Goal: Task Accomplishment & Management: Manage account settings

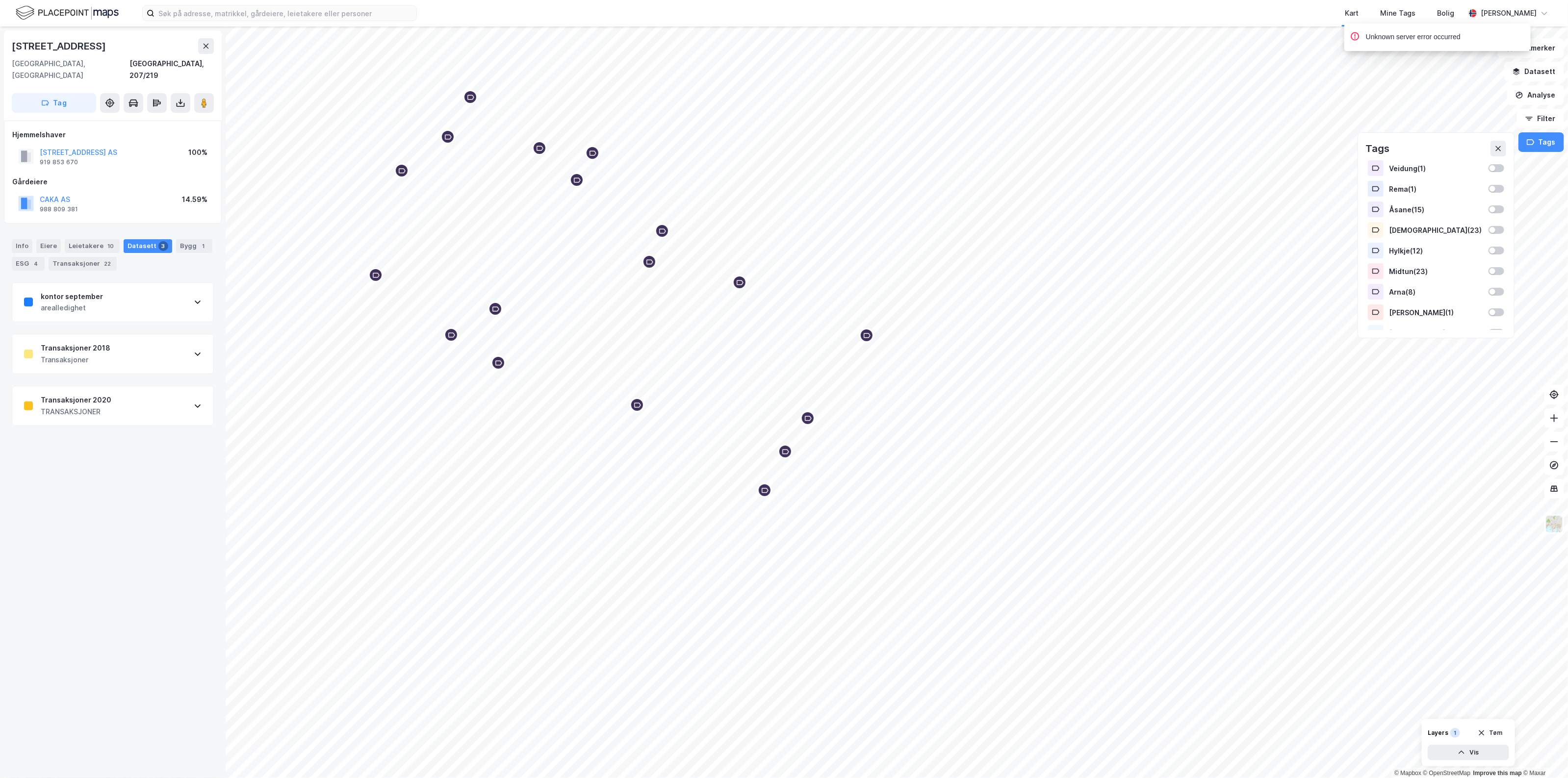
scroll to position [115, 0]
click at [1501, 147] on icon at bounding box center [1498, 148] width 8 height 8
click at [62, 93] on button "Tag" at bounding box center [54, 103] width 84 height 20
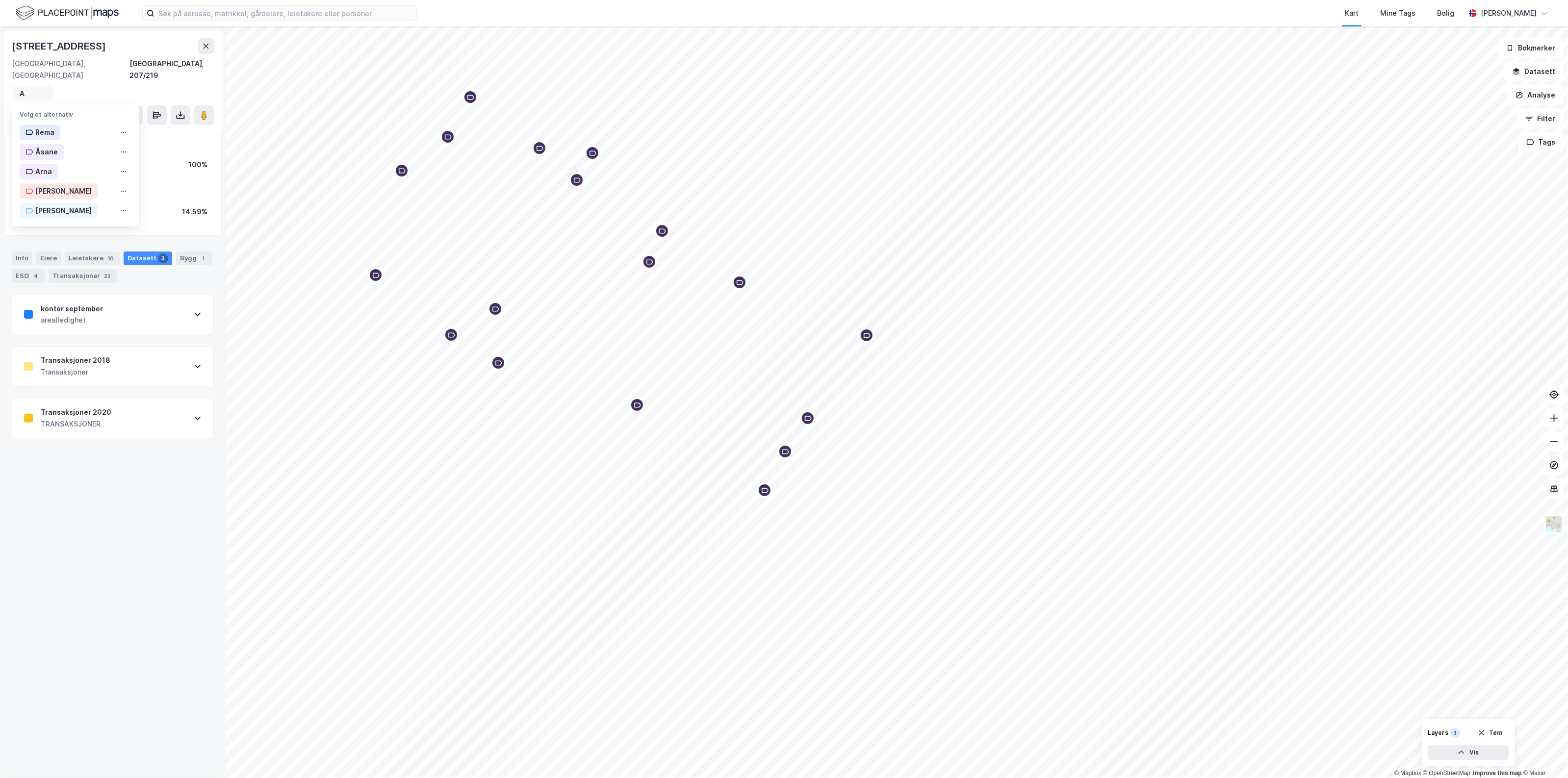
scroll to position [0, 0]
type input "Aktuelt"
click at [1528, 141] on icon "button" at bounding box center [1530, 142] width 8 height 8
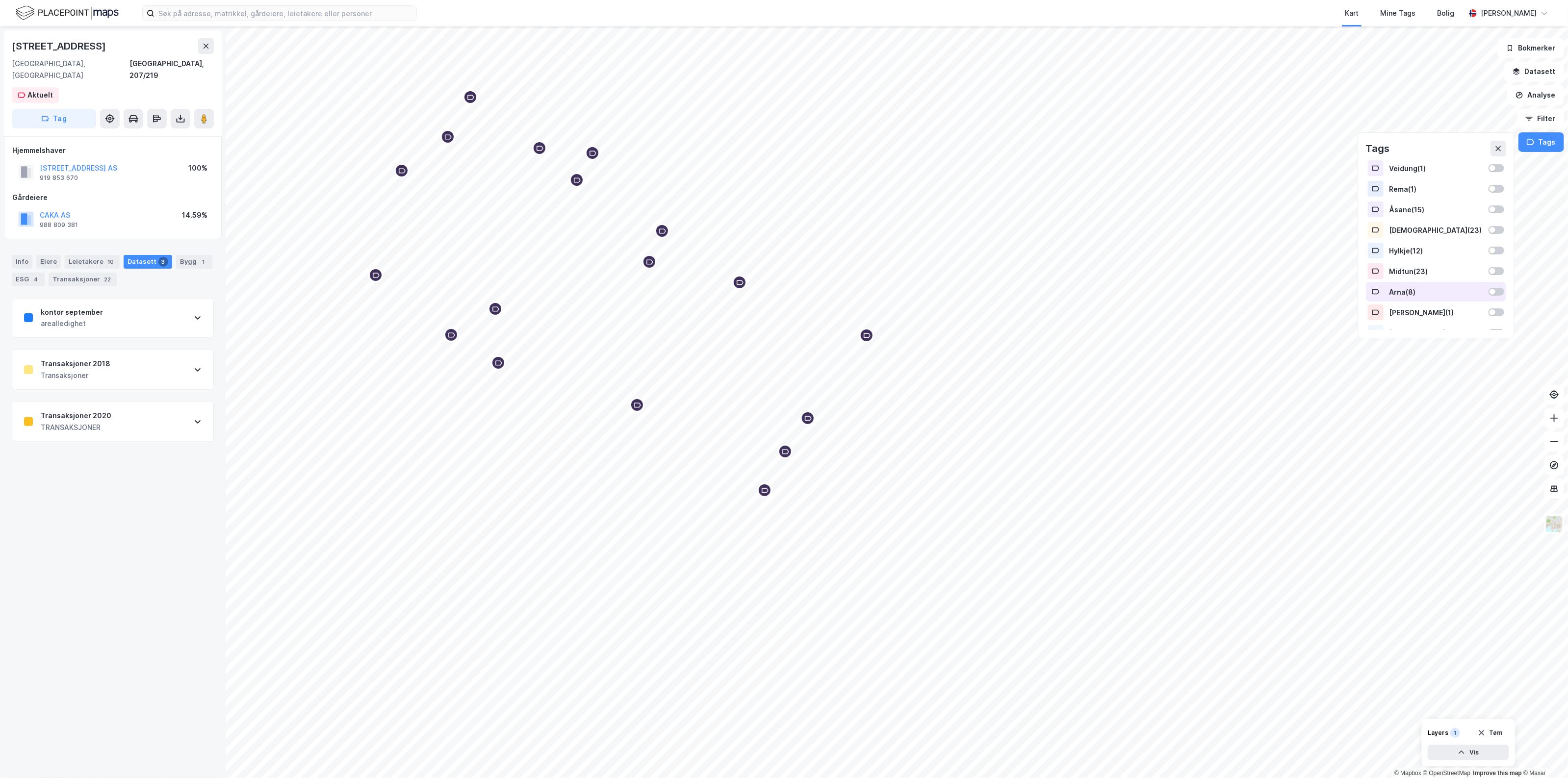
scroll to position [136, 0]
click at [1488, 322] on div at bounding box center [1496, 321] width 16 height 8
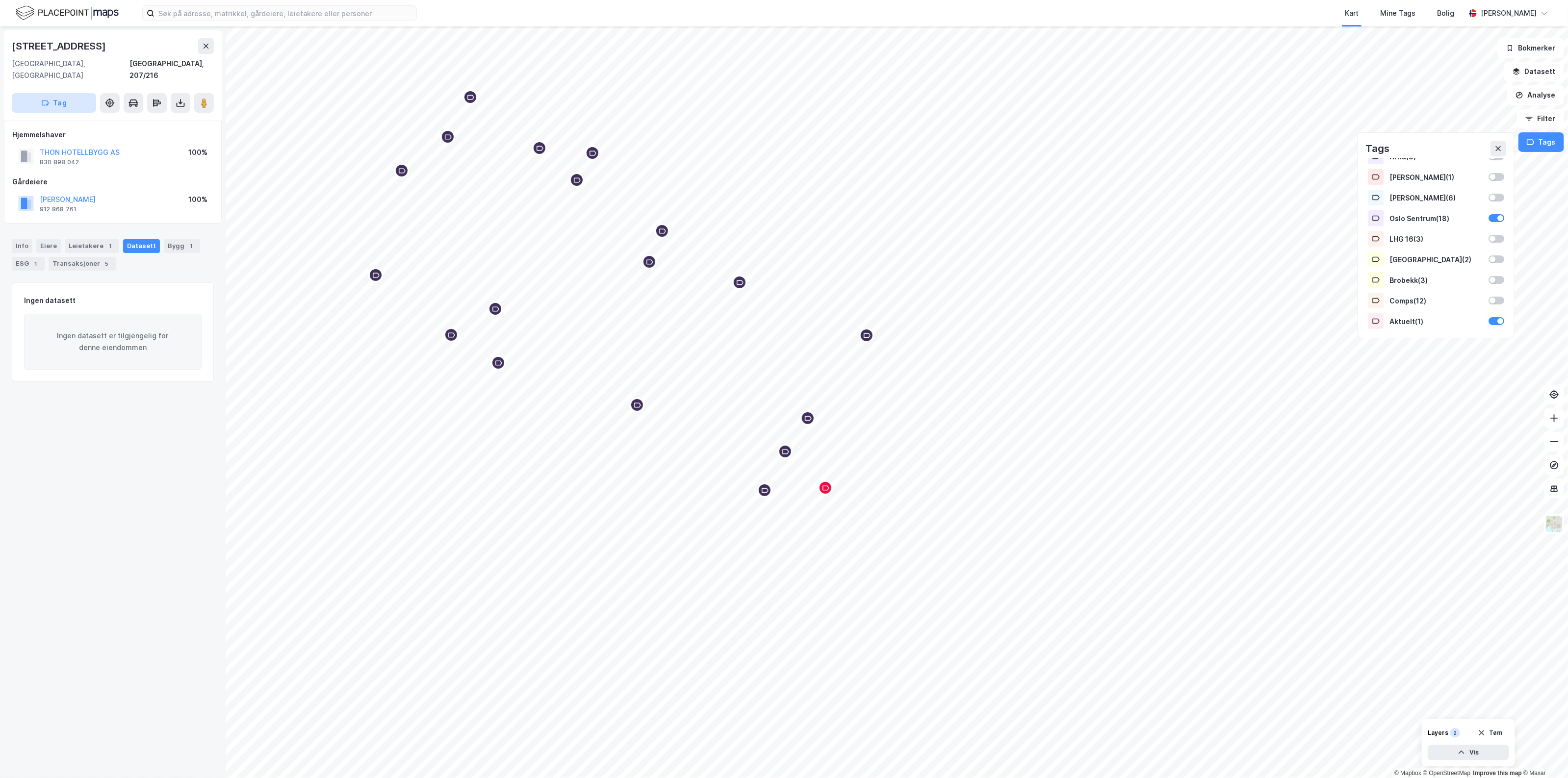
click at [82, 93] on button "Tag" at bounding box center [54, 103] width 84 height 20
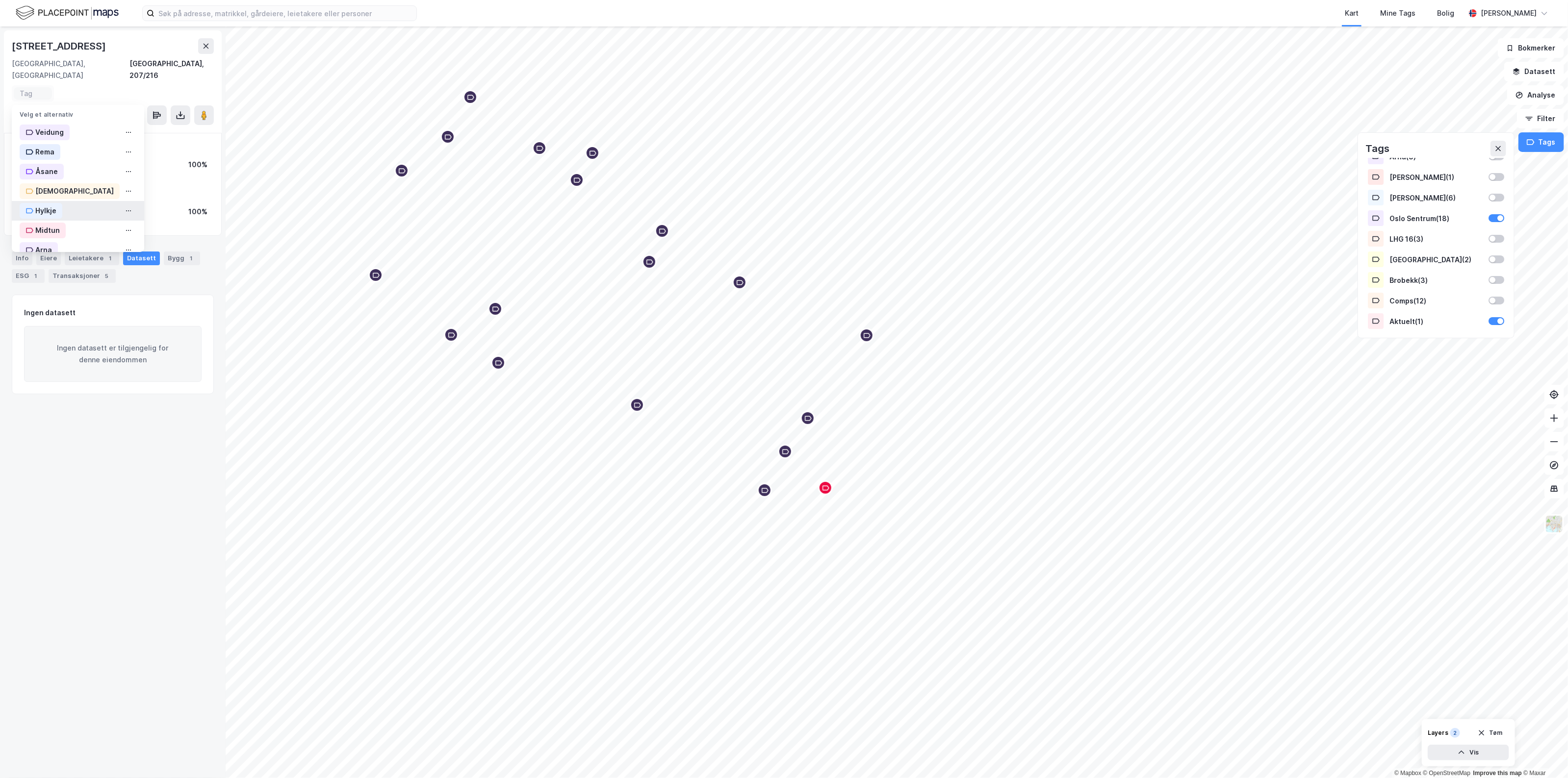
scroll to position [180, 0]
click at [82, 131] on div "Oslo Sentrum" at bounding box center [54, 138] width 68 height 16
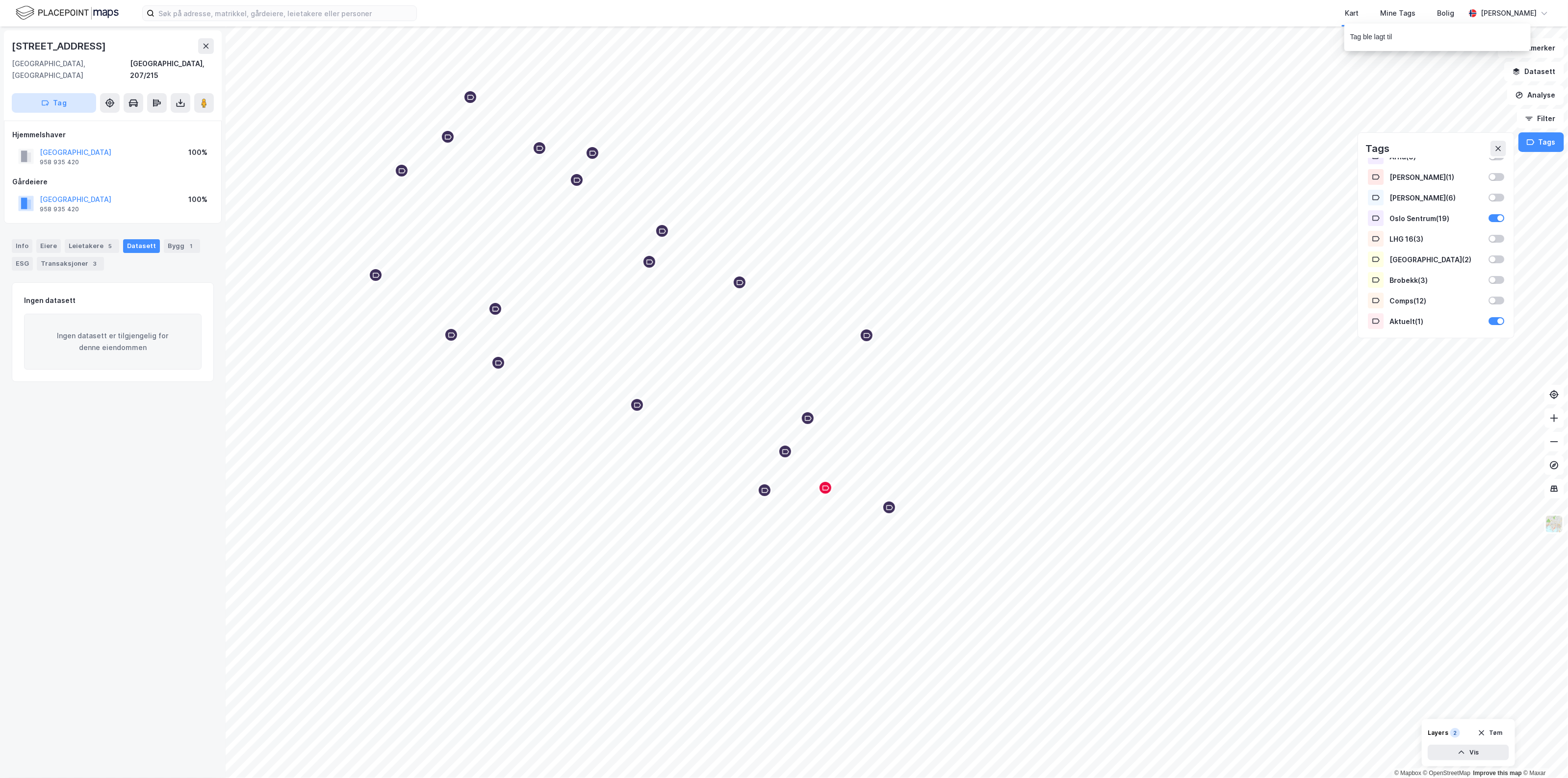
click at [50, 94] on button "Tag" at bounding box center [54, 103] width 84 height 20
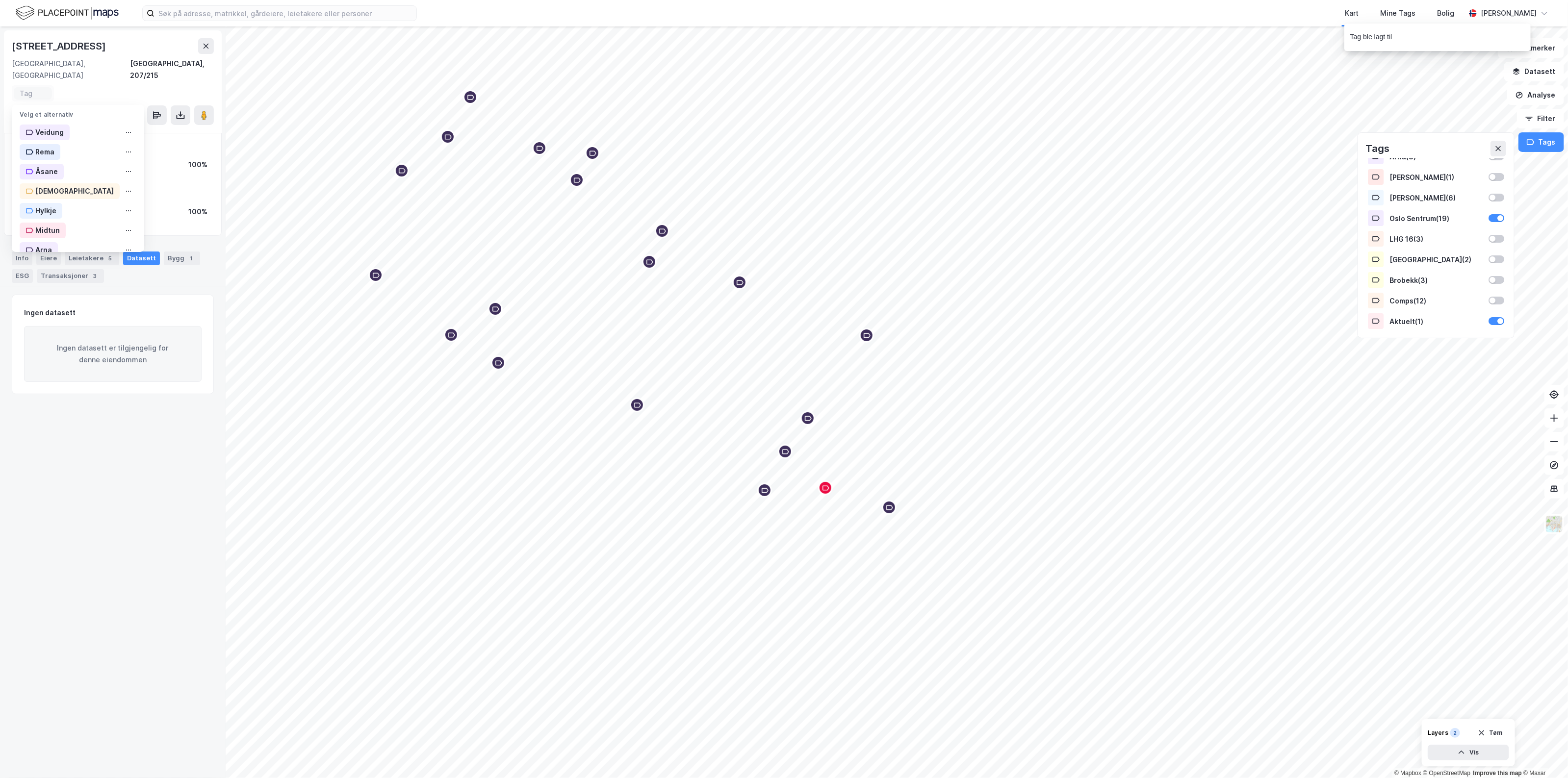
scroll to position [180, 0]
click at [82, 131] on div "Oslo Sentrum" at bounding box center [54, 138] width 68 height 16
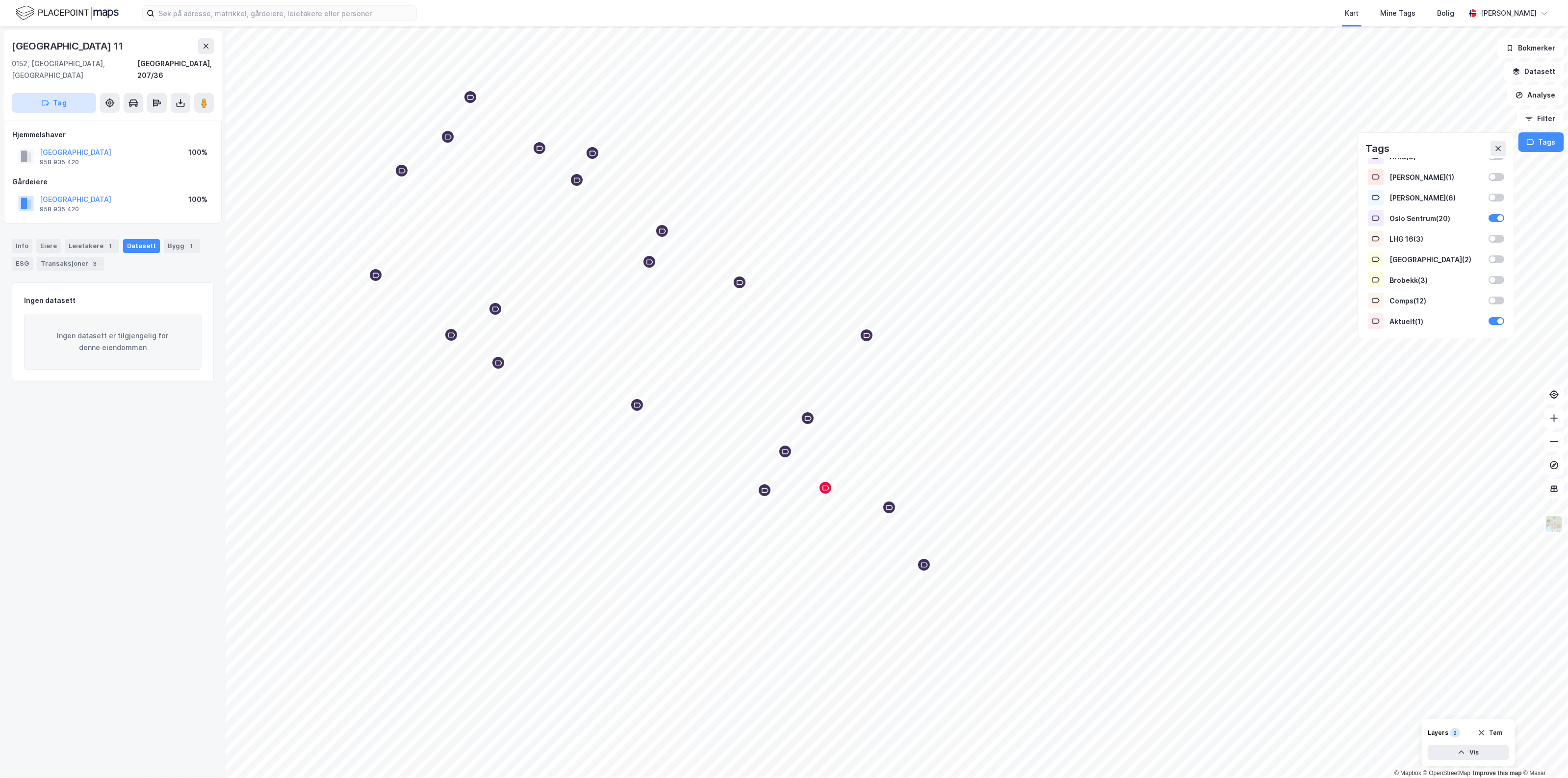
click at [79, 96] on button "Tag" at bounding box center [54, 103] width 84 height 20
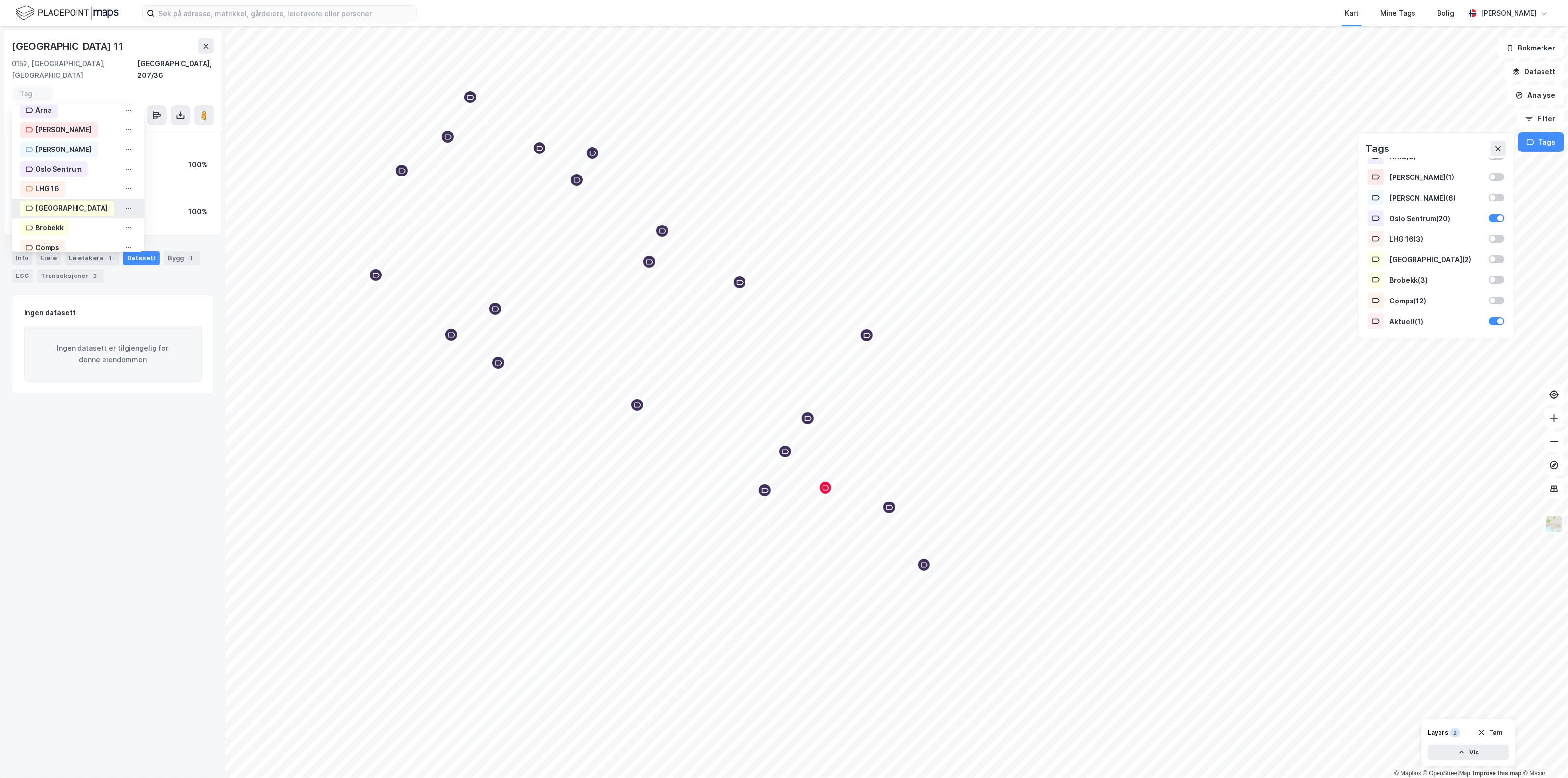
scroll to position [180, 0]
click at [87, 128] on div "Oslo Sentrum" at bounding box center [78, 138] width 133 height 20
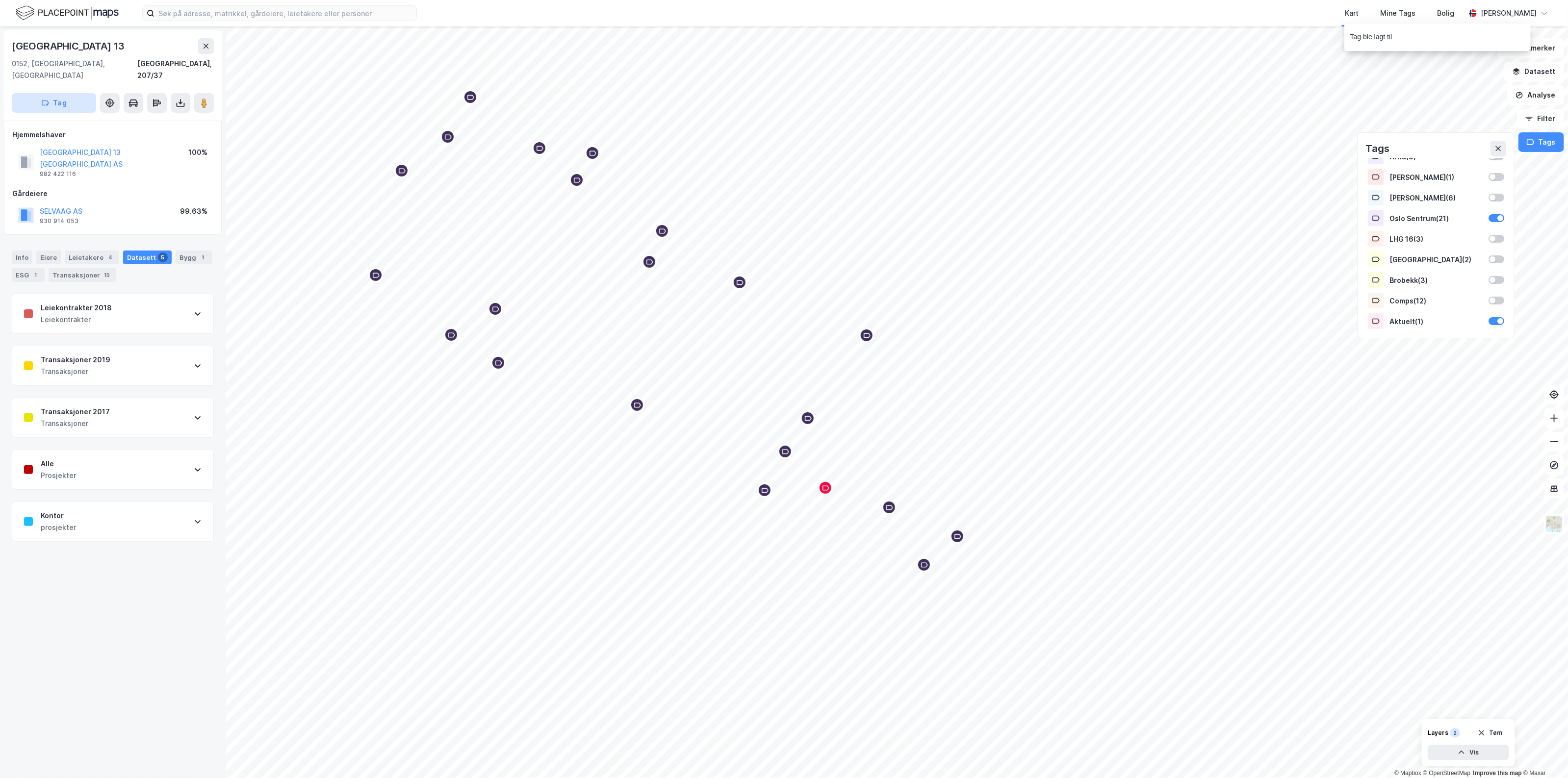
click at [75, 93] on button "Tag" at bounding box center [54, 103] width 84 height 20
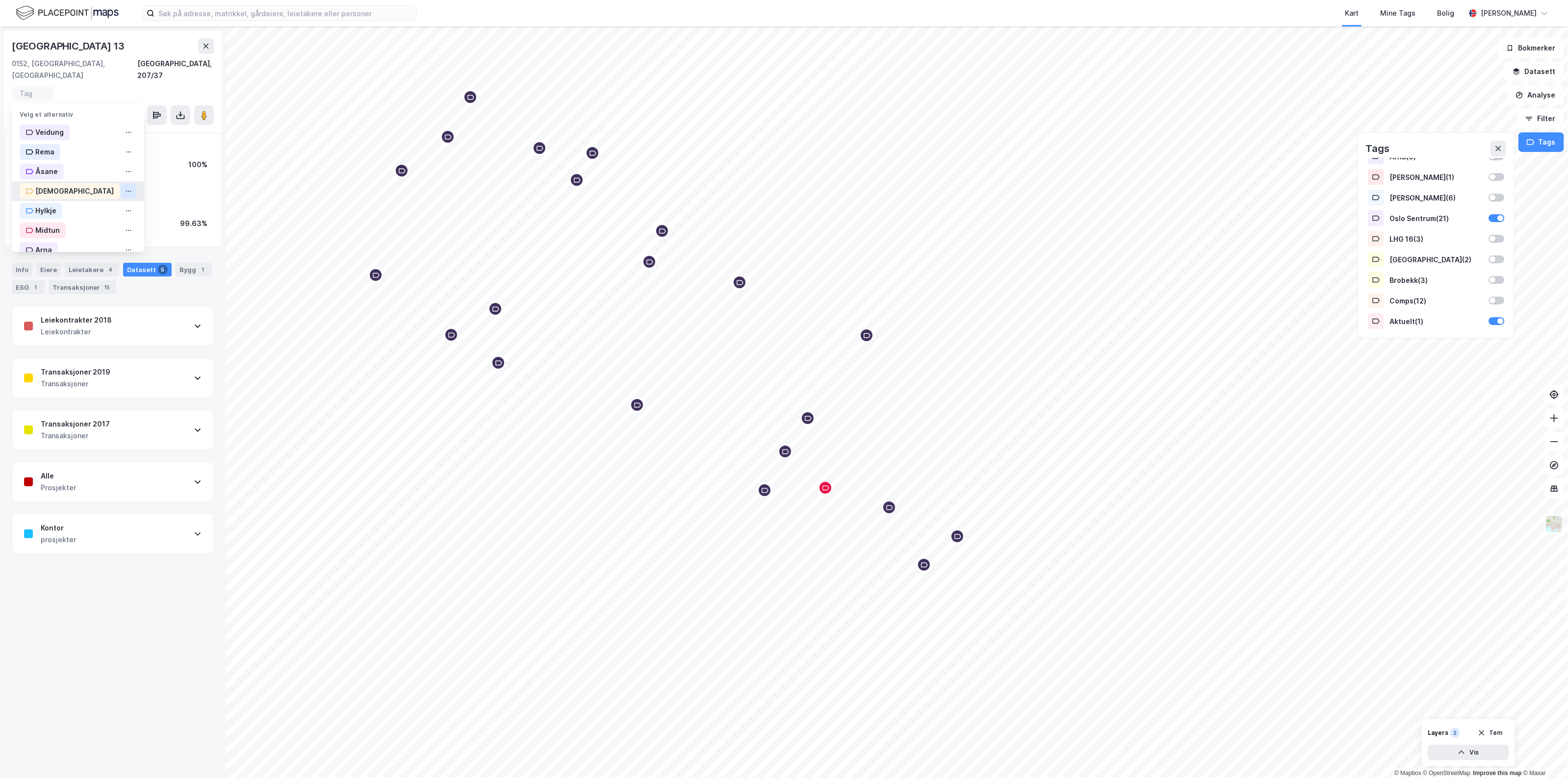
scroll to position [180, 0]
click at [76, 226] on div "Aktuelt" at bounding box center [78, 236] width 133 height 20
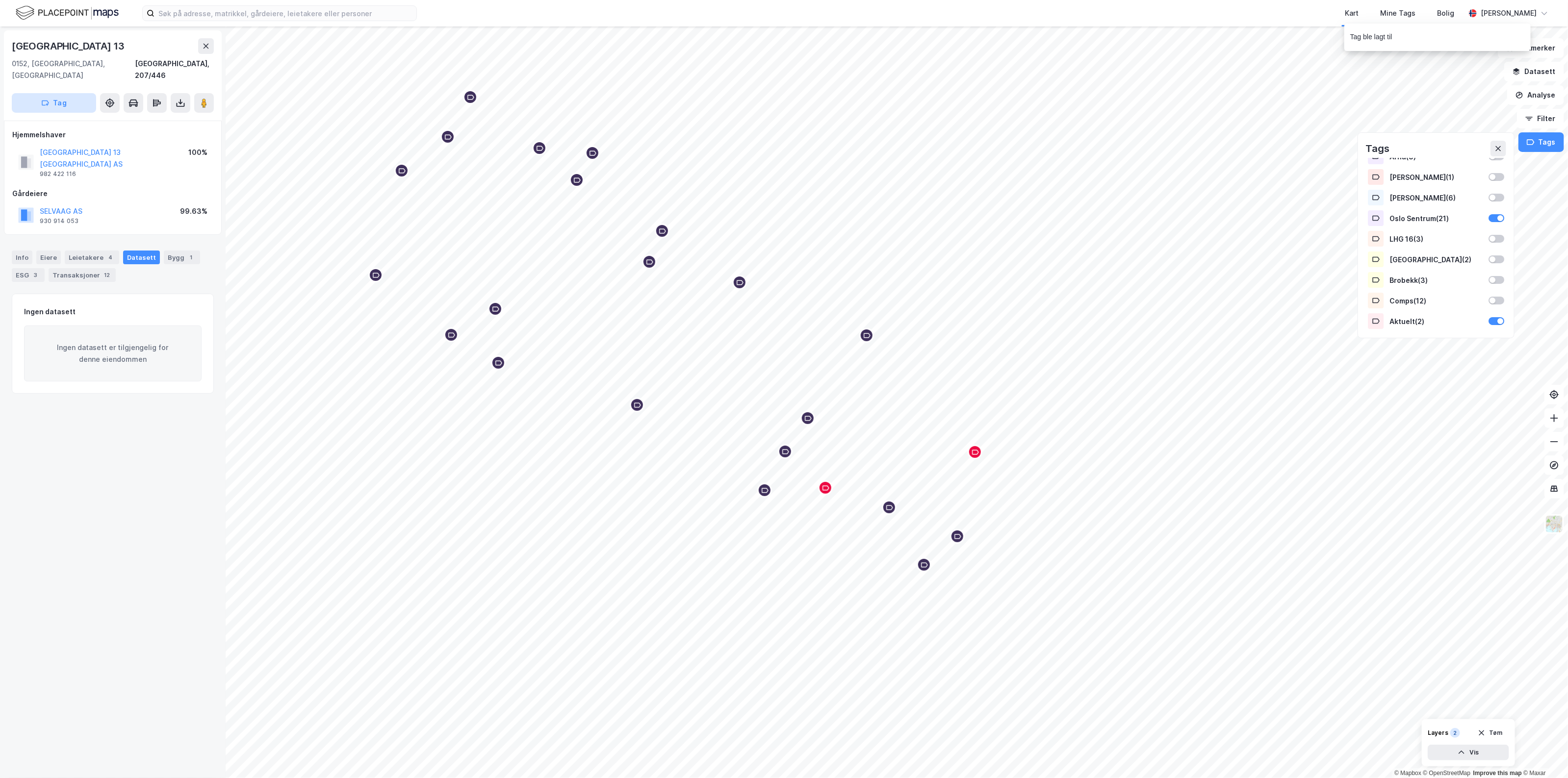
click at [45, 99] on icon "button" at bounding box center [45, 103] width 8 height 8
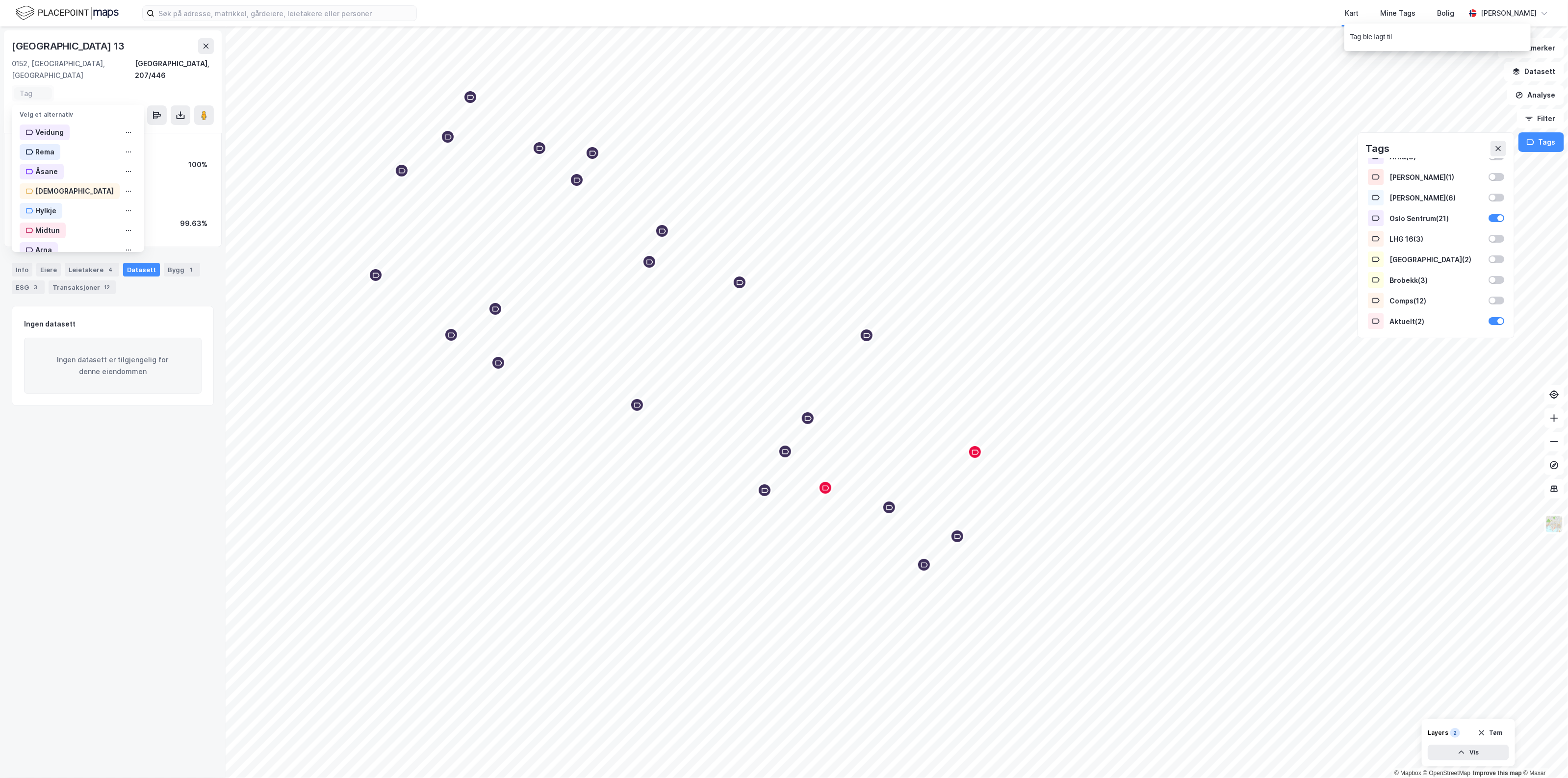
scroll to position [180, 0]
click at [87, 226] on div "Aktuelt" at bounding box center [78, 236] width 133 height 20
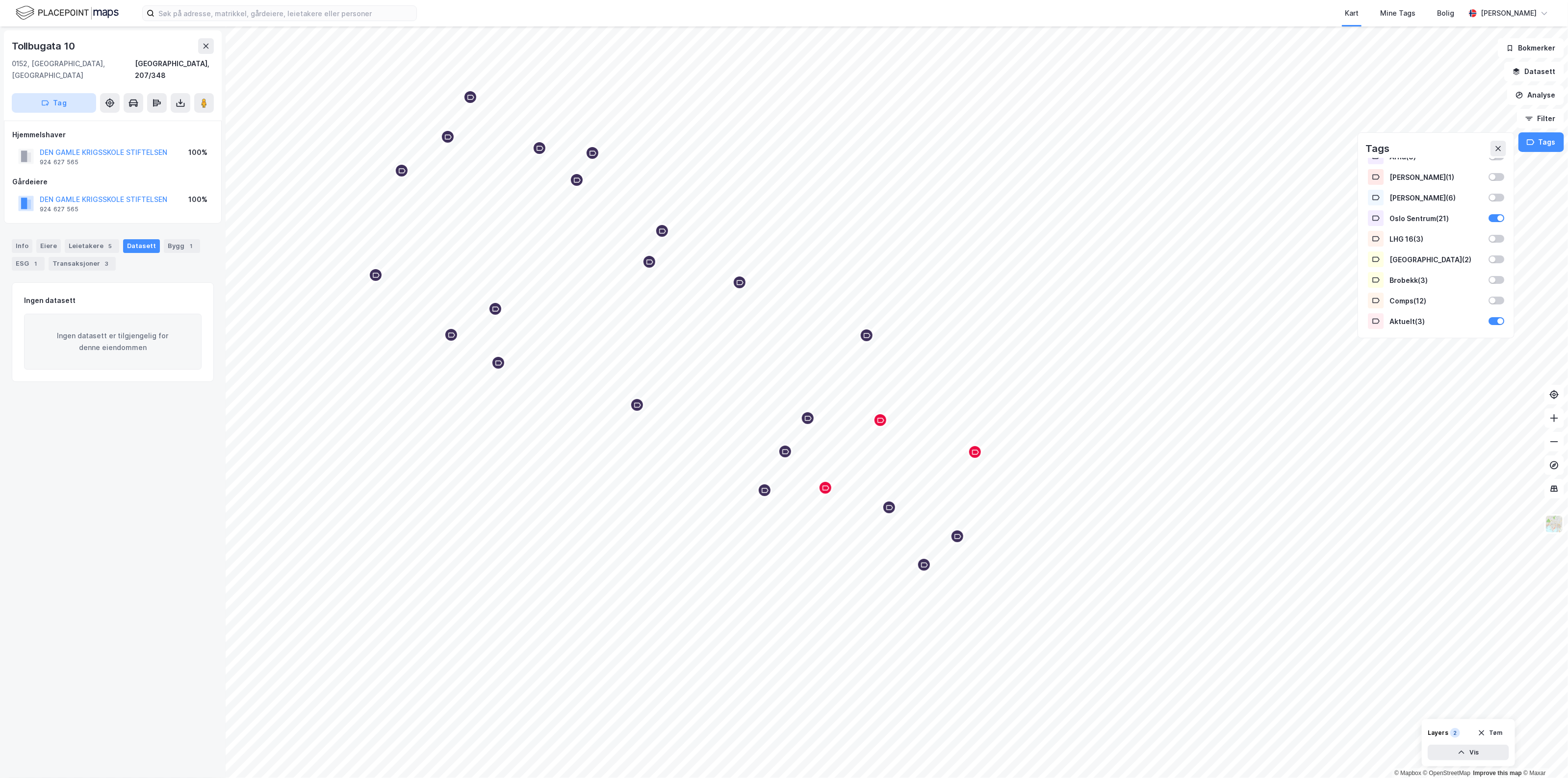
click at [26, 93] on button "Tag" at bounding box center [54, 103] width 84 height 20
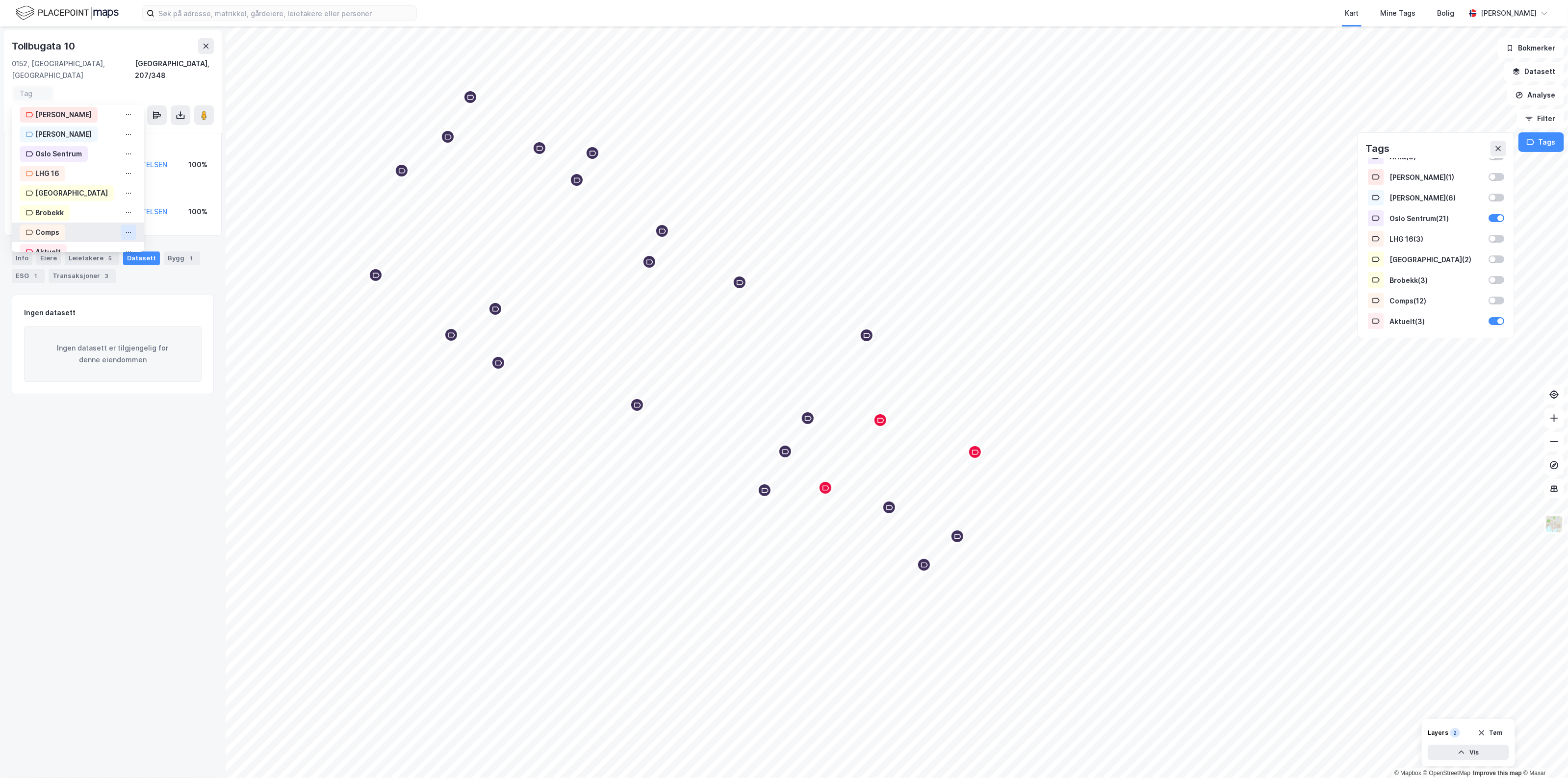
scroll to position [180, 0]
click at [87, 128] on div "Oslo Sentrum" at bounding box center [78, 138] width 133 height 20
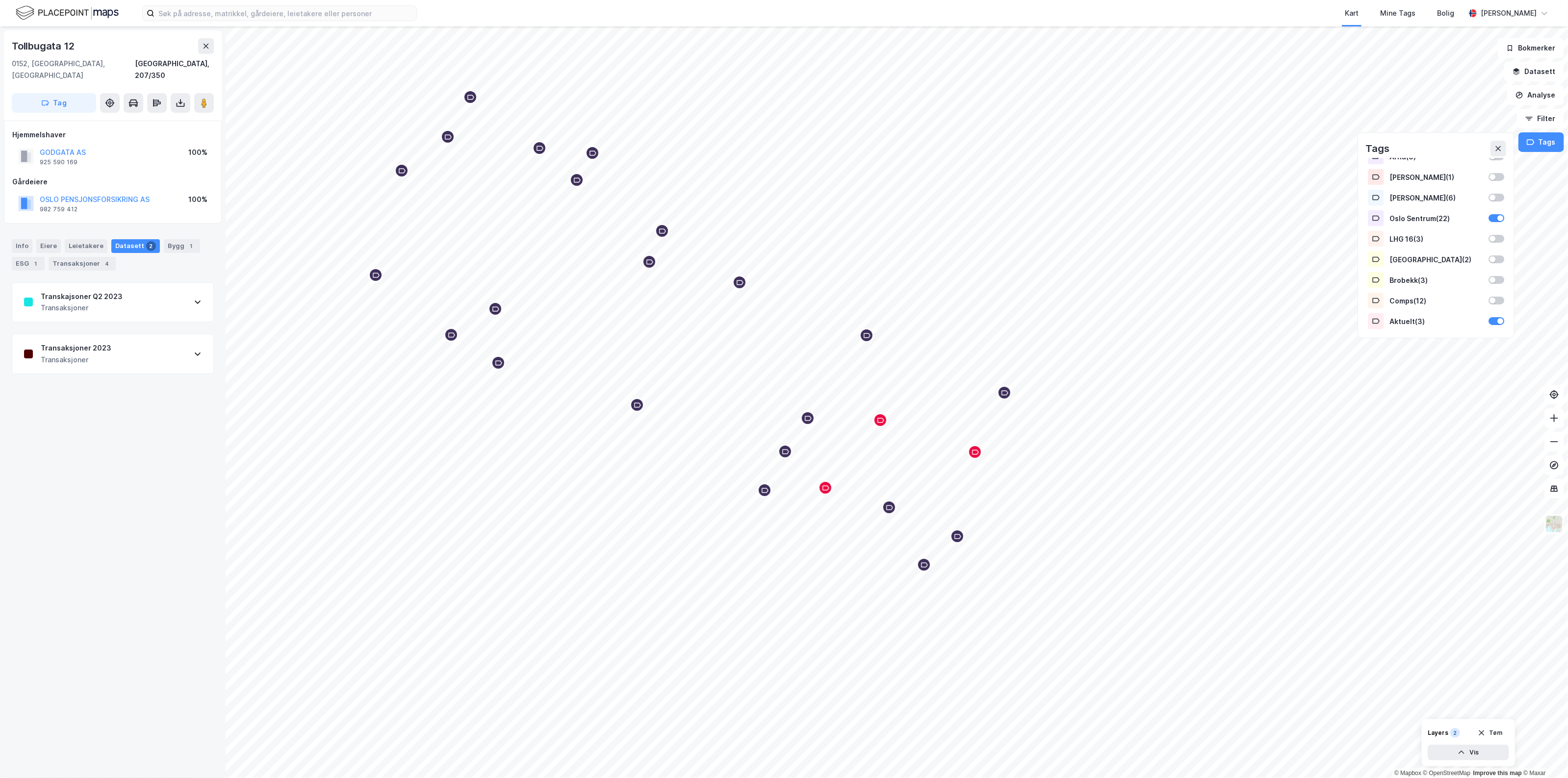
click at [178, 293] on div "Transkajsoner Q2 2023 Transaksjoner" at bounding box center [112, 302] width 201 height 39
drag, startPoint x: 178, startPoint y: 293, endPoint x: 174, endPoint y: 297, distance: 5.7
click at [174, 297] on div "Transkajsoner Q2 2023 Transaksjoner" at bounding box center [112, 302] width 201 height 39
click at [160, 349] on div "Transaksjoner 2023 Transaksjoner" at bounding box center [112, 354] width 201 height 39
click at [42, 603] on div "[URL][DOMAIN_NAME]" at bounding box center [57, 606] width 66 height 9
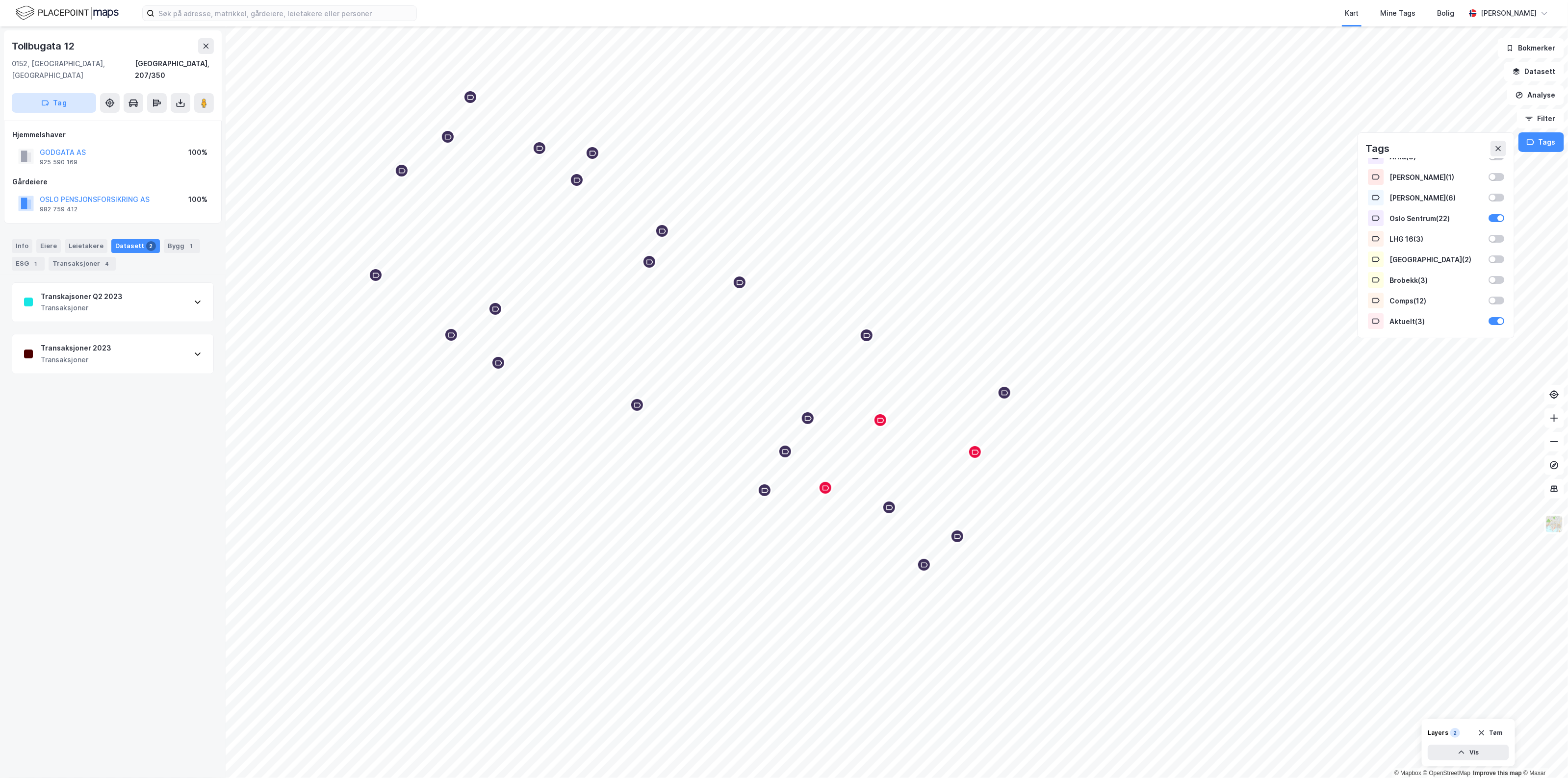
click at [33, 97] on button "Tag" at bounding box center [54, 103] width 84 height 20
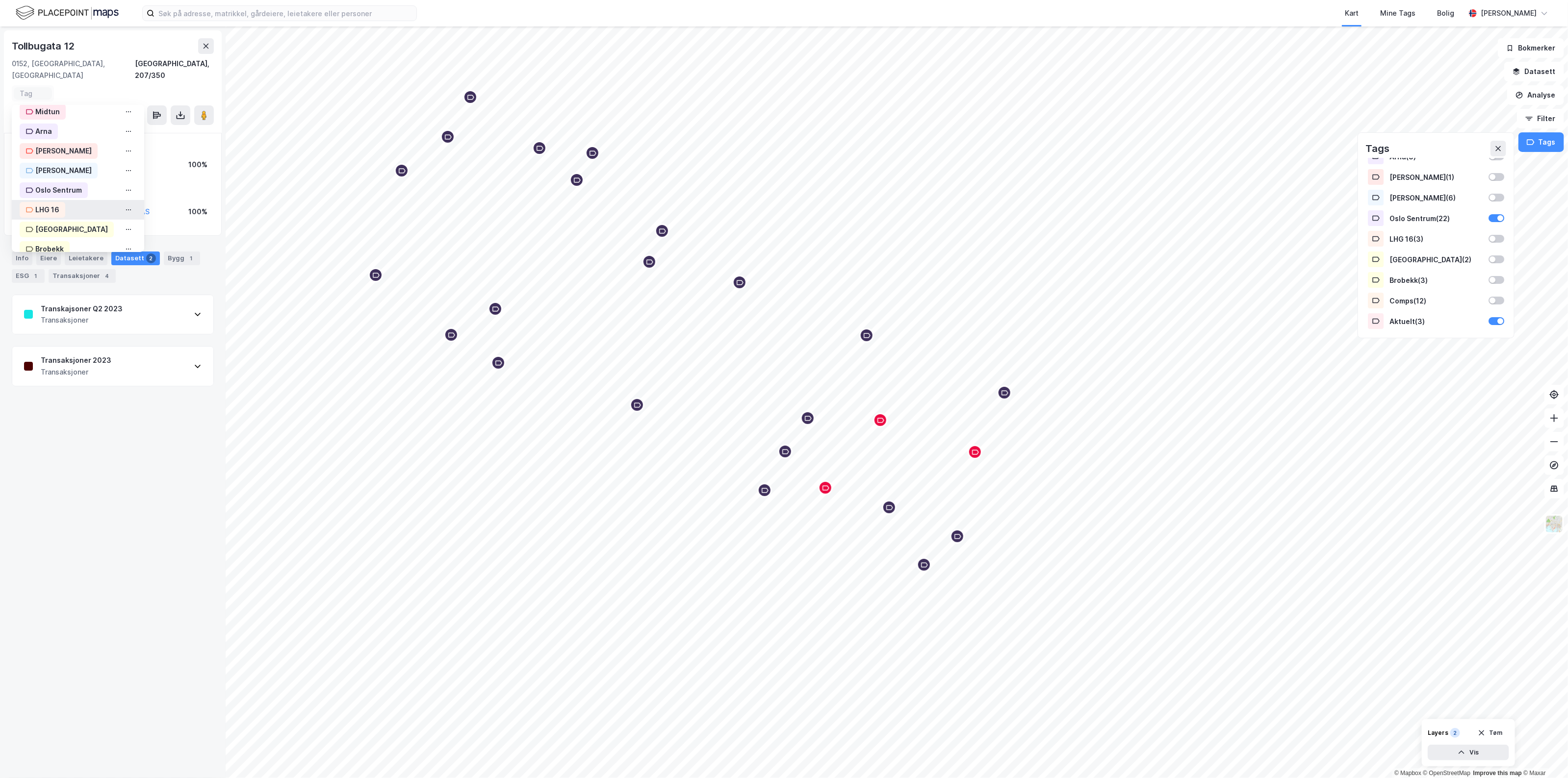
scroll to position [118, 0]
click at [77, 185] on div "Oslo Sentrum" at bounding box center [59, 190] width 47 height 12
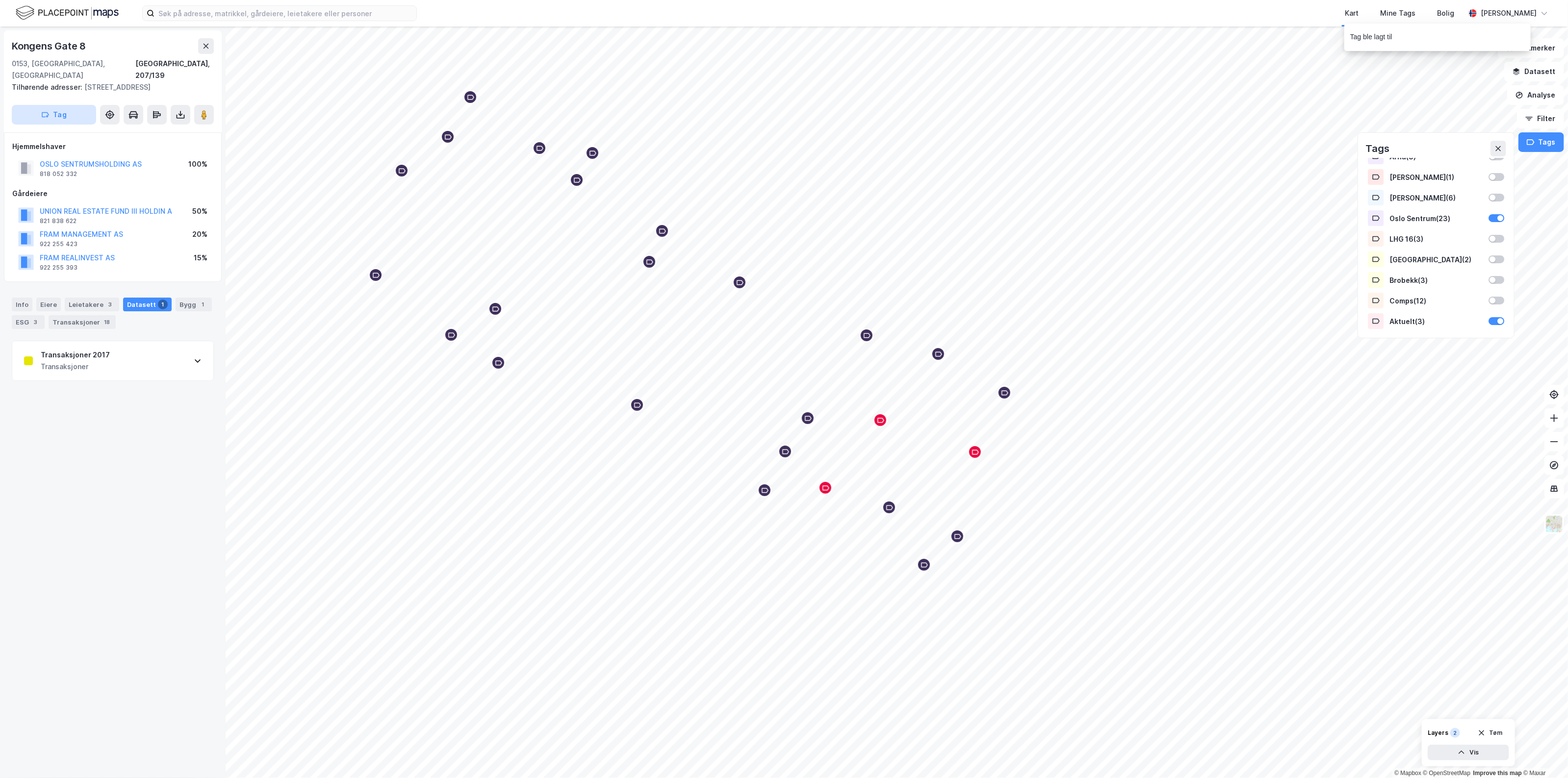
click at [62, 105] on button "Tag" at bounding box center [54, 115] width 84 height 20
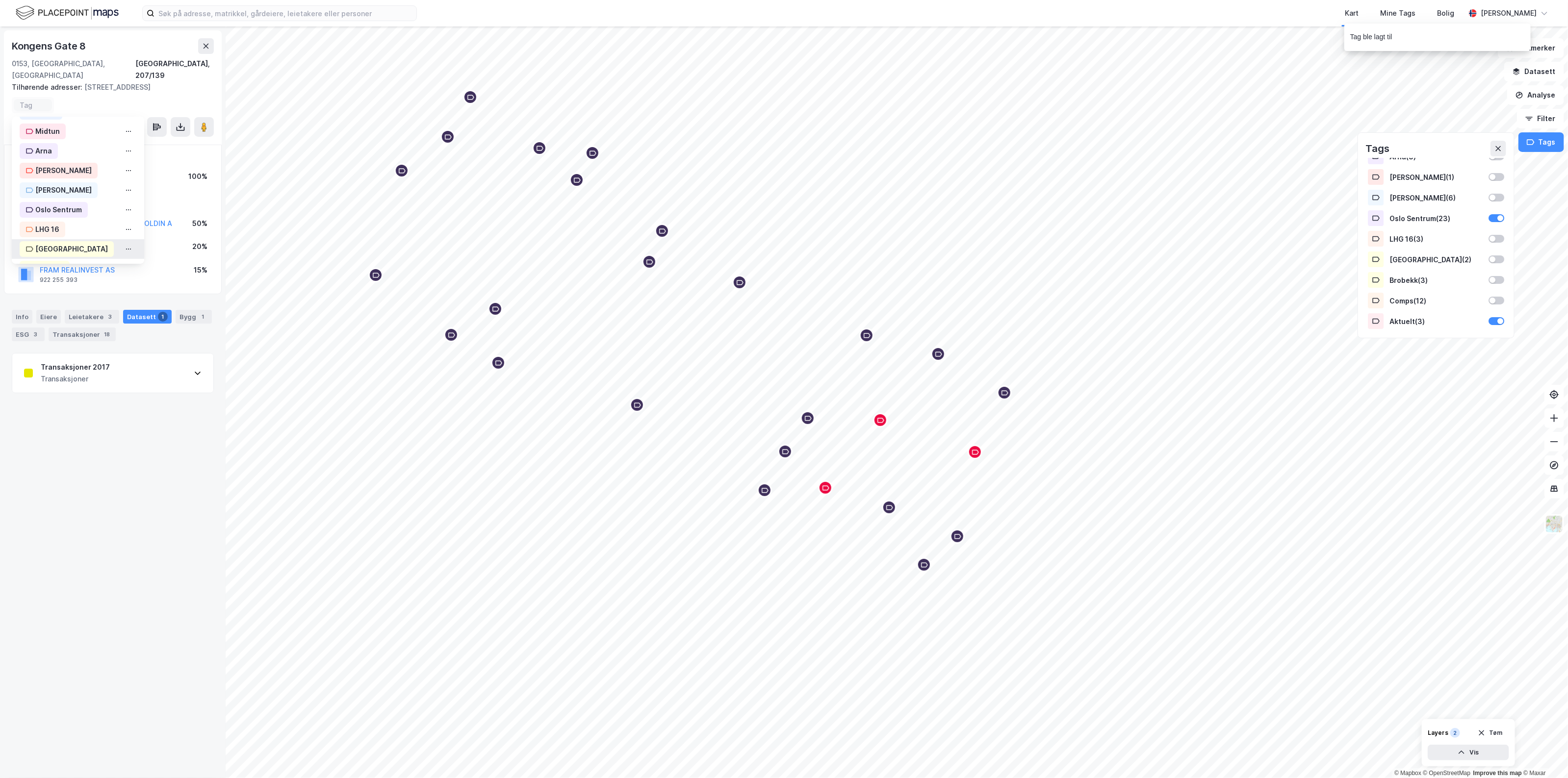
scroll to position [180, 0]
click at [60, 241] on div "Aktuelt" at bounding box center [43, 248] width 47 height 16
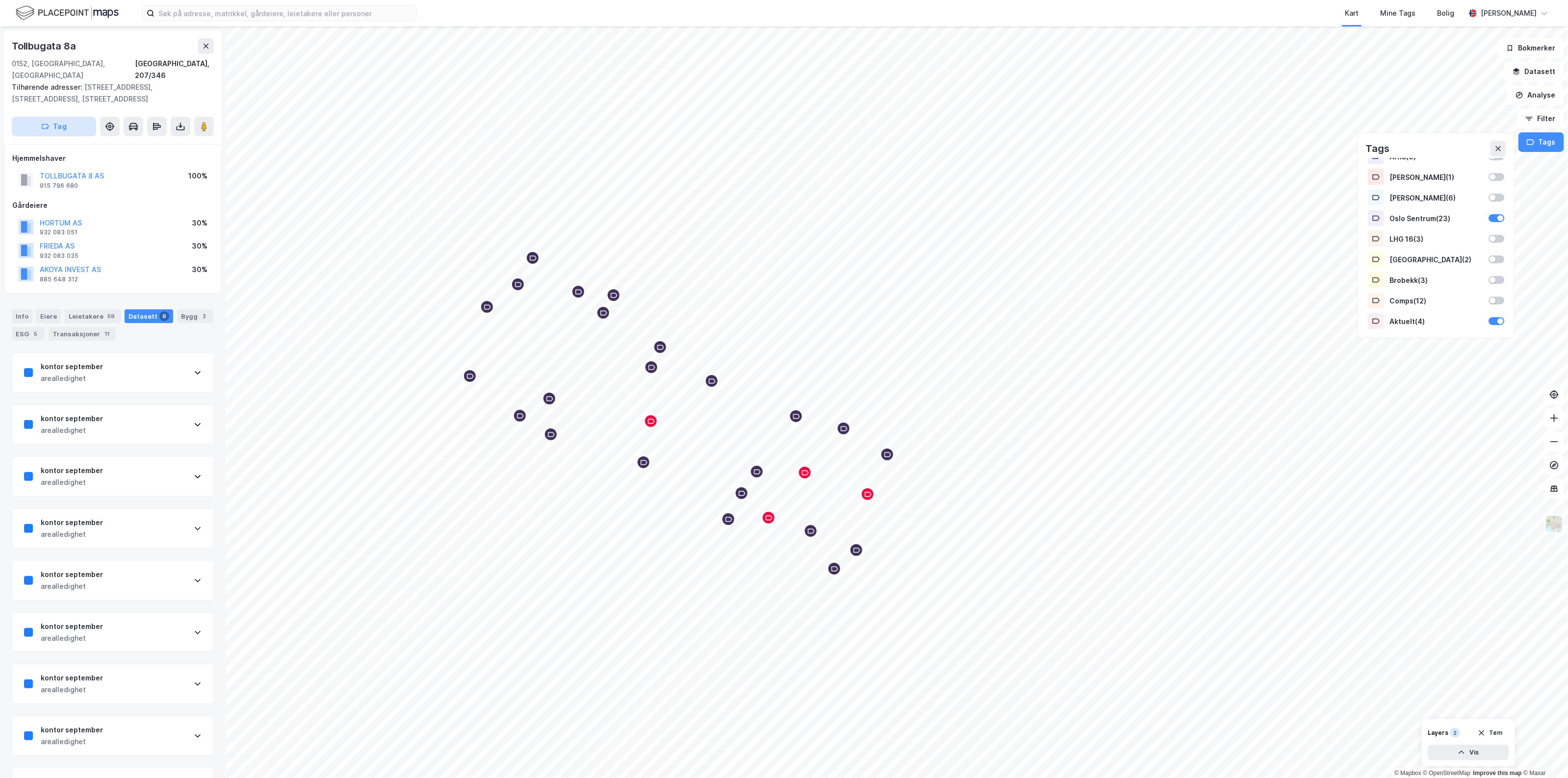
click at [60, 116] on button "Tag" at bounding box center [54, 126] width 84 height 20
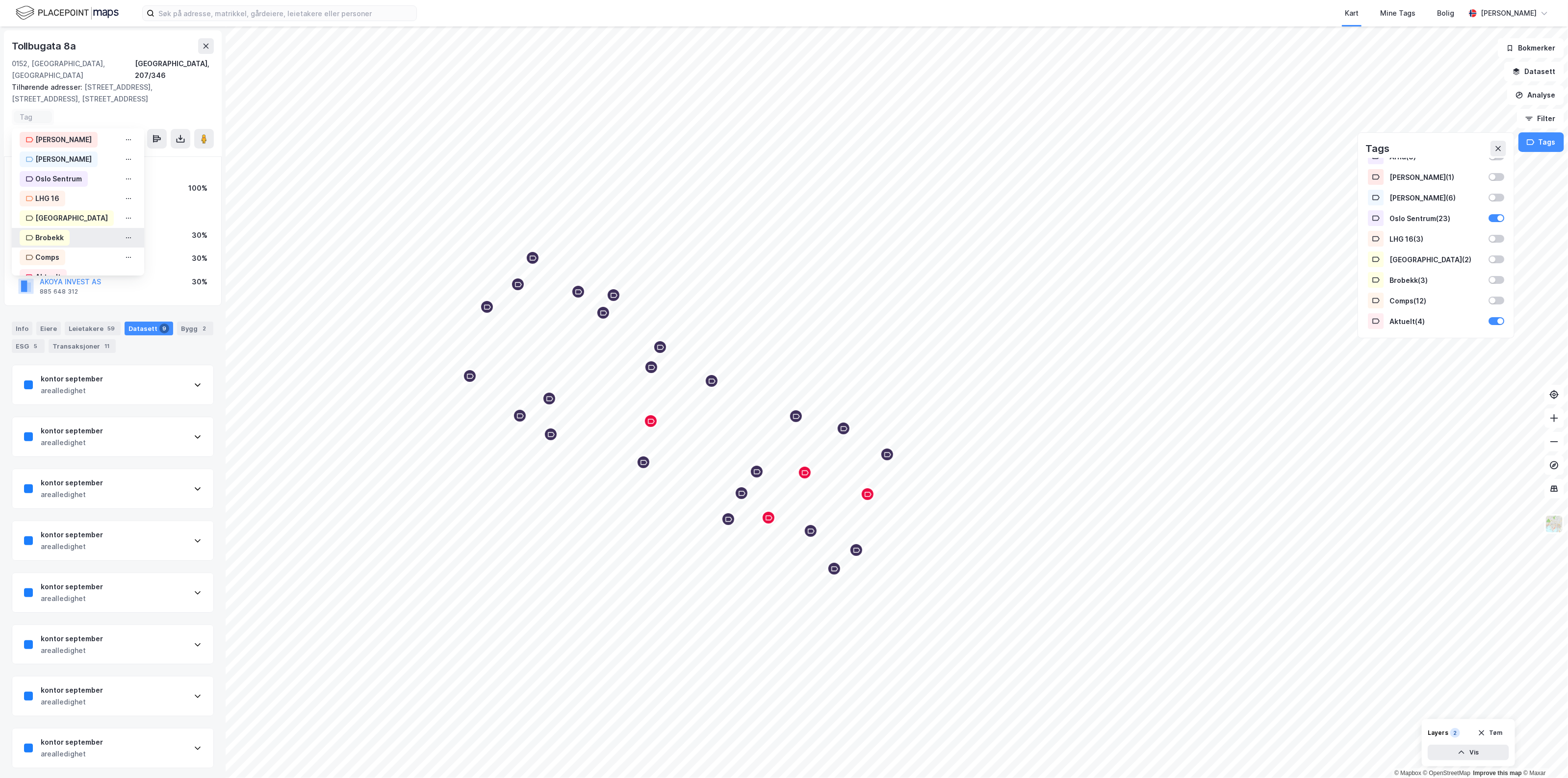
scroll to position [180, 0]
click at [60, 252] on div "Aktuelt" at bounding box center [43, 260] width 47 height 16
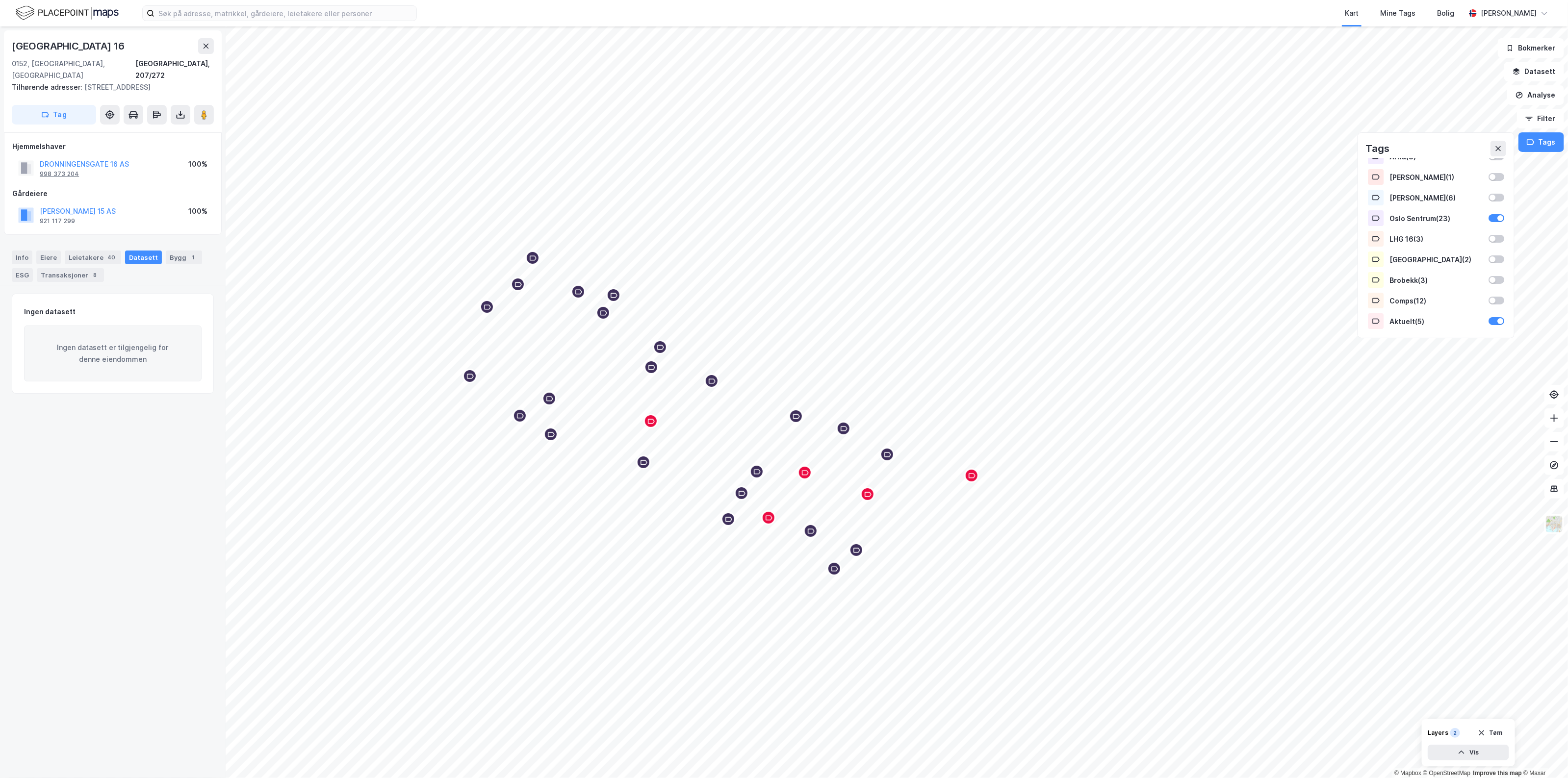
click at [53, 170] on div "998 373 204" at bounding box center [59, 174] width 39 height 8
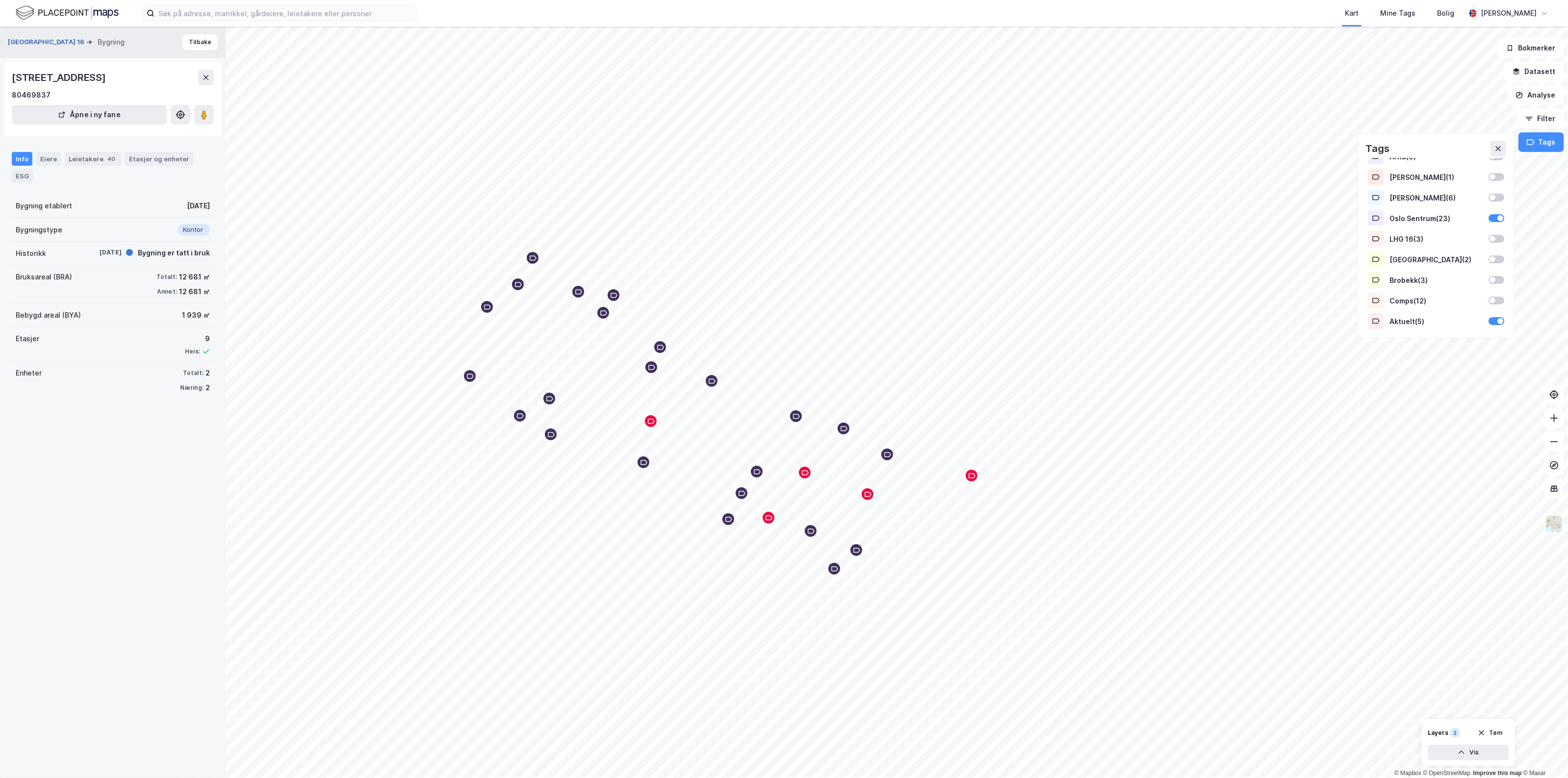
click at [22, 40] on button "[GEOGRAPHIC_DATA] 16" at bounding box center [47, 43] width 79 height 10
click at [45, 39] on button "[GEOGRAPHIC_DATA] 16" at bounding box center [47, 43] width 79 height 10
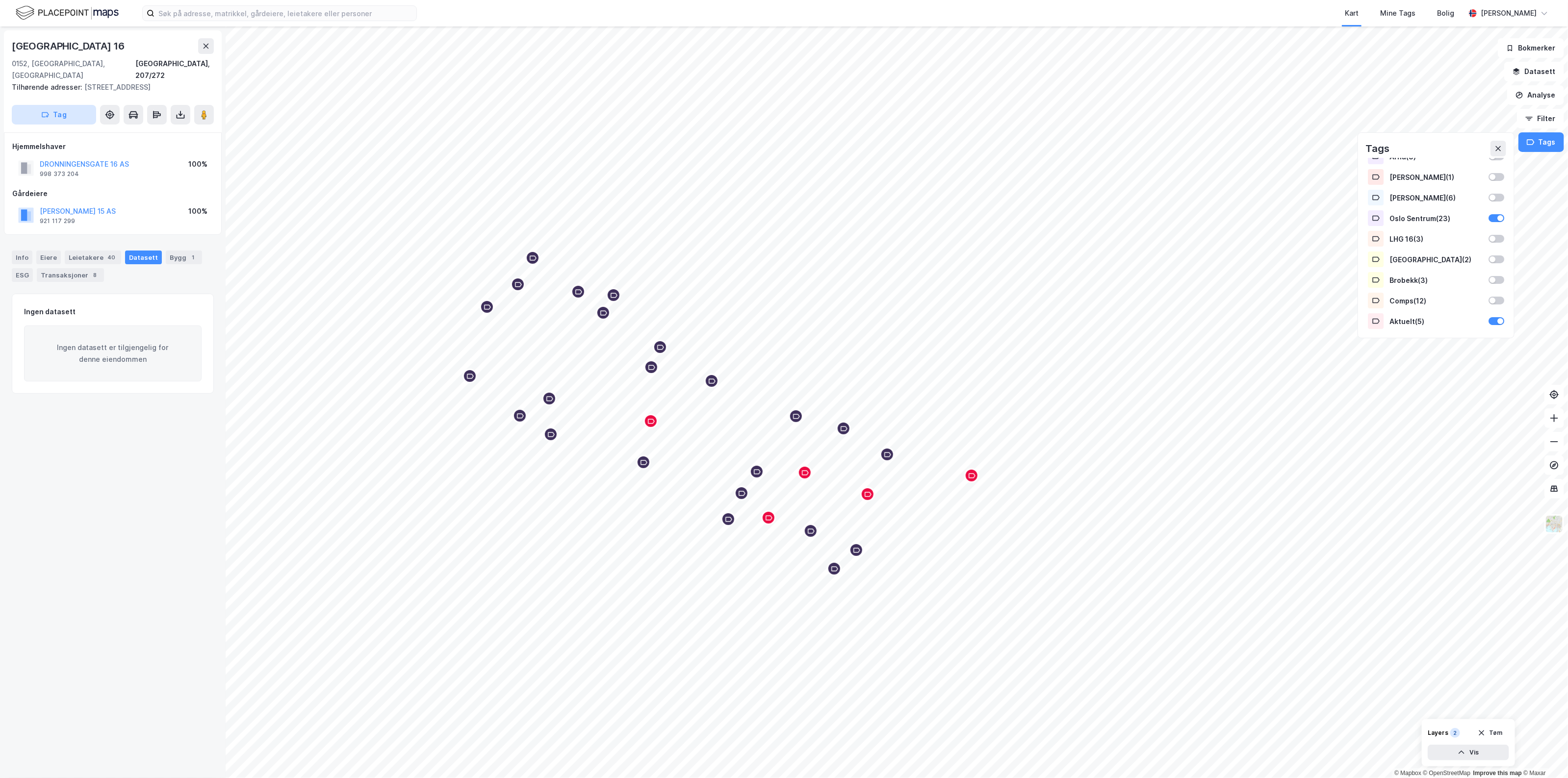
click at [57, 105] on button "Tag" at bounding box center [54, 115] width 84 height 20
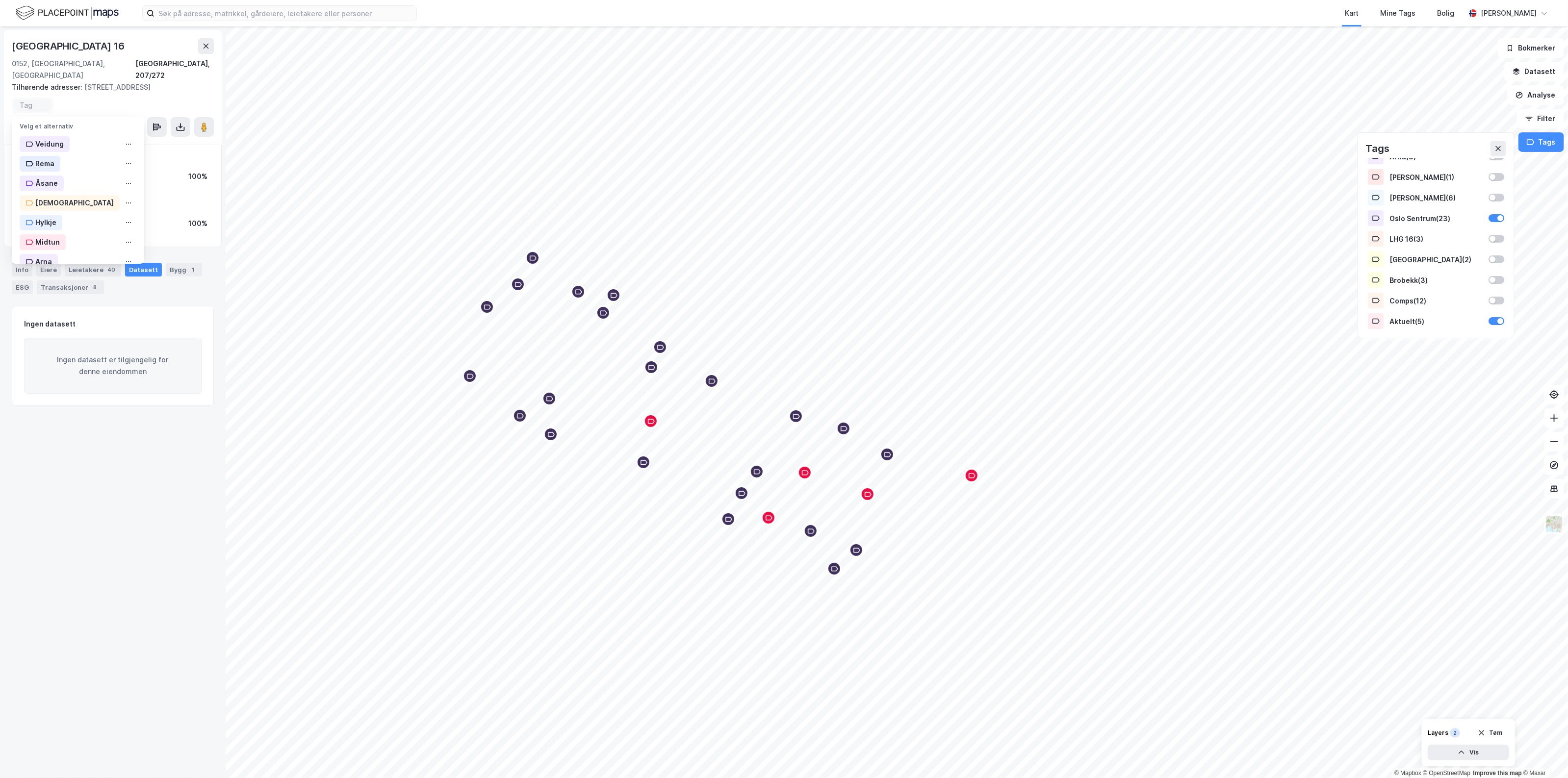
scroll to position [180, 0]
click at [61, 241] on div "Aktuelt" at bounding box center [43, 248] width 47 height 16
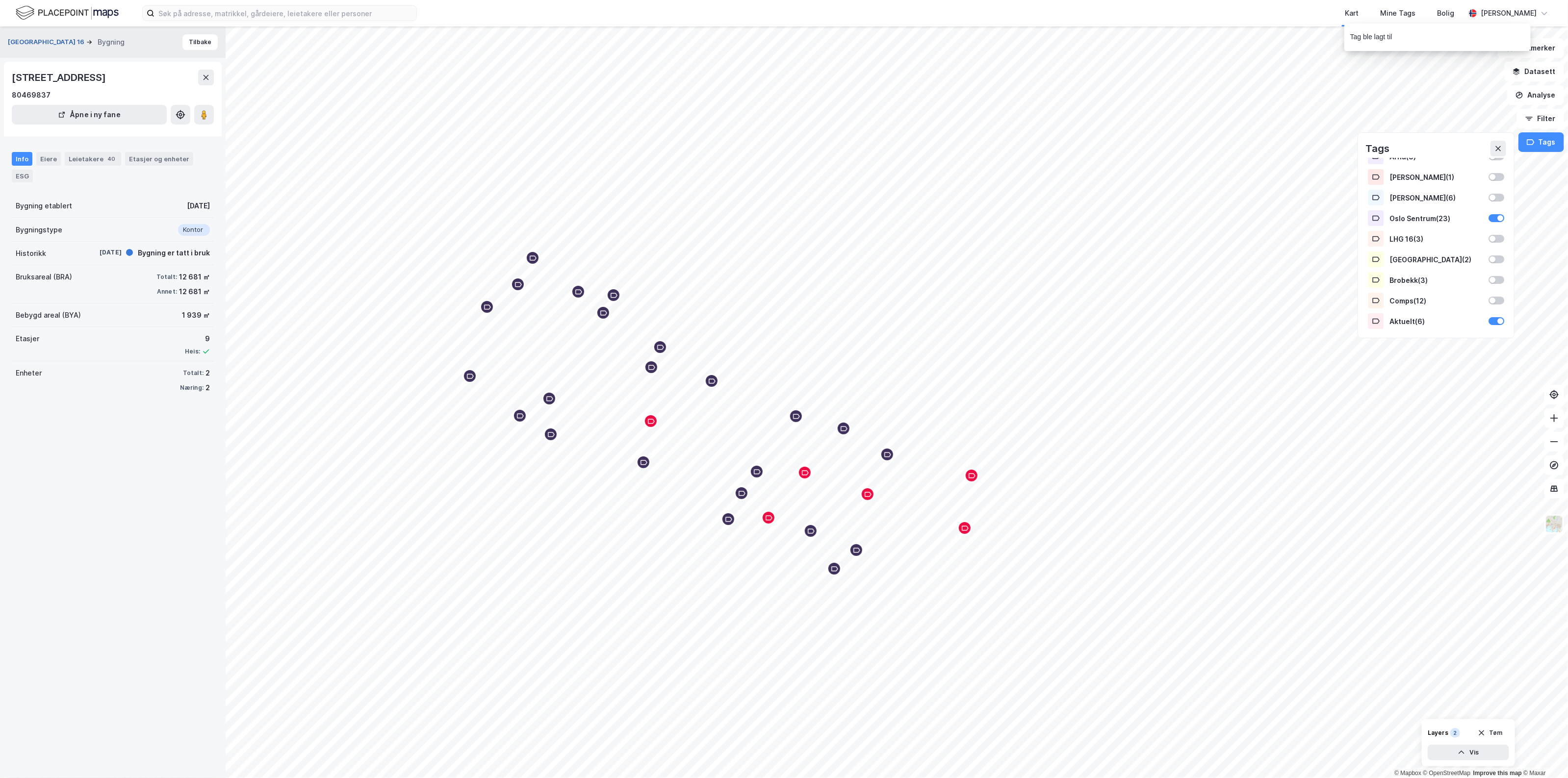
click at [60, 42] on button "[GEOGRAPHIC_DATA] 16" at bounding box center [47, 43] width 79 height 10
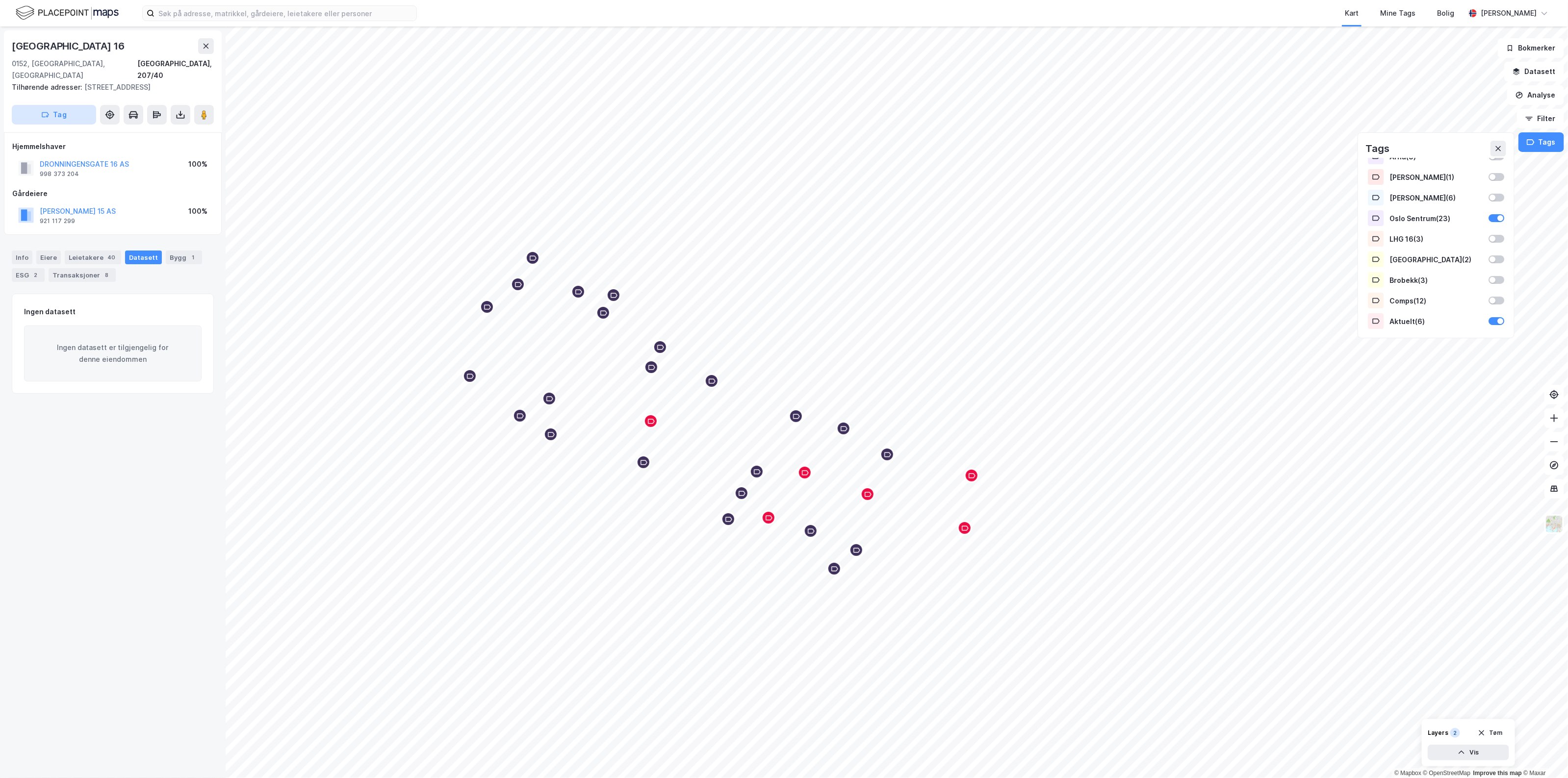
click at [52, 109] on button "Tag" at bounding box center [54, 115] width 84 height 20
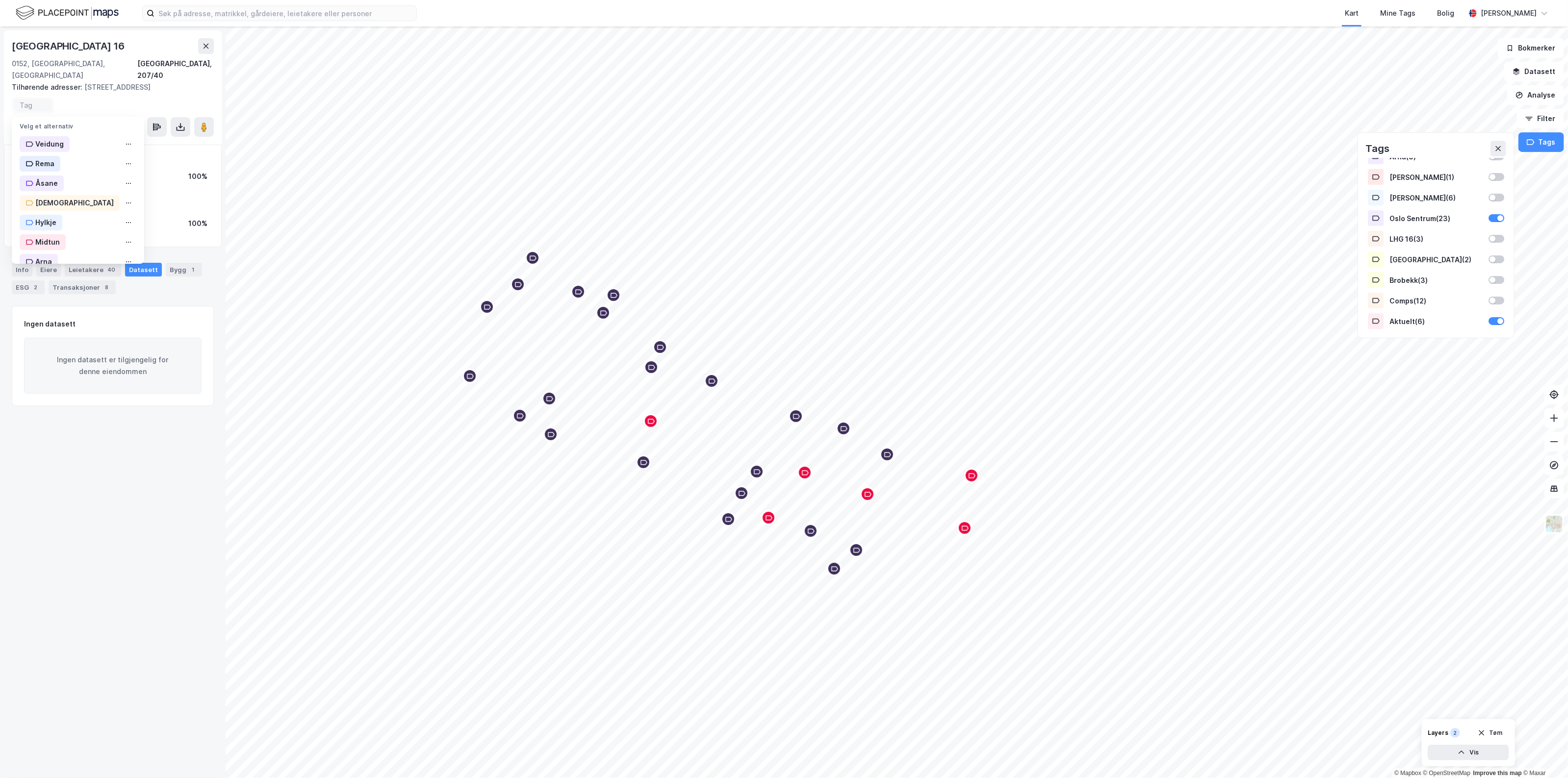
scroll to position [180, 0]
click at [62, 241] on div "Aktuelt" at bounding box center [43, 248] width 47 height 16
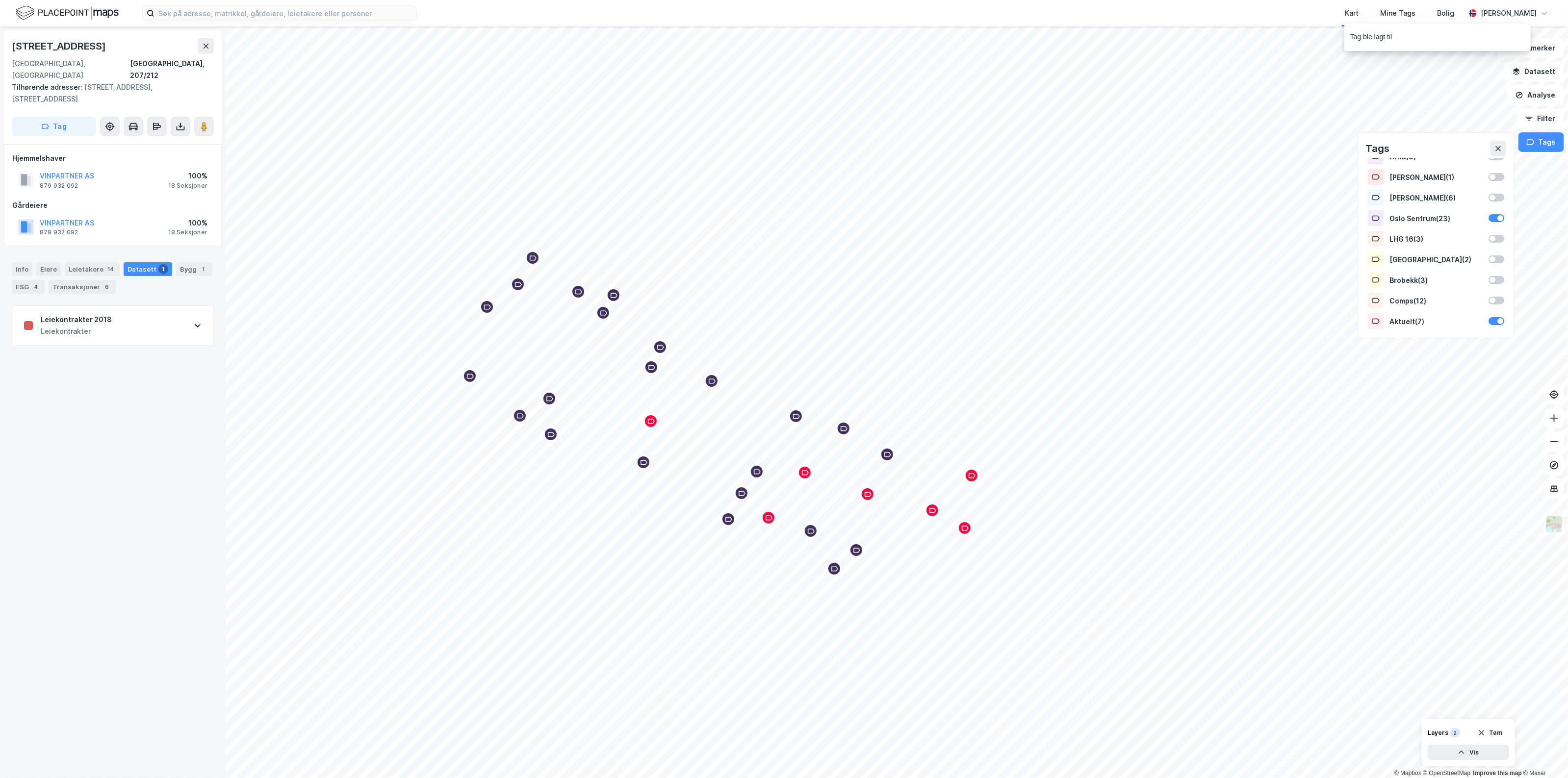
click at [65, 116] on button "Tag" at bounding box center [54, 126] width 84 height 20
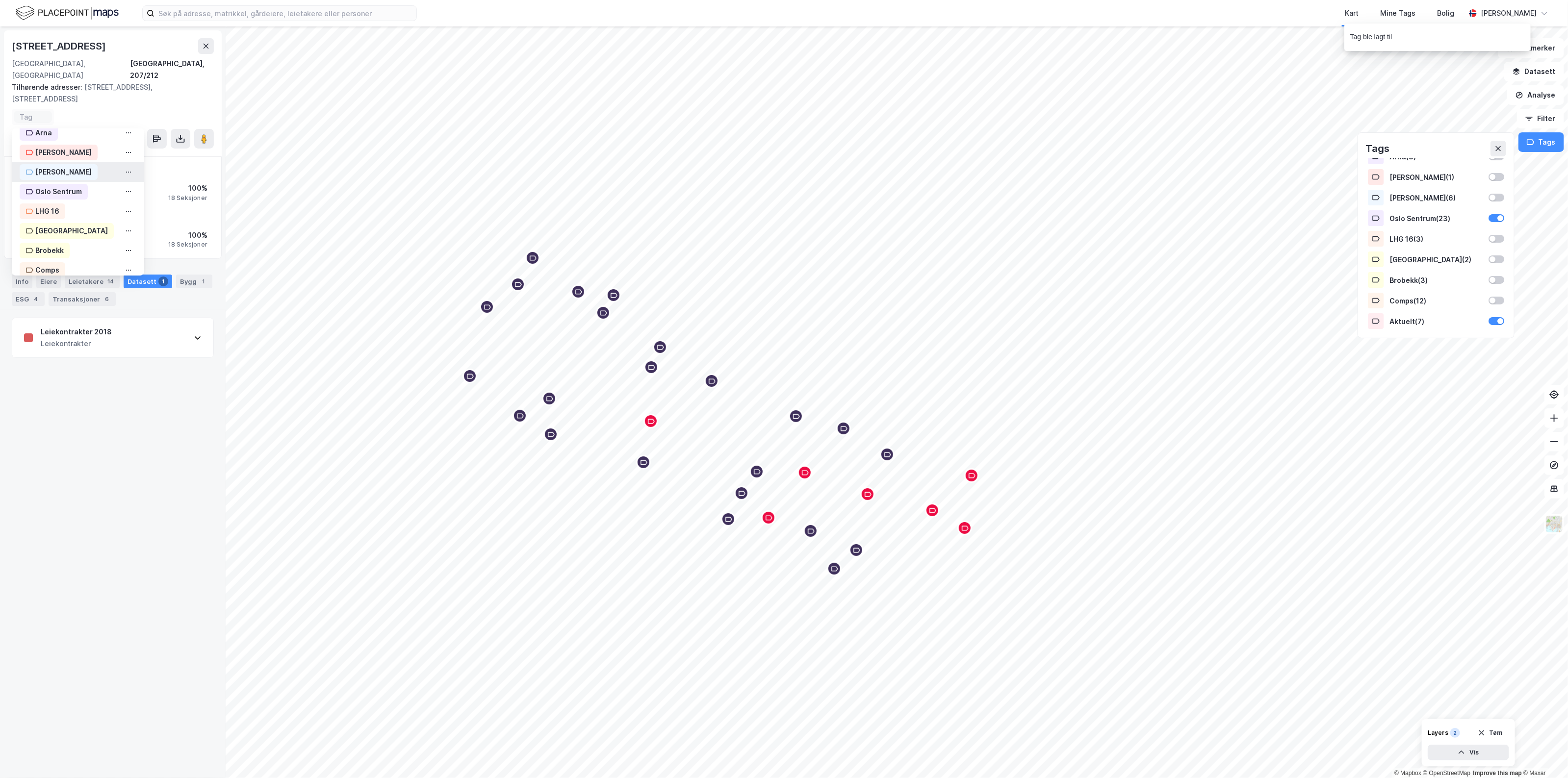
scroll to position [180, 0]
click at [77, 250] on div "Aktuelt" at bounding box center [78, 260] width 133 height 20
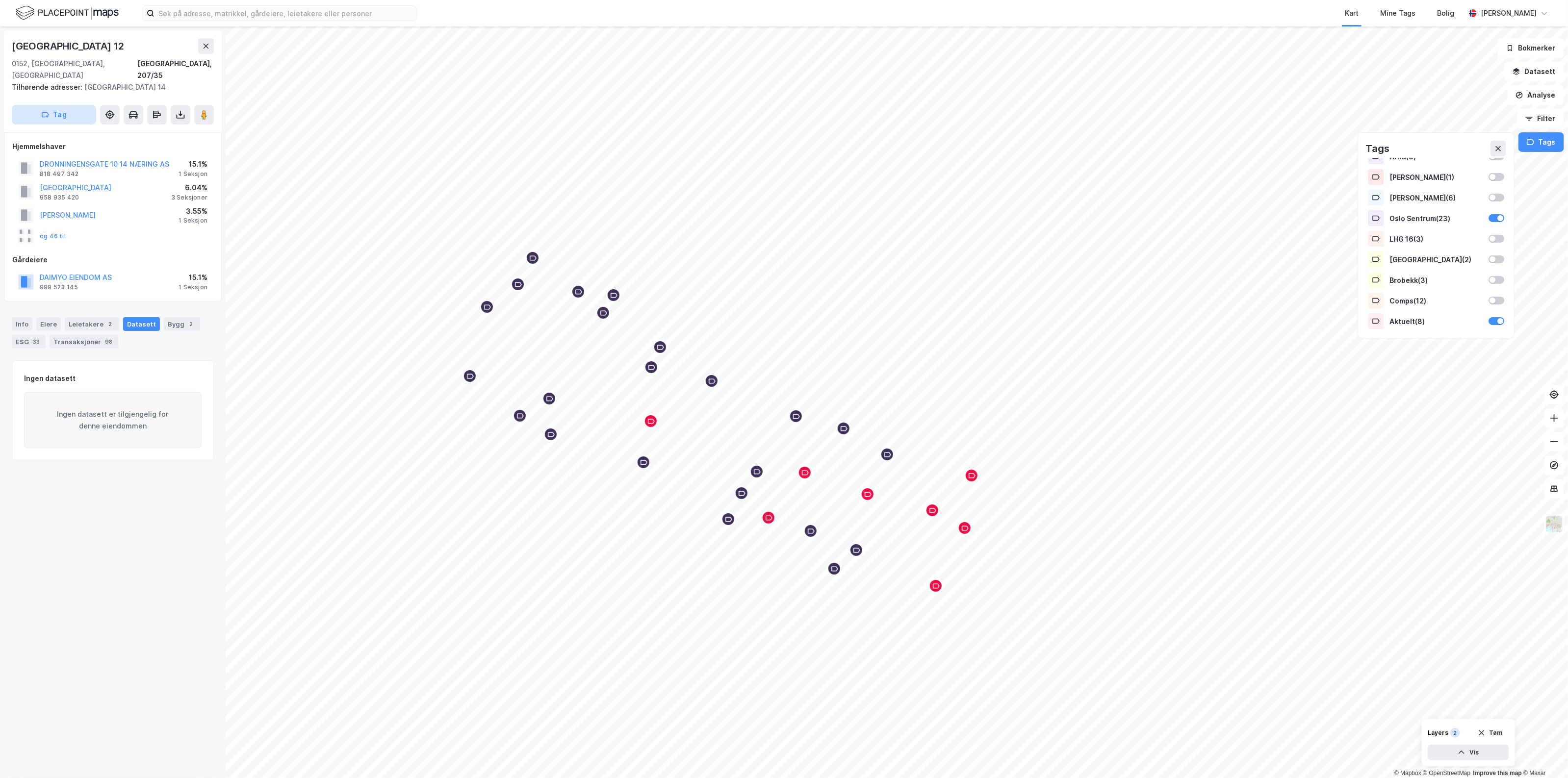
click at [35, 111] on button "Tag" at bounding box center [54, 115] width 84 height 20
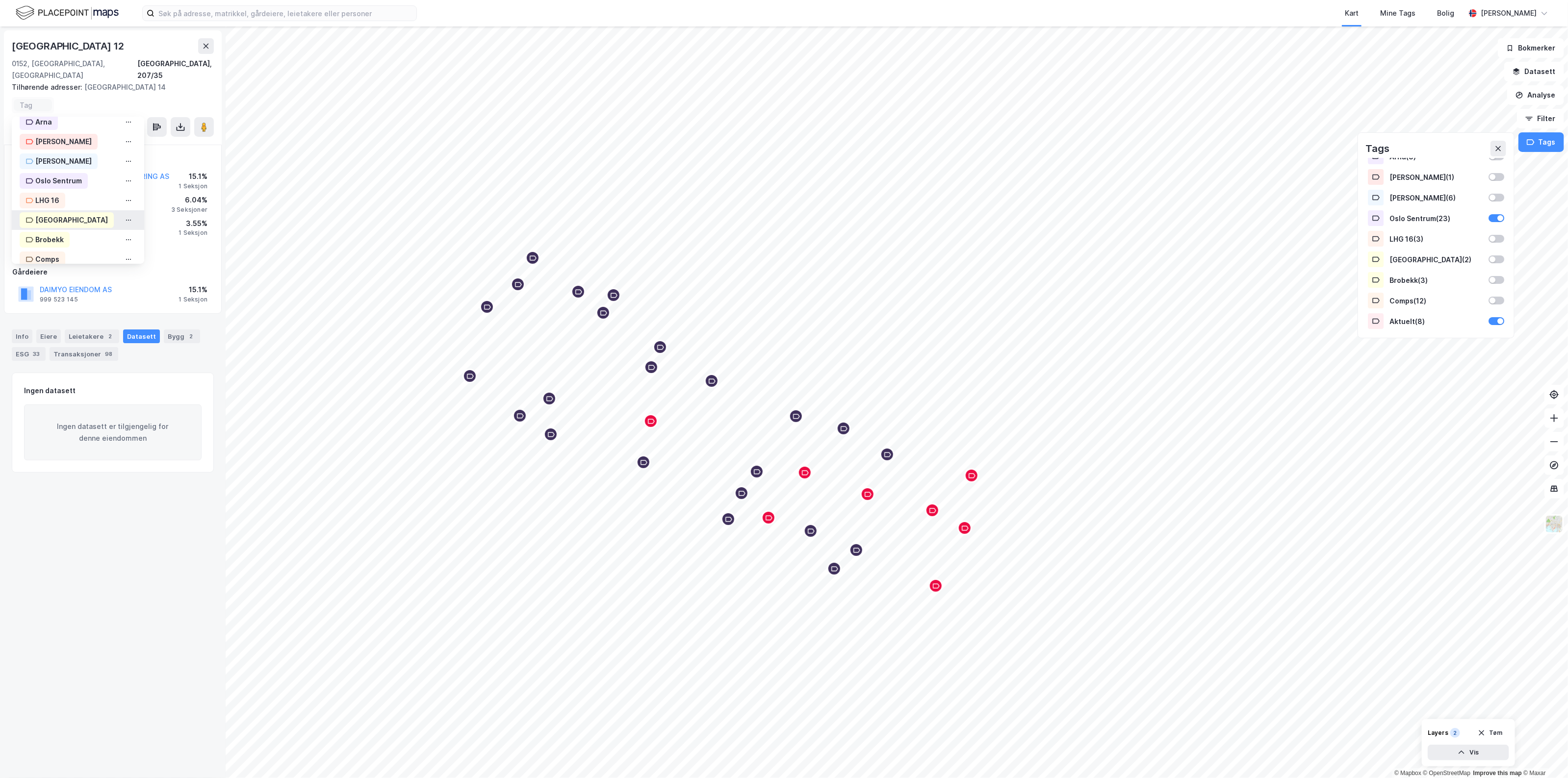
scroll to position [180, 0]
click at [67, 144] on div "Oslo Sentrum" at bounding box center [59, 150] width 47 height 12
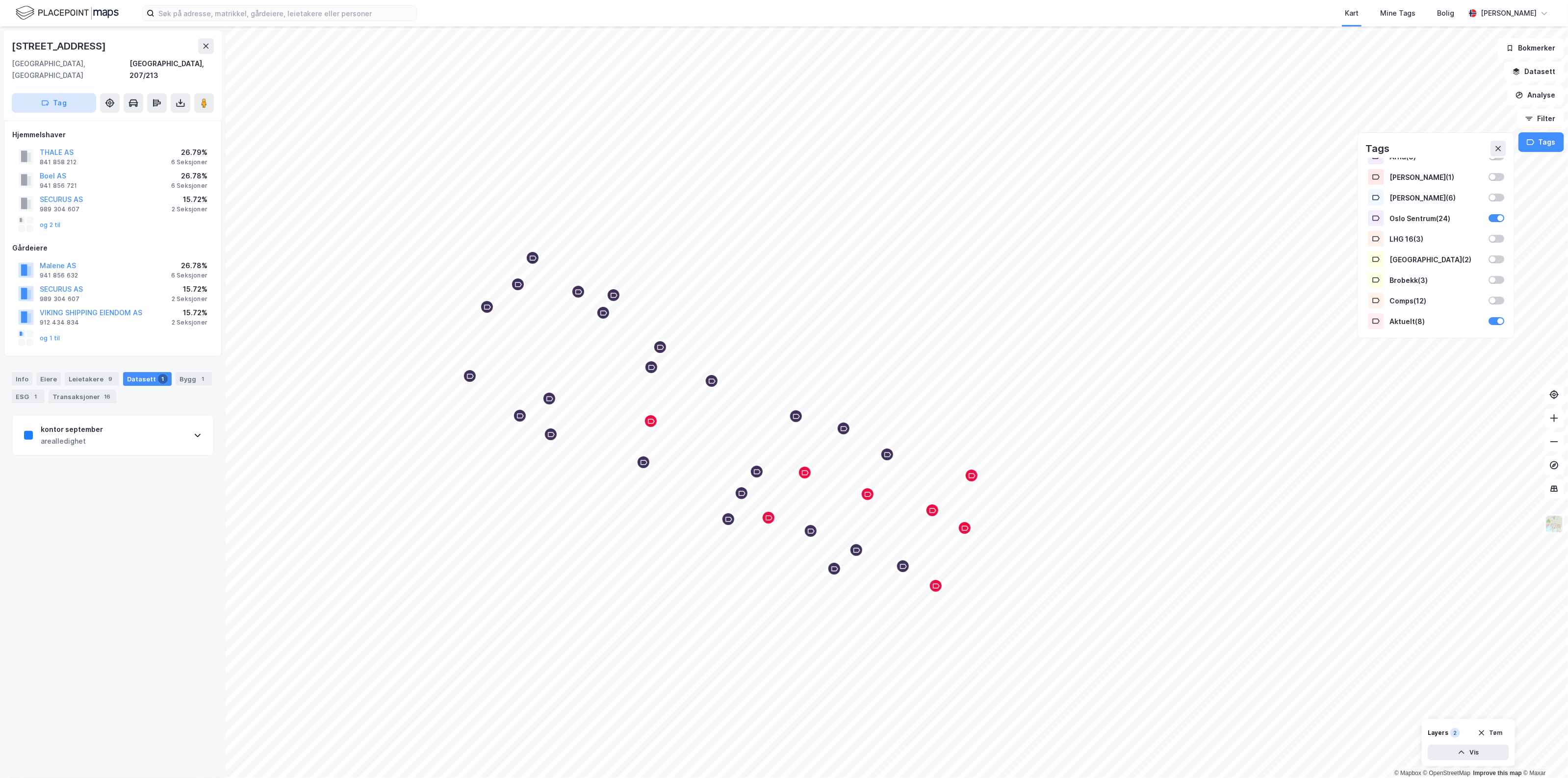
click at [33, 94] on button "Tag" at bounding box center [54, 103] width 84 height 20
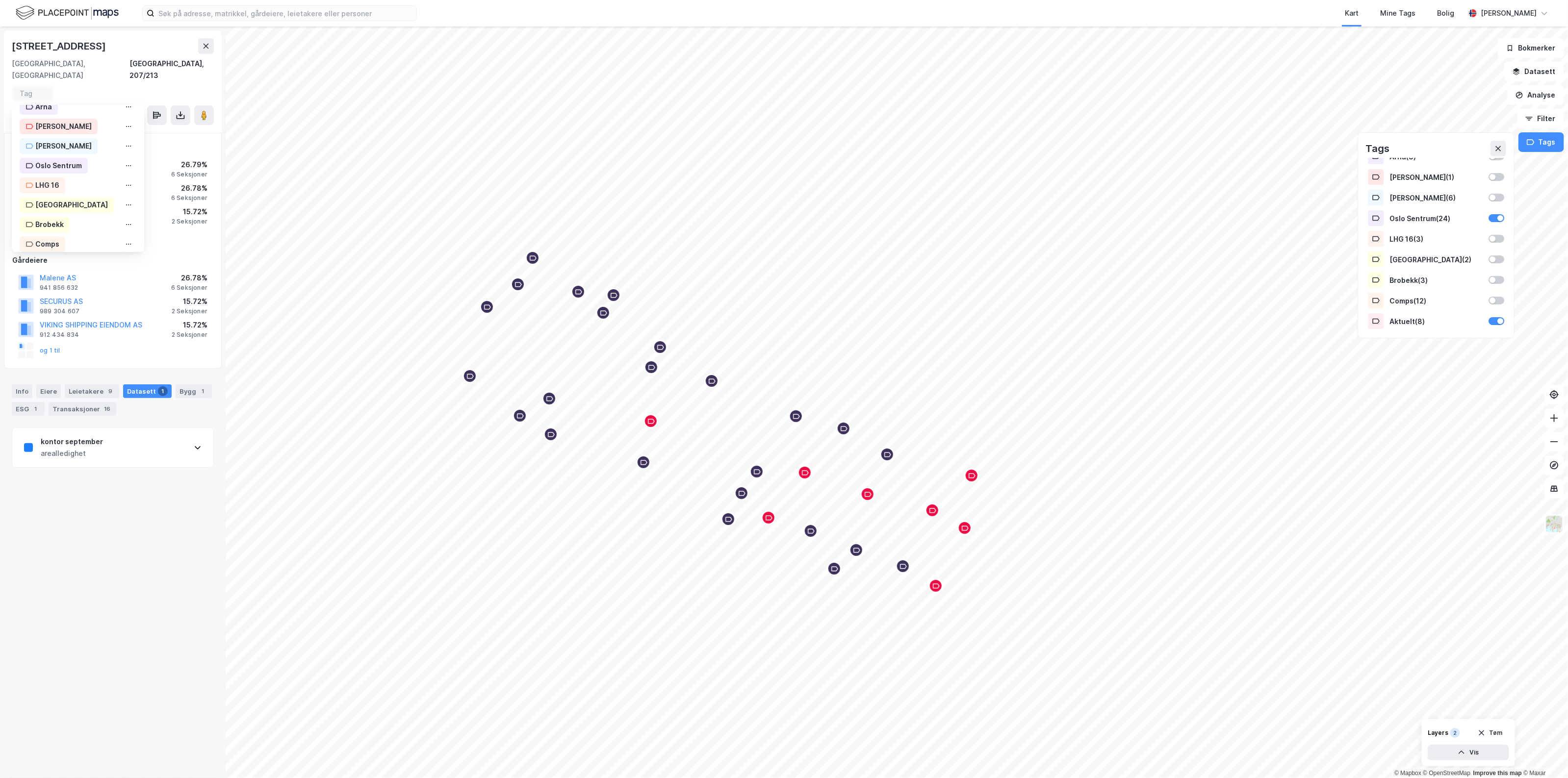
scroll to position [180, 0]
click at [76, 133] on div "Oslo Sentrum" at bounding box center [59, 138] width 47 height 12
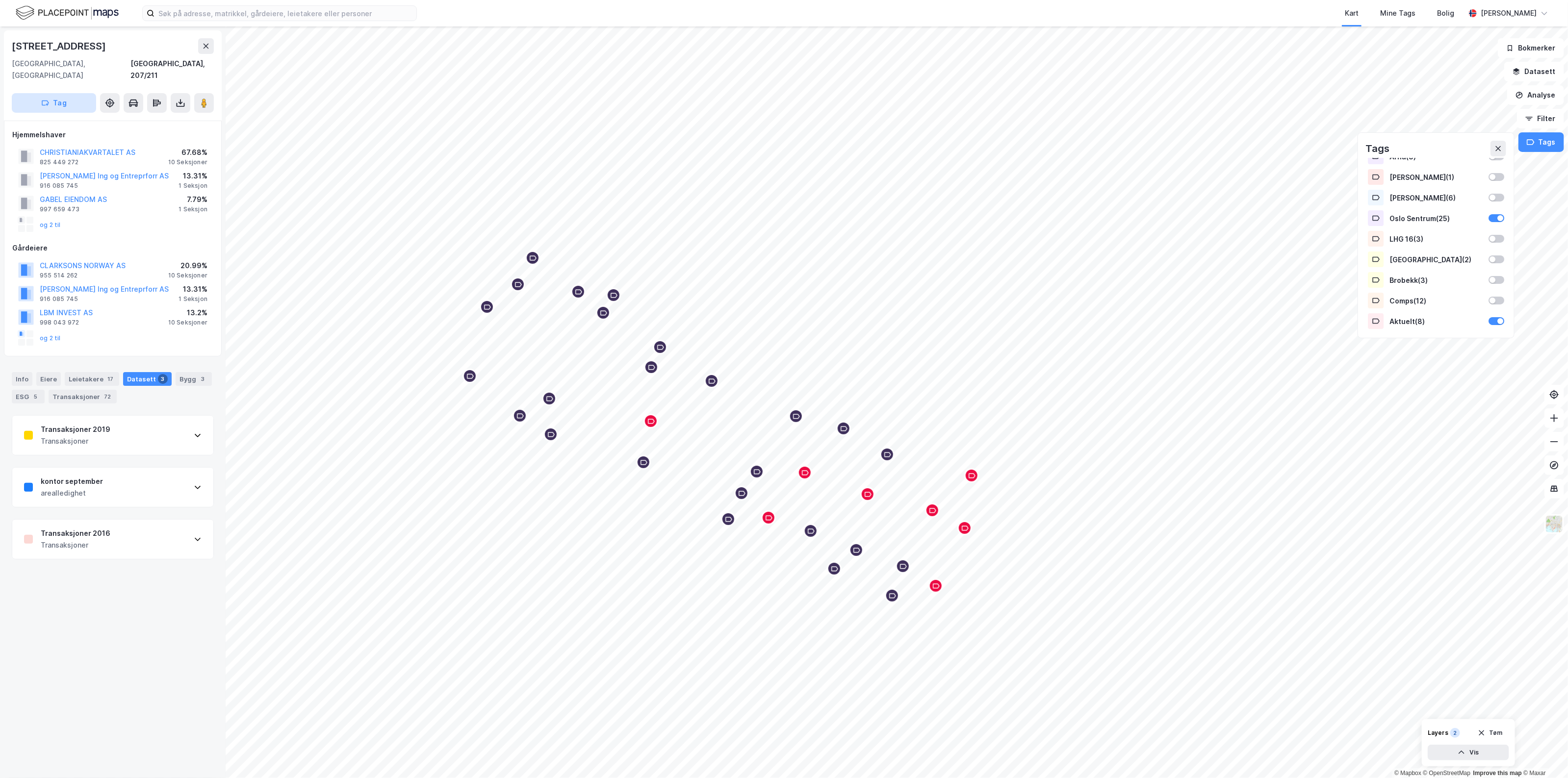
click at [53, 93] on button "Tag" at bounding box center [54, 103] width 84 height 20
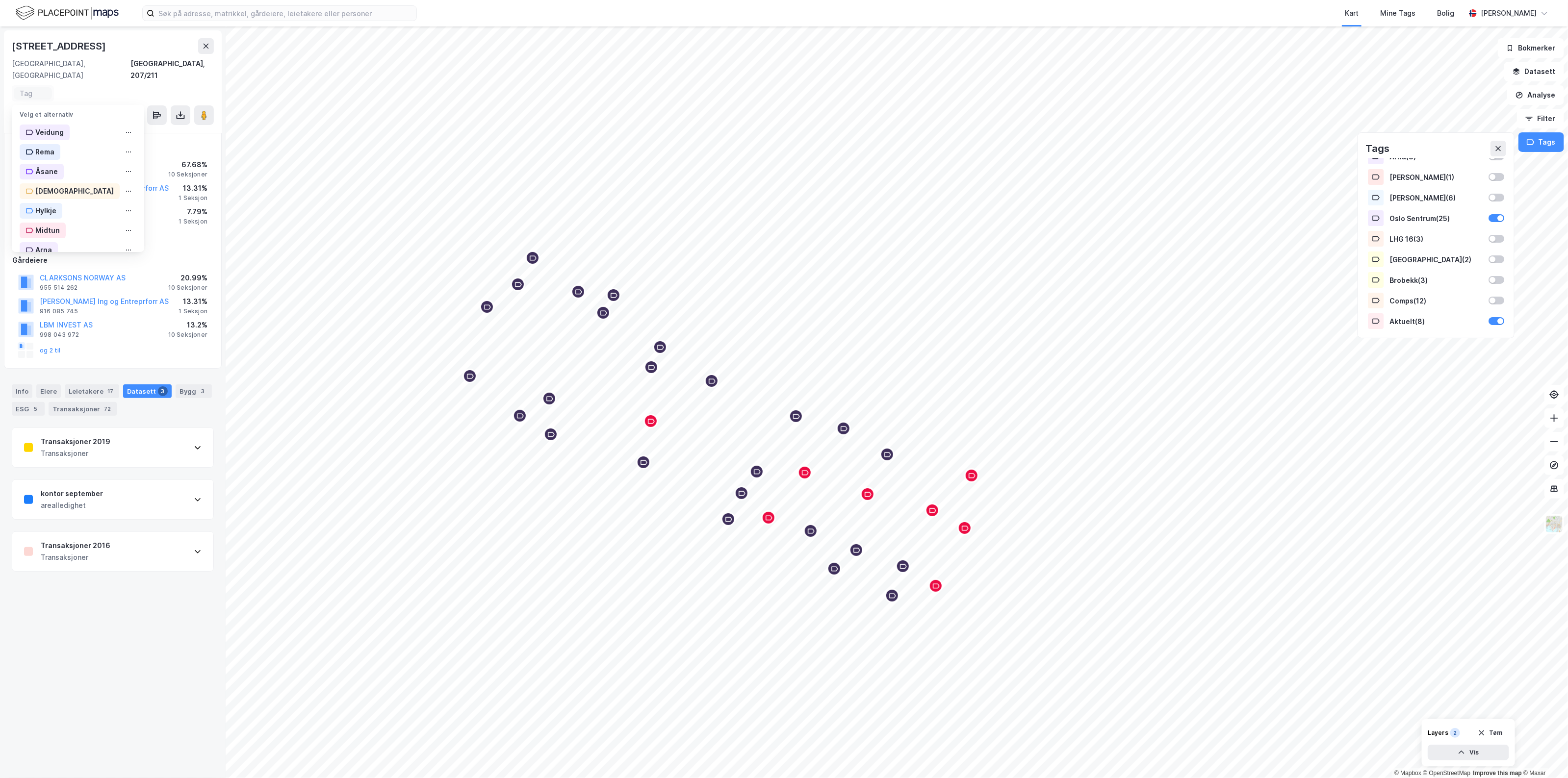
scroll to position [180, 0]
click at [70, 133] on div "Oslo Sentrum" at bounding box center [59, 138] width 47 height 12
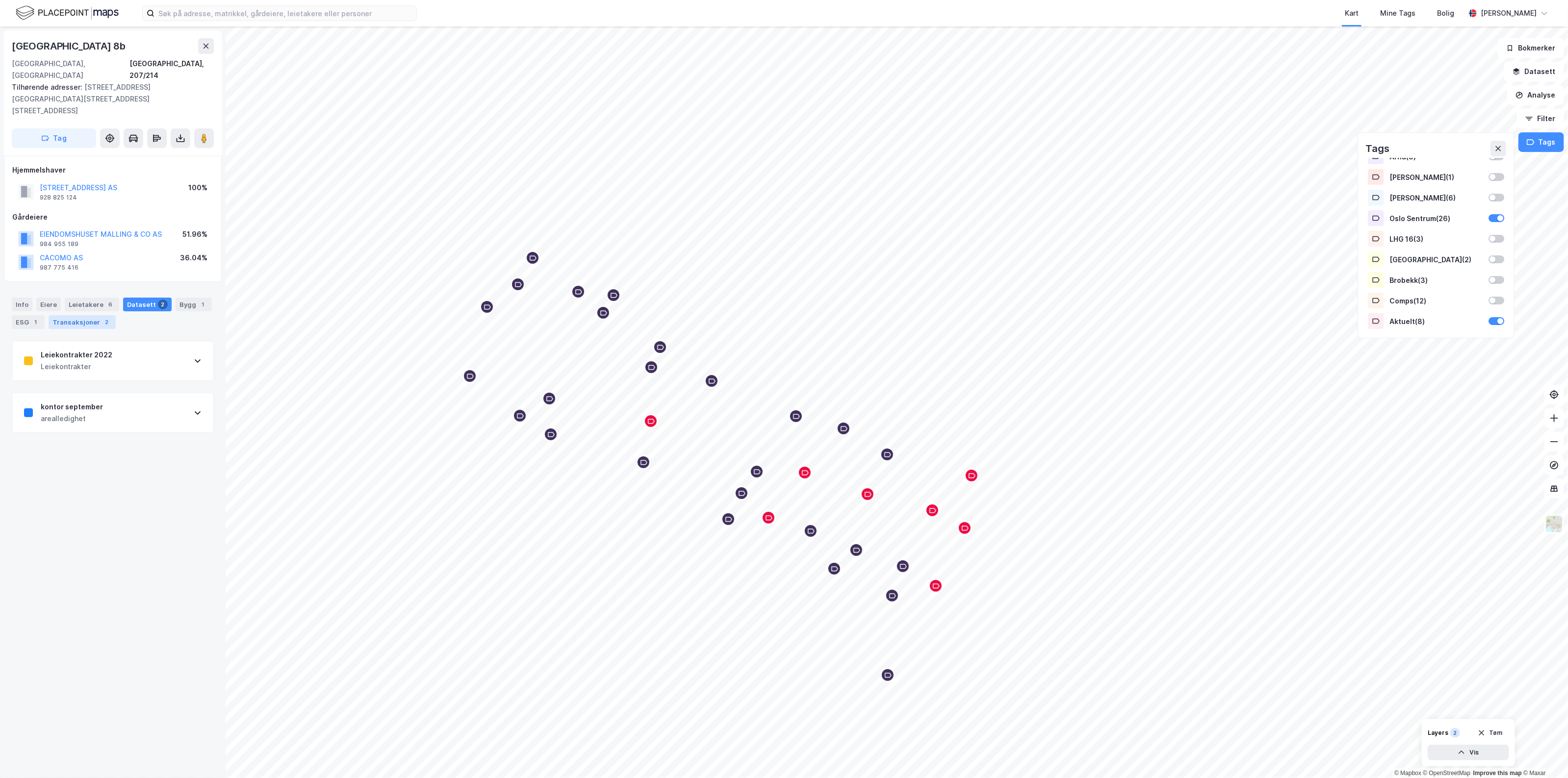
click at [102, 315] on div "Transaksjoner 2" at bounding box center [82, 322] width 67 height 13
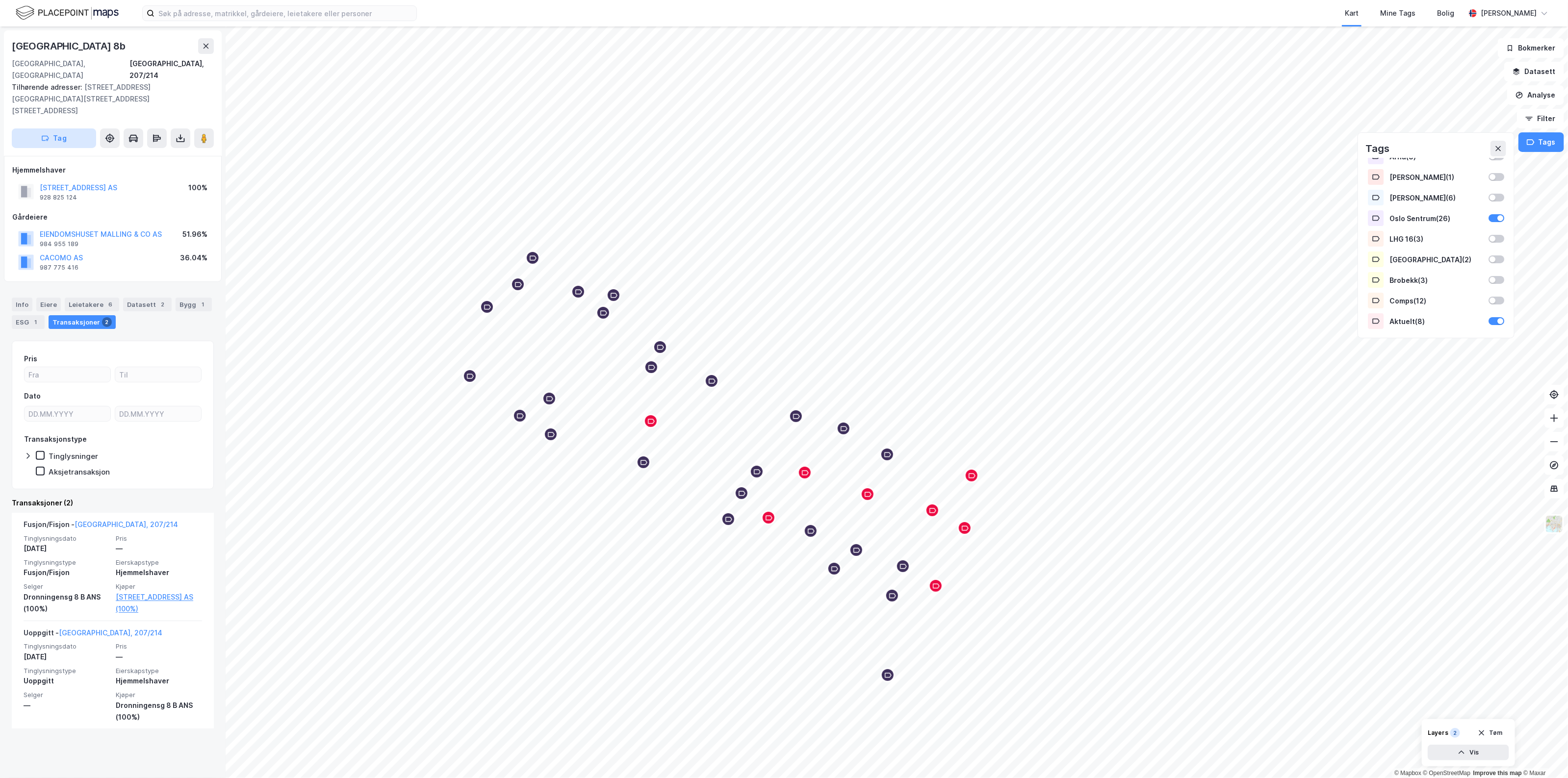
click at [79, 128] on button "Tag" at bounding box center [54, 138] width 84 height 20
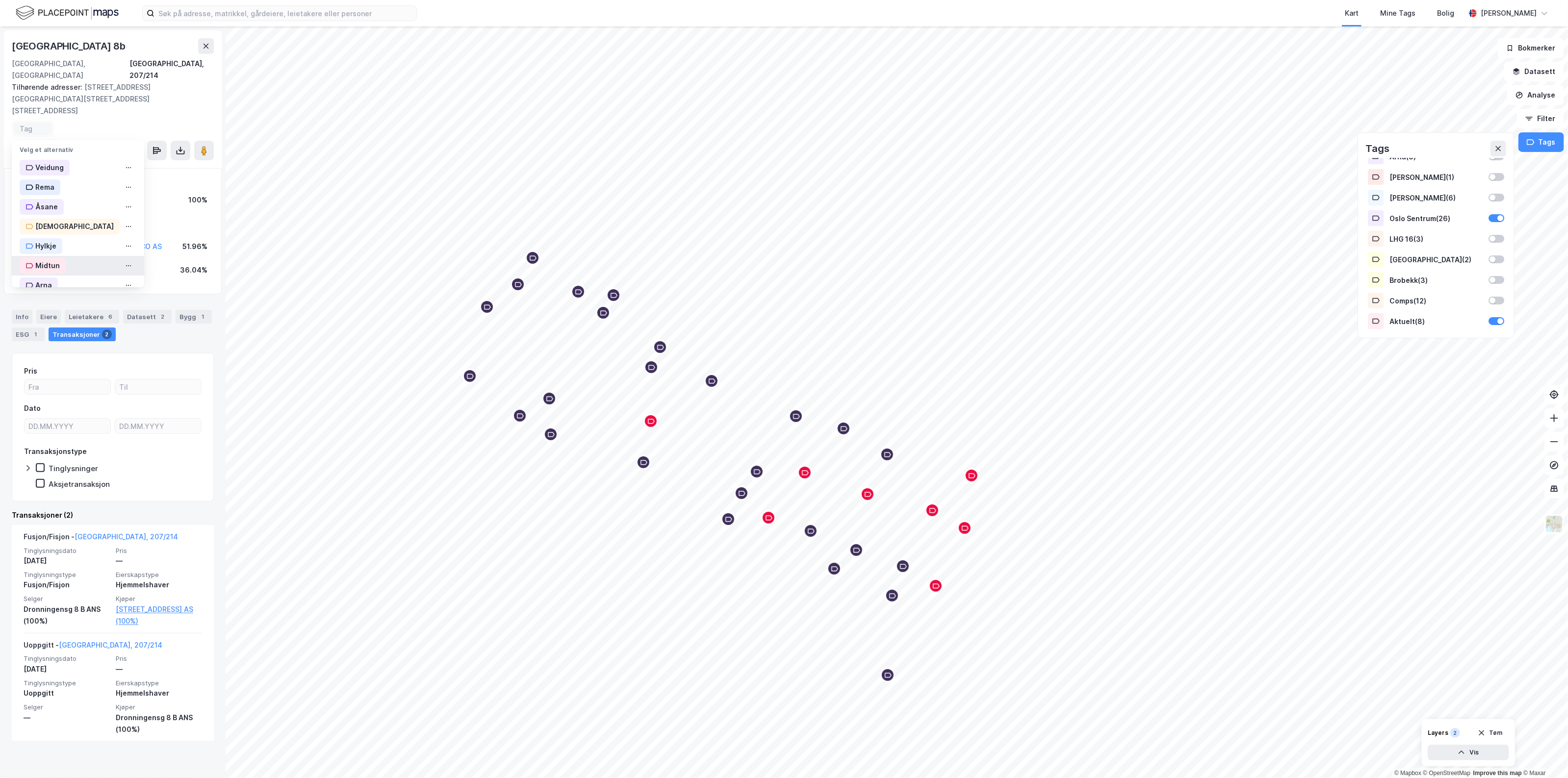
scroll to position [180, 0]
click at [72, 166] on div "Oslo Sentrum" at bounding box center [54, 174] width 68 height 16
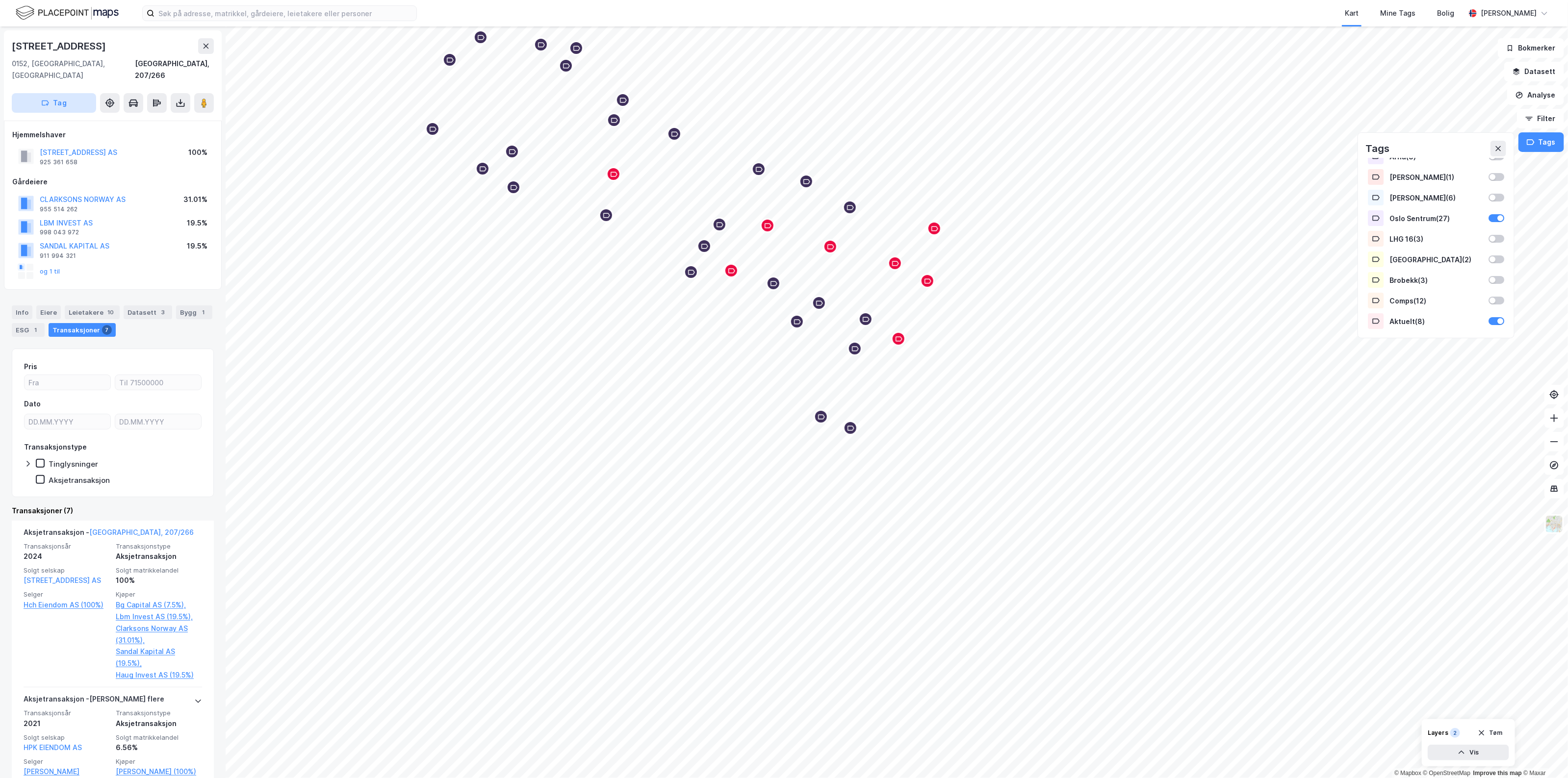
click at [38, 97] on button "Tag" at bounding box center [54, 103] width 84 height 20
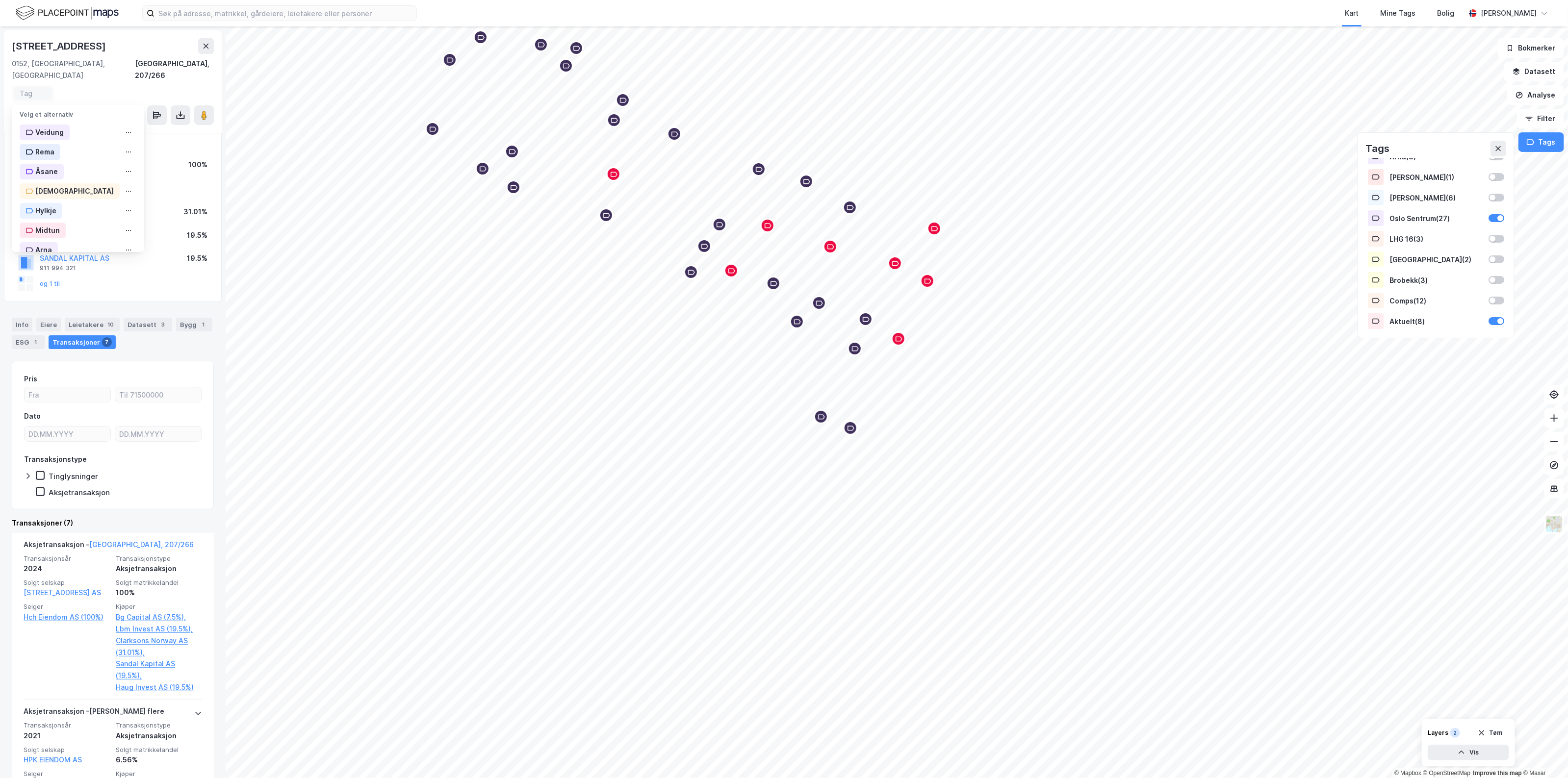
scroll to position [180, 0]
click at [72, 133] on div "Oslo Sentrum" at bounding box center [59, 138] width 47 height 12
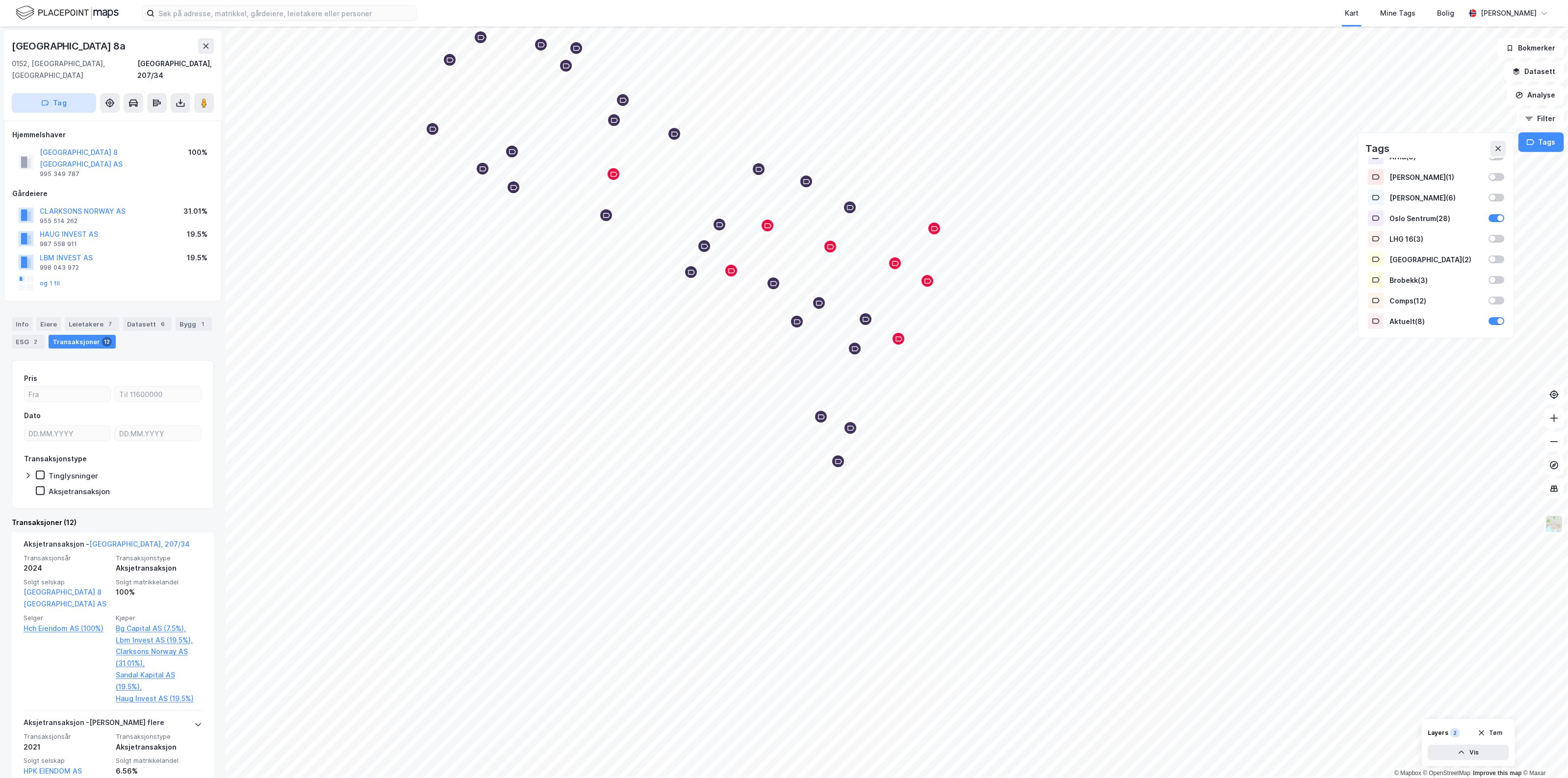
click at [35, 93] on button "Tag" at bounding box center [54, 103] width 84 height 20
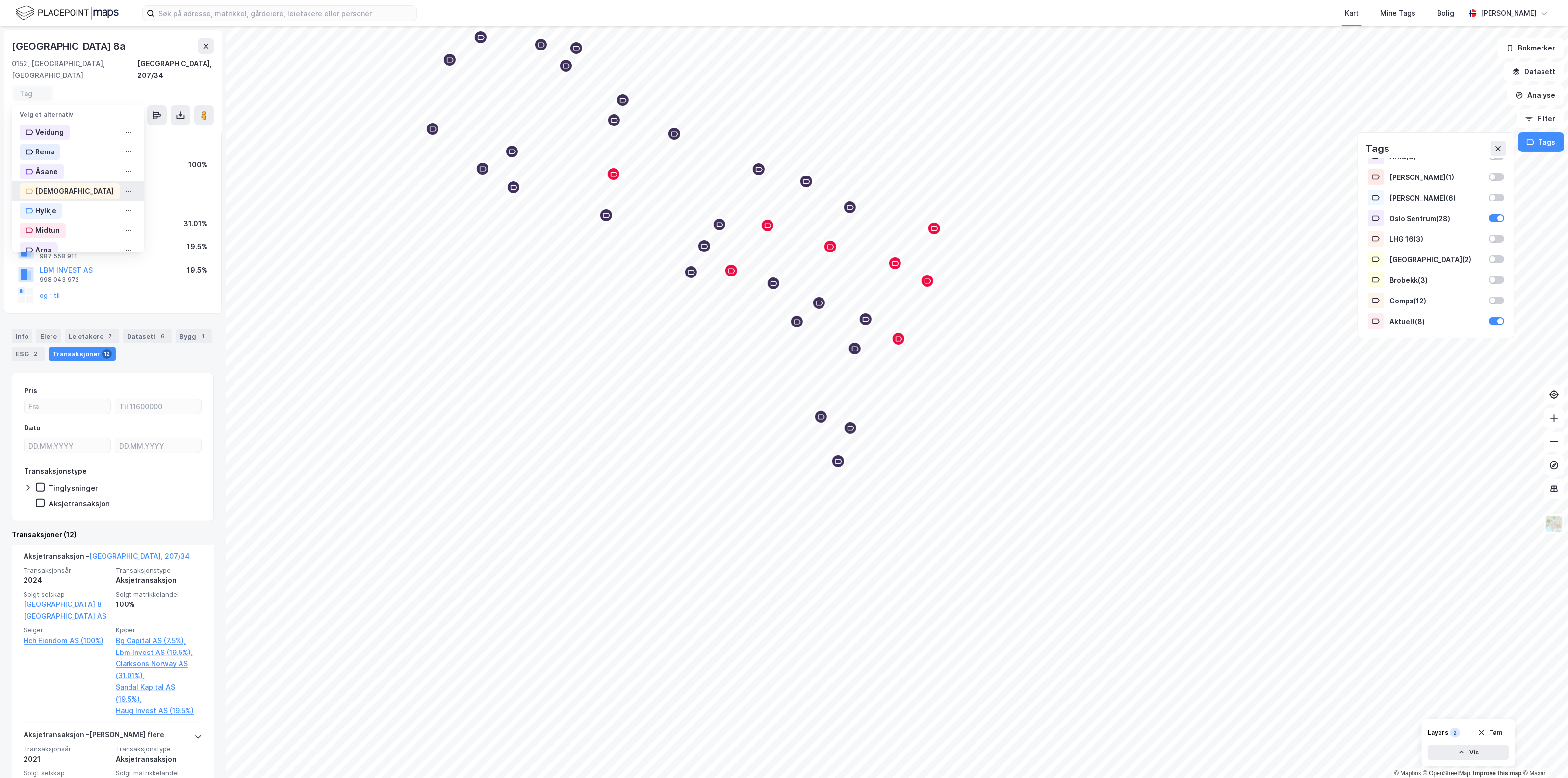
scroll to position [123, 0]
click at [71, 180] on div "Oslo Sentrum" at bounding box center [59, 186] width 47 height 12
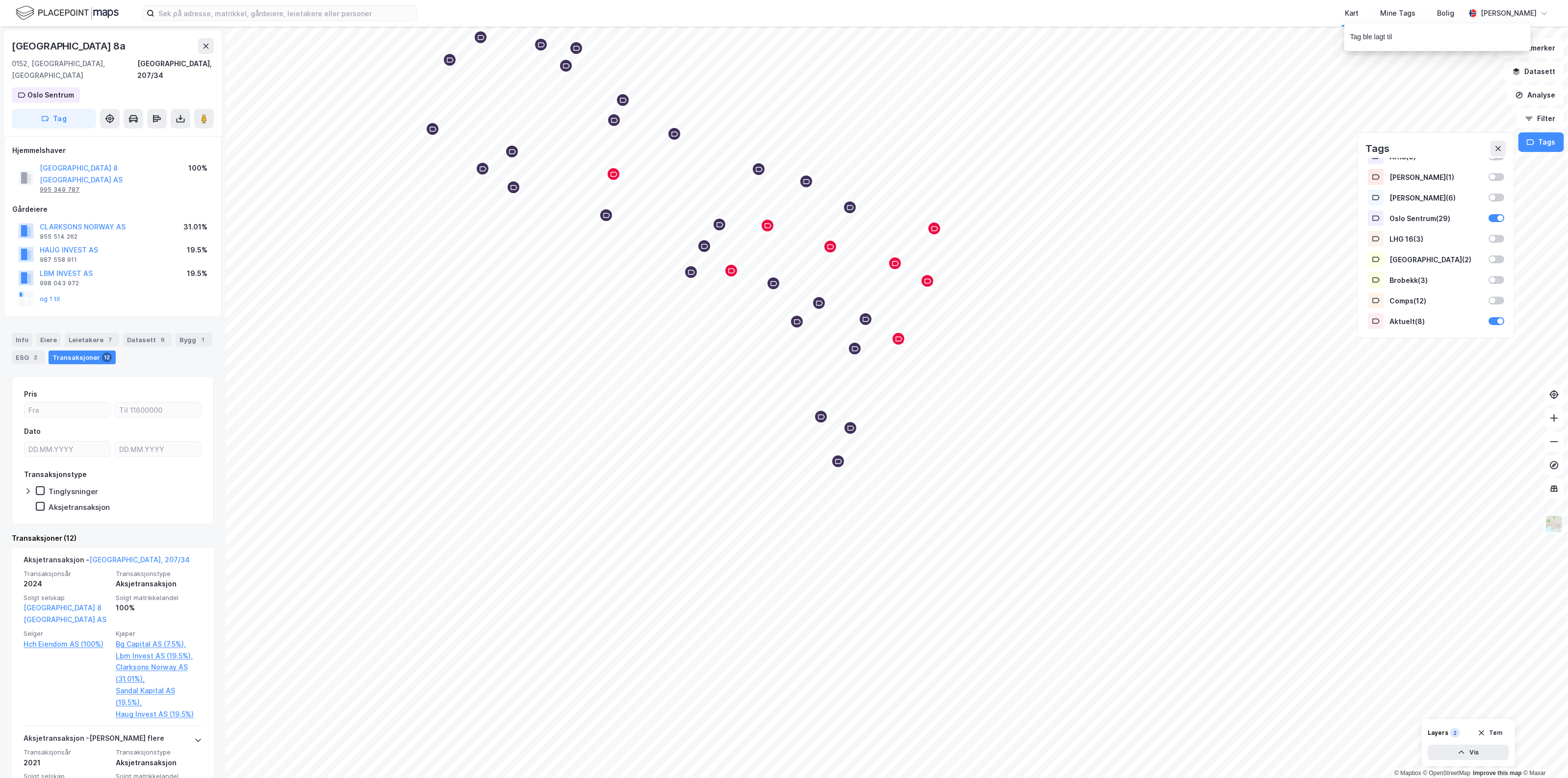
click at [62, 186] on div "995 349 787" at bounding box center [60, 190] width 40 height 8
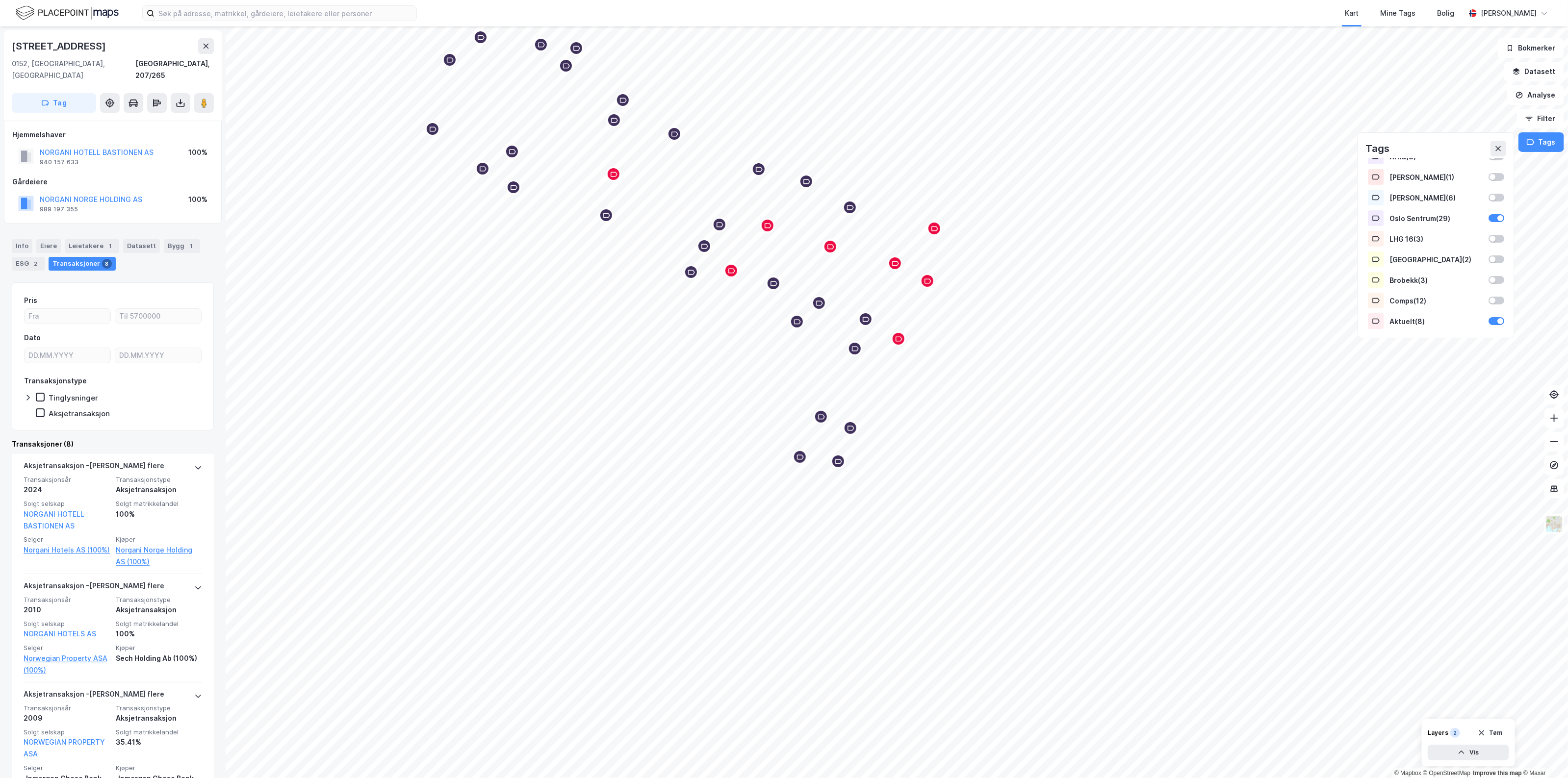
click at [61, 93] on button "Tag" at bounding box center [54, 103] width 84 height 20
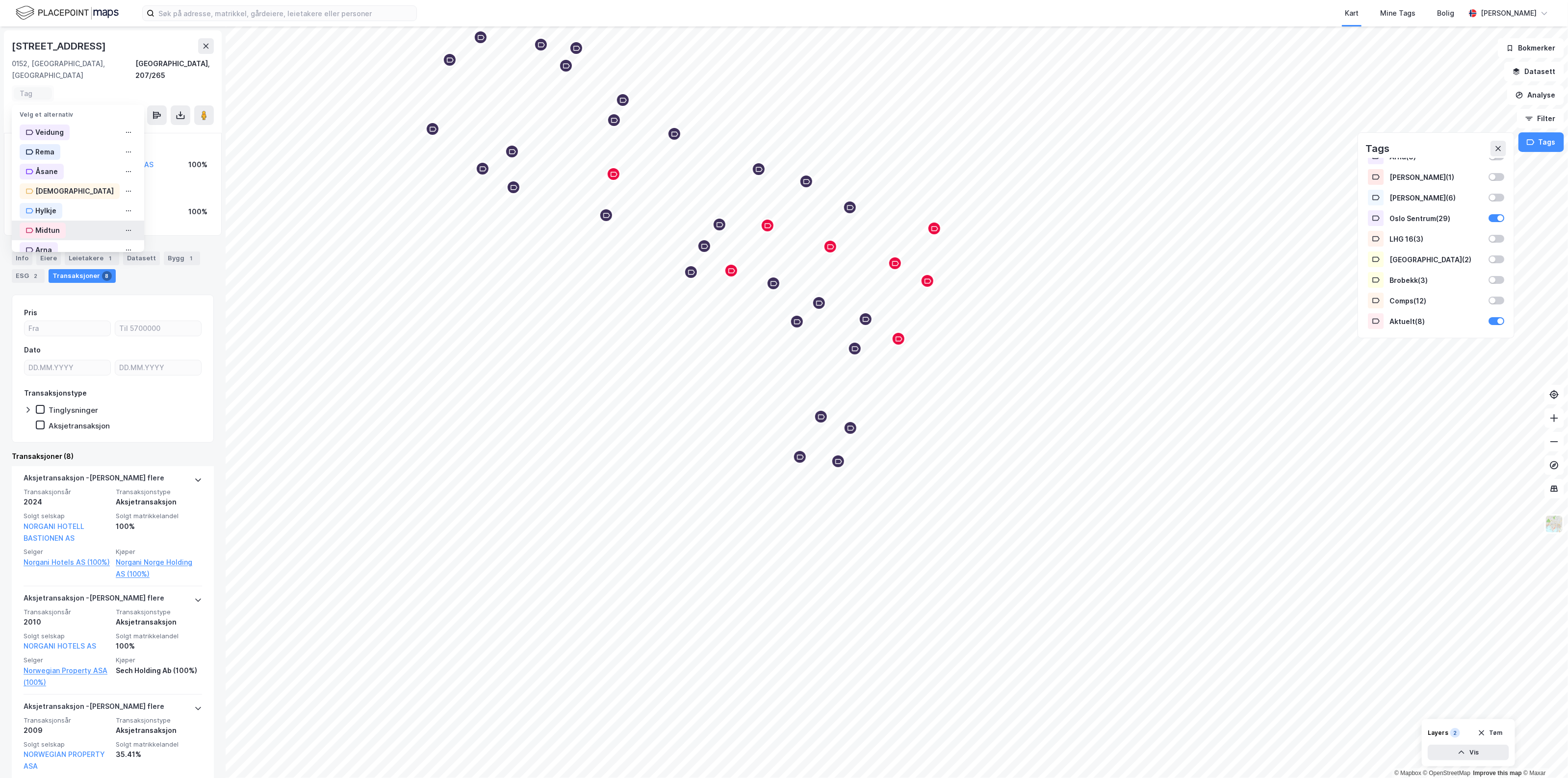
scroll to position [180, 0]
click at [80, 133] on div "Oslo Sentrum" at bounding box center [59, 138] width 47 height 12
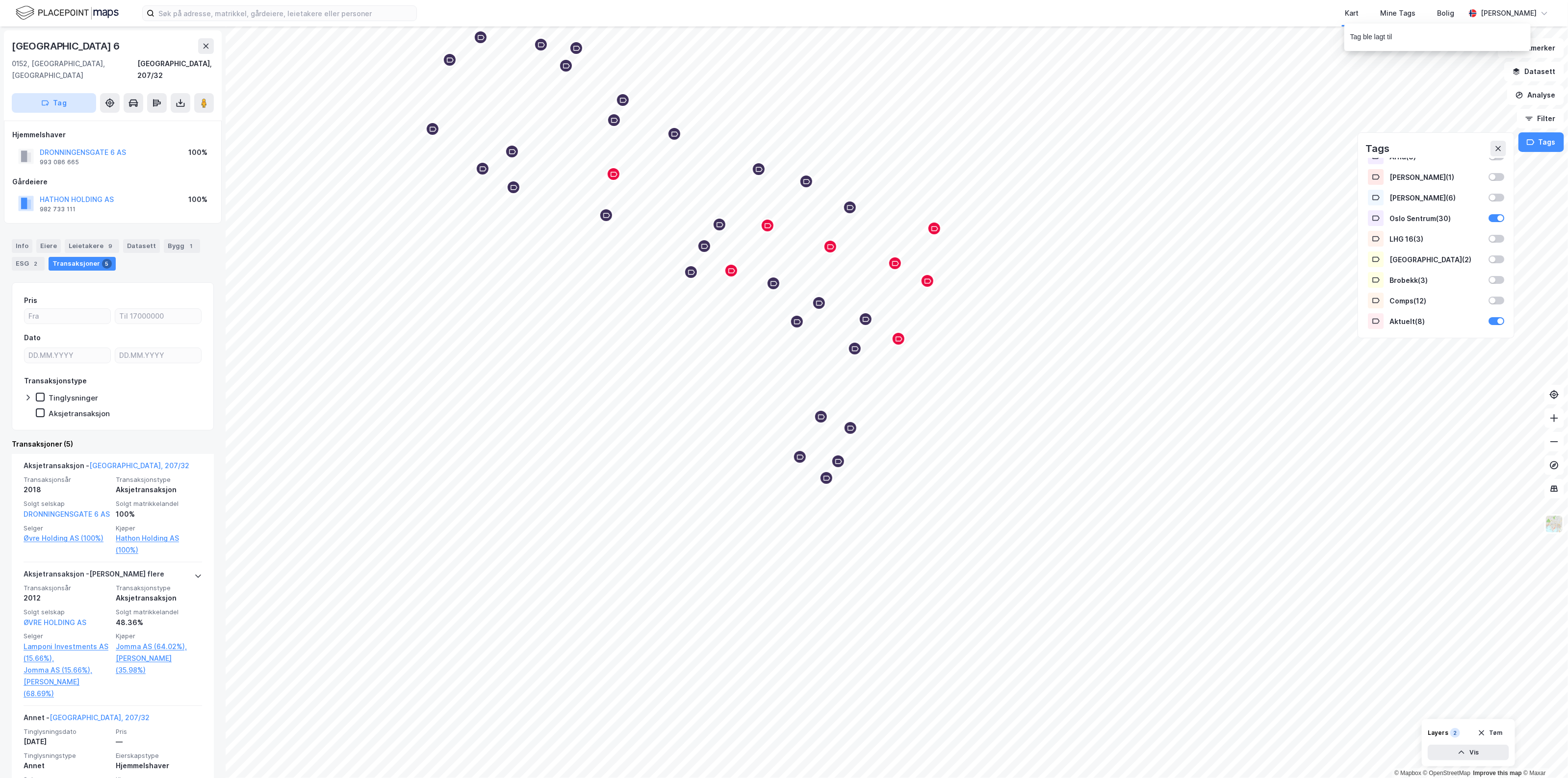
click at [84, 93] on button "Tag" at bounding box center [54, 103] width 84 height 20
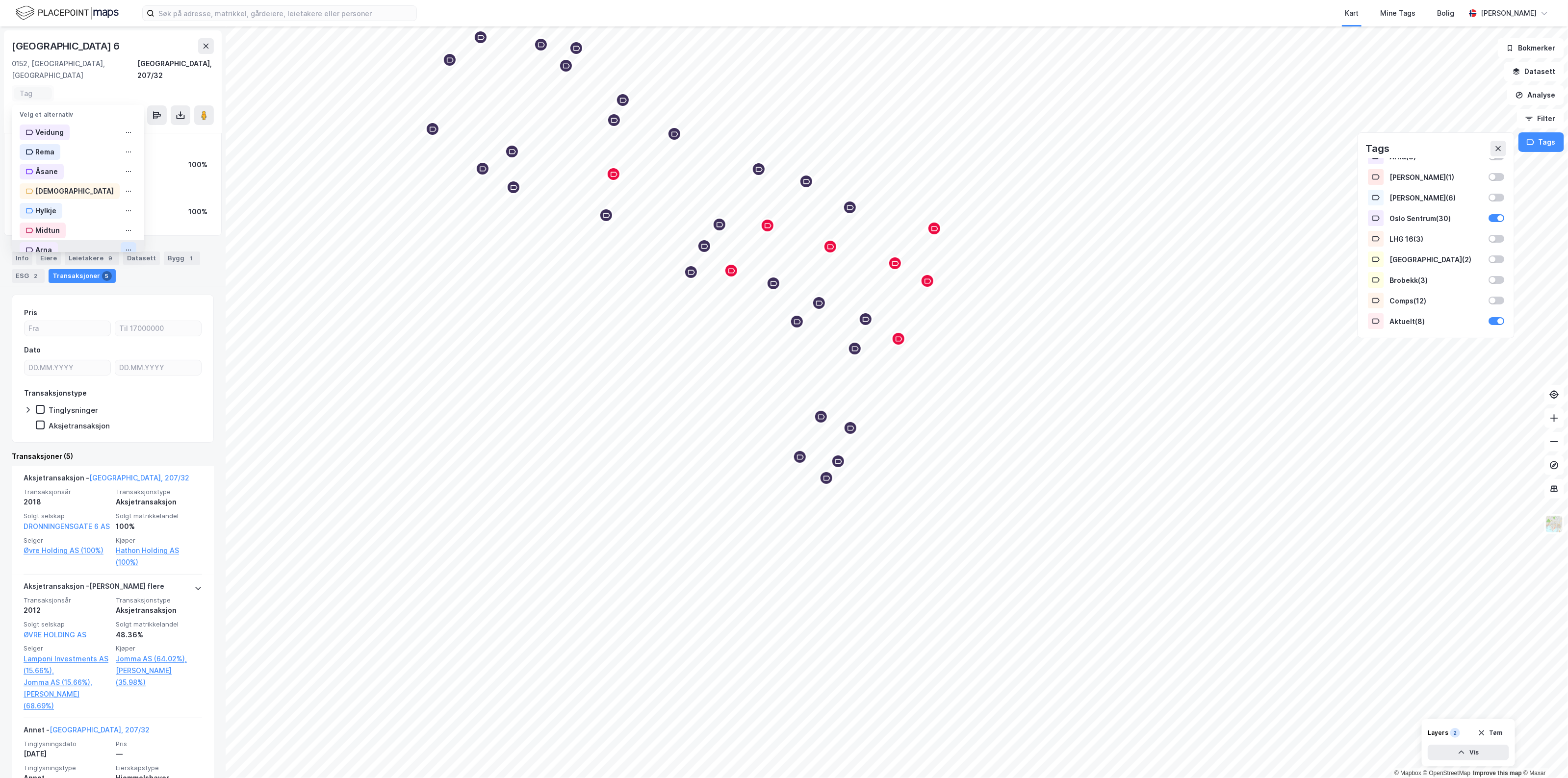
scroll to position [180, 0]
click at [84, 128] on div "Oslo Sentrum" at bounding box center [78, 138] width 133 height 20
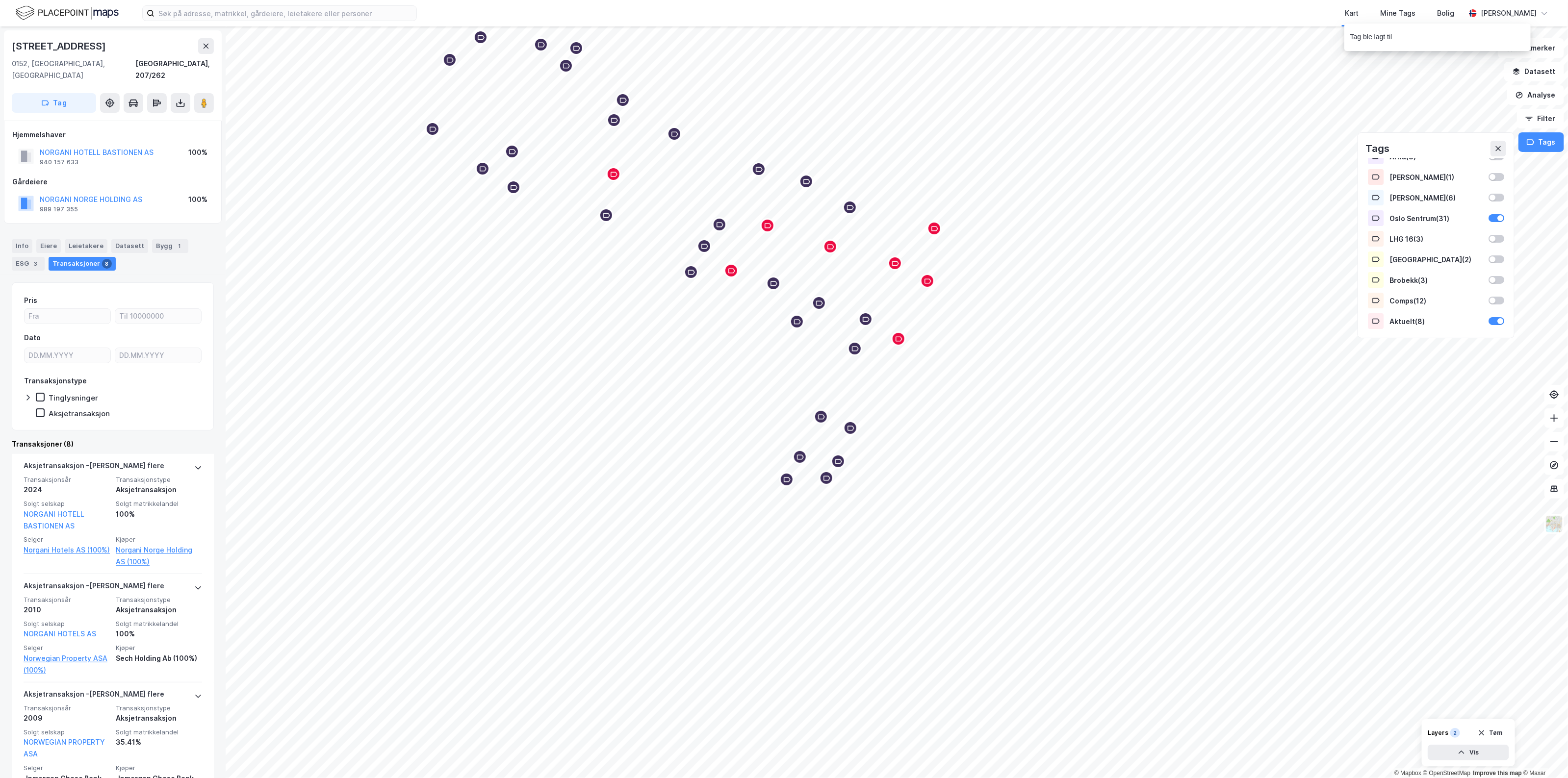
click at [55, 93] on button "Tag" at bounding box center [54, 103] width 84 height 20
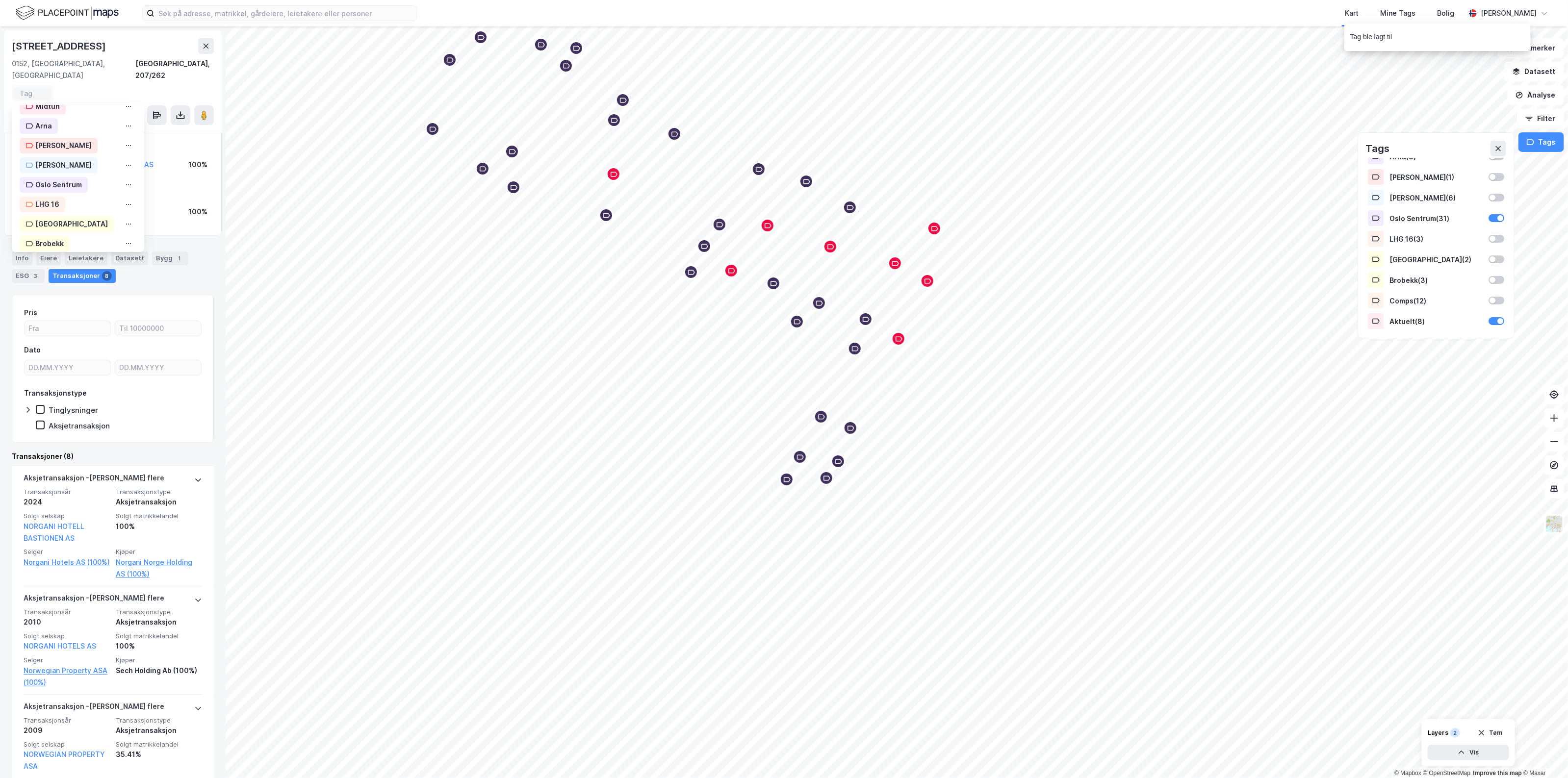
scroll to position [180, 0]
click at [64, 131] on div "Oslo Sentrum" at bounding box center [54, 138] width 68 height 16
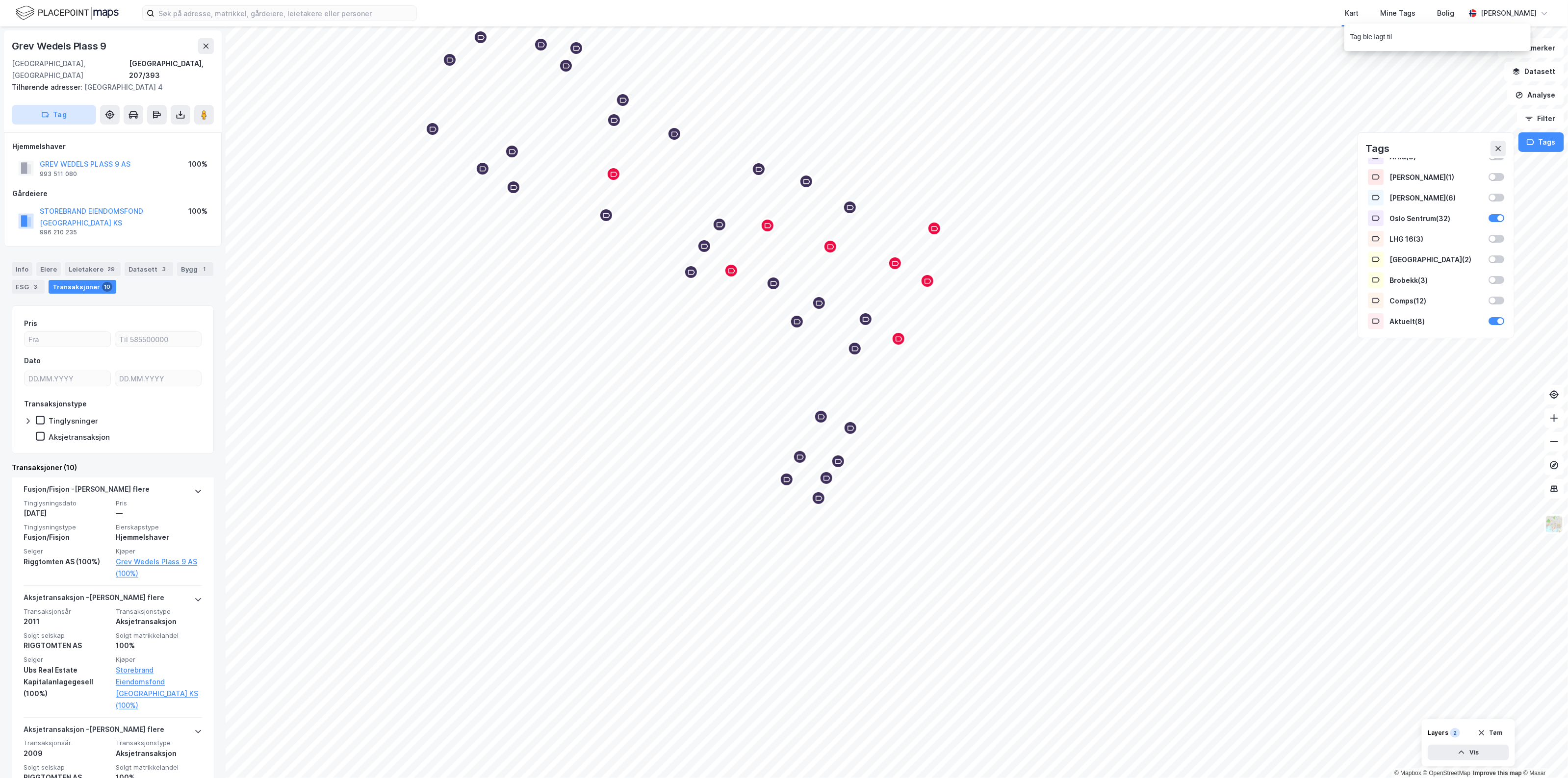
click at [47, 111] on icon "button" at bounding box center [45, 114] width 8 height 8
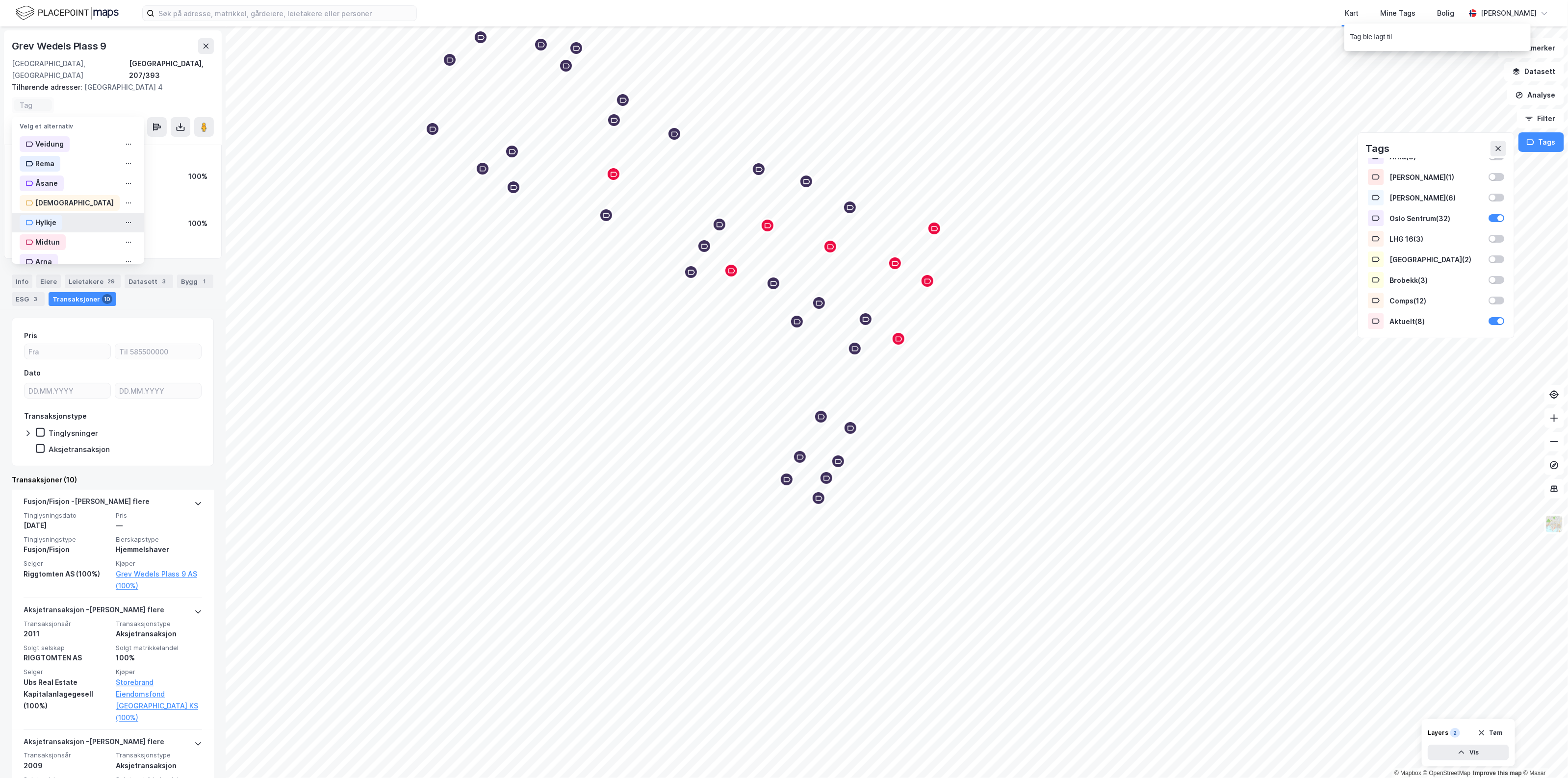
scroll to position [180, 0]
click at [72, 142] on div "Oslo Sentrum" at bounding box center [54, 150] width 68 height 16
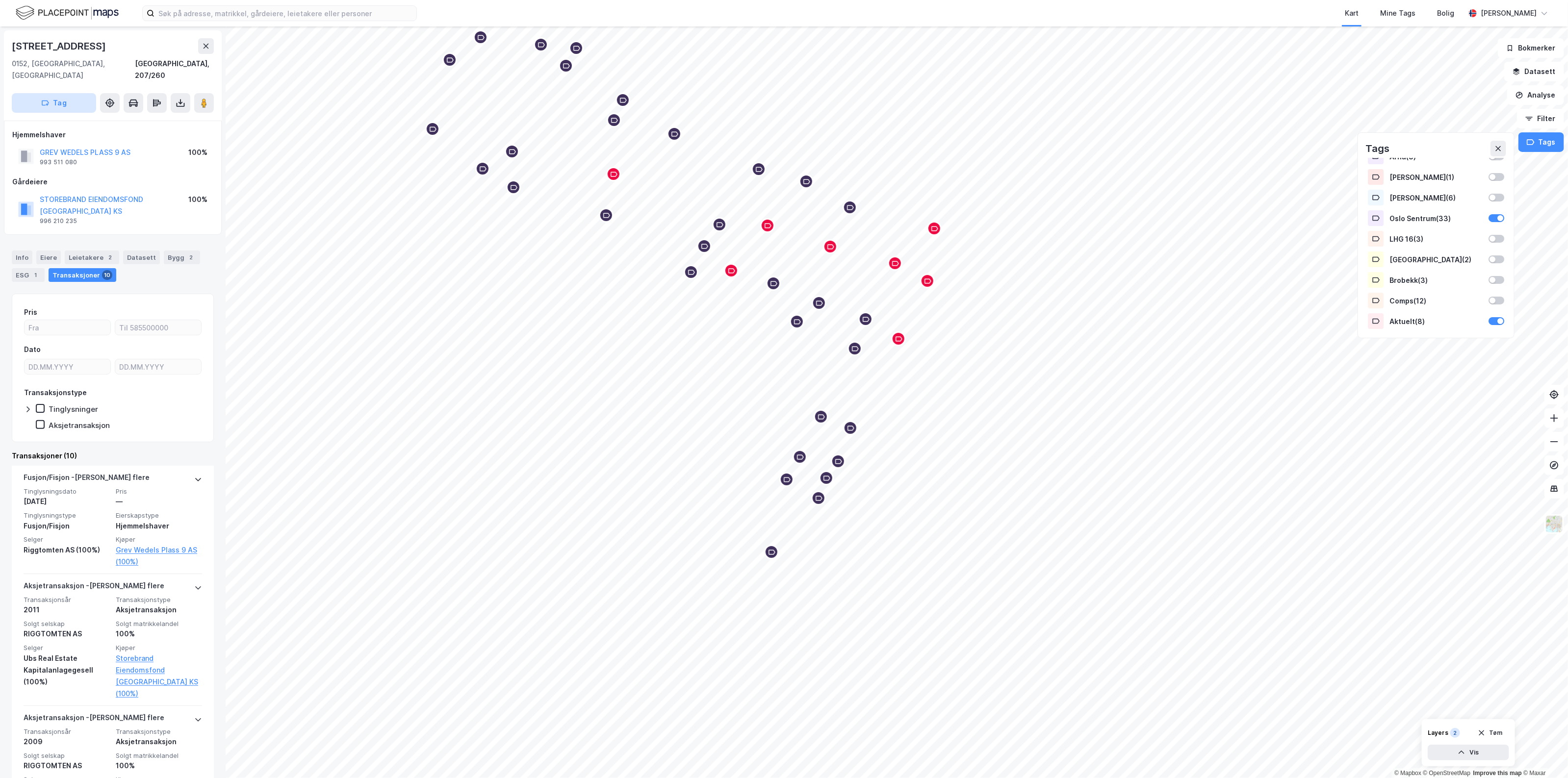
click at [77, 93] on button "Tag" at bounding box center [54, 103] width 84 height 20
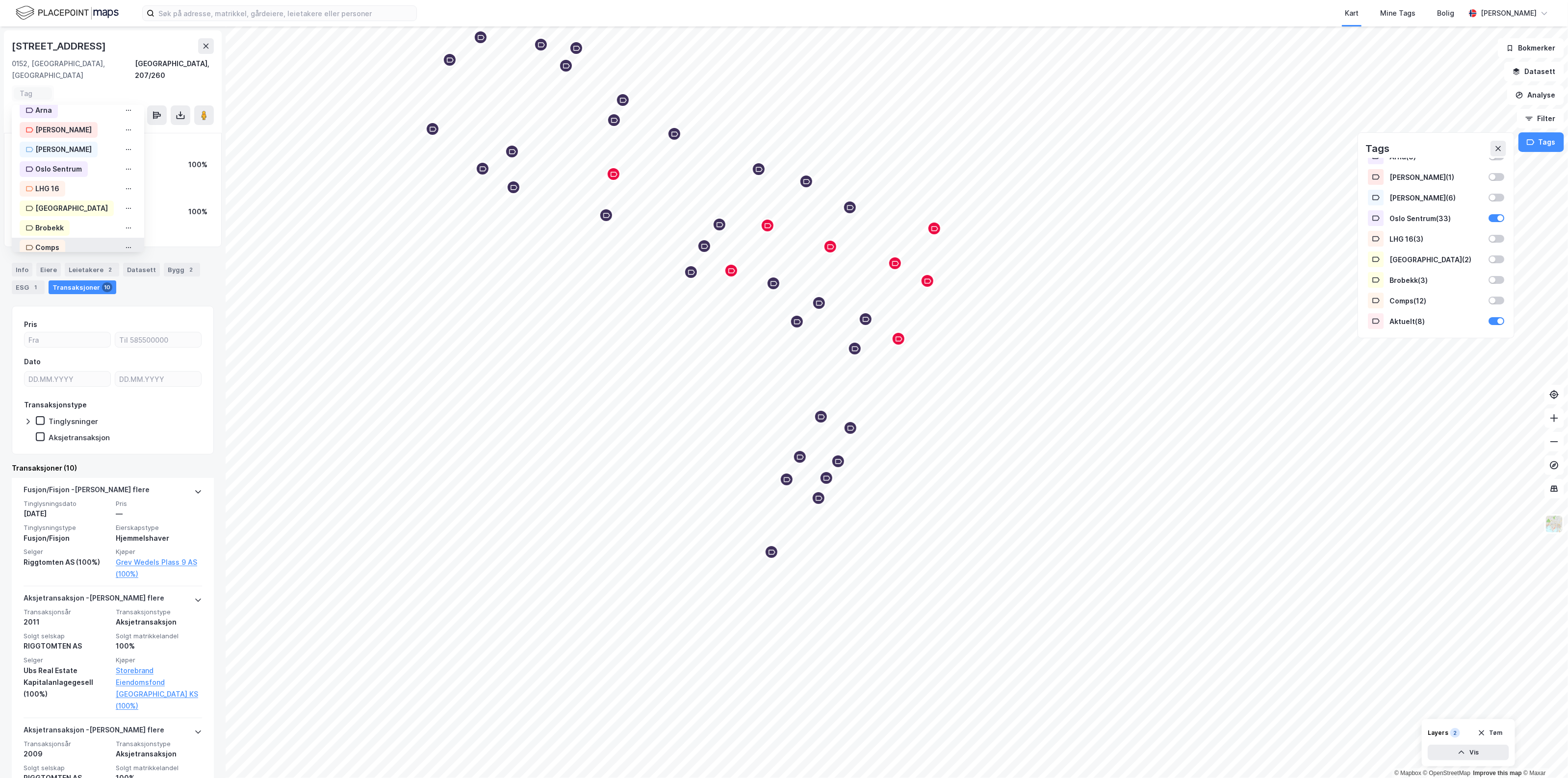
scroll to position [180, 0]
click at [72, 133] on div "Oslo Sentrum" at bounding box center [59, 138] width 47 height 12
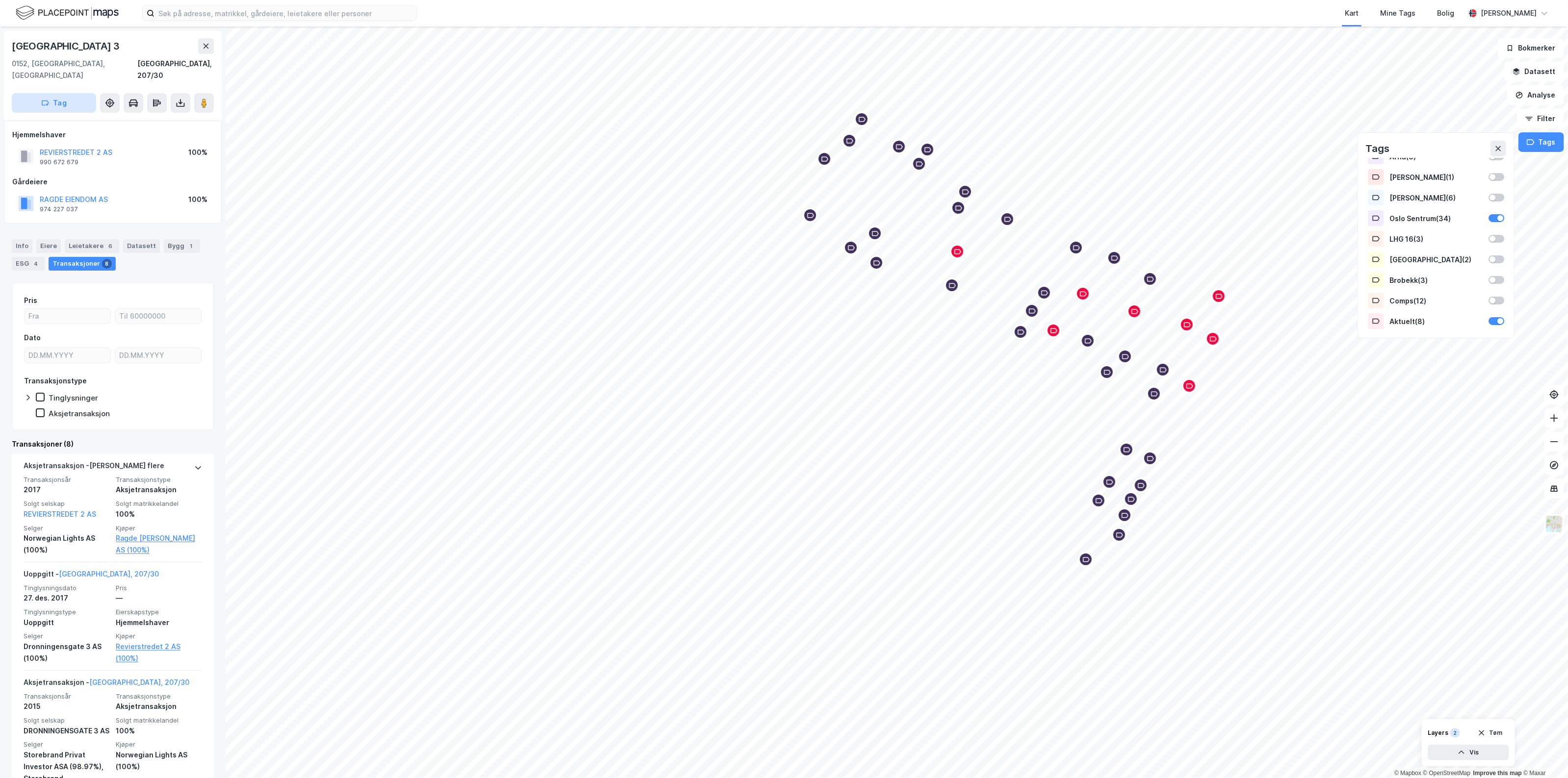
click at [71, 93] on button "Tag" at bounding box center [54, 103] width 84 height 20
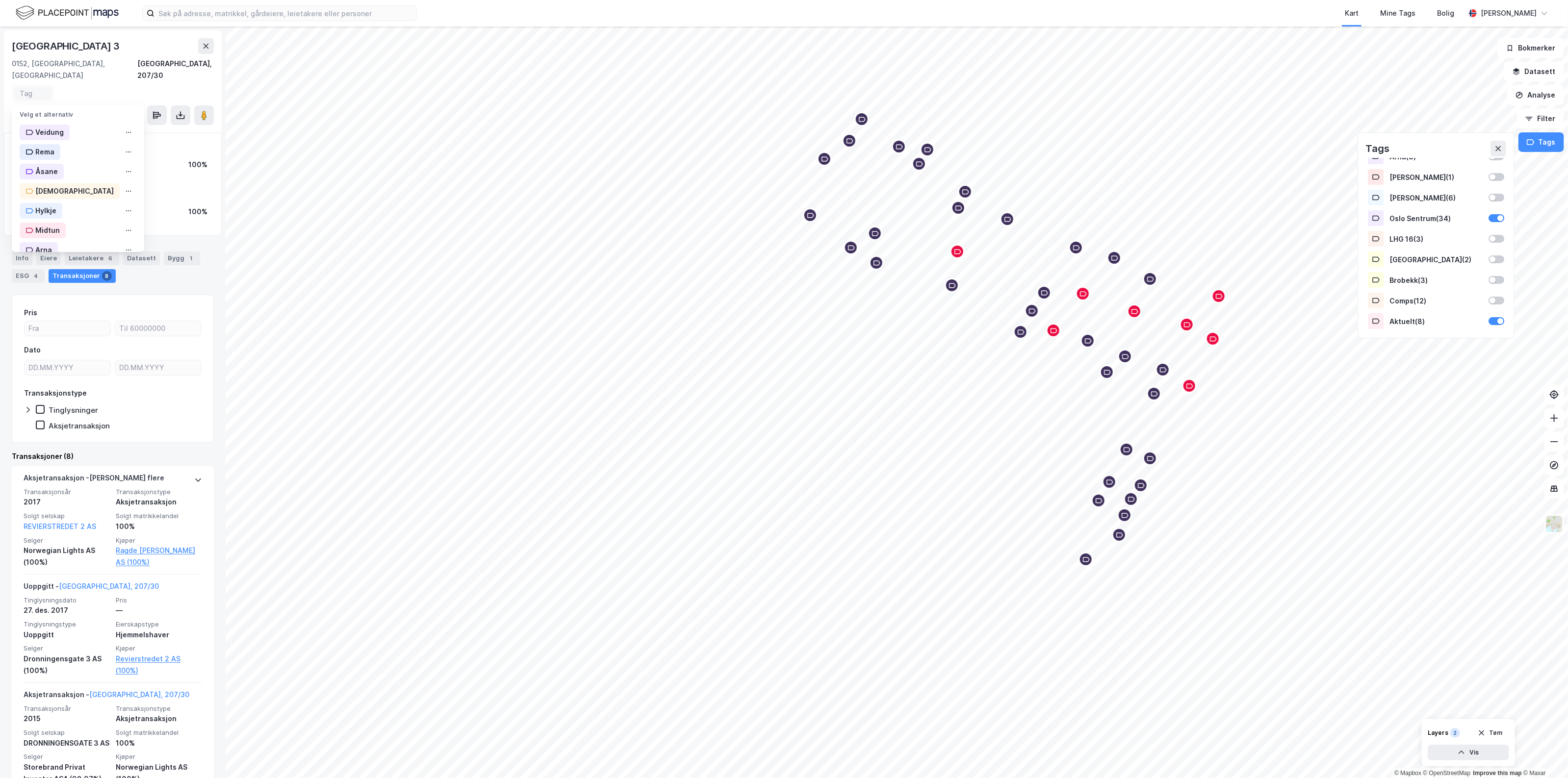
scroll to position [180, 0]
click at [69, 133] on div "Oslo Sentrum" at bounding box center [59, 138] width 47 height 12
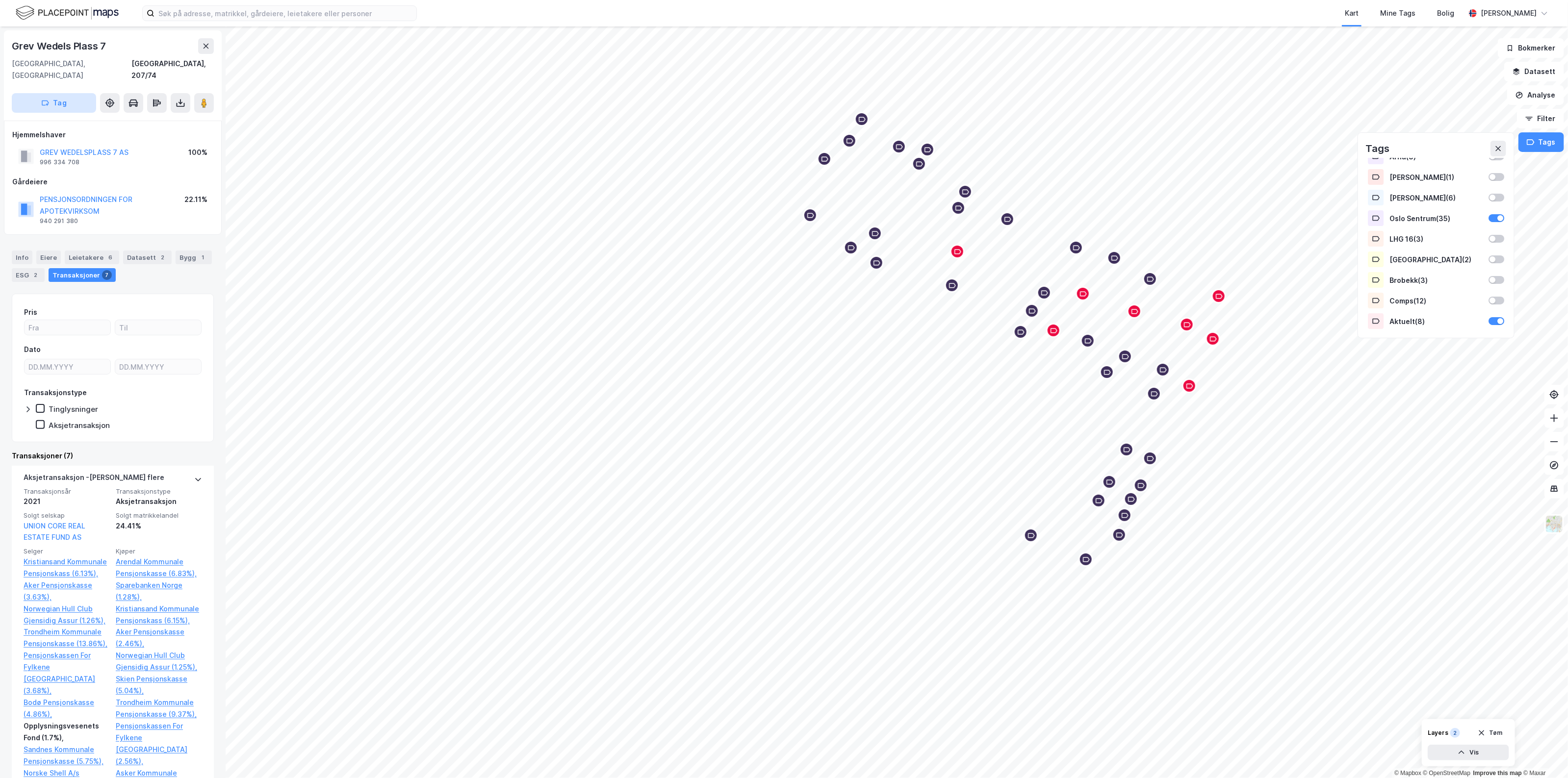
click at [65, 93] on button "Tag" at bounding box center [54, 103] width 84 height 20
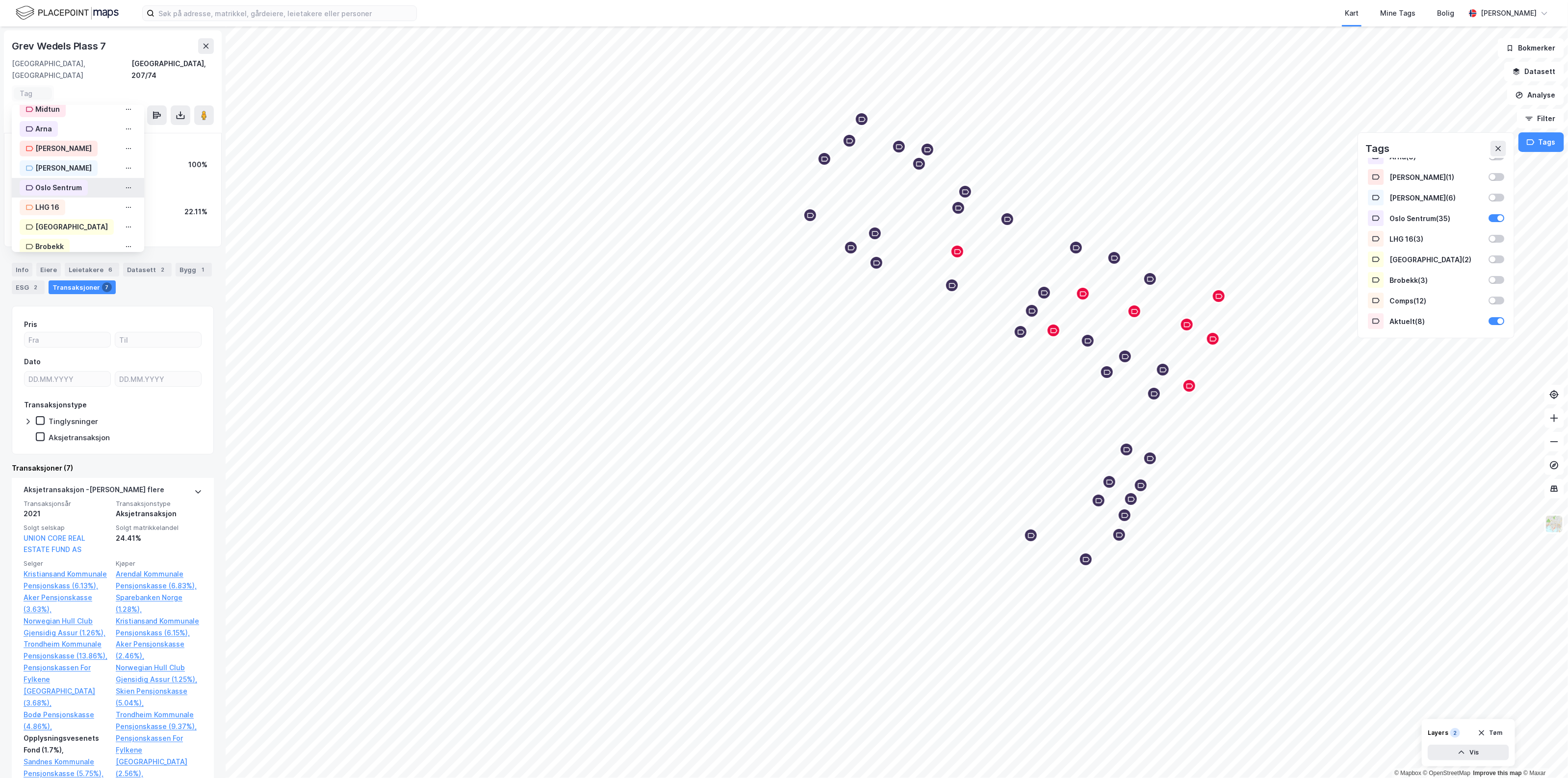
scroll to position [180, 0]
click at [65, 133] on div "Oslo Sentrum" at bounding box center [59, 138] width 47 height 12
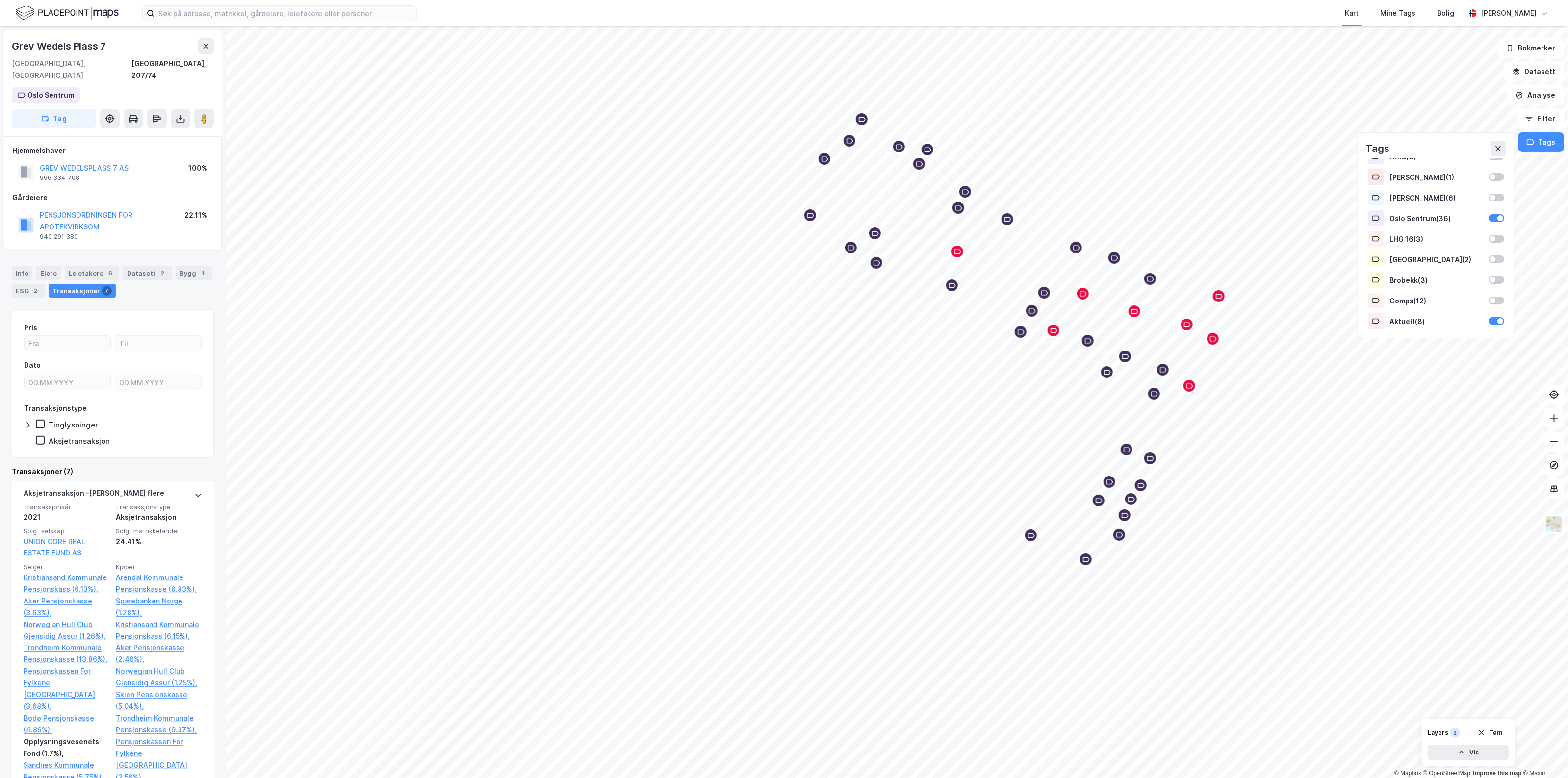
drag, startPoint x: 81, startPoint y: 157, endPoint x: 65, endPoint y: 150, distance: 17.5
click at [65, 163] on div "GREV WEDELSPLASS 7 AS" at bounding box center [84, 168] width 89 height 12
click at [0, 0] on button "GREV WEDELSPLASS 7 AS" at bounding box center [0, 0] width 0 height 0
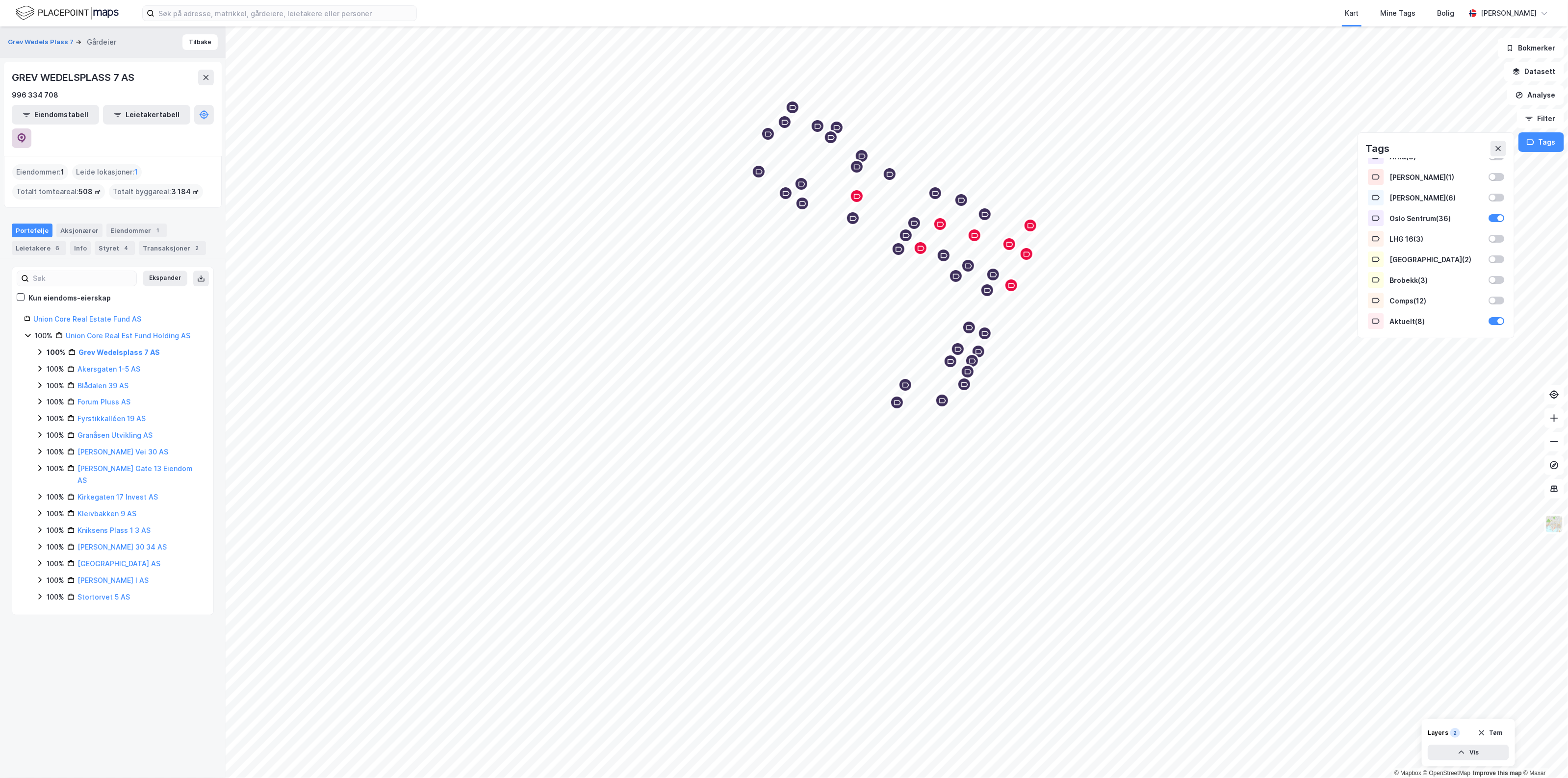
click at [23, 136] on icon at bounding box center [21, 137] width 3 height 3
click at [157, 241] on div "Transaksjoner 2" at bounding box center [172, 248] width 67 height 13
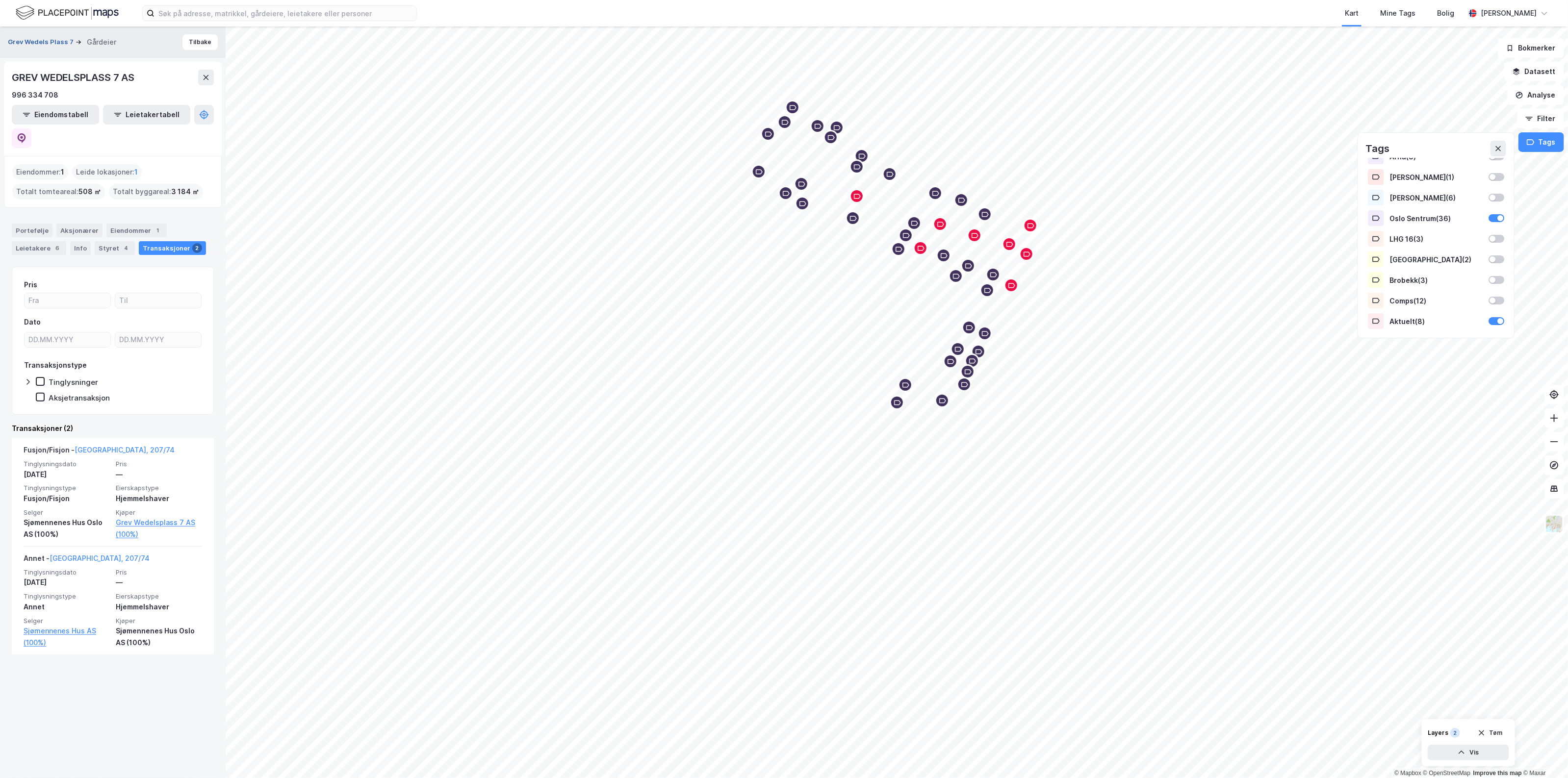
click at [44, 40] on button "Grev Wedels Plass 7" at bounding box center [41, 43] width 67 height 10
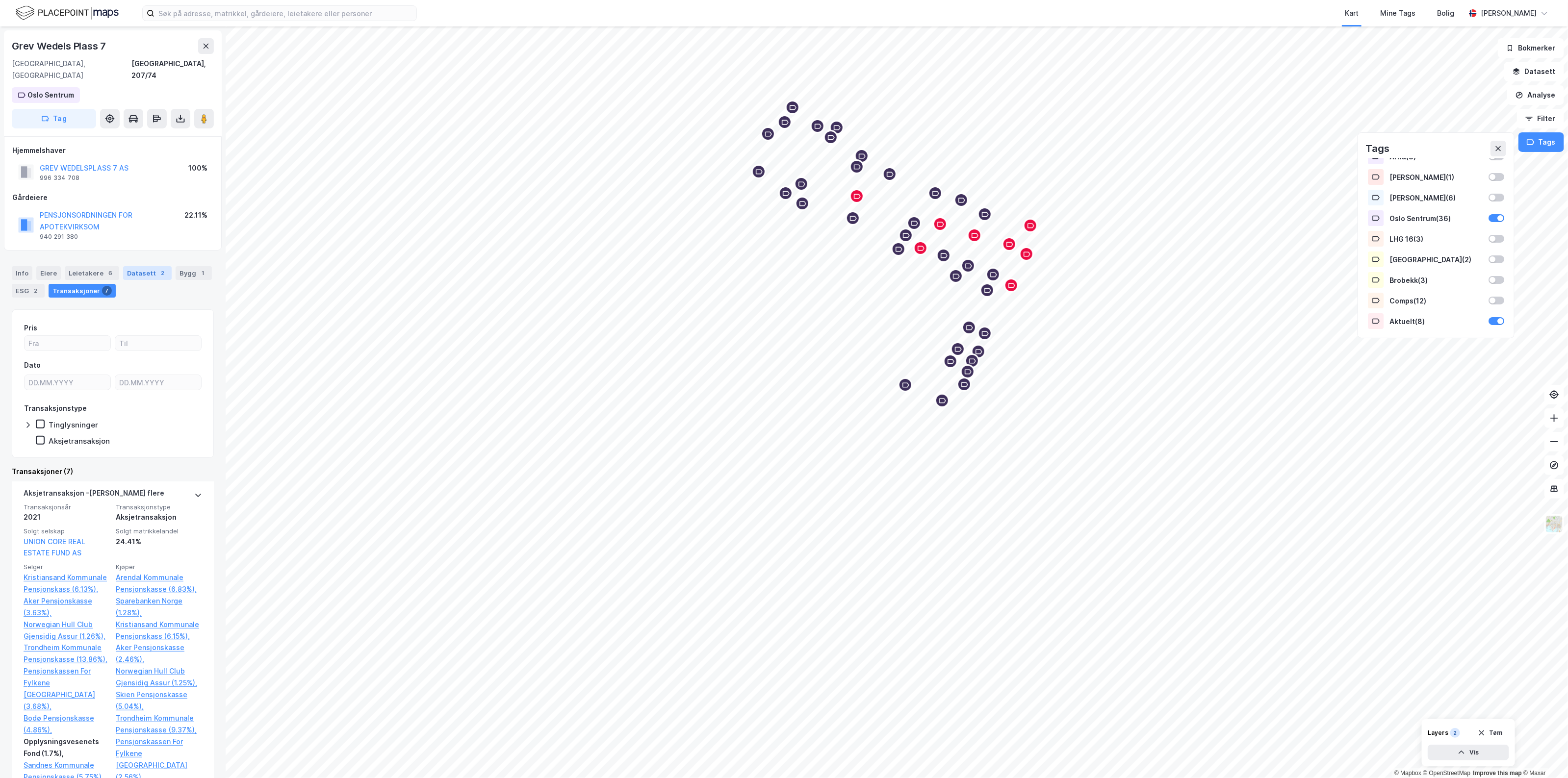
click at [146, 266] on div "Datasett 2" at bounding box center [147, 273] width 48 height 13
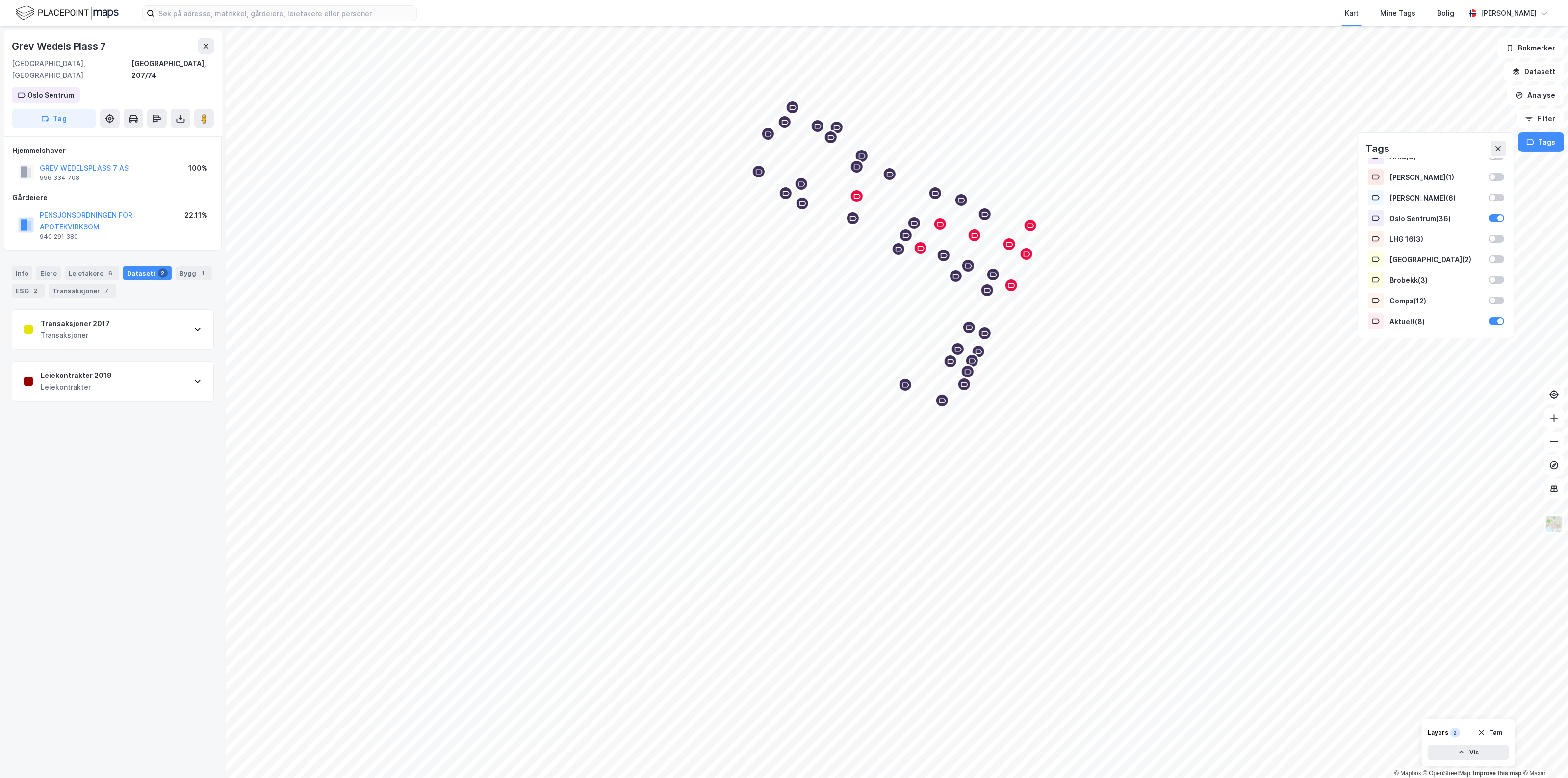
click at [129, 315] on div "Transaksjoner 2017 Transaksjoner" at bounding box center [112, 329] width 201 height 39
click at [82, 284] on div "Transaksjoner 7" at bounding box center [82, 290] width 67 height 13
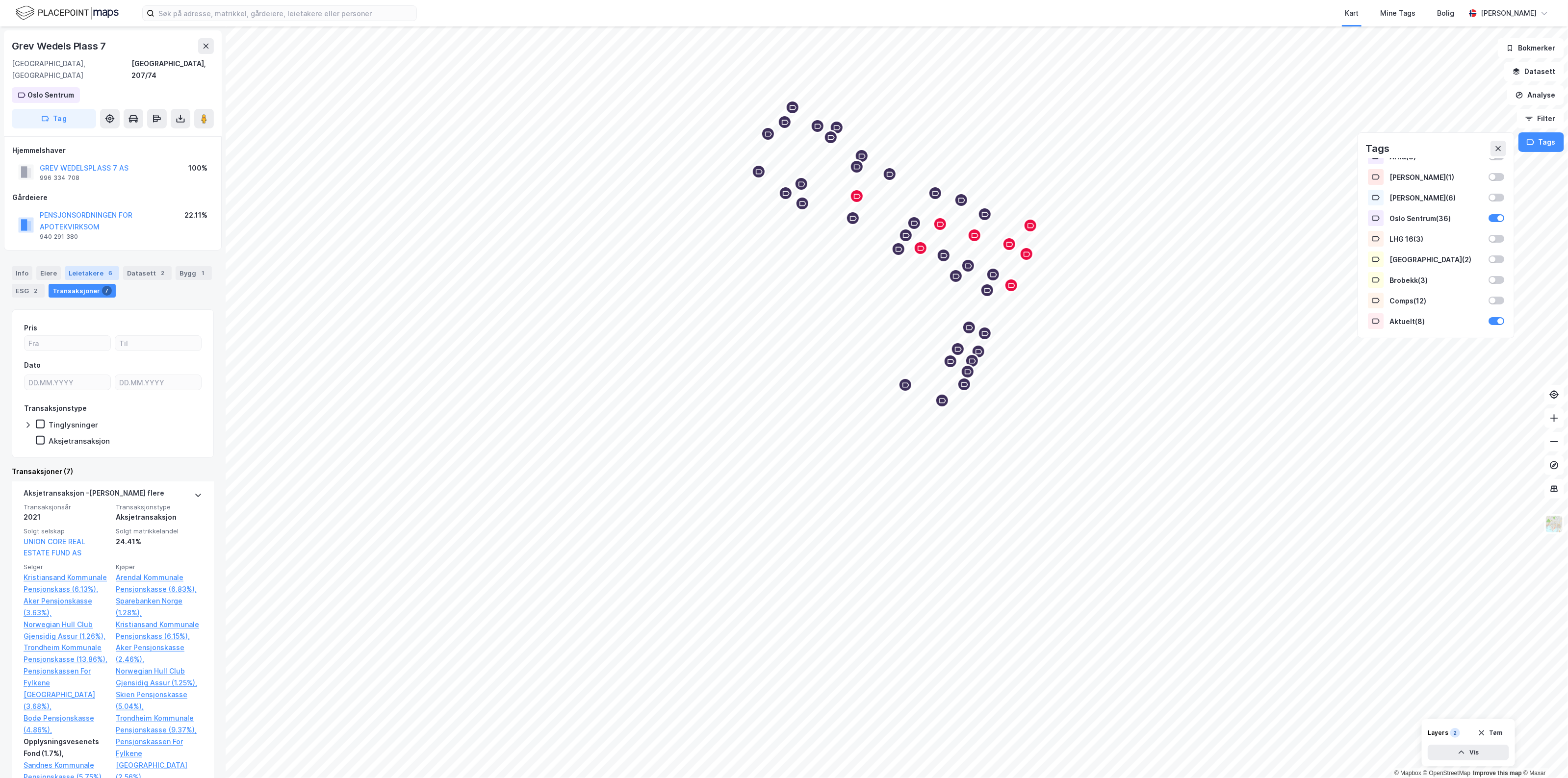
click at [106, 268] on div "6" at bounding box center [111, 273] width 10 height 10
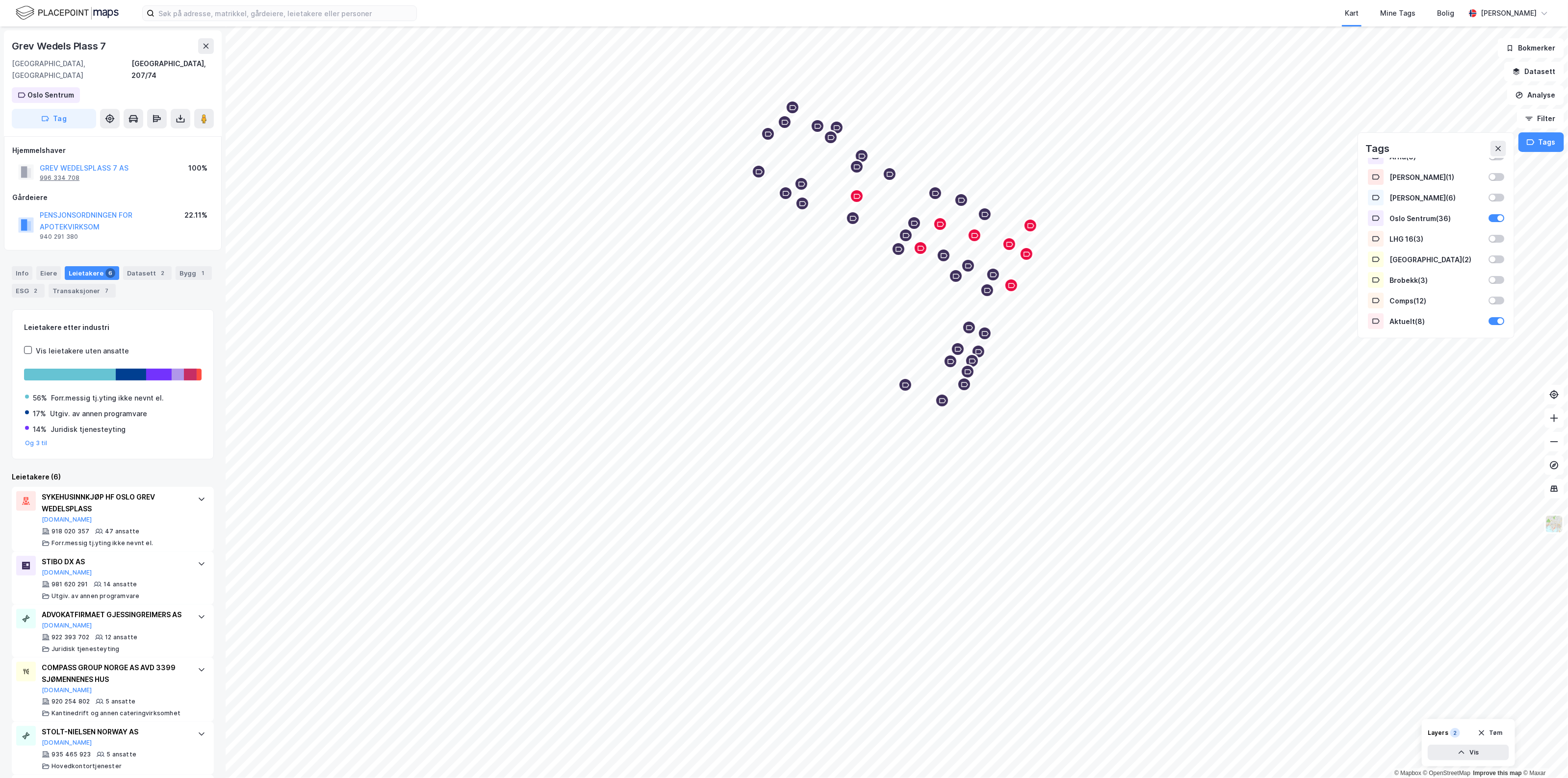
click at [72, 174] on div "996 334 708" at bounding box center [60, 177] width 40 height 8
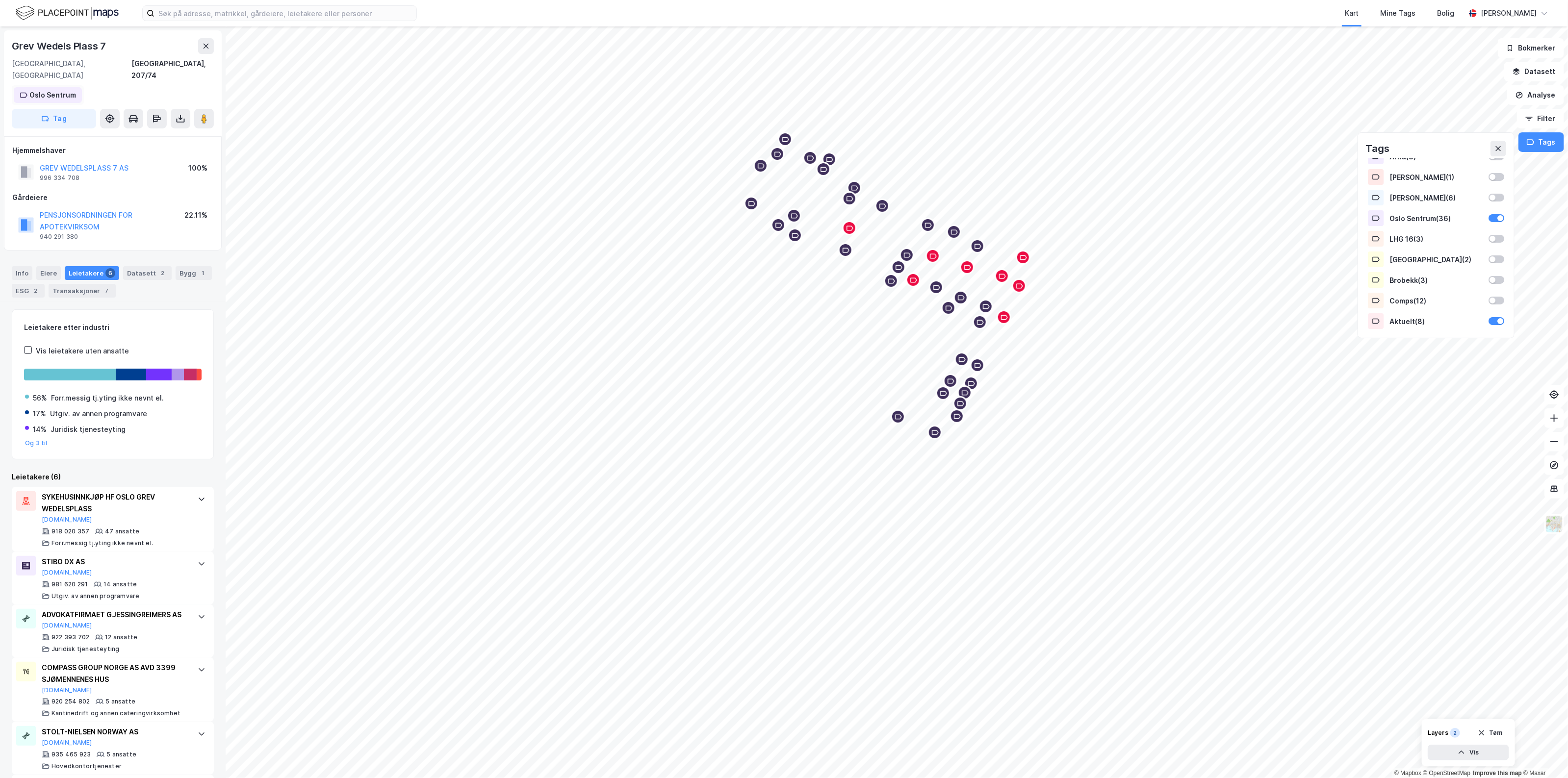
click at [69, 89] on div "Oslo Sentrum" at bounding box center [53, 95] width 47 height 12
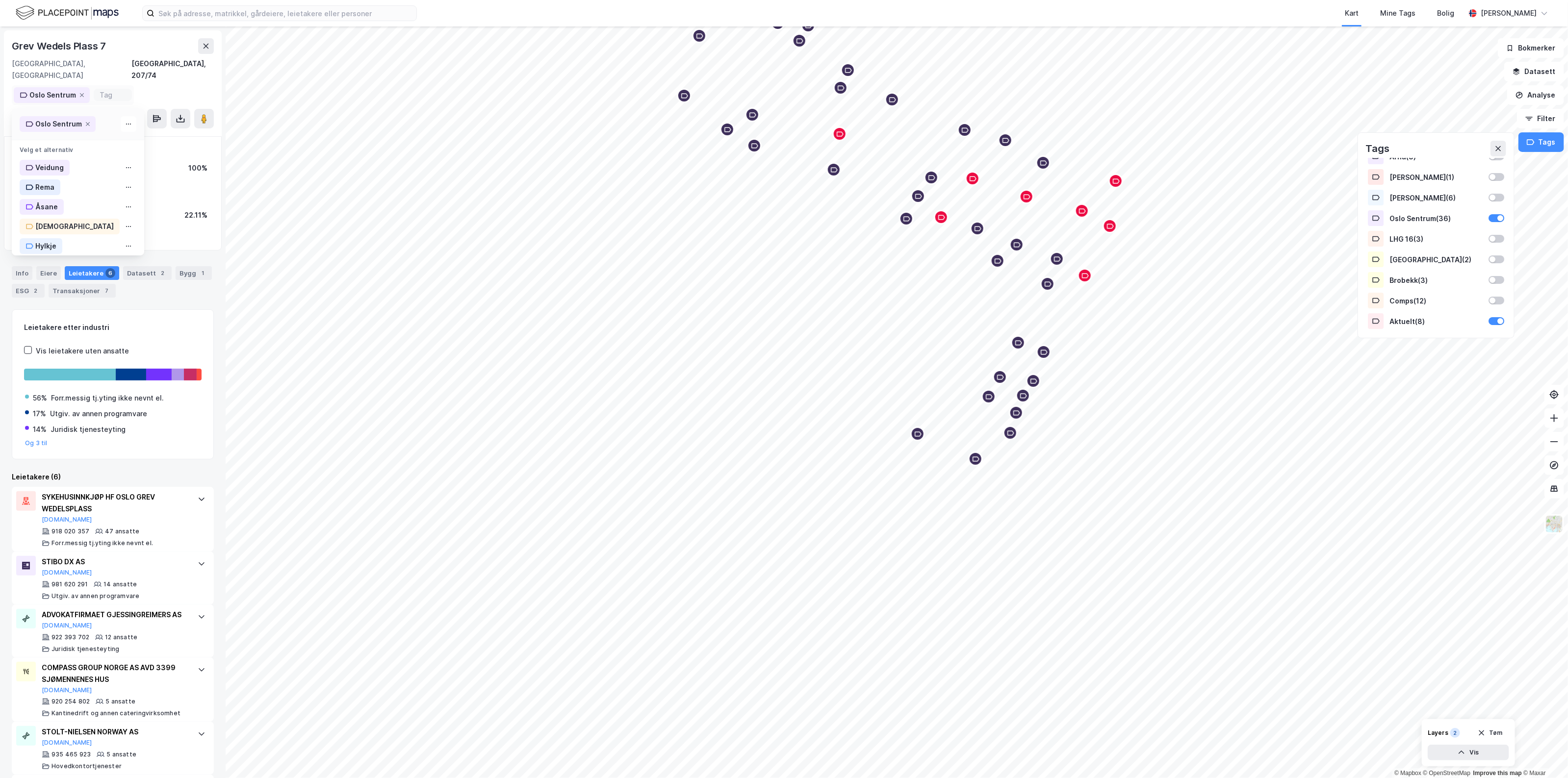
scroll to position [192, 0]
click at [74, 230] on div "Aktuelt" at bounding box center [78, 240] width 133 height 20
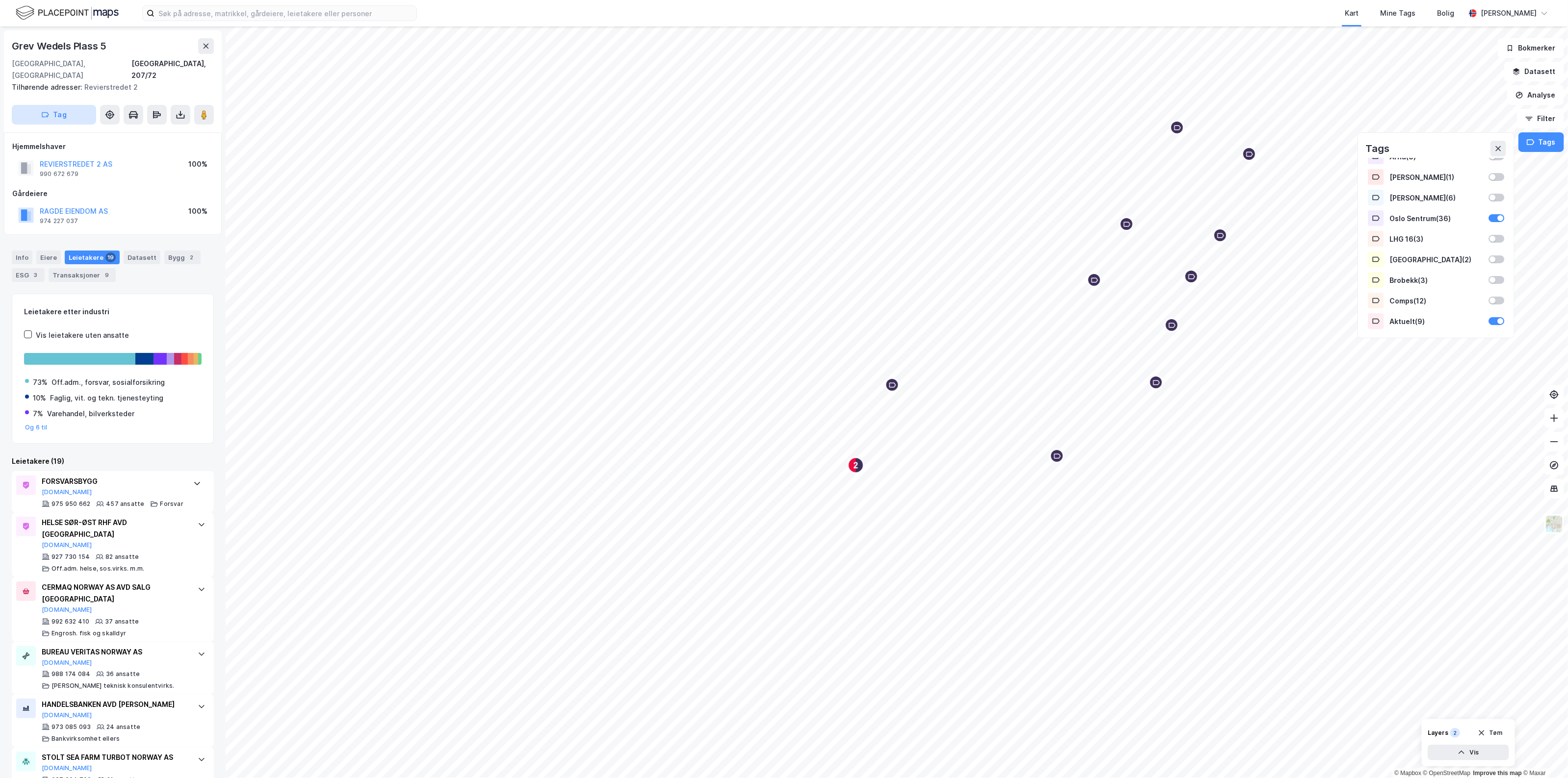
click at [67, 108] on button "Tag" at bounding box center [54, 115] width 84 height 20
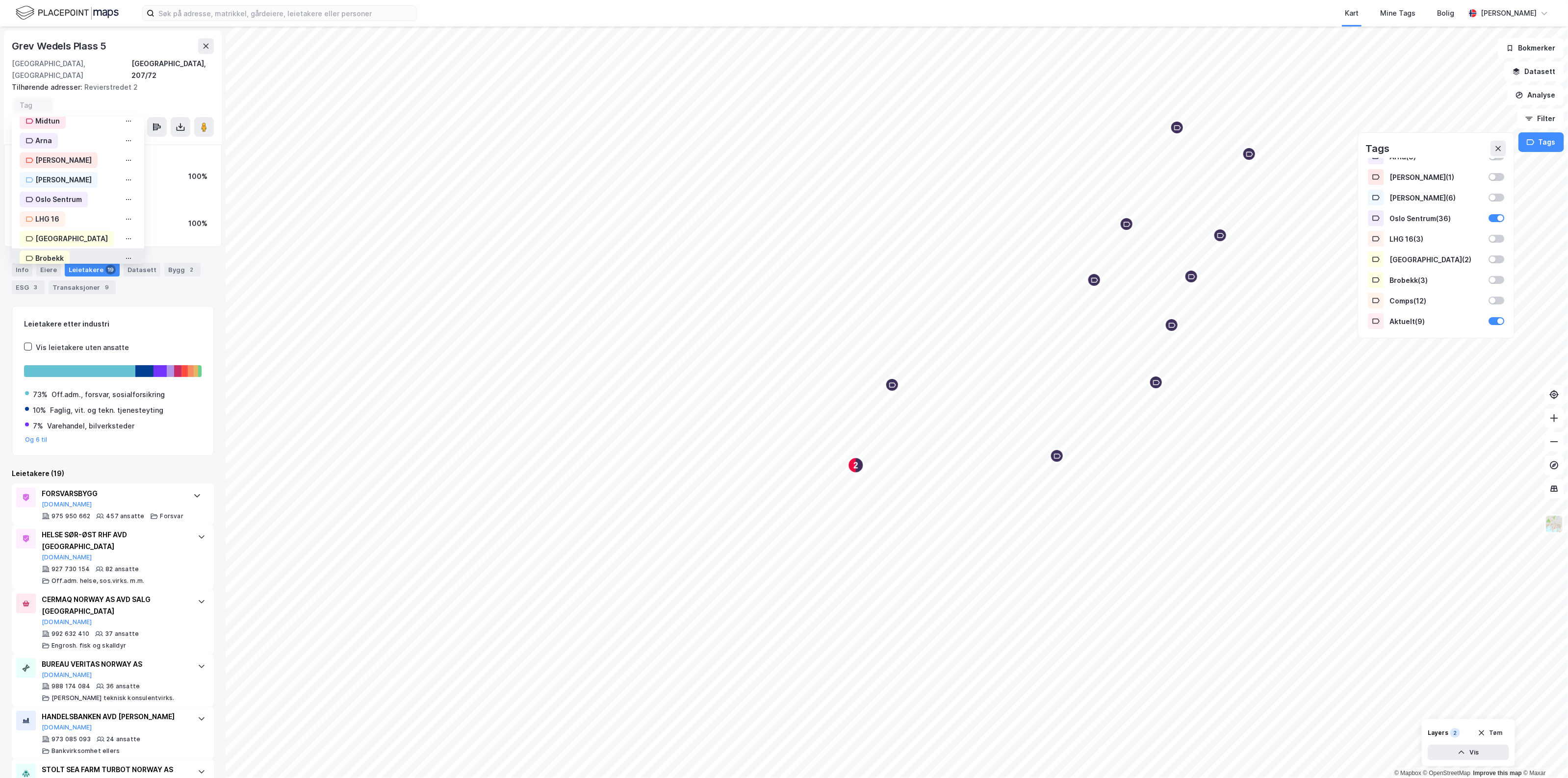
scroll to position [119, 0]
click at [77, 196] on div "Oslo Sentrum" at bounding box center [59, 202] width 47 height 12
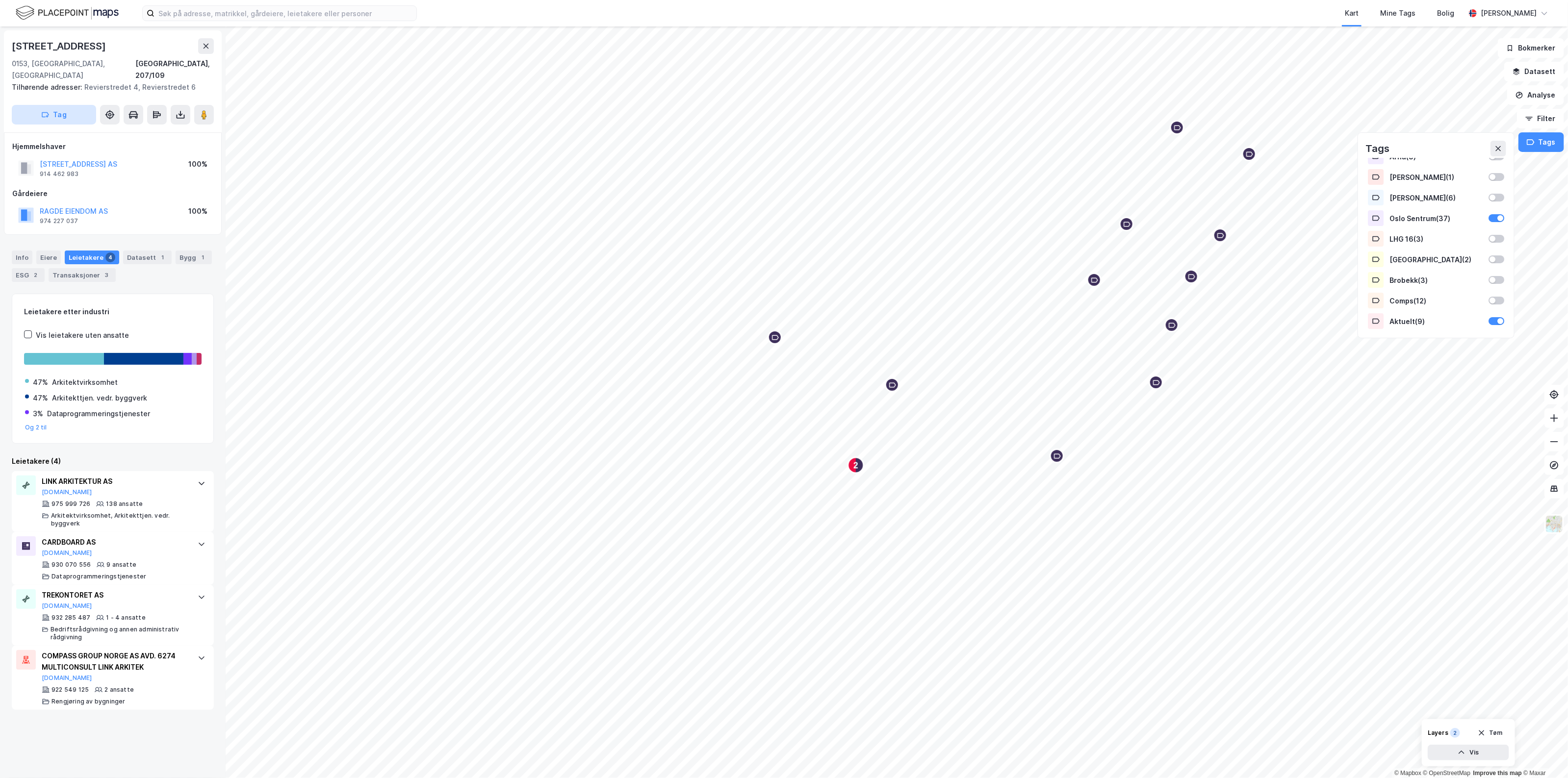
click at [65, 105] on button "Tag" at bounding box center [54, 115] width 84 height 20
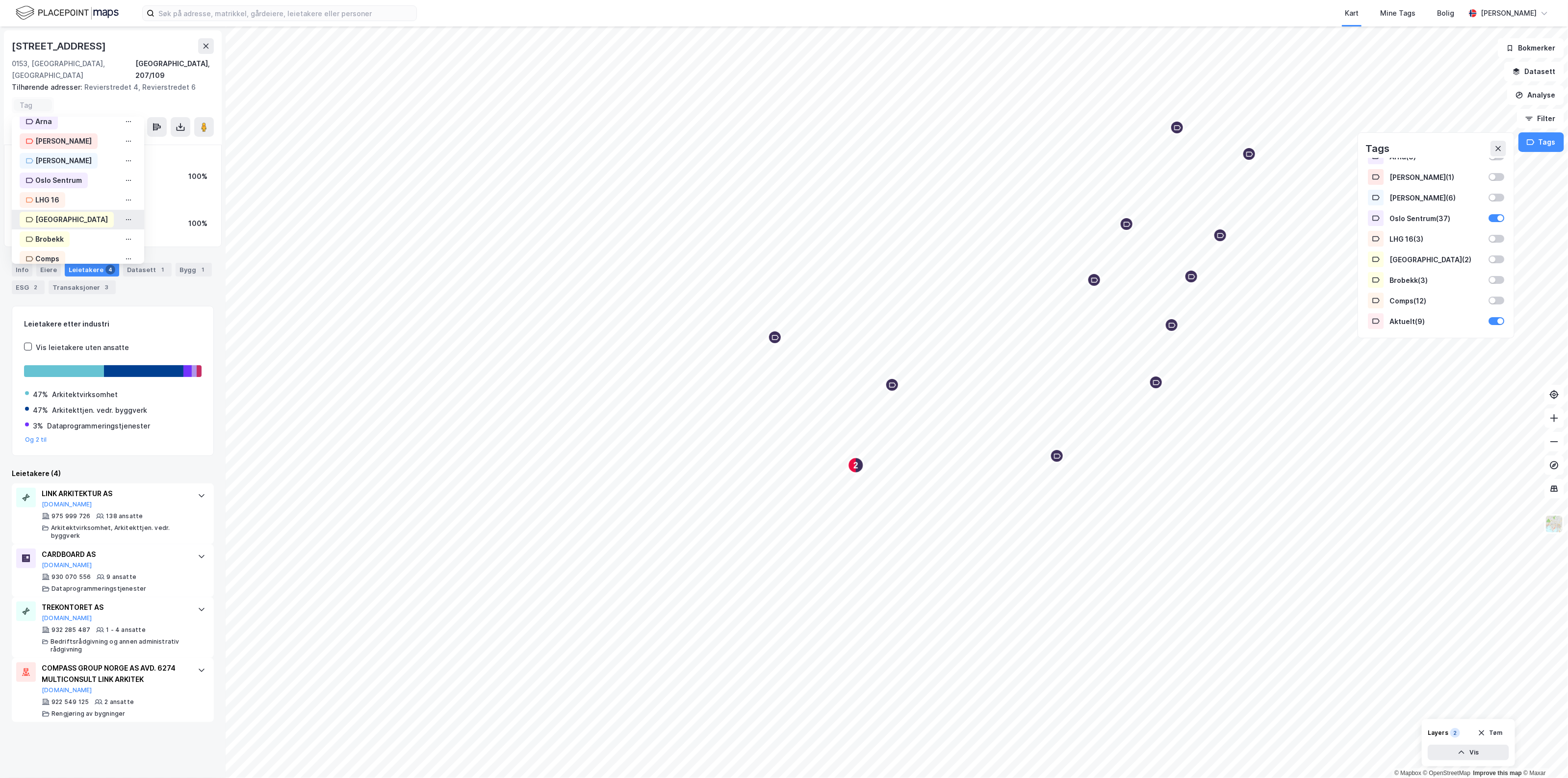
scroll to position [118, 0]
click at [80, 197] on div "Oslo Sentrum" at bounding box center [59, 202] width 47 height 12
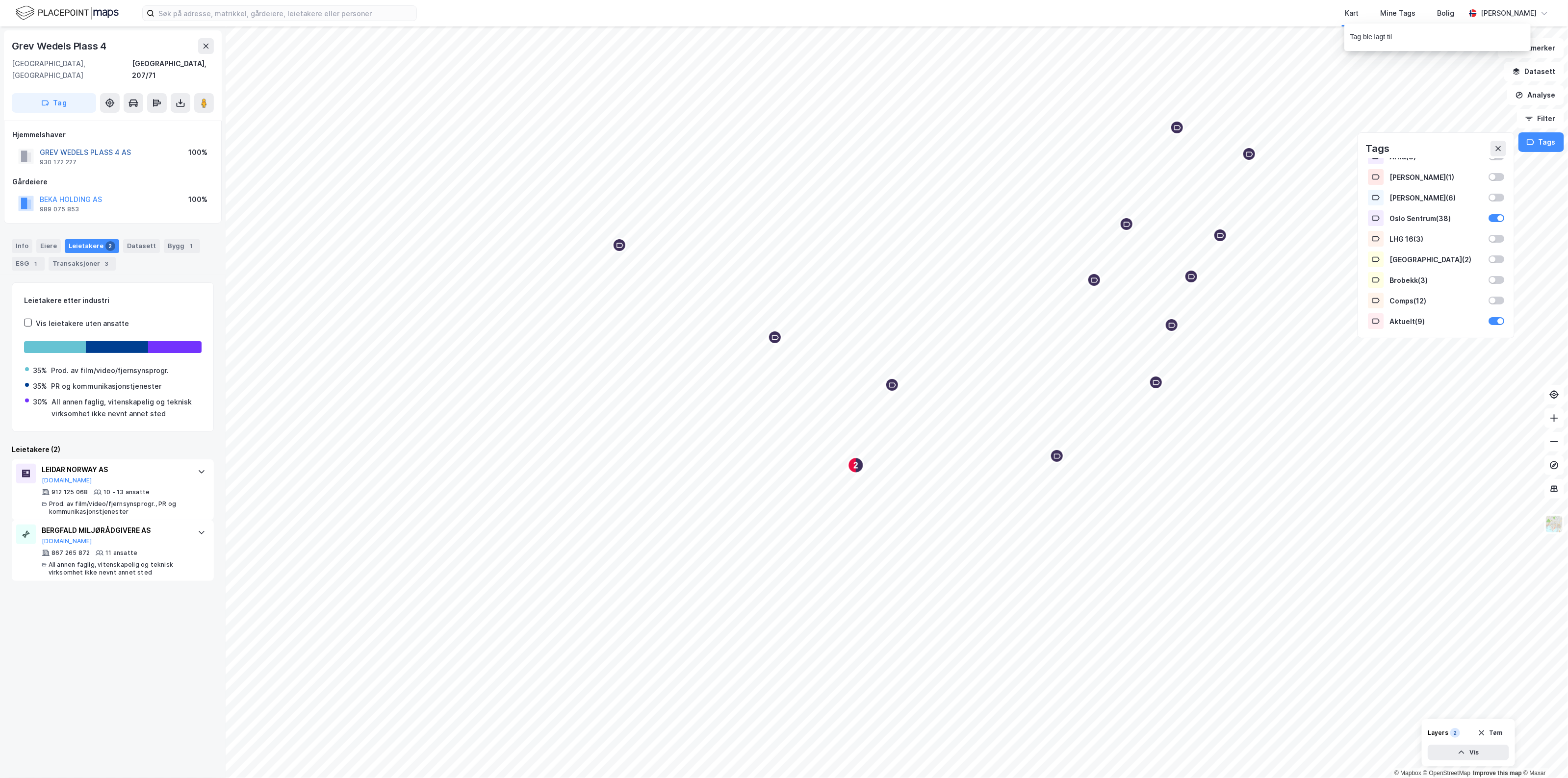
click at [0, 0] on button "GREV WEDELS PLASS 4 AS" at bounding box center [0, 0] width 0 height 0
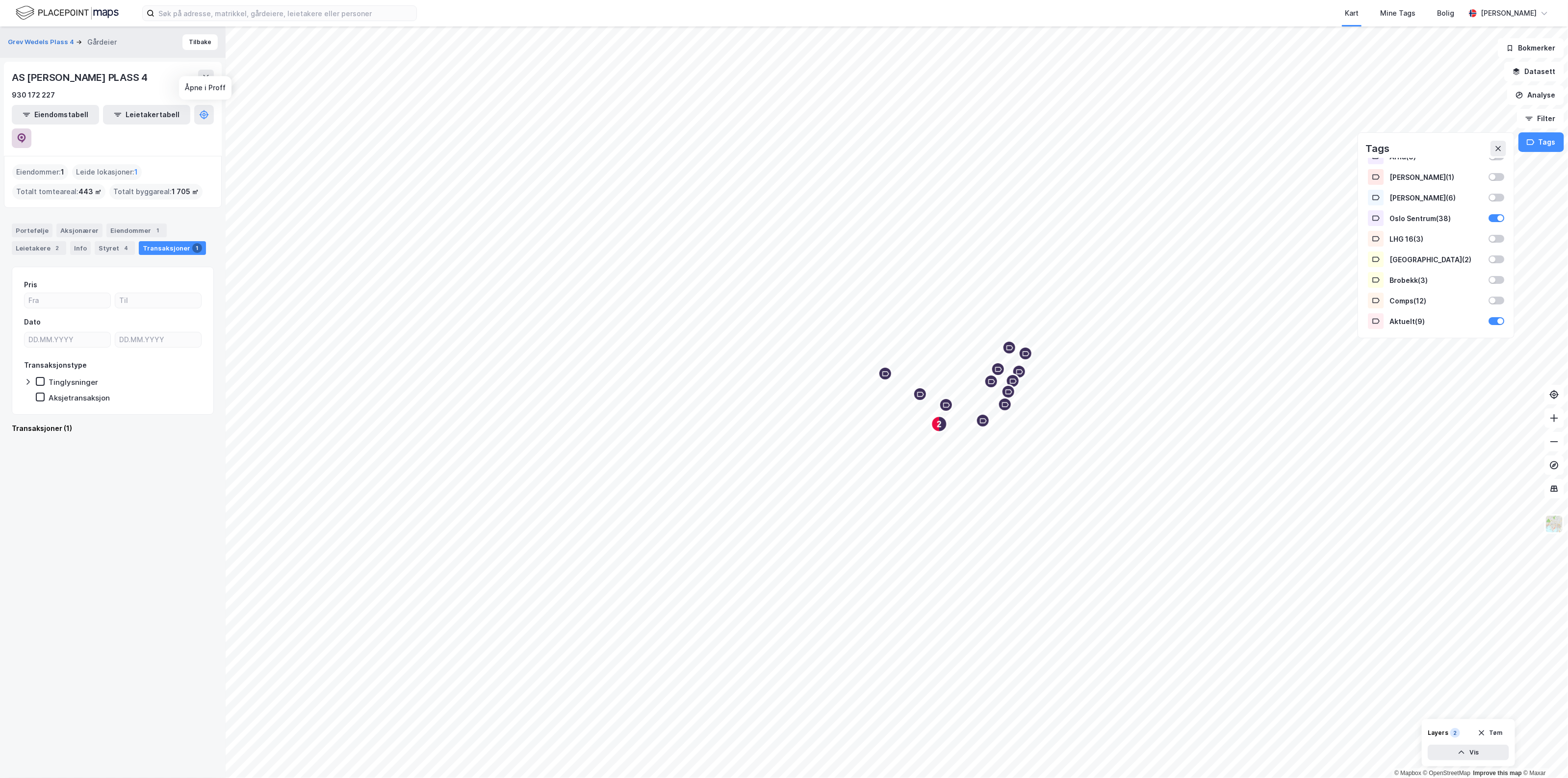
click at [31, 128] on button at bounding box center [22, 138] width 20 height 20
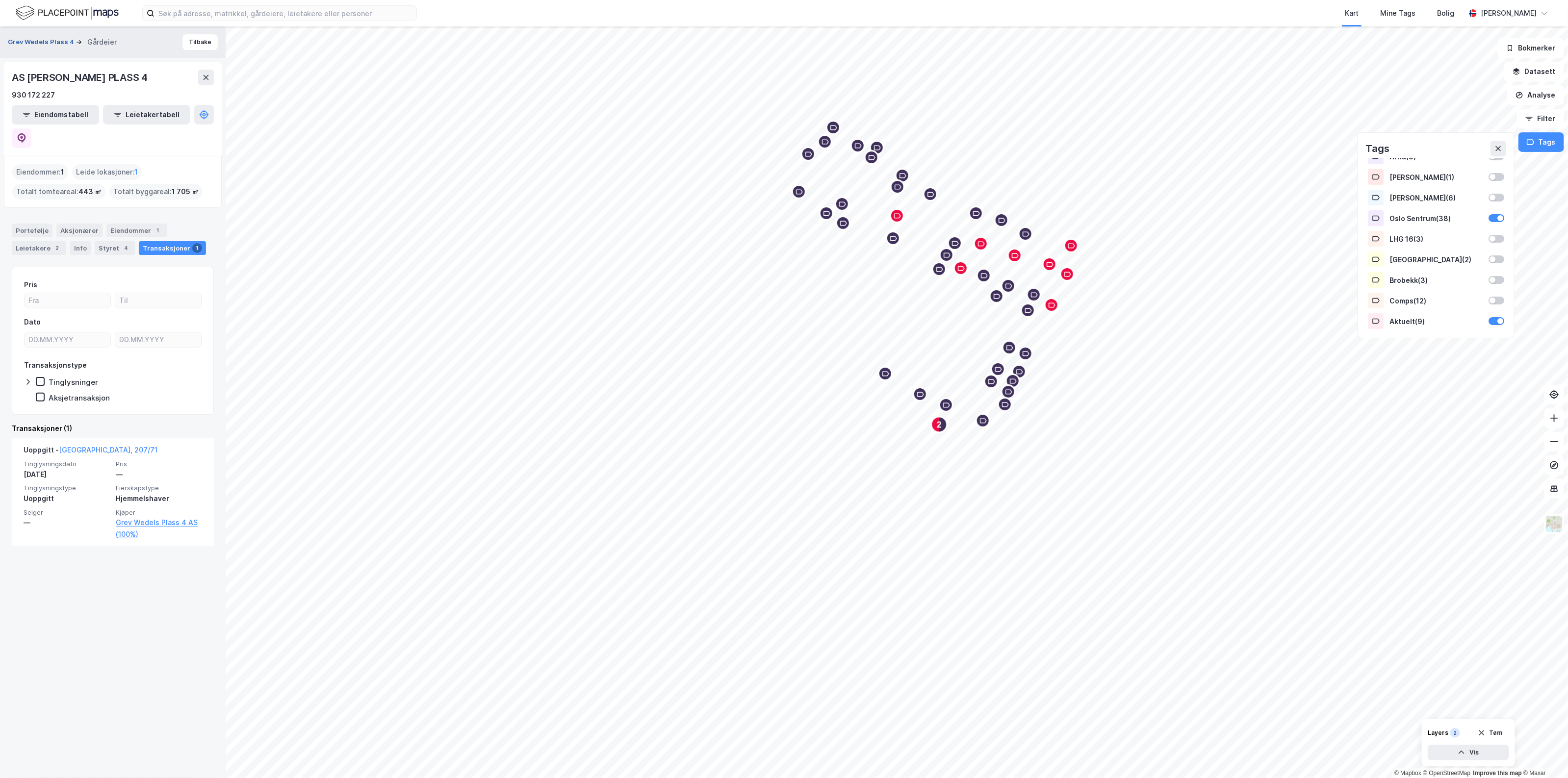
click at [50, 38] on button "Grev Wedels Plass 4" at bounding box center [42, 43] width 68 height 10
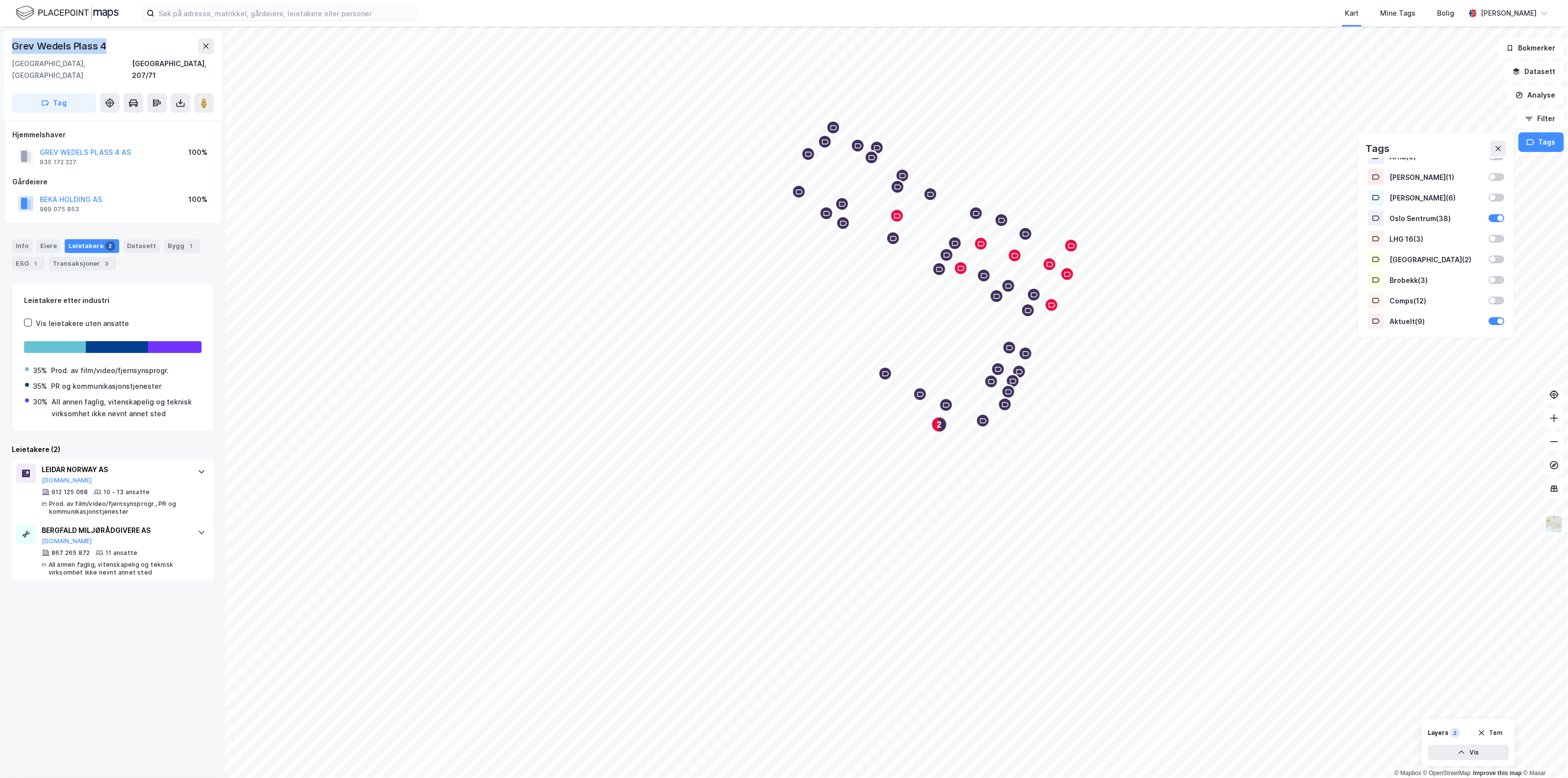
drag, startPoint x: 112, startPoint y: 38, endPoint x: 13, endPoint y: 38, distance: 99.0
click at [13, 38] on div "Grev Wedels Plass 4" at bounding box center [113, 46] width 202 height 16
copy div "Grev Wedels Plass 4"
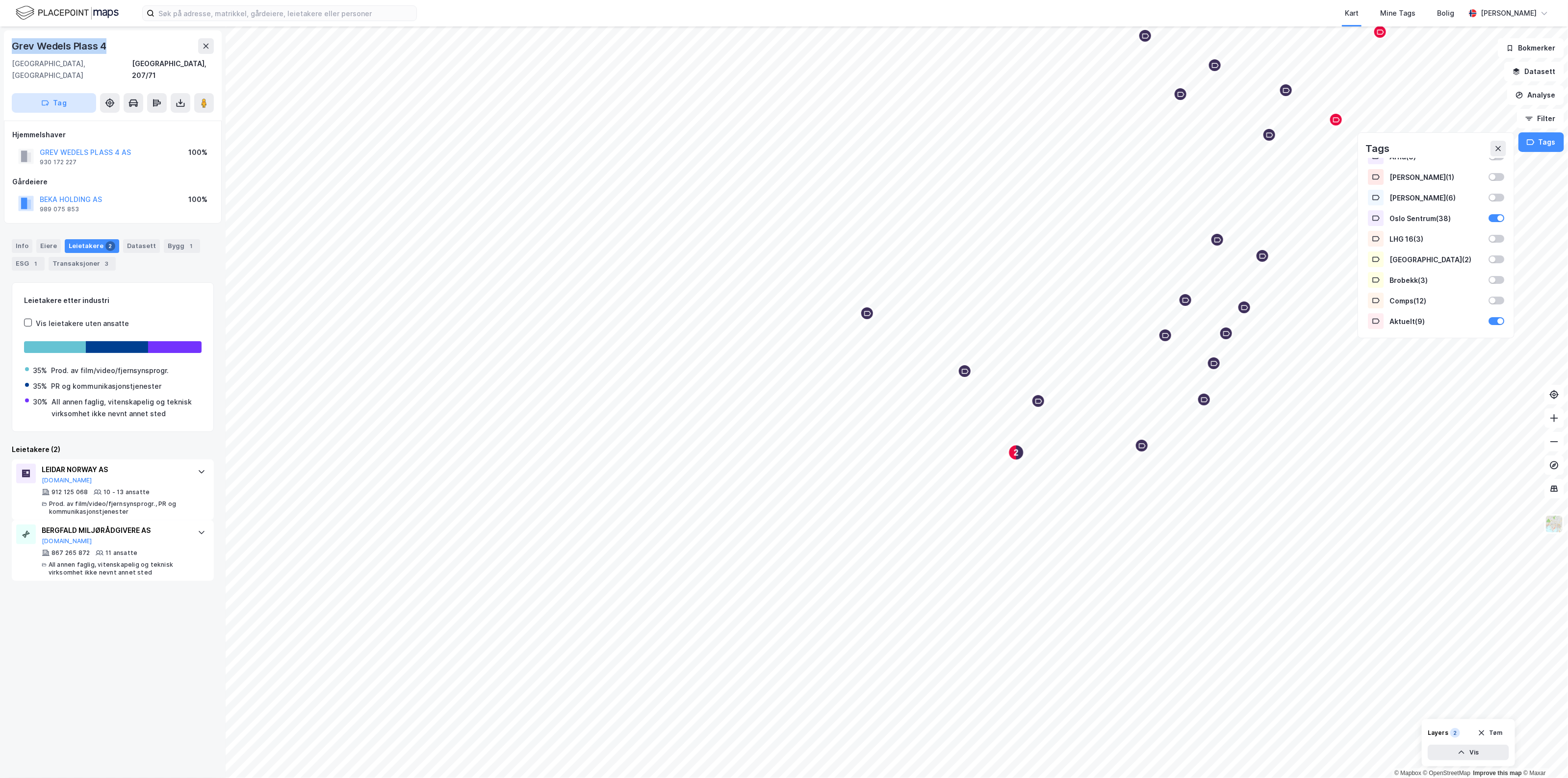
click at [60, 93] on button "Tag" at bounding box center [54, 103] width 84 height 20
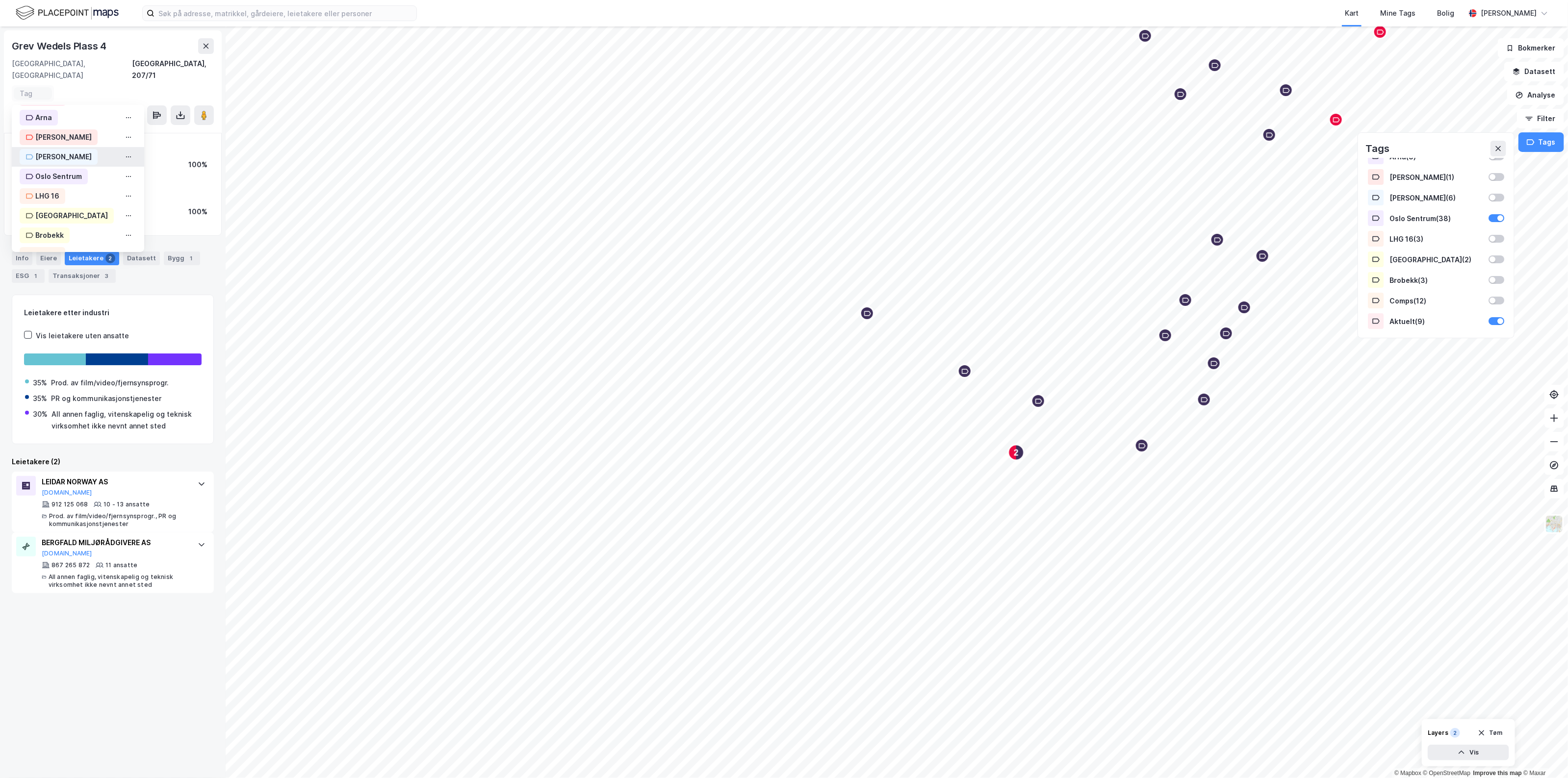
scroll to position [180, 0]
click at [75, 133] on div "Oslo Sentrum" at bounding box center [59, 138] width 47 height 12
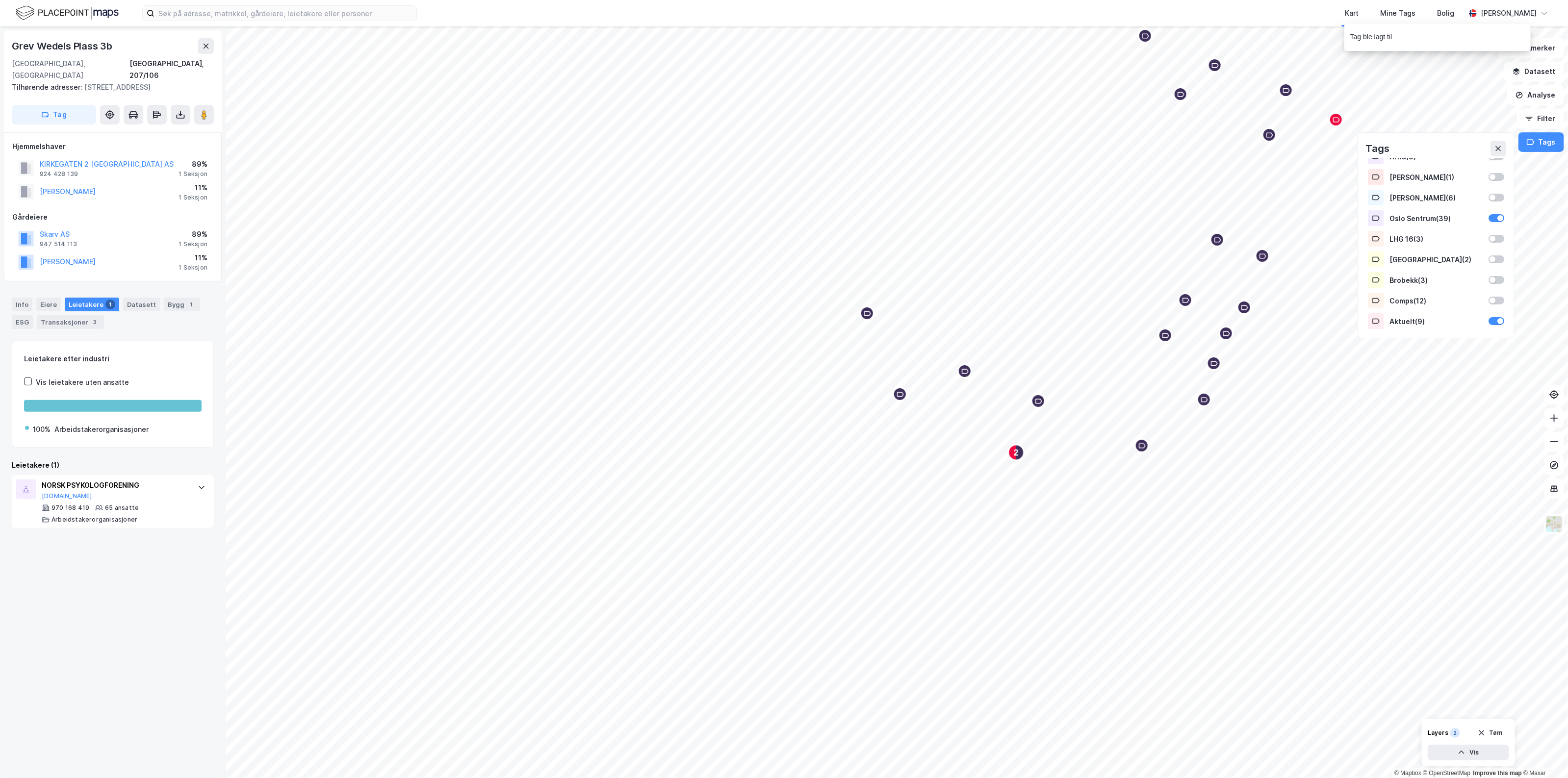
click at [60, 105] on button "Tag" at bounding box center [54, 115] width 84 height 20
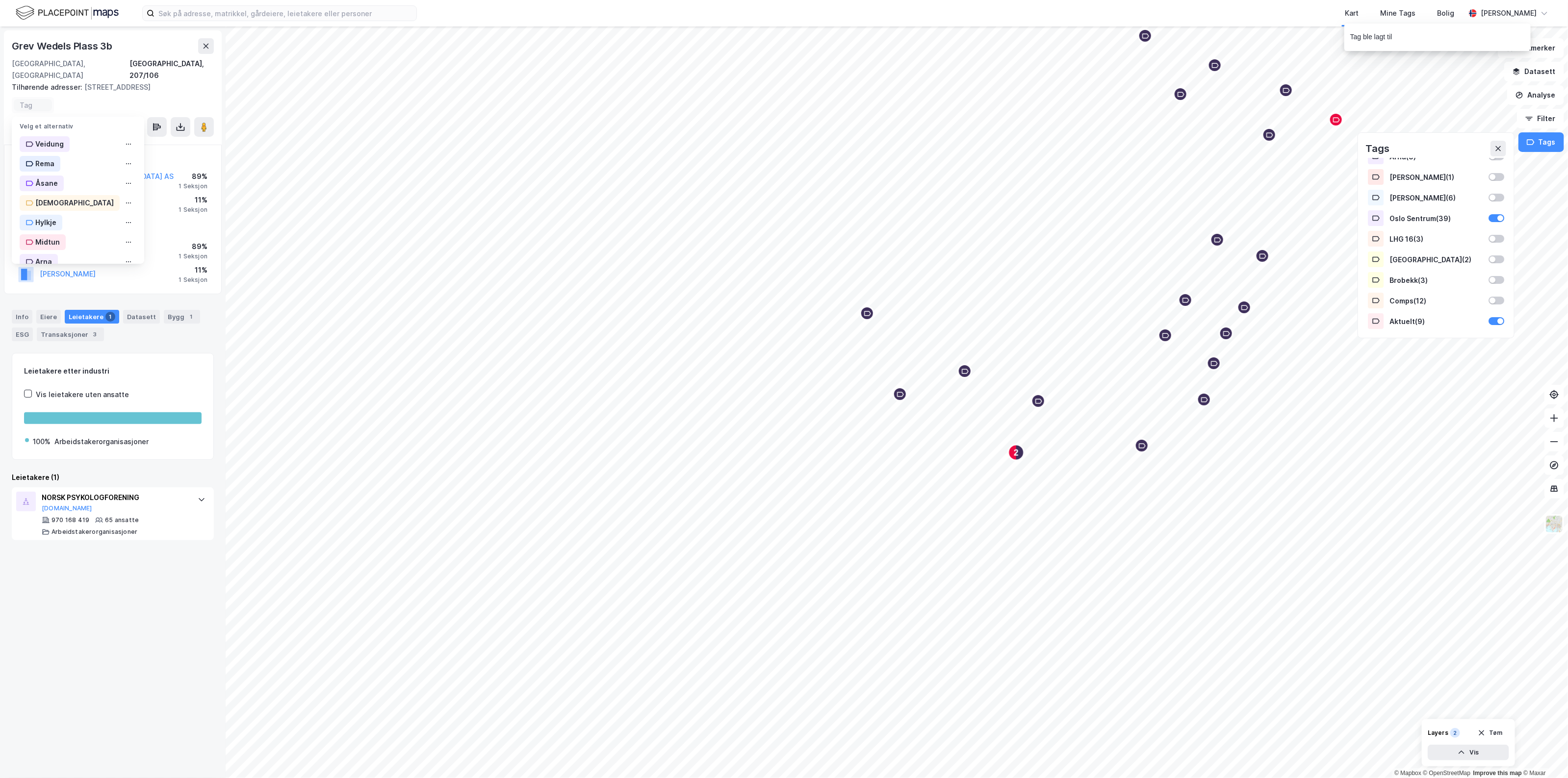
scroll to position [180, 0]
click at [151, 442] on div "Leietakere etter industri Vis leietakere uten ansatte 100% Arbeidstakerorganisa…" at bounding box center [113, 446] width 202 height 187
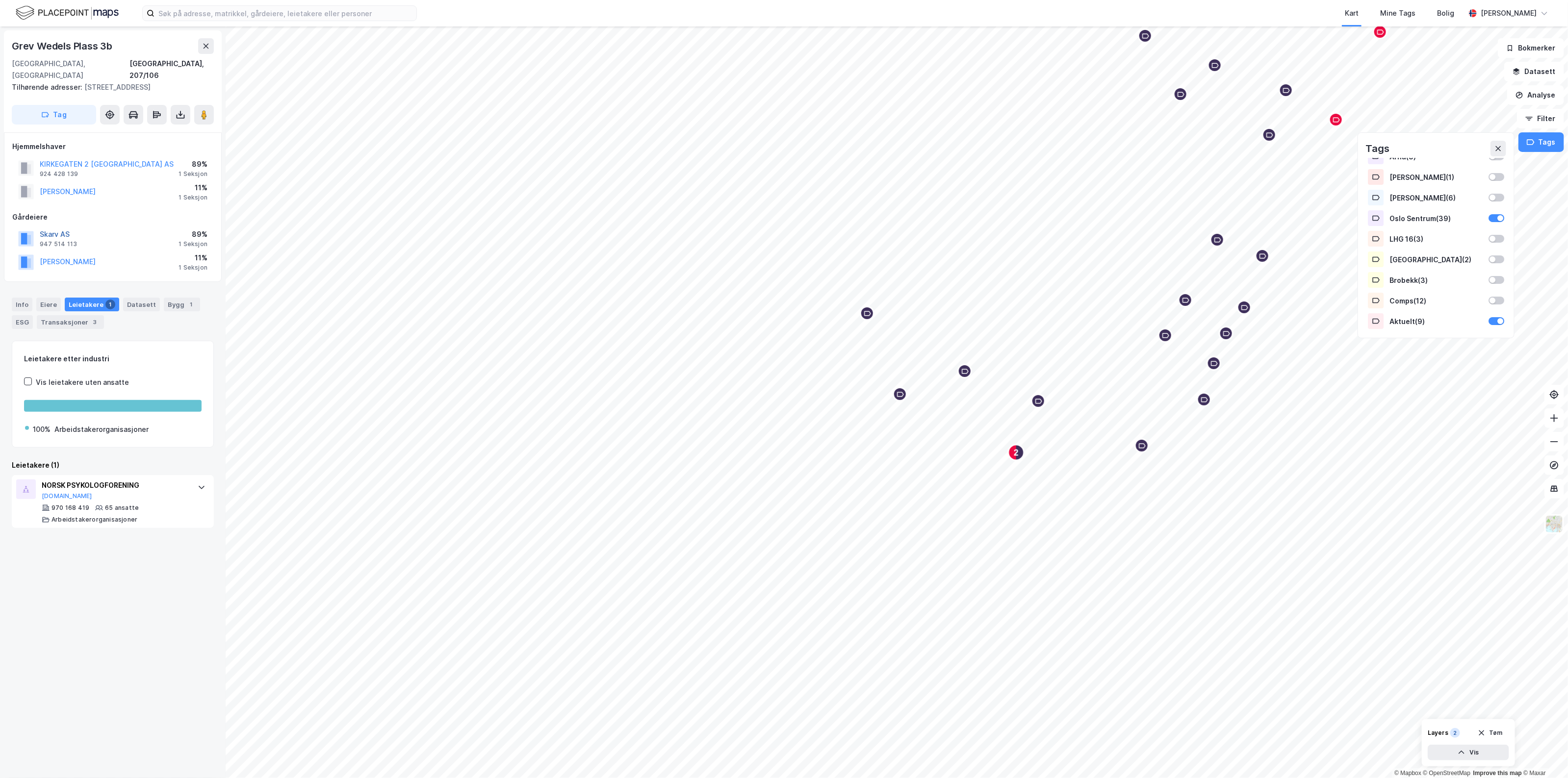
click at [0, 0] on button "Skarv AS" at bounding box center [0, 0] width 0 height 0
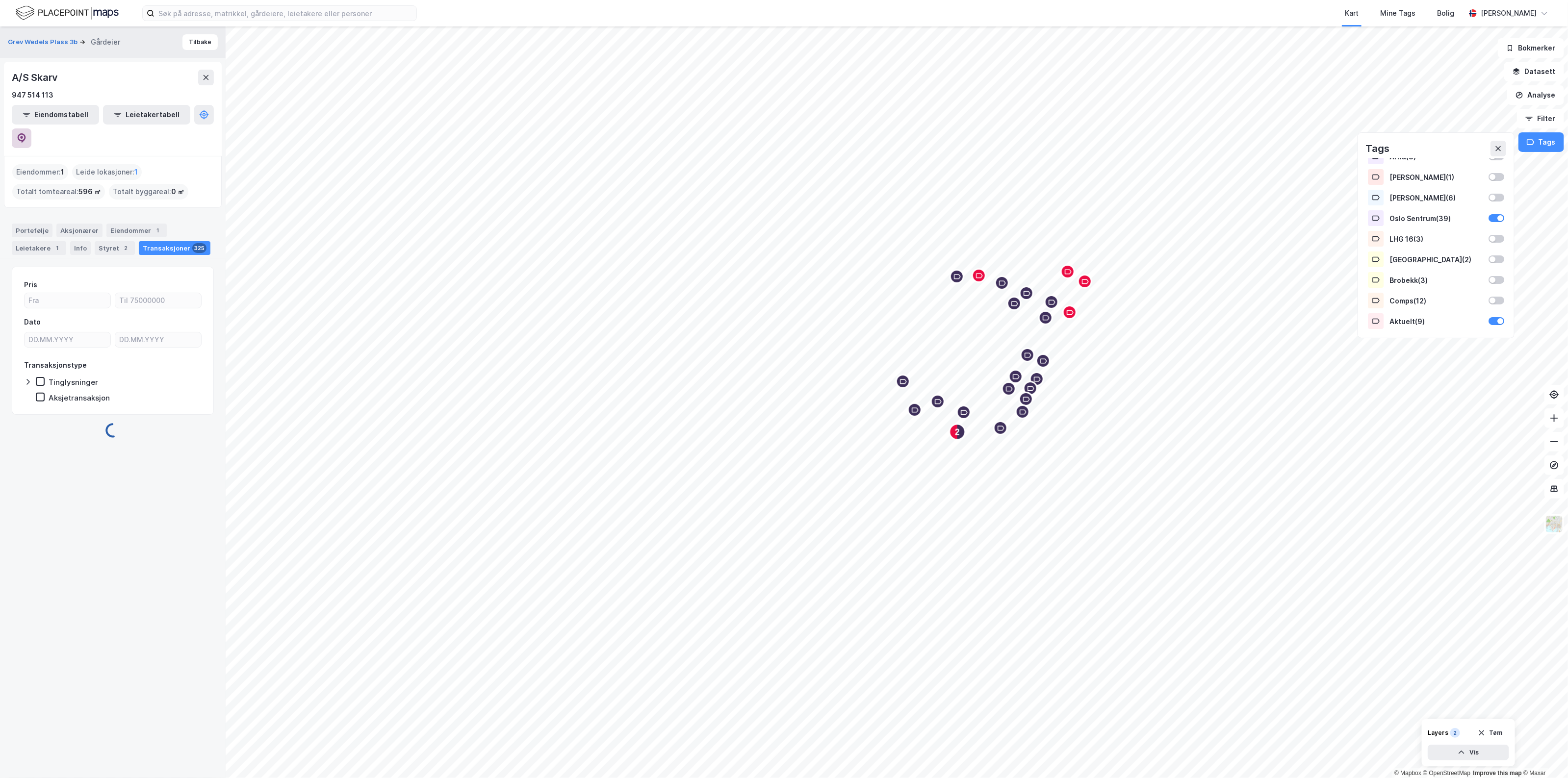
click at [31, 128] on button at bounding box center [22, 138] width 20 height 20
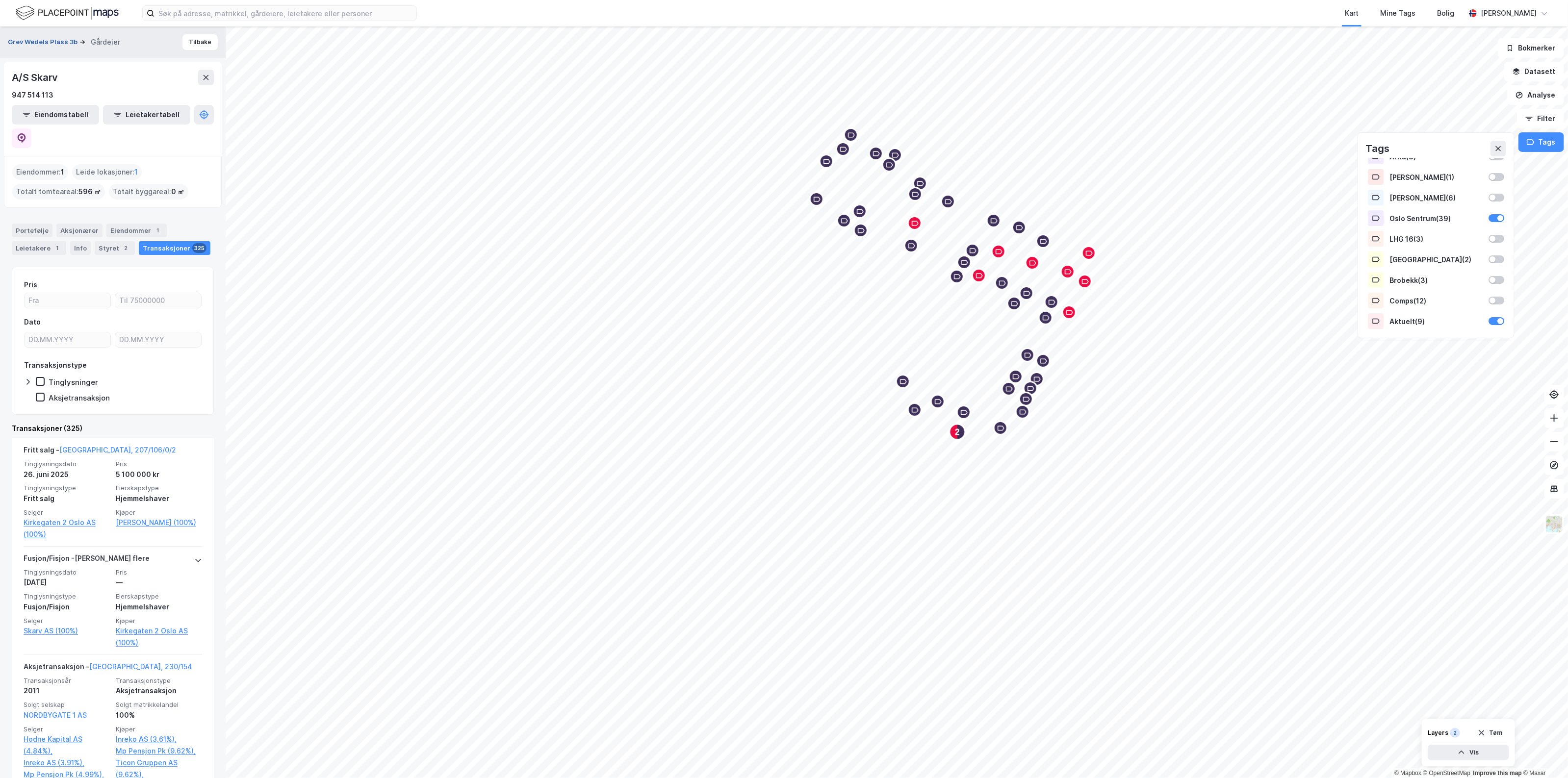
click at [43, 45] on button "Grev Wedels Plass 3b" at bounding box center [43, 43] width 72 height 10
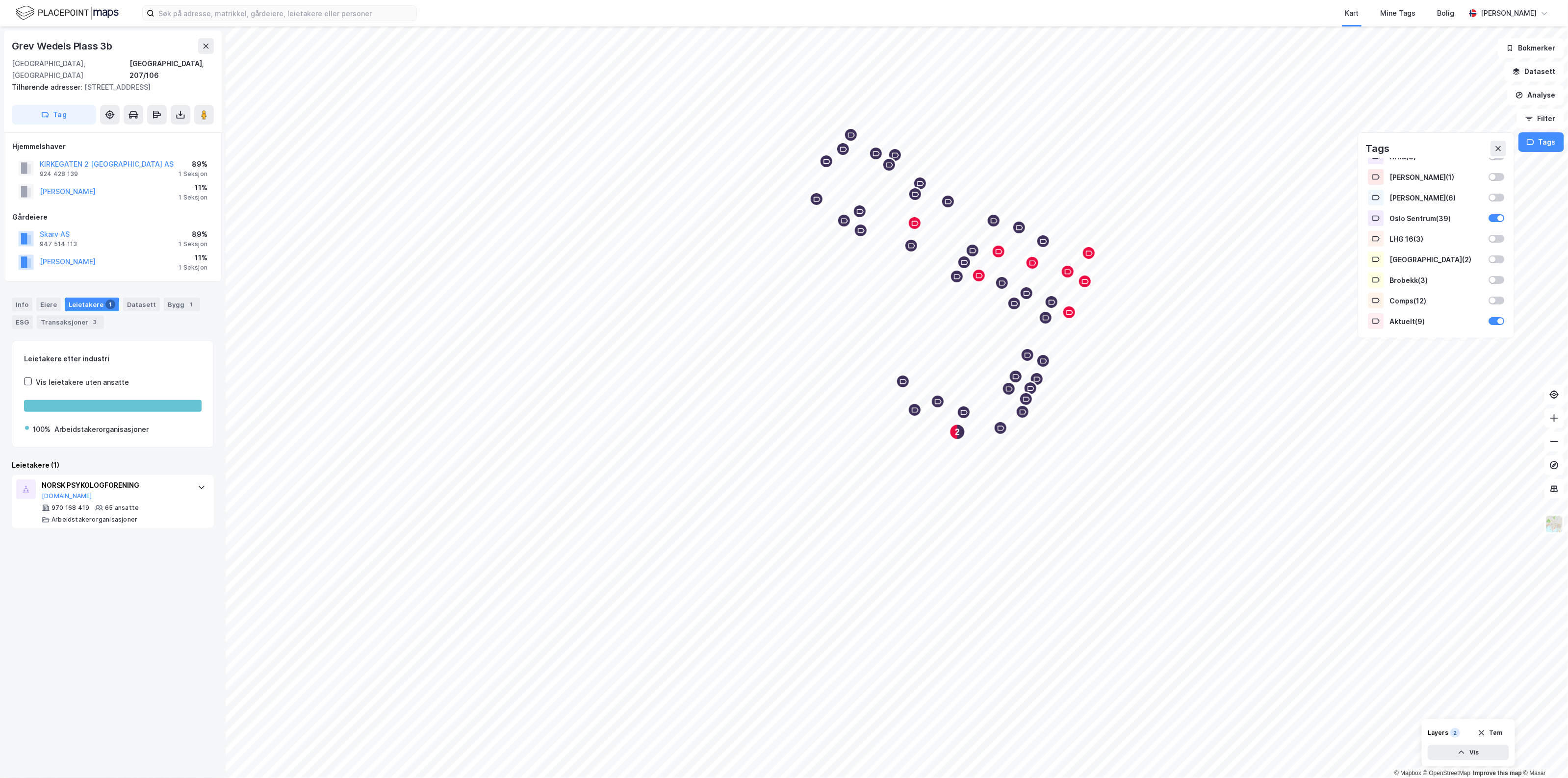
click at [62, 105] on button "Tag" at bounding box center [54, 115] width 84 height 20
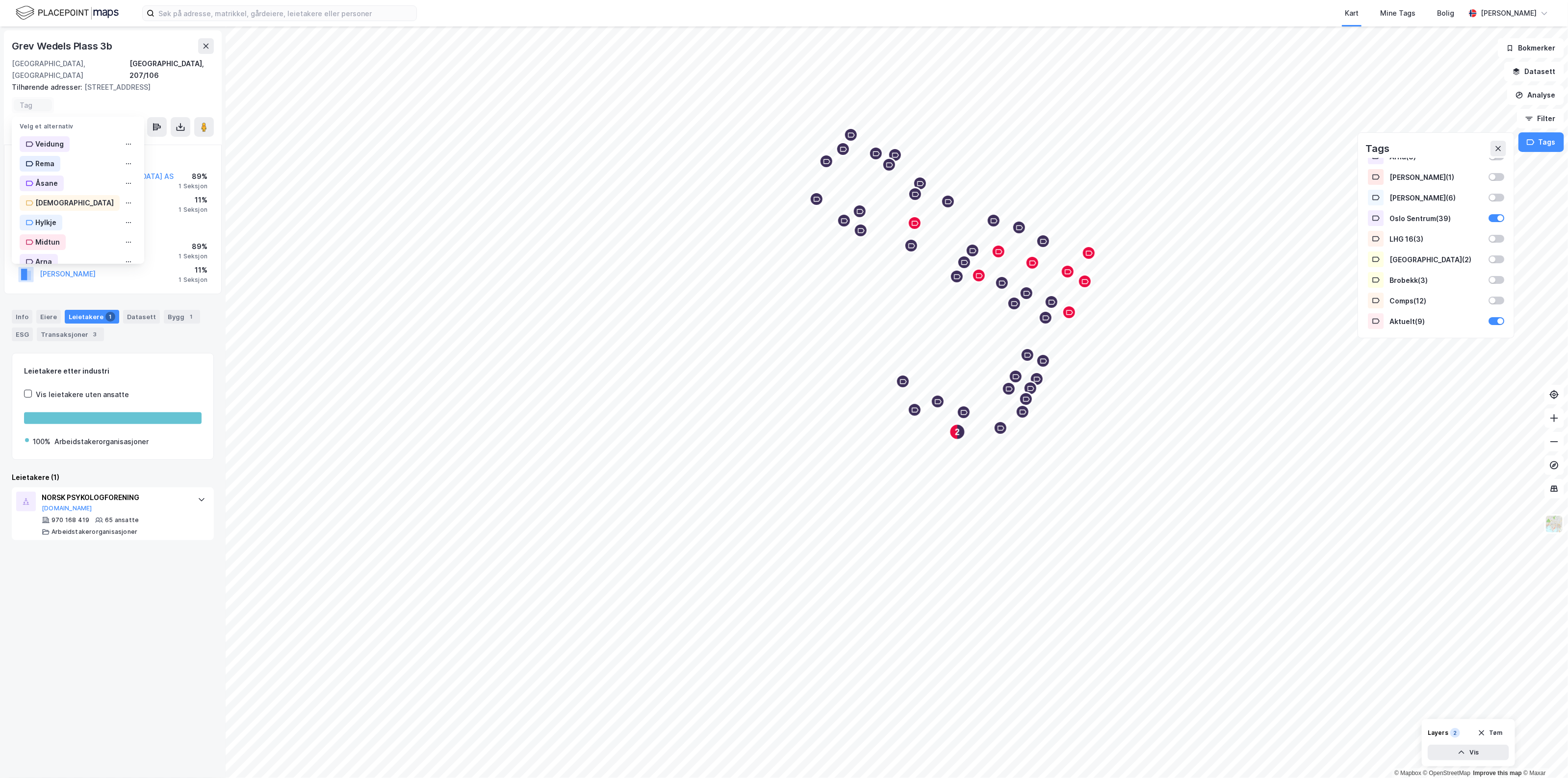
scroll to position [180, 0]
click at [94, 141] on div "Oslo Sentrum" at bounding box center [78, 150] width 133 height 20
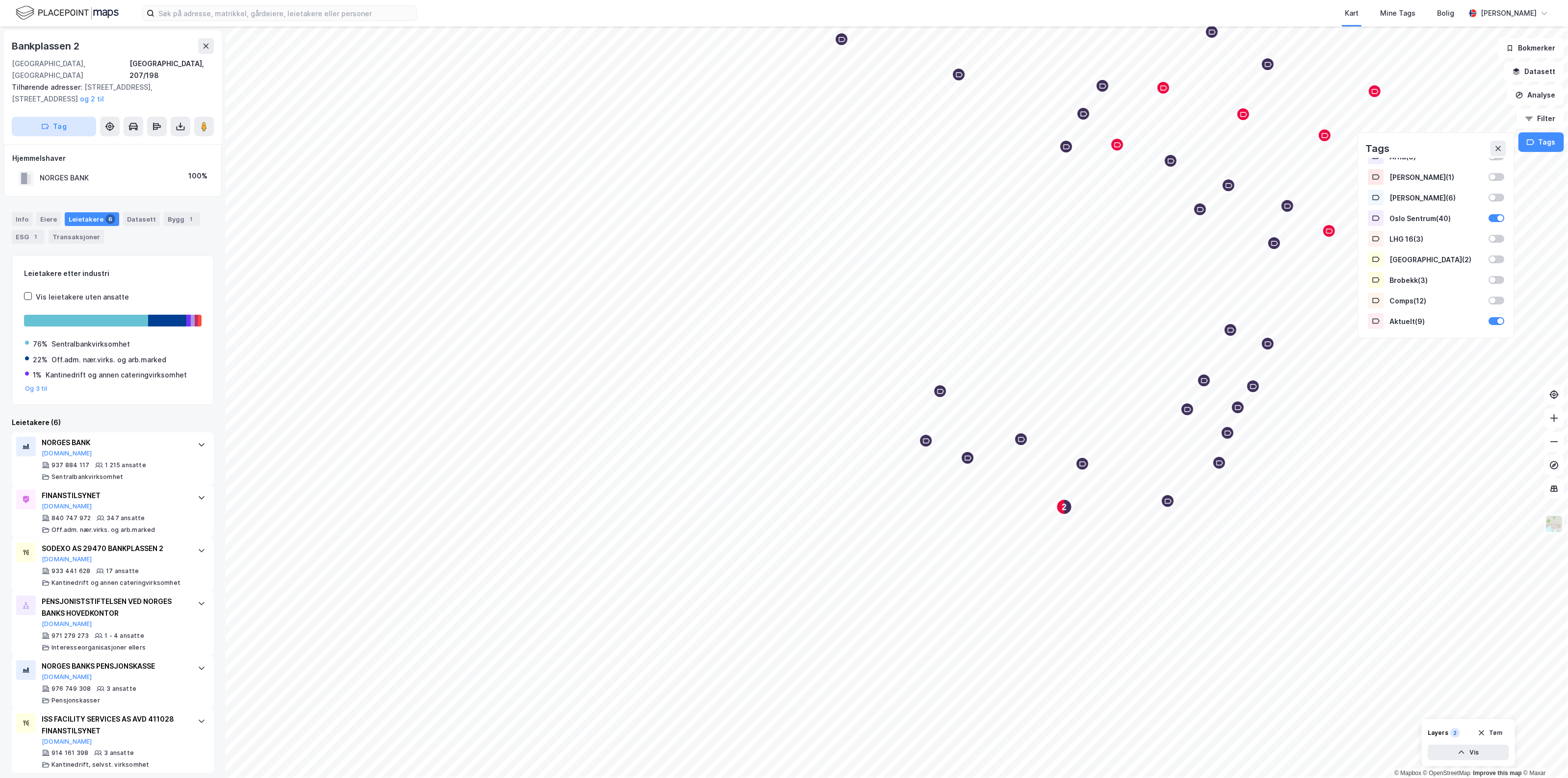
click at [62, 116] on button "Tag" at bounding box center [54, 126] width 84 height 20
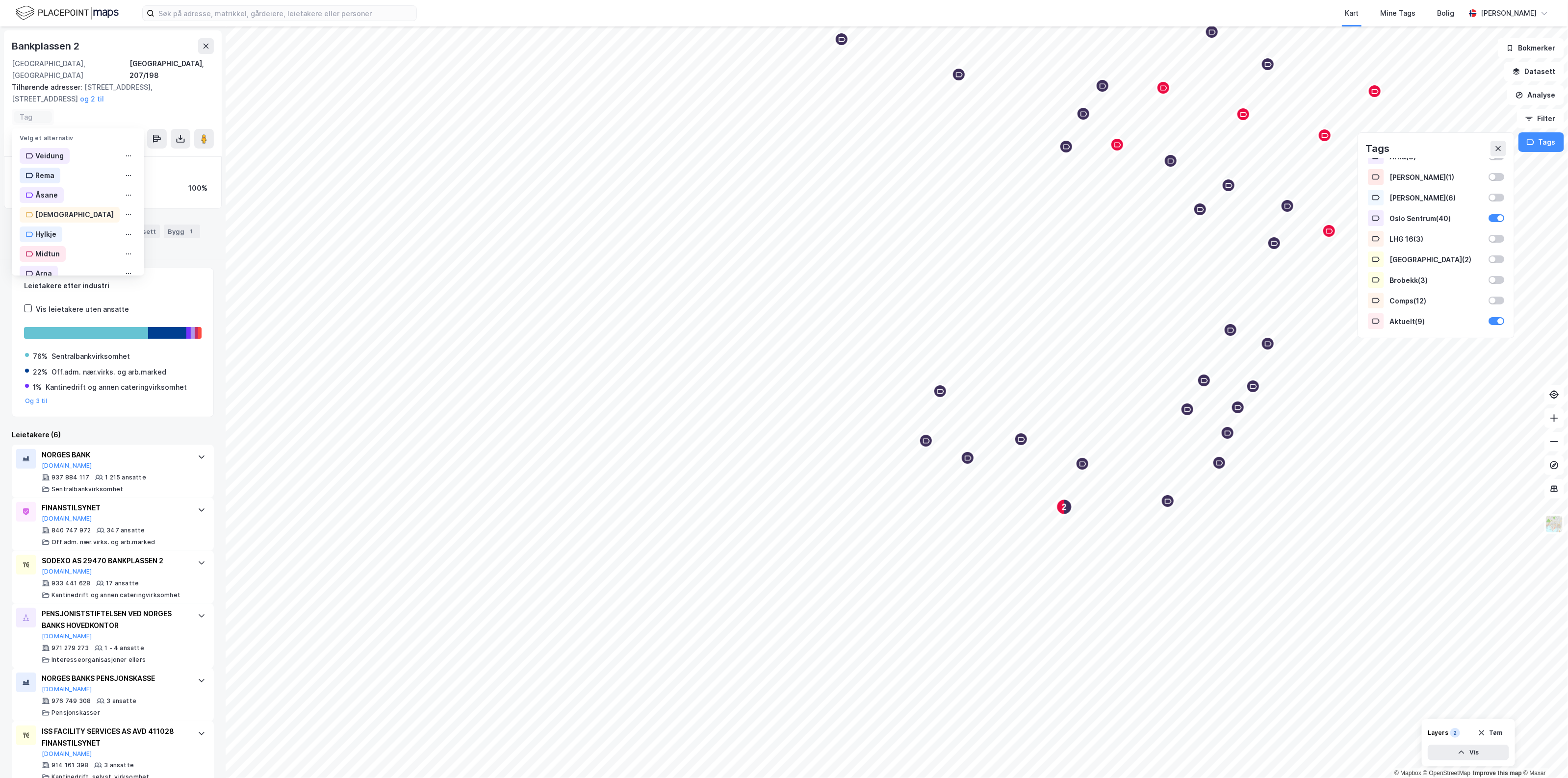
scroll to position [180, 0]
click at [89, 152] on div "Oslo Sentrum" at bounding box center [78, 162] width 133 height 20
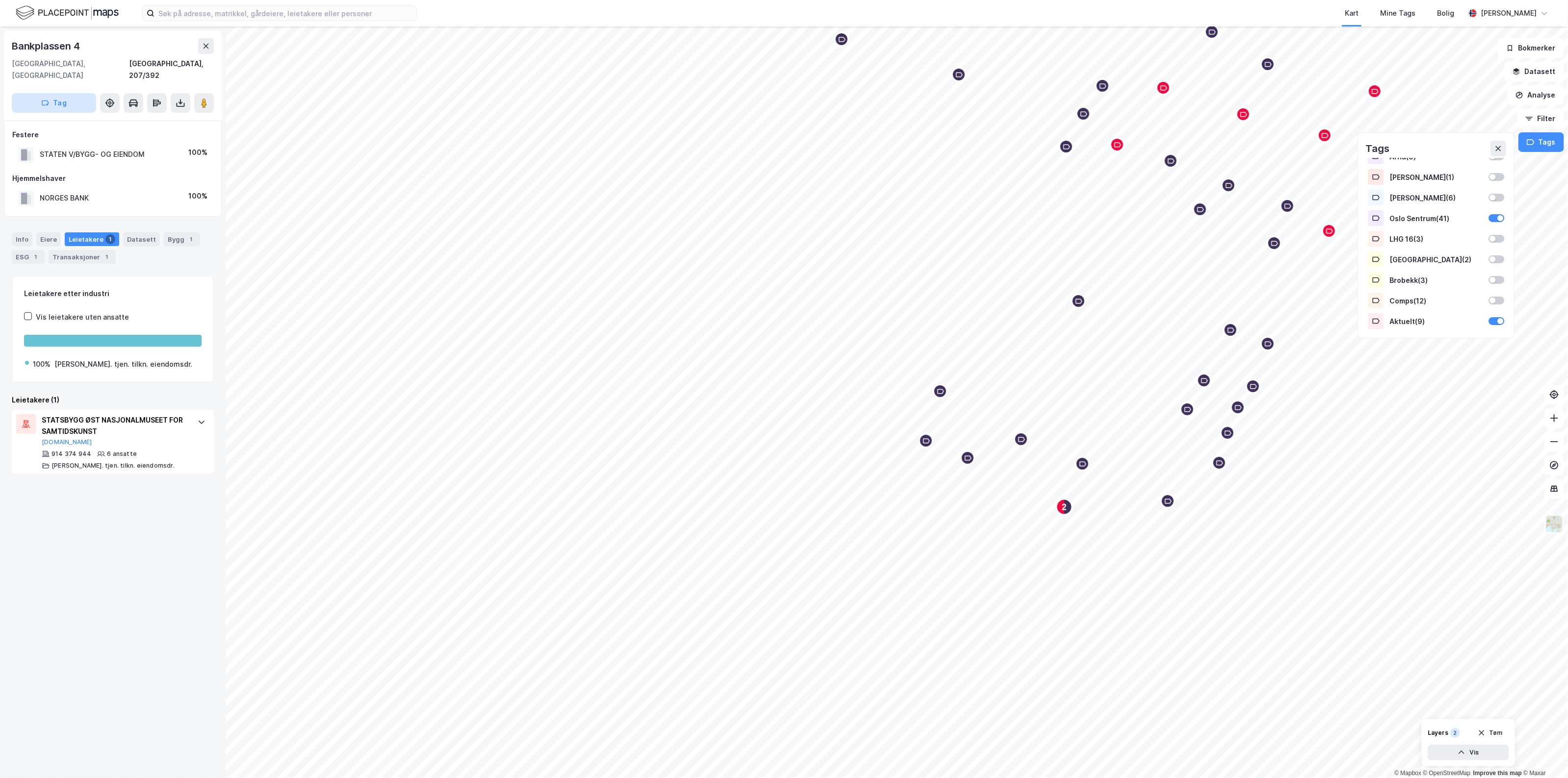
click at [72, 93] on button "Tag" at bounding box center [54, 103] width 84 height 20
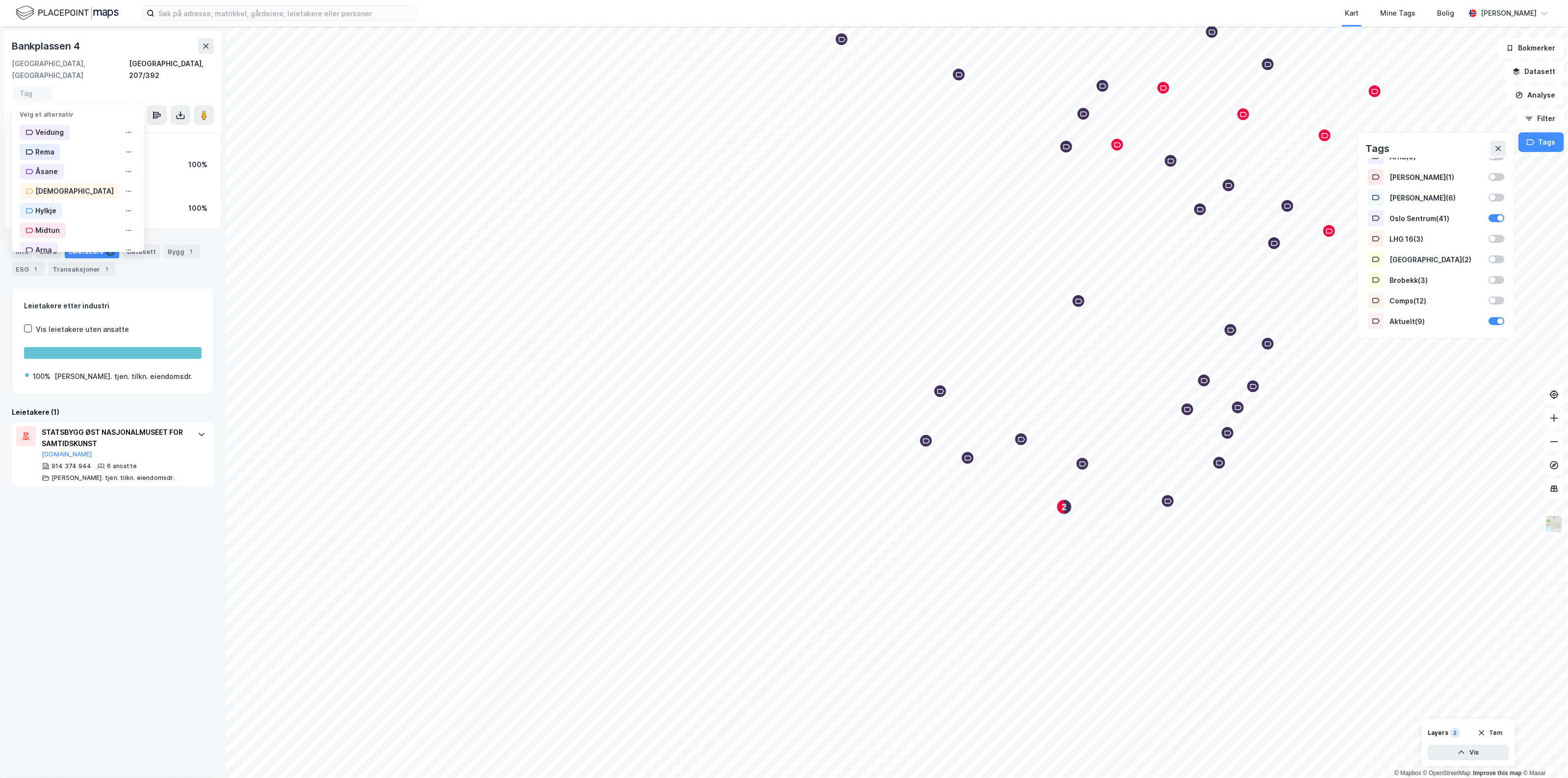
scroll to position [180, 0]
click at [75, 133] on div "Oslo Sentrum" at bounding box center [59, 138] width 47 height 12
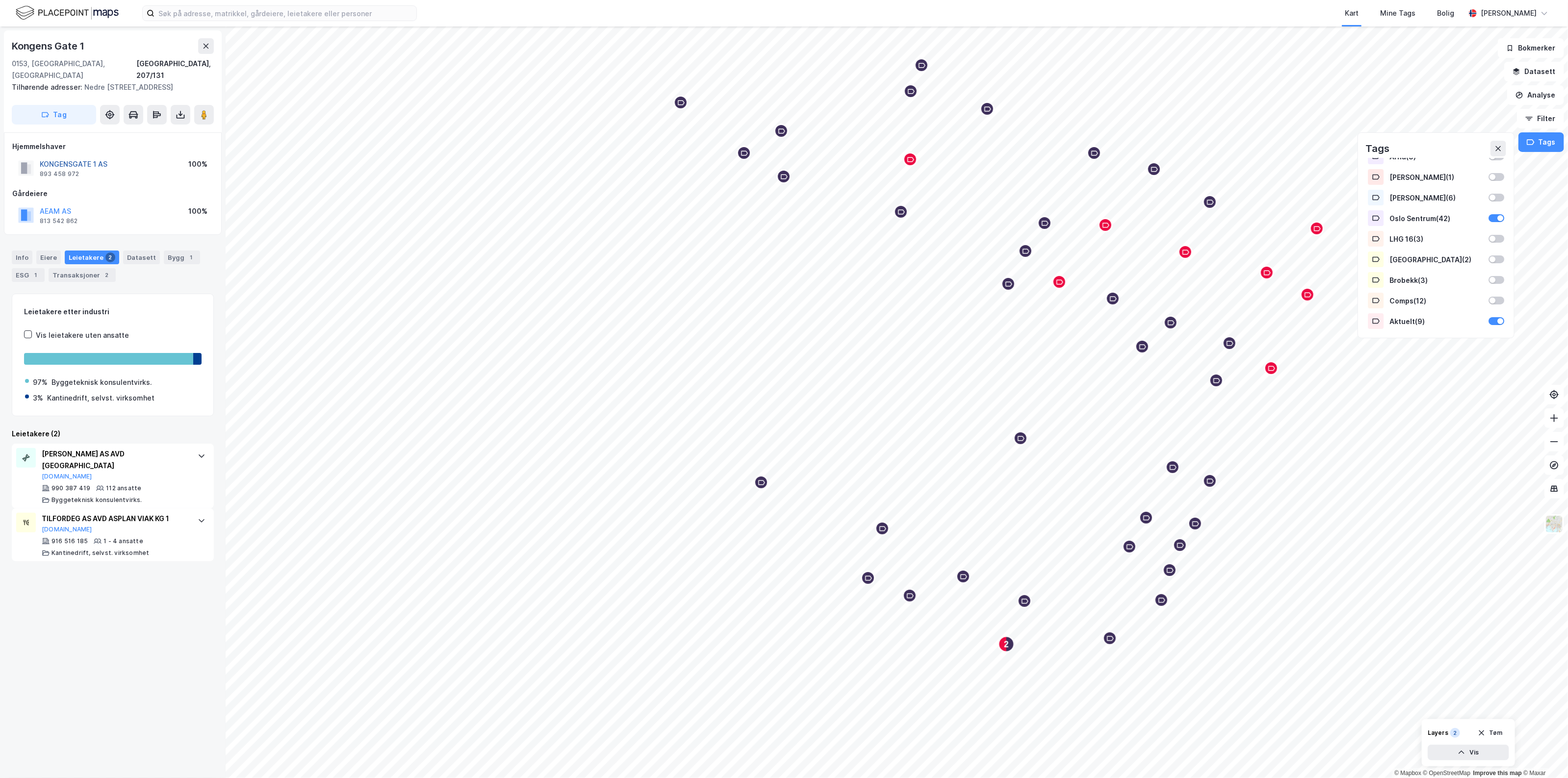
click at [0, 0] on button "KONGENSGATE 1 AS" at bounding box center [0, 0] width 0 height 0
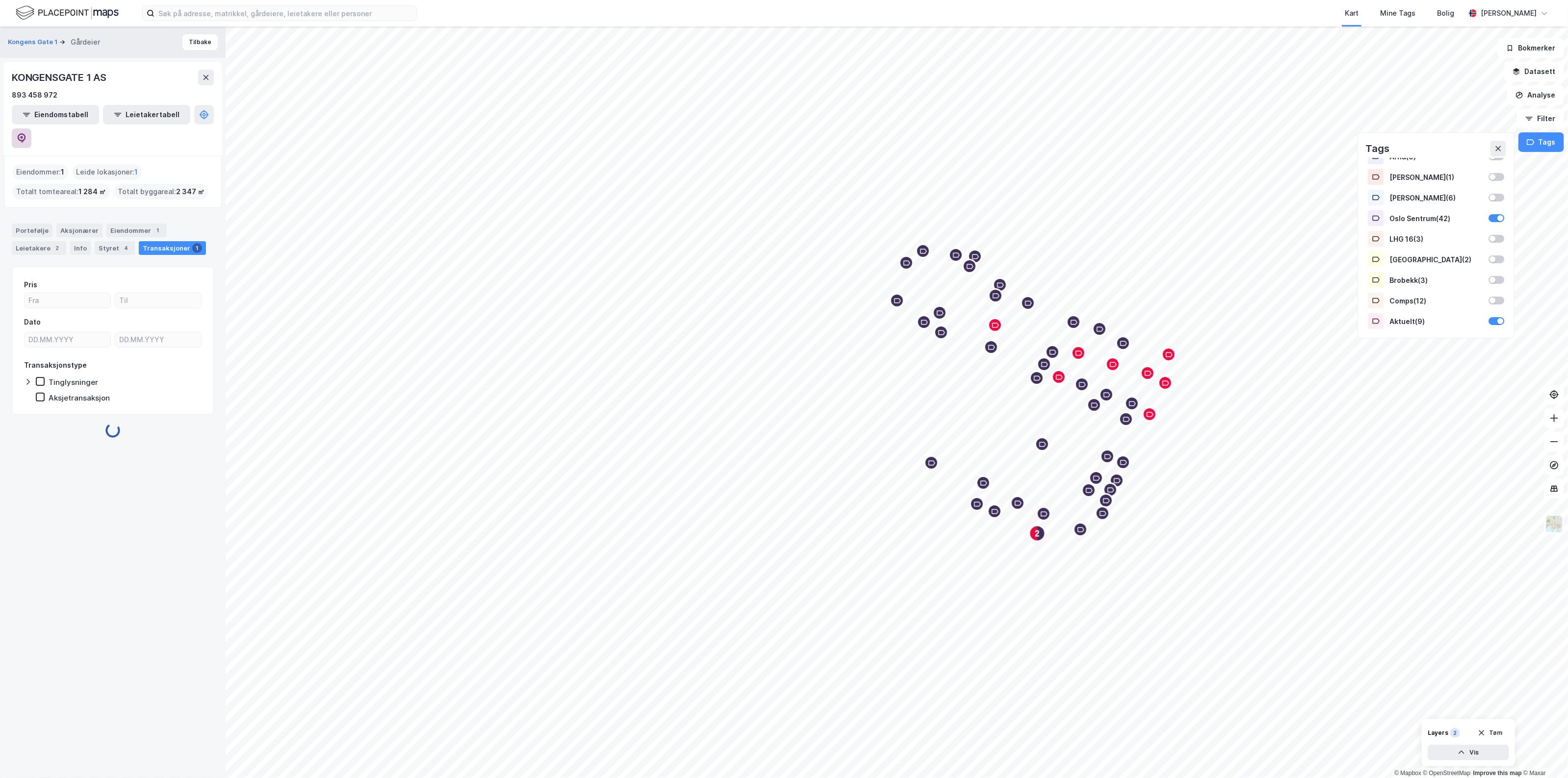
click at [31, 128] on button at bounding box center [22, 138] width 20 height 20
click at [32, 241] on div "Leietakere 2" at bounding box center [39, 248] width 55 height 13
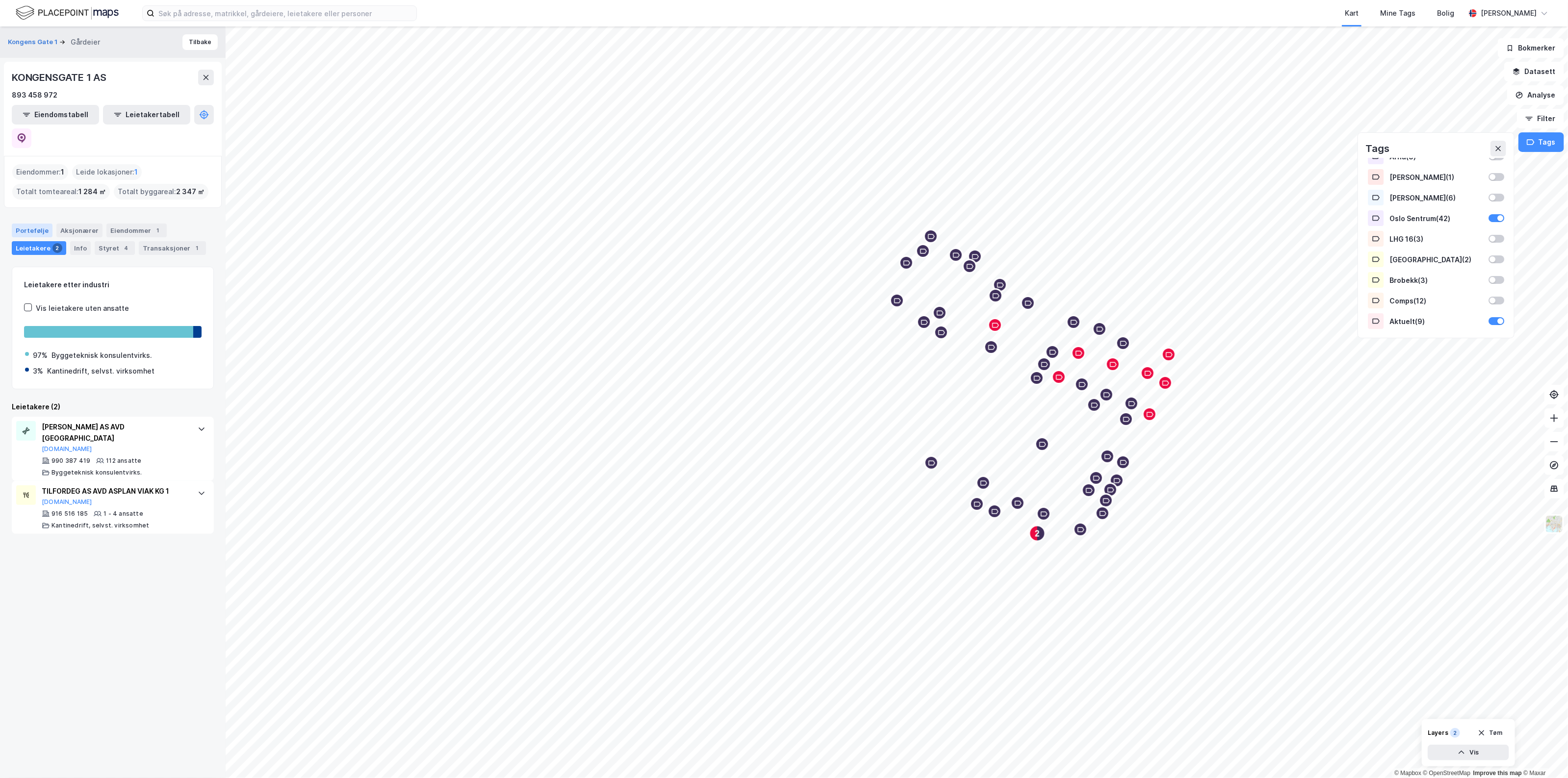
click at [40, 224] on div "Portefølje" at bounding box center [32, 230] width 40 height 13
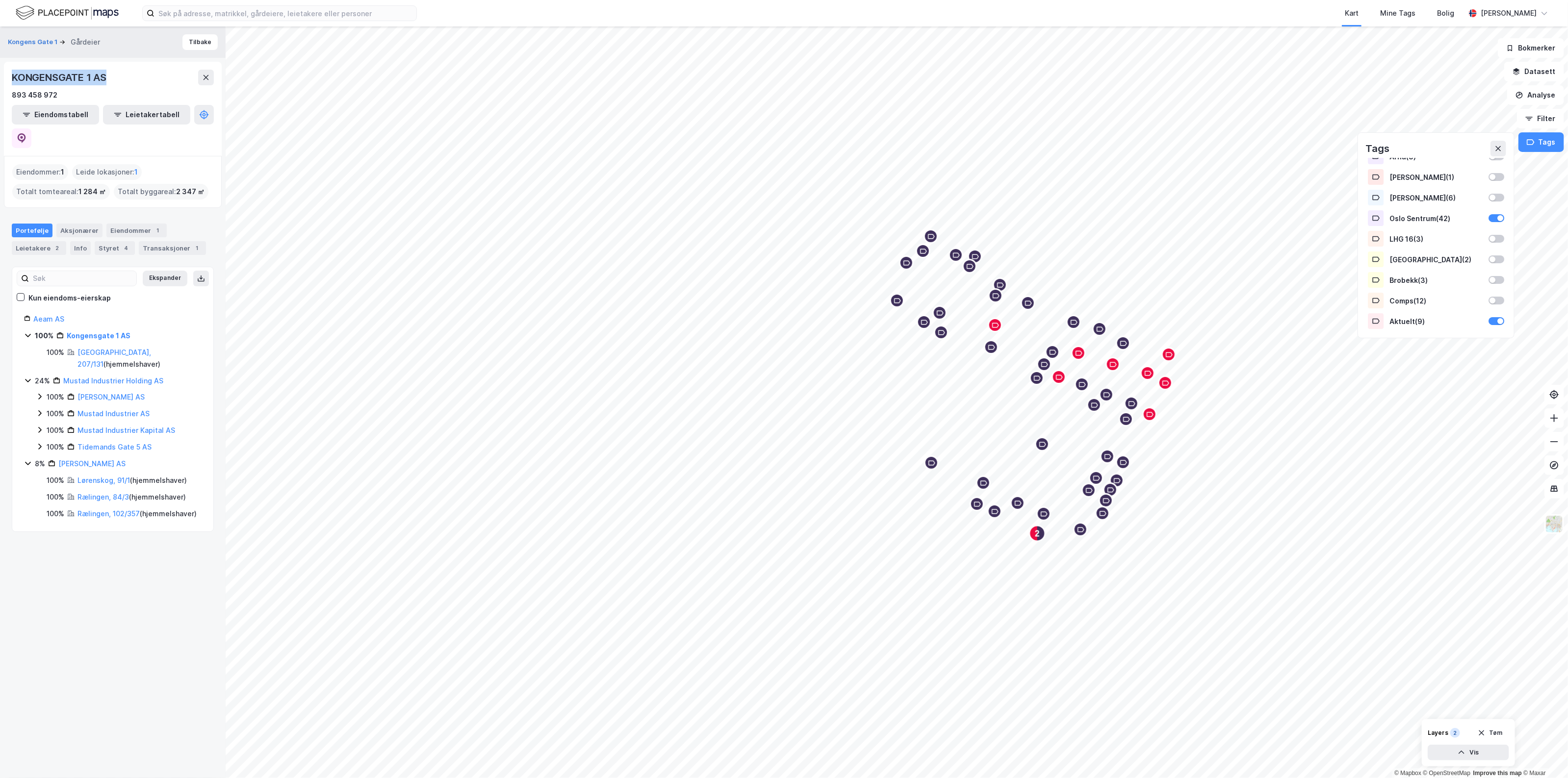
drag, startPoint x: 123, startPoint y: 81, endPoint x: 11, endPoint y: 65, distance: 113.1
click at [11, 65] on div "KONGENSGATE 1 AS 893 458 972 Eiendomstabell Leietakertabell" at bounding box center [113, 109] width 218 height 94
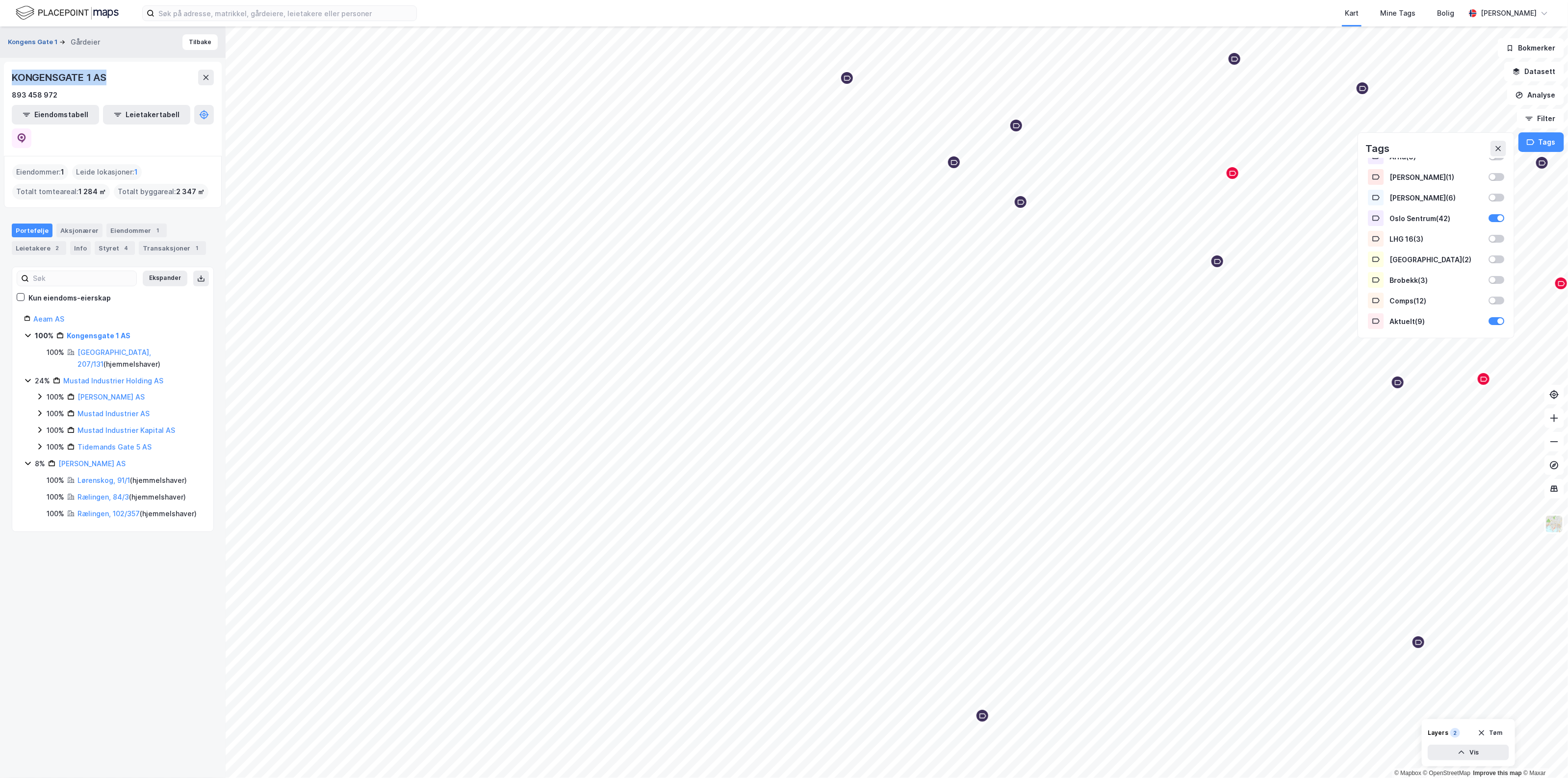
click at [40, 44] on button "Kongens Gate 1" at bounding box center [33, 43] width 52 height 10
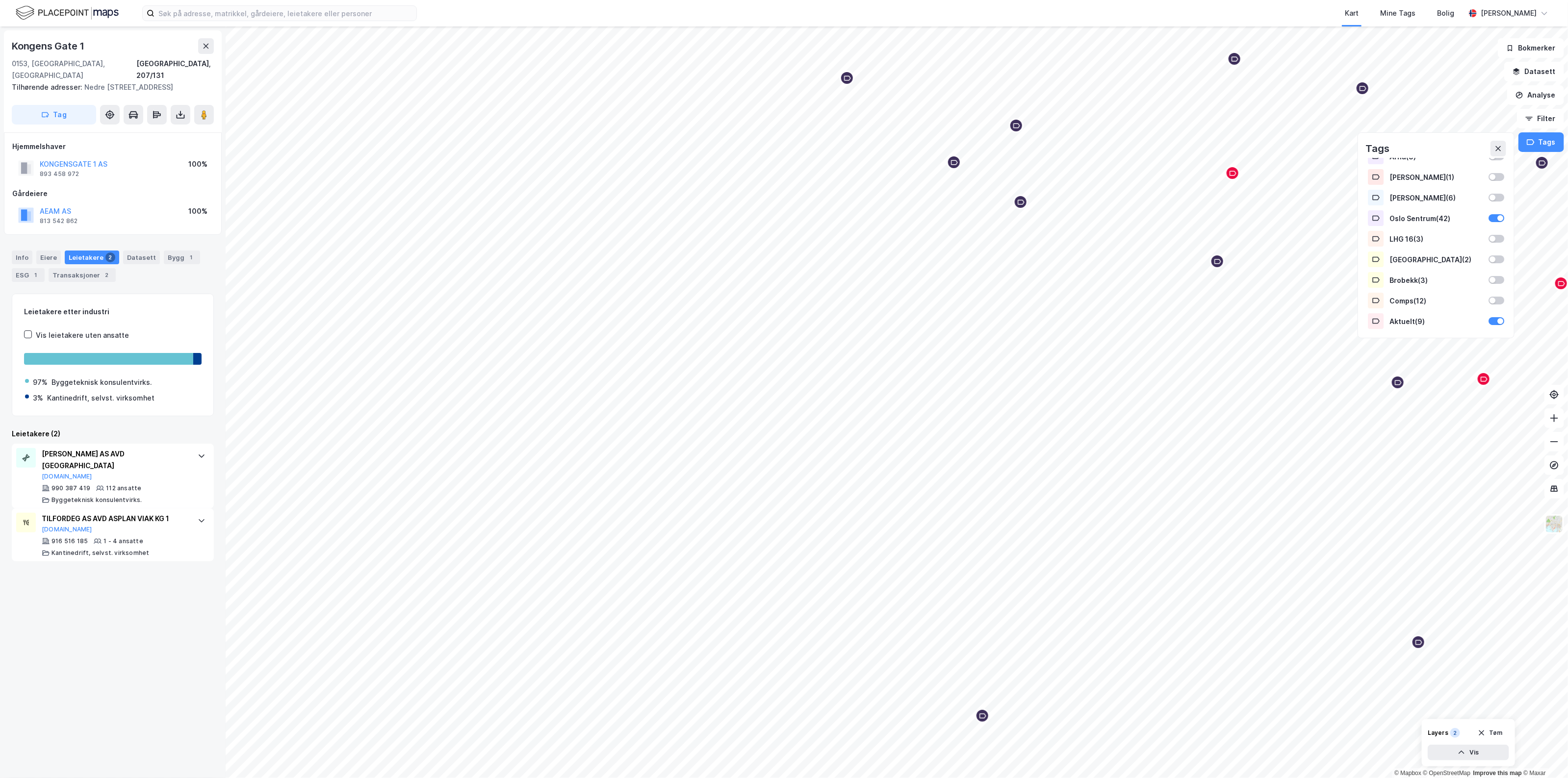
click at [43, 89] on div "[STREET_ADDRESS] adresser: [STREET_ADDRESS] Tag" at bounding box center [113, 82] width 218 height 102
click at [45, 105] on button "Tag" at bounding box center [54, 115] width 84 height 20
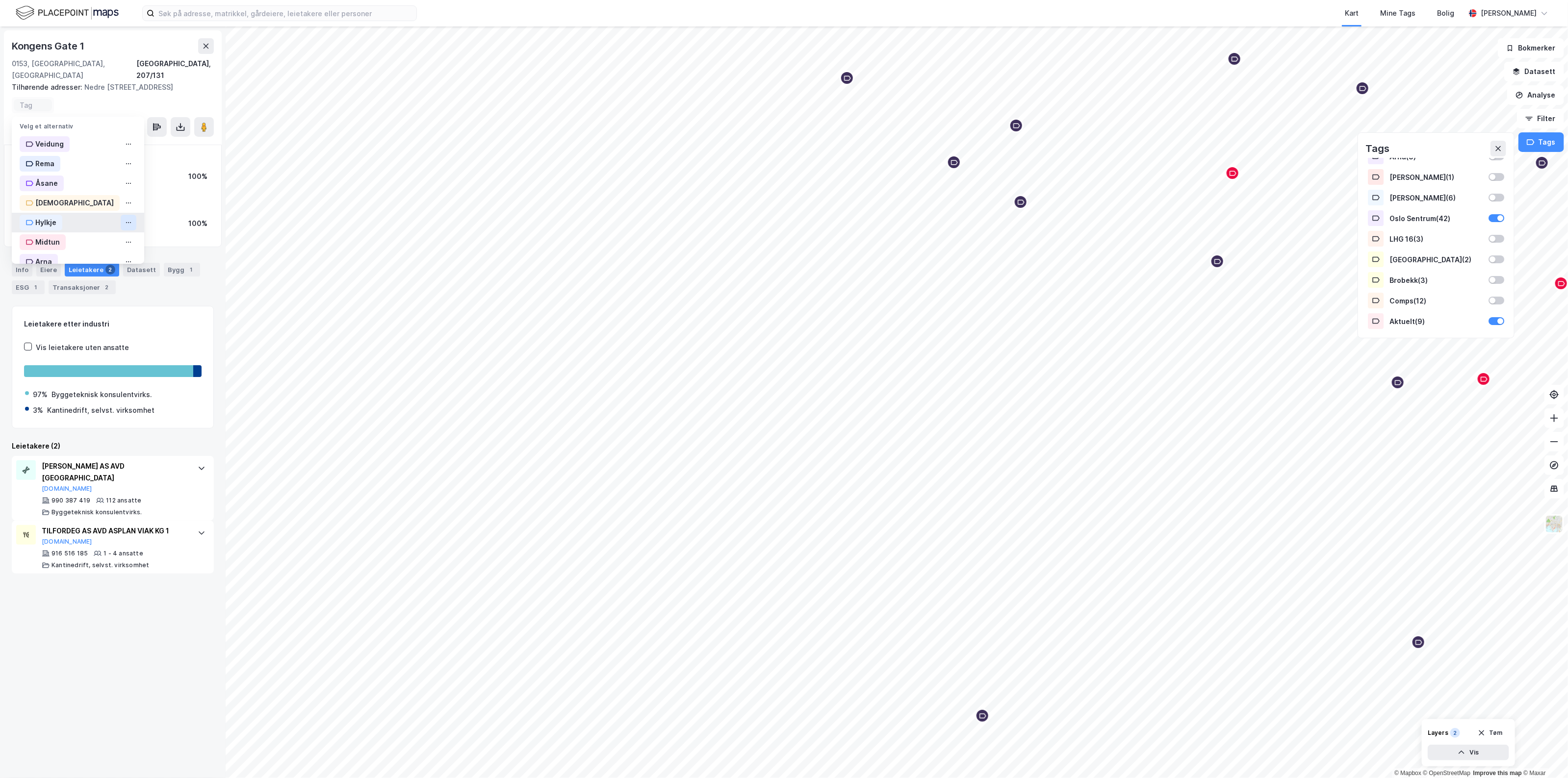
scroll to position [180, 0]
click at [80, 142] on div "Oslo Sentrum" at bounding box center [54, 150] width 68 height 16
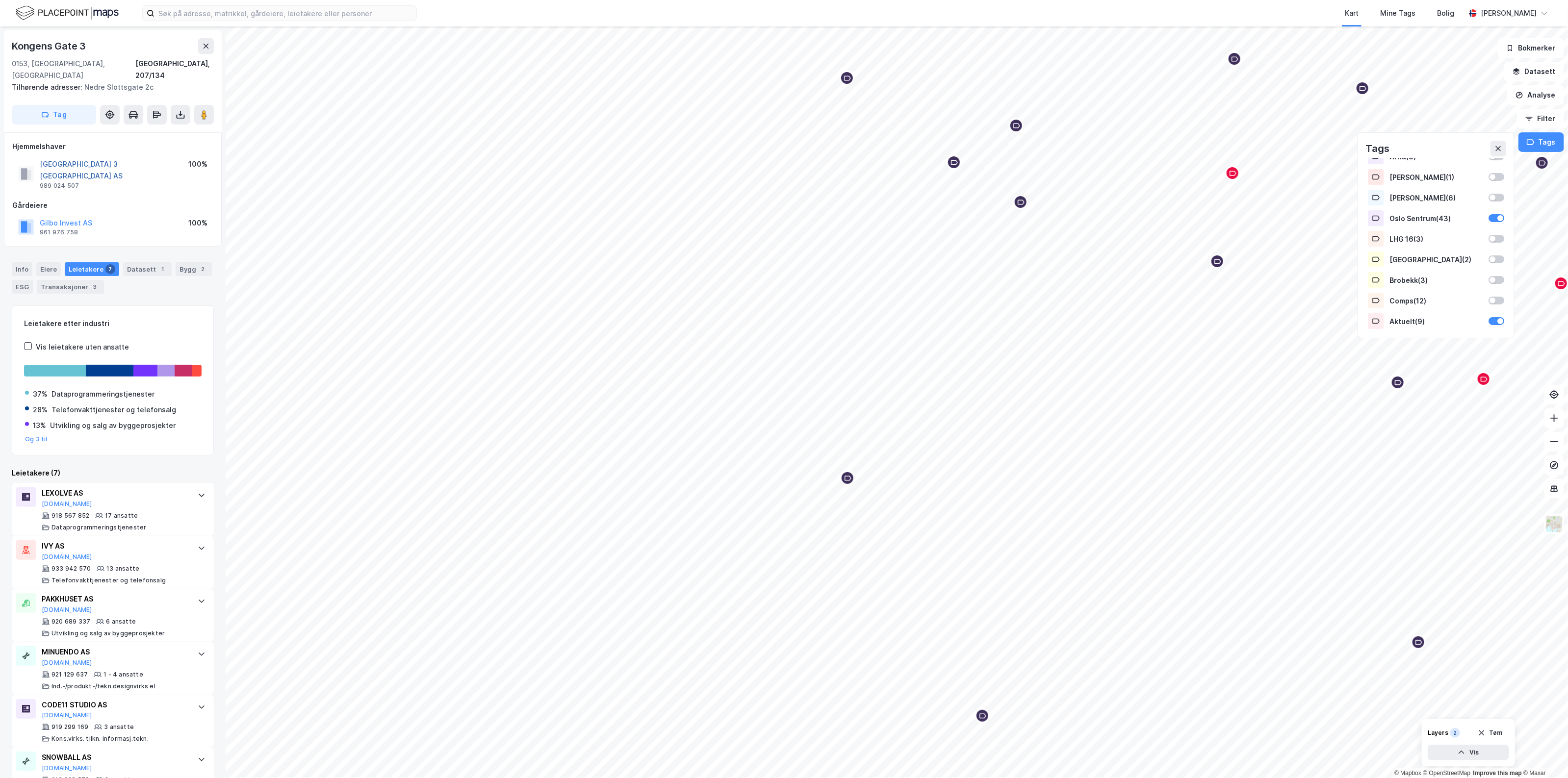
click at [0, 0] on button "[GEOGRAPHIC_DATA] 3 [GEOGRAPHIC_DATA] AS" at bounding box center [0, 0] width 0 height 0
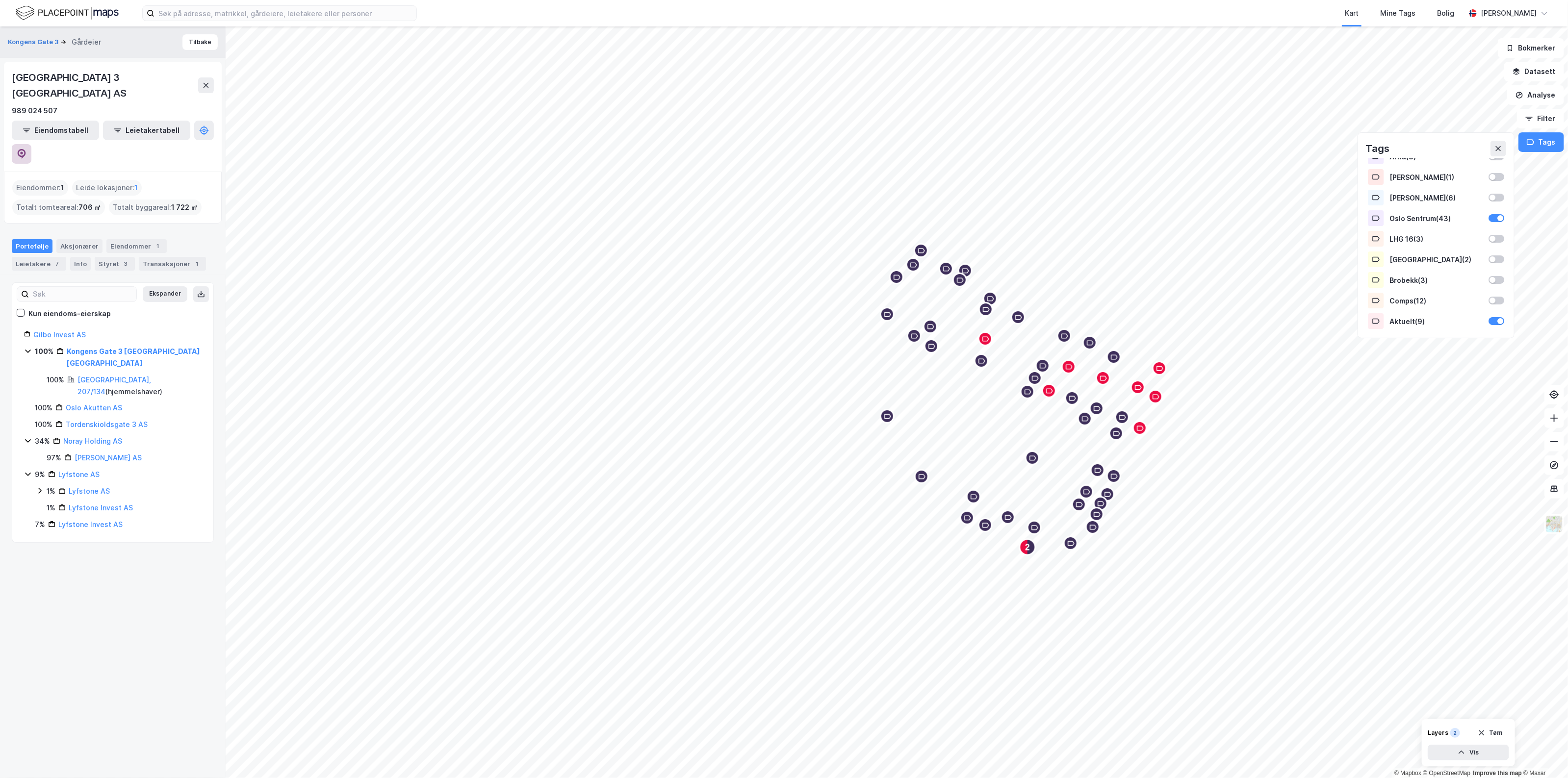
click at [31, 144] on button at bounding box center [22, 154] width 20 height 20
click at [25, 38] on button "Kongens Gate 3" at bounding box center [34, 43] width 53 height 10
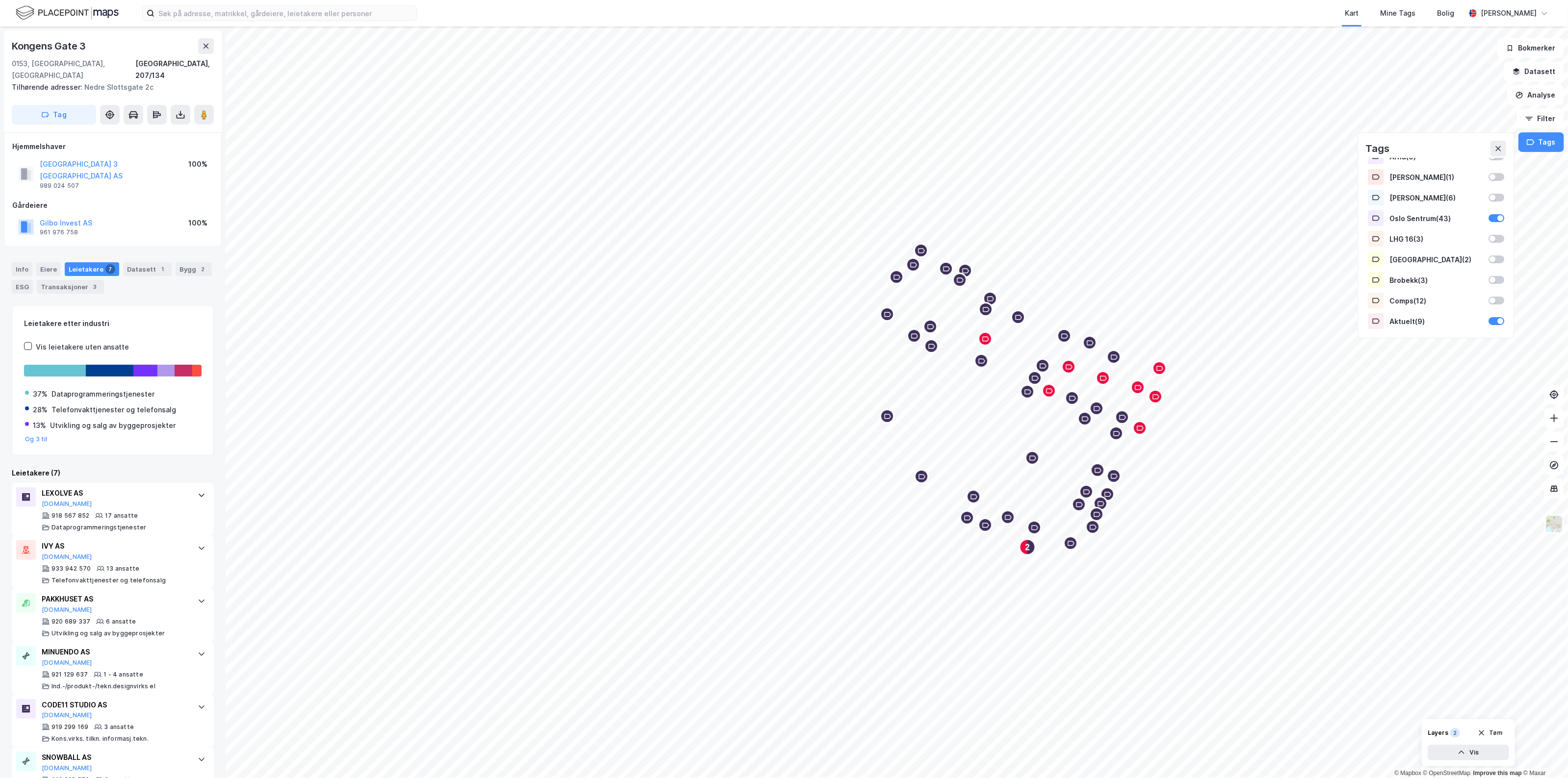
click at [71, 84] on div "[STREET_ADDRESS] adresser: [STREET_ADDRESS] Tag" at bounding box center [113, 82] width 218 height 102
click at [69, 89] on div "[STREET_ADDRESS] adresser: [STREET_ADDRESS] Tag" at bounding box center [113, 82] width 218 height 102
click at [65, 105] on button "Tag" at bounding box center [54, 115] width 84 height 20
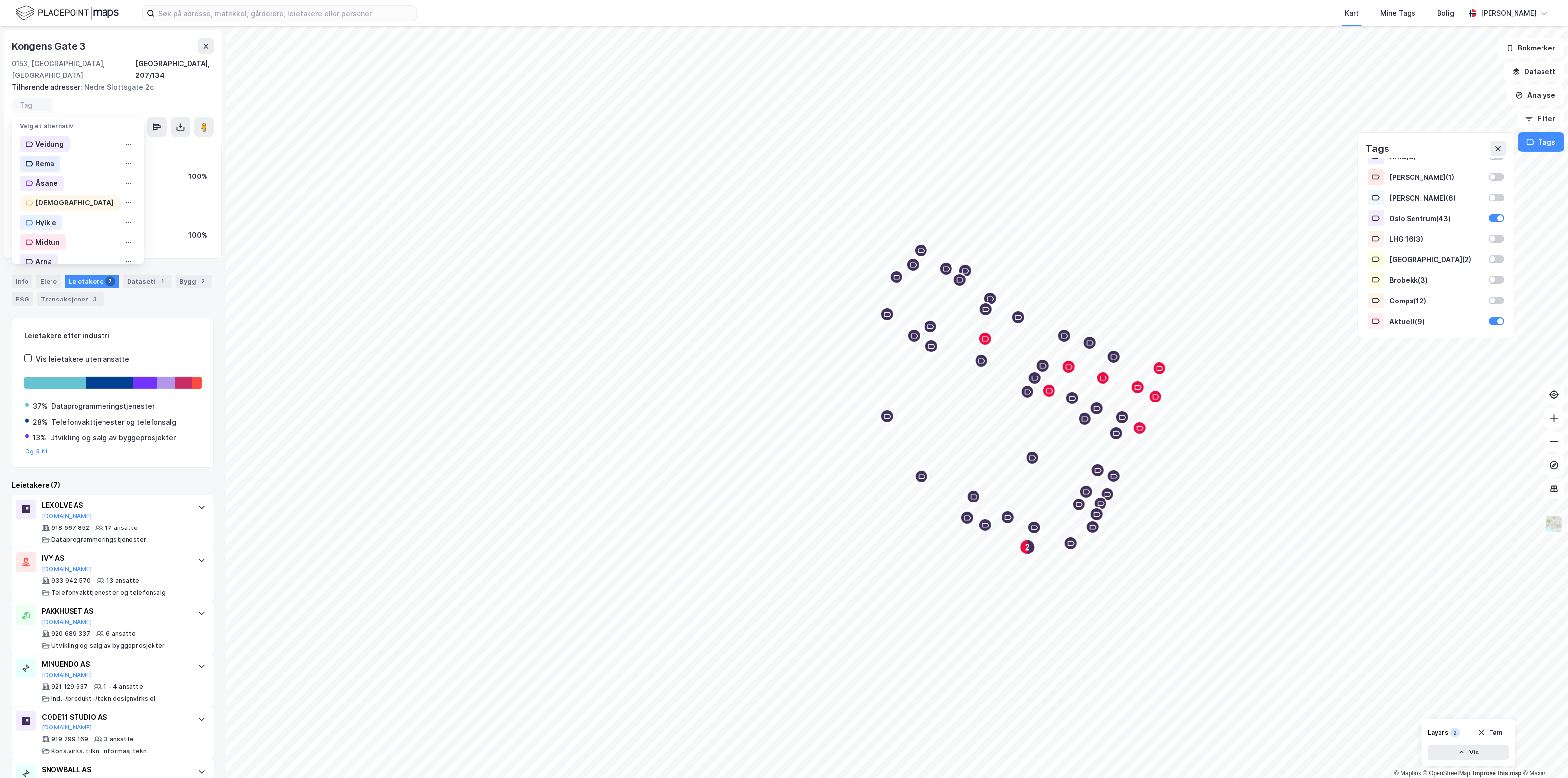
scroll to position [180, 0]
click at [94, 141] on div "Oslo Sentrum" at bounding box center [78, 150] width 133 height 20
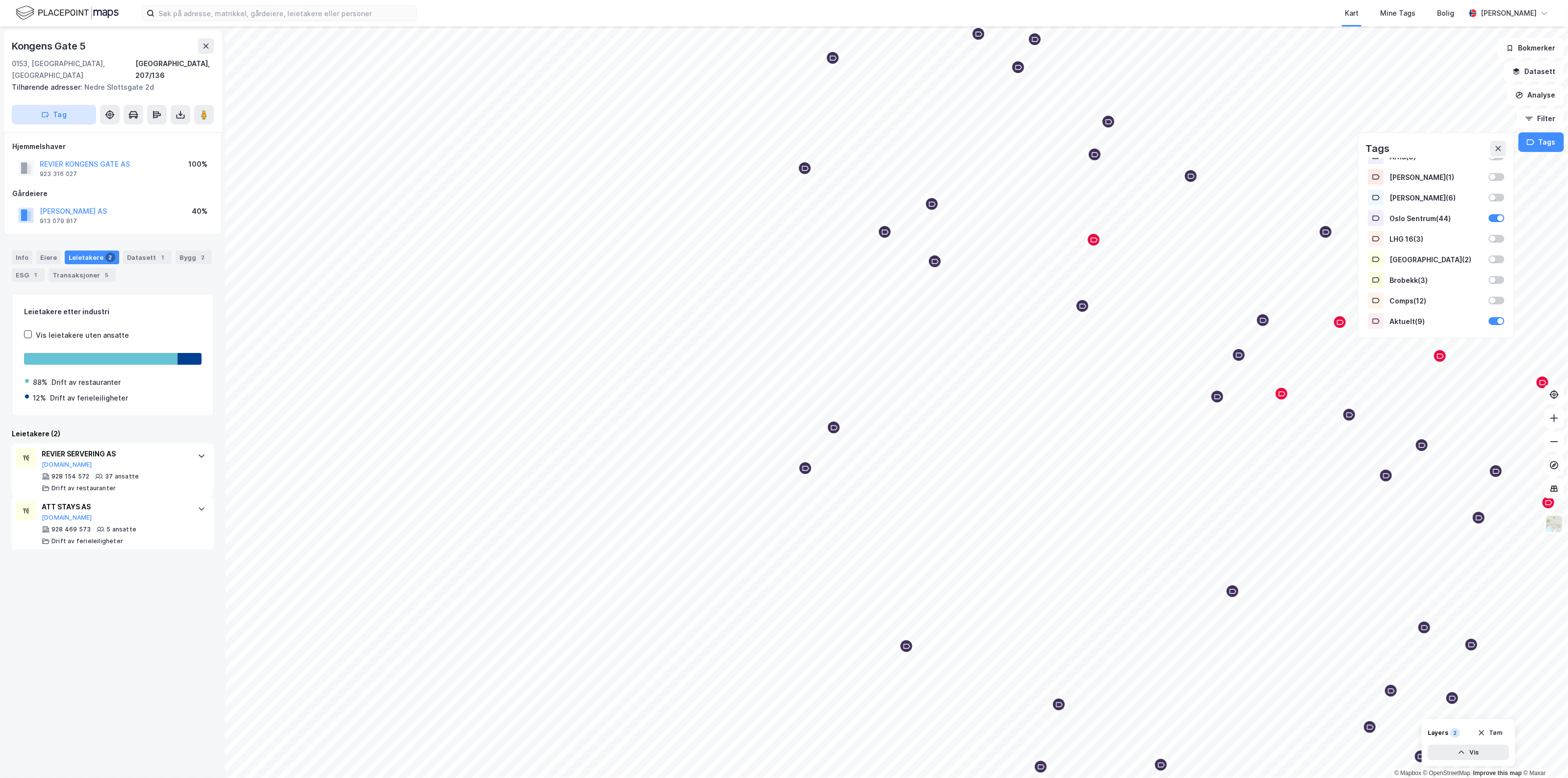
click at [60, 110] on button "Tag" at bounding box center [54, 115] width 84 height 20
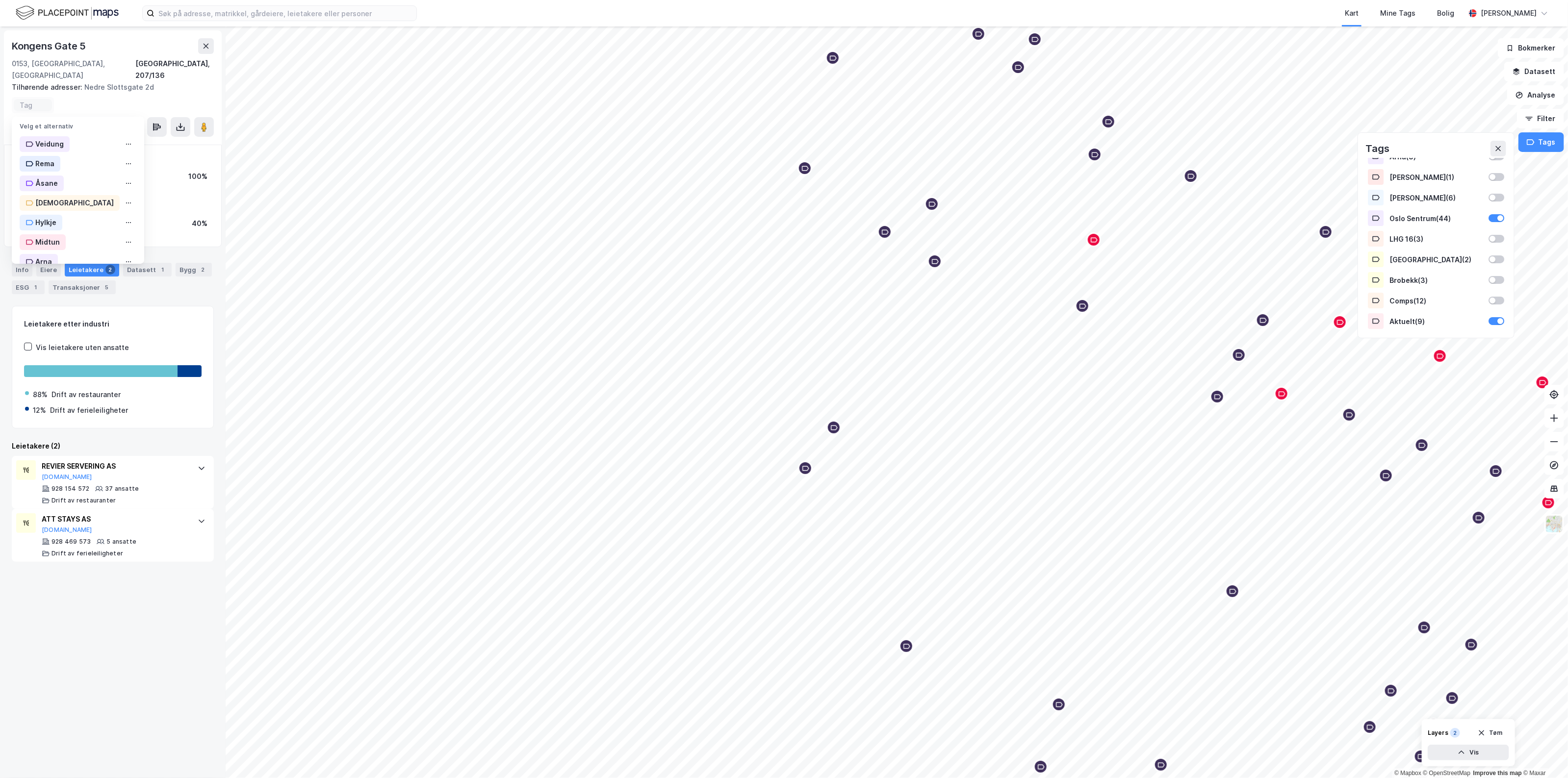
scroll to position [180, 0]
click at [60, 241] on div "Aktuelt" at bounding box center [43, 248] width 47 height 16
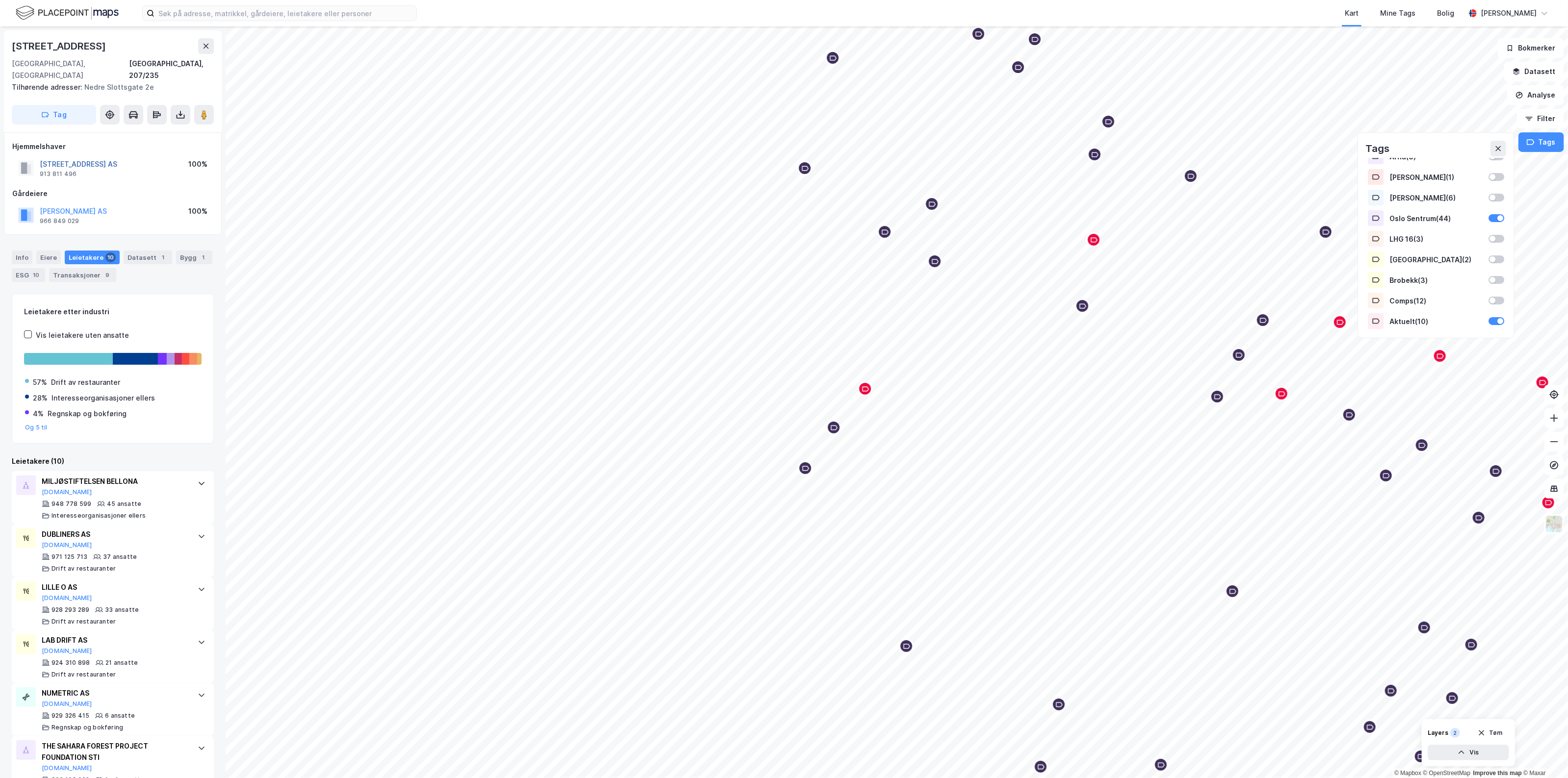
click at [0, 0] on button "[STREET_ADDRESS] AS" at bounding box center [0, 0] width 0 height 0
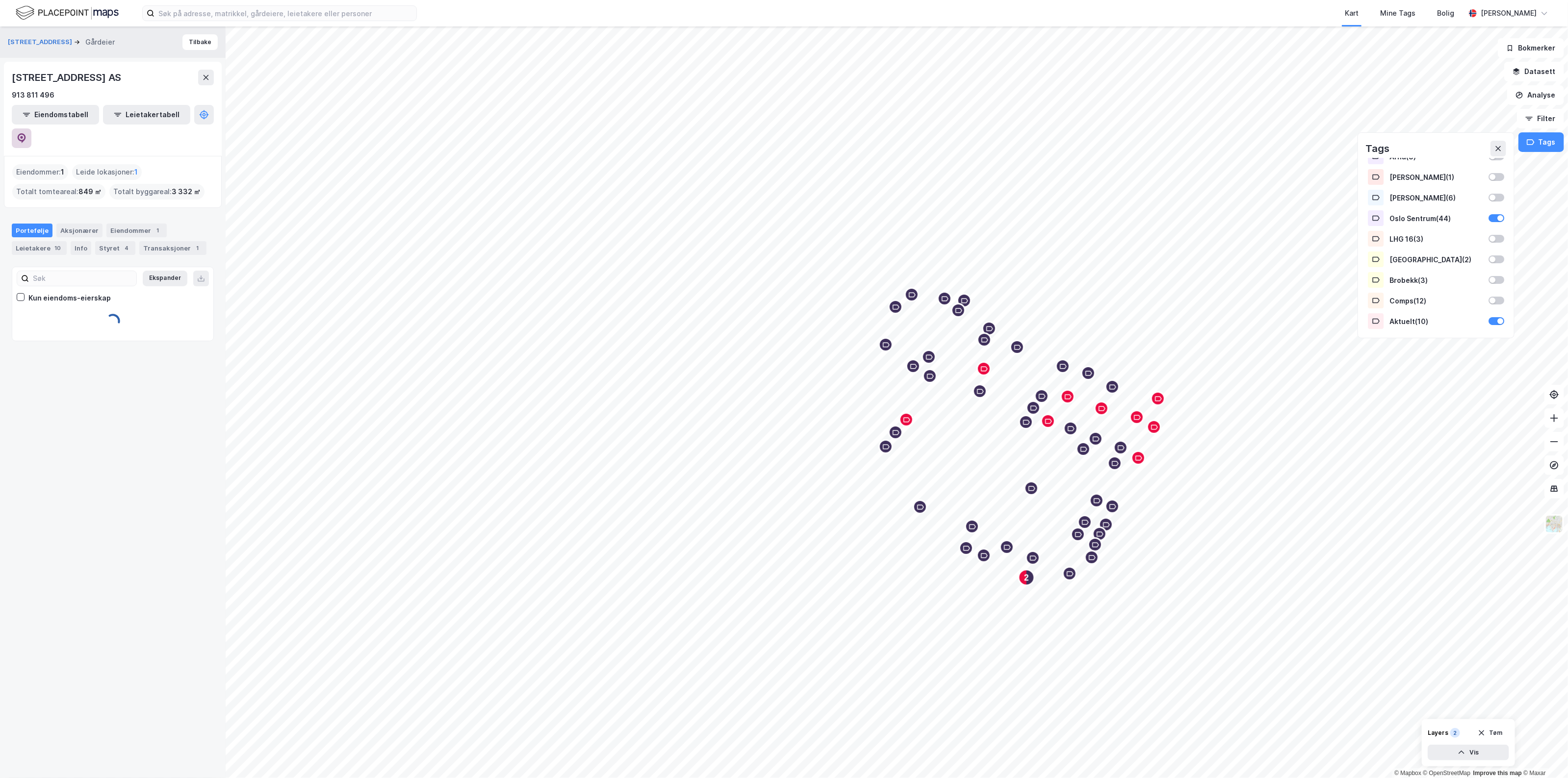
click at [26, 133] on icon at bounding box center [21, 138] width 10 height 10
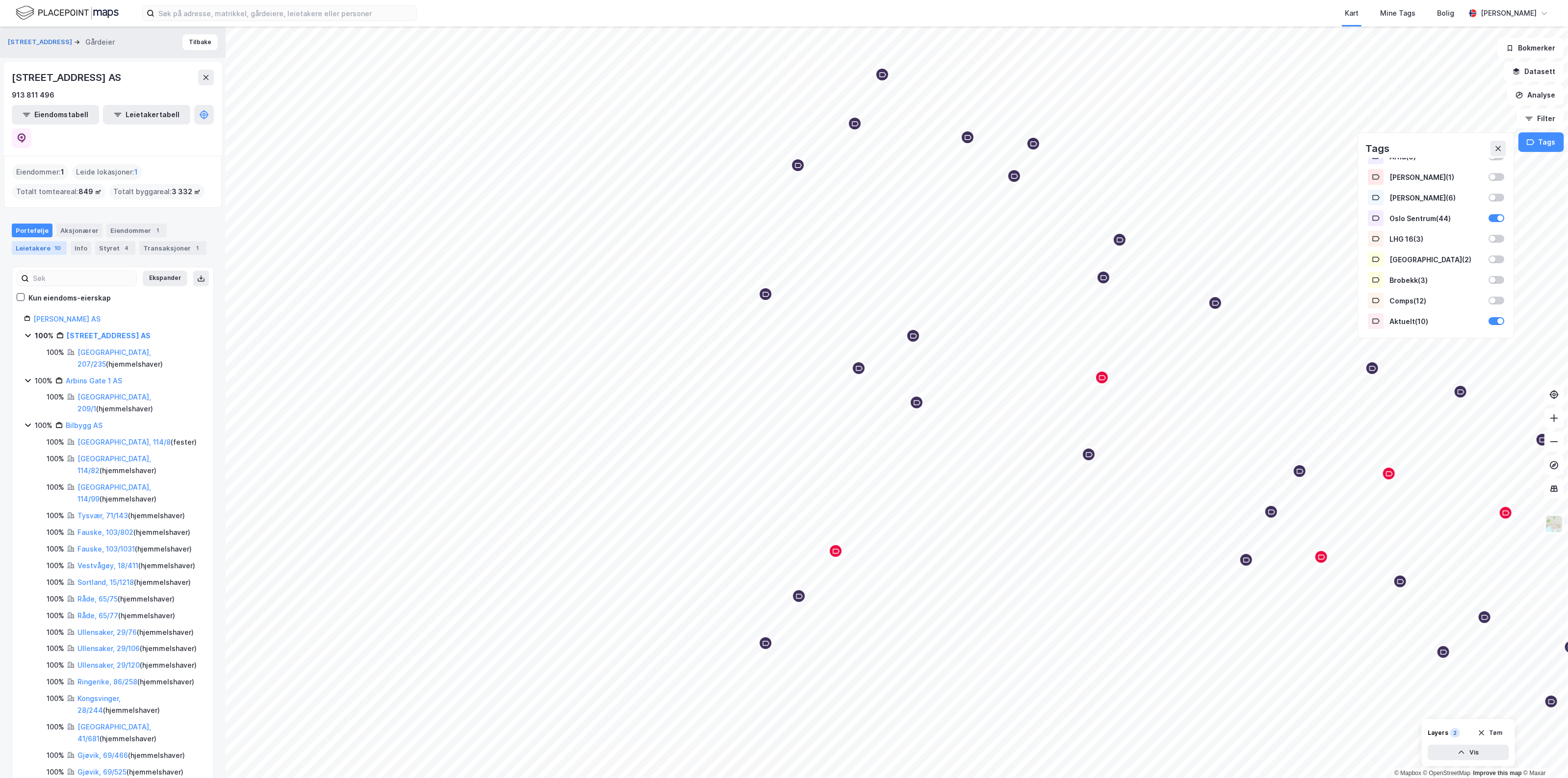
click at [40, 241] on div "Leietakere 10" at bounding box center [39, 248] width 55 height 13
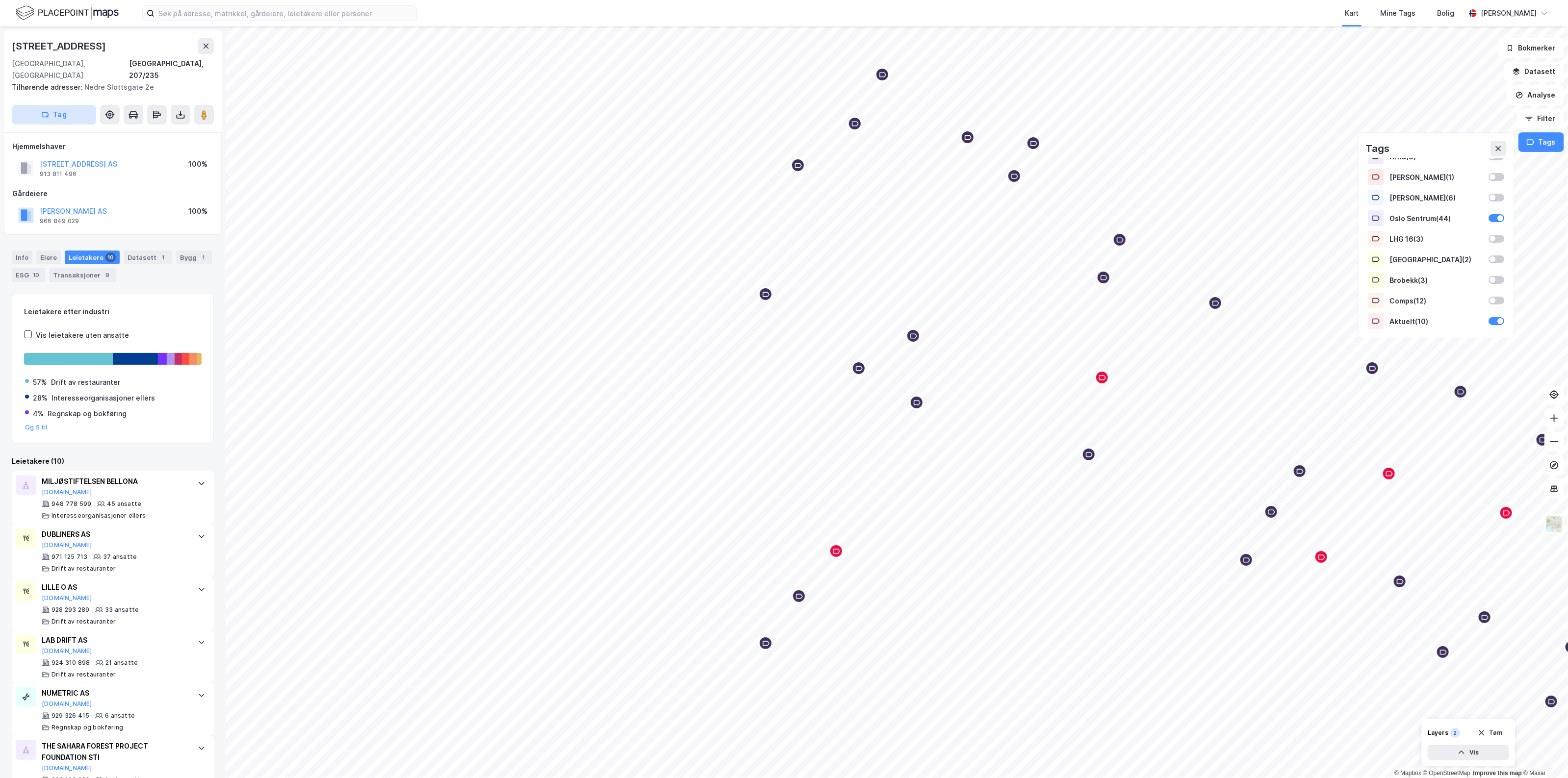
click at [82, 106] on button "Tag" at bounding box center [54, 115] width 84 height 20
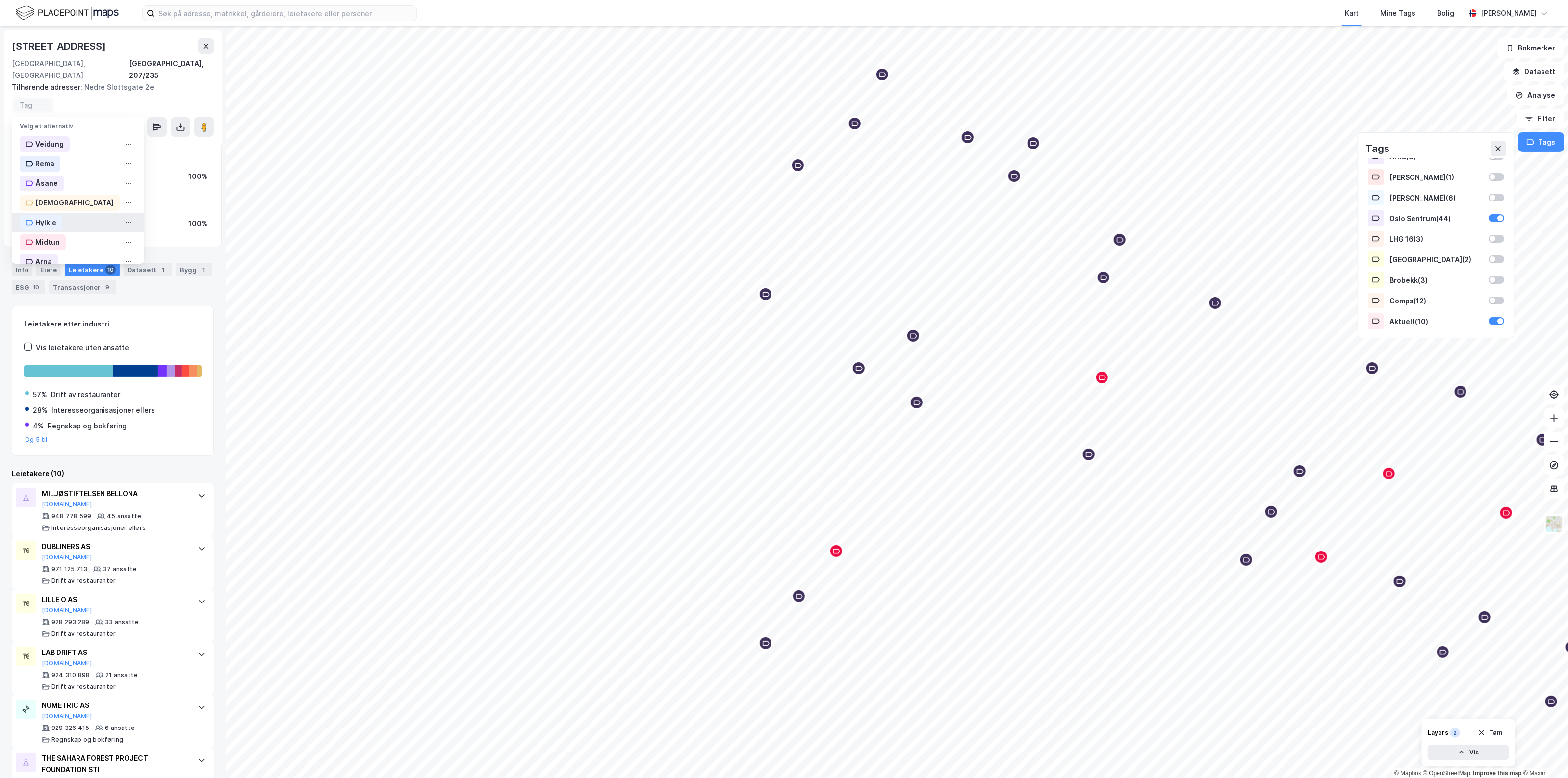
scroll to position [180, 0]
click at [62, 241] on div "Aktuelt" at bounding box center [43, 248] width 47 height 16
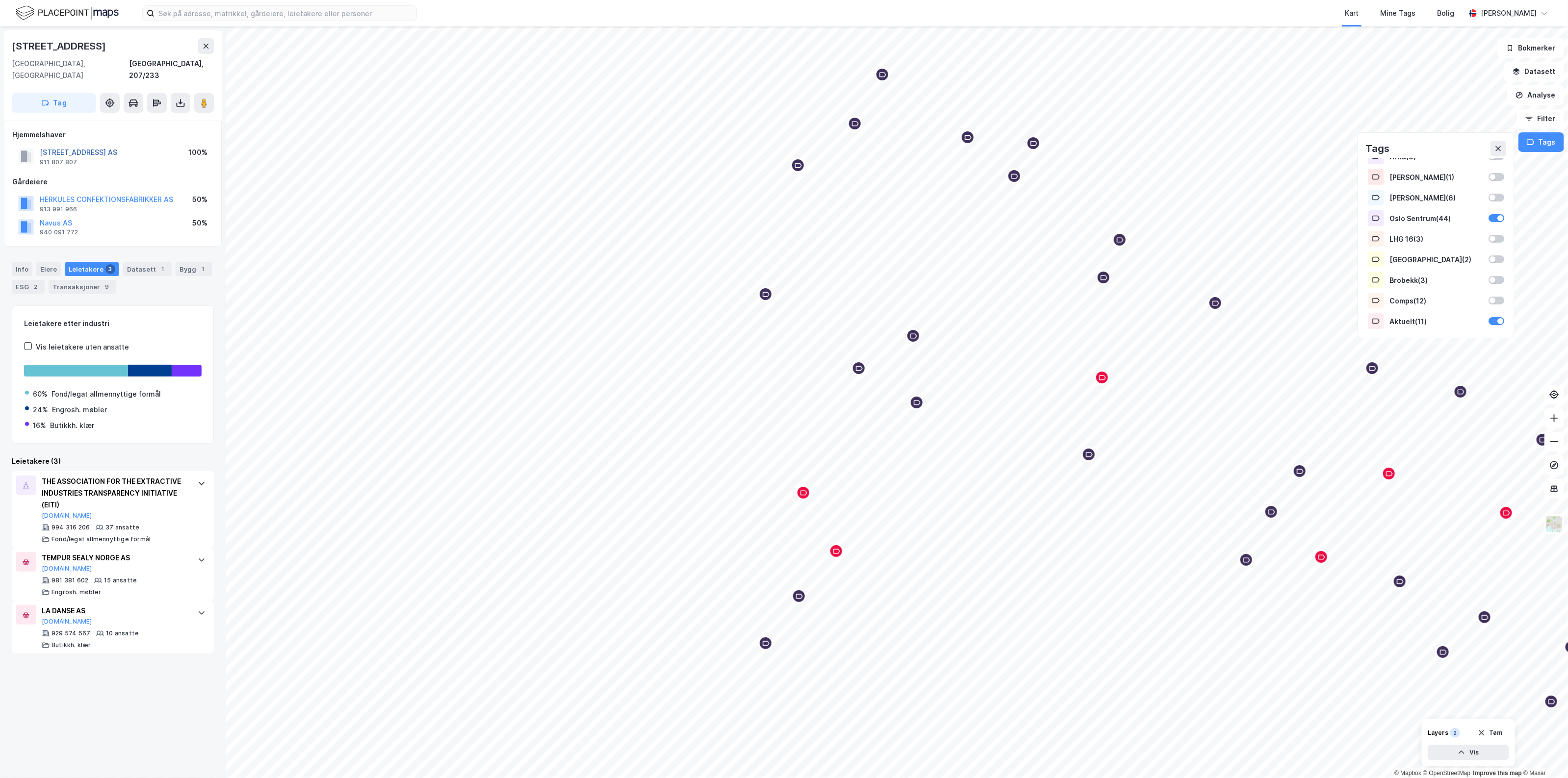
click at [0, 0] on button "[STREET_ADDRESS] AS" at bounding box center [0, 0] width 0 height 0
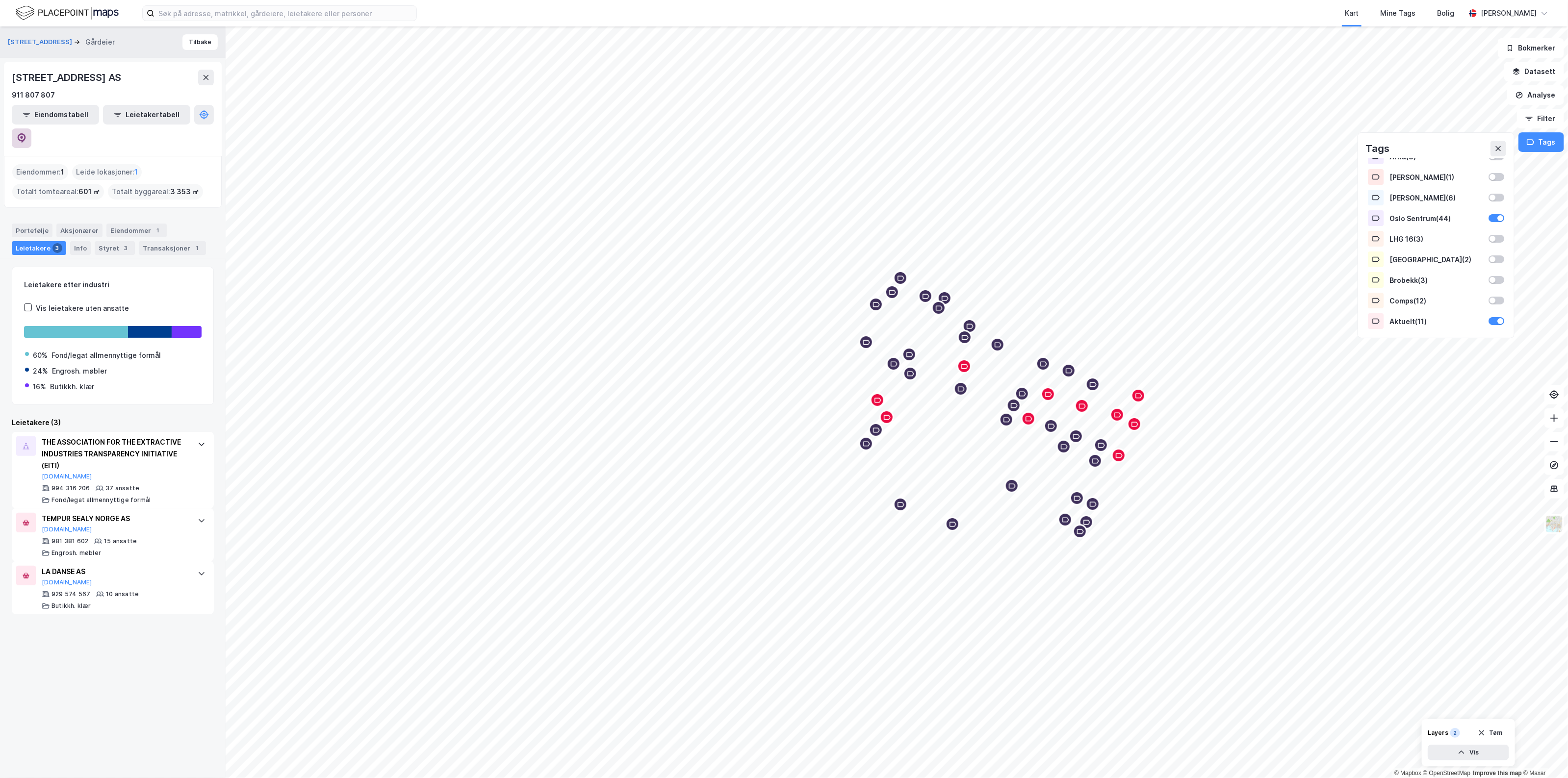
click at [23, 136] on icon at bounding box center [21, 137] width 3 height 3
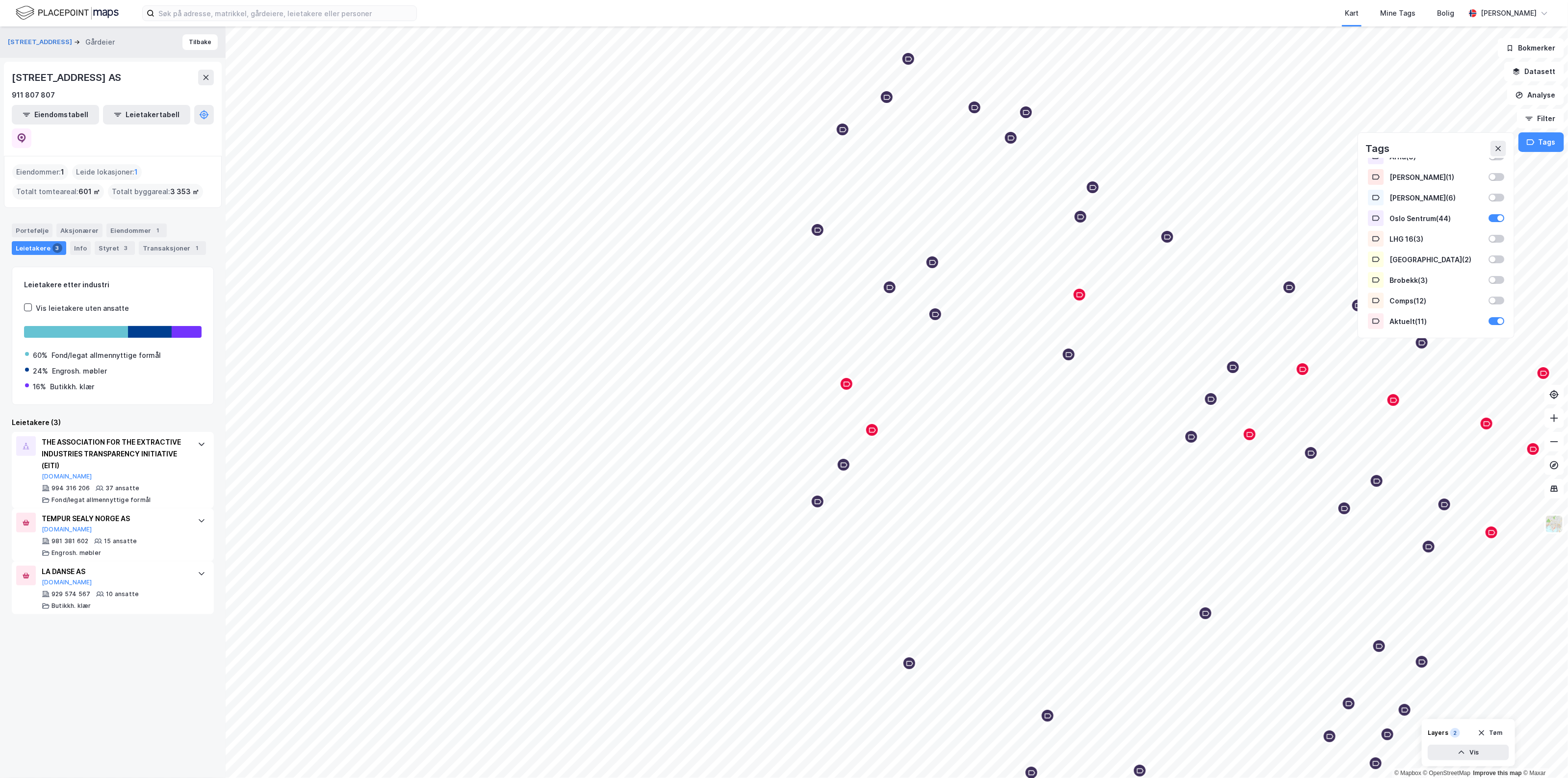
click at [16, 35] on div "[STREET_ADDRESS]" at bounding box center [113, 42] width 226 height 31
click at [21, 39] on button "[STREET_ADDRESS]" at bounding box center [40, 43] width 66 height 10
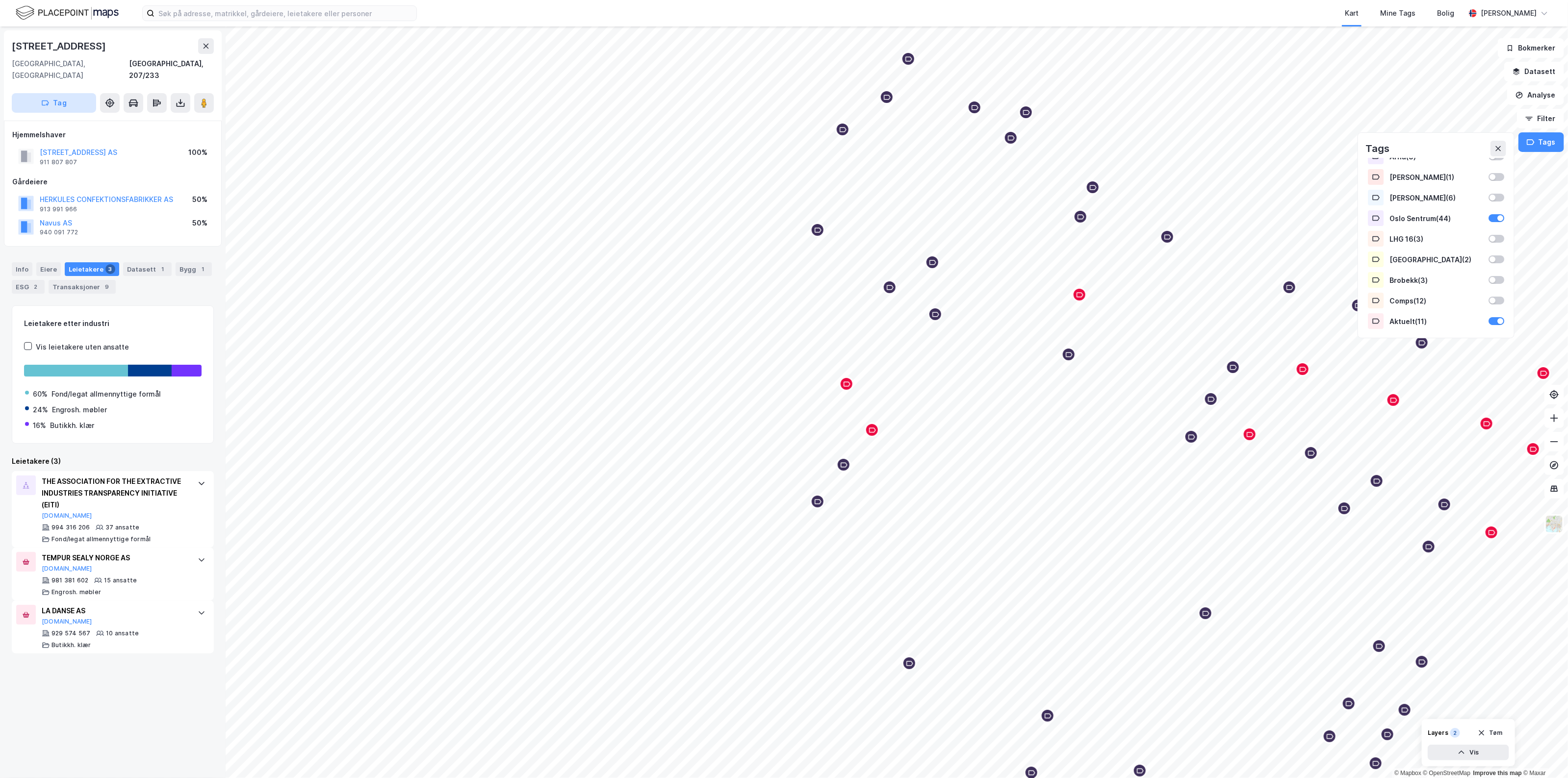
click at [89, 98] on button "Tag" at bounding box center [54, 103] width 84 height 20
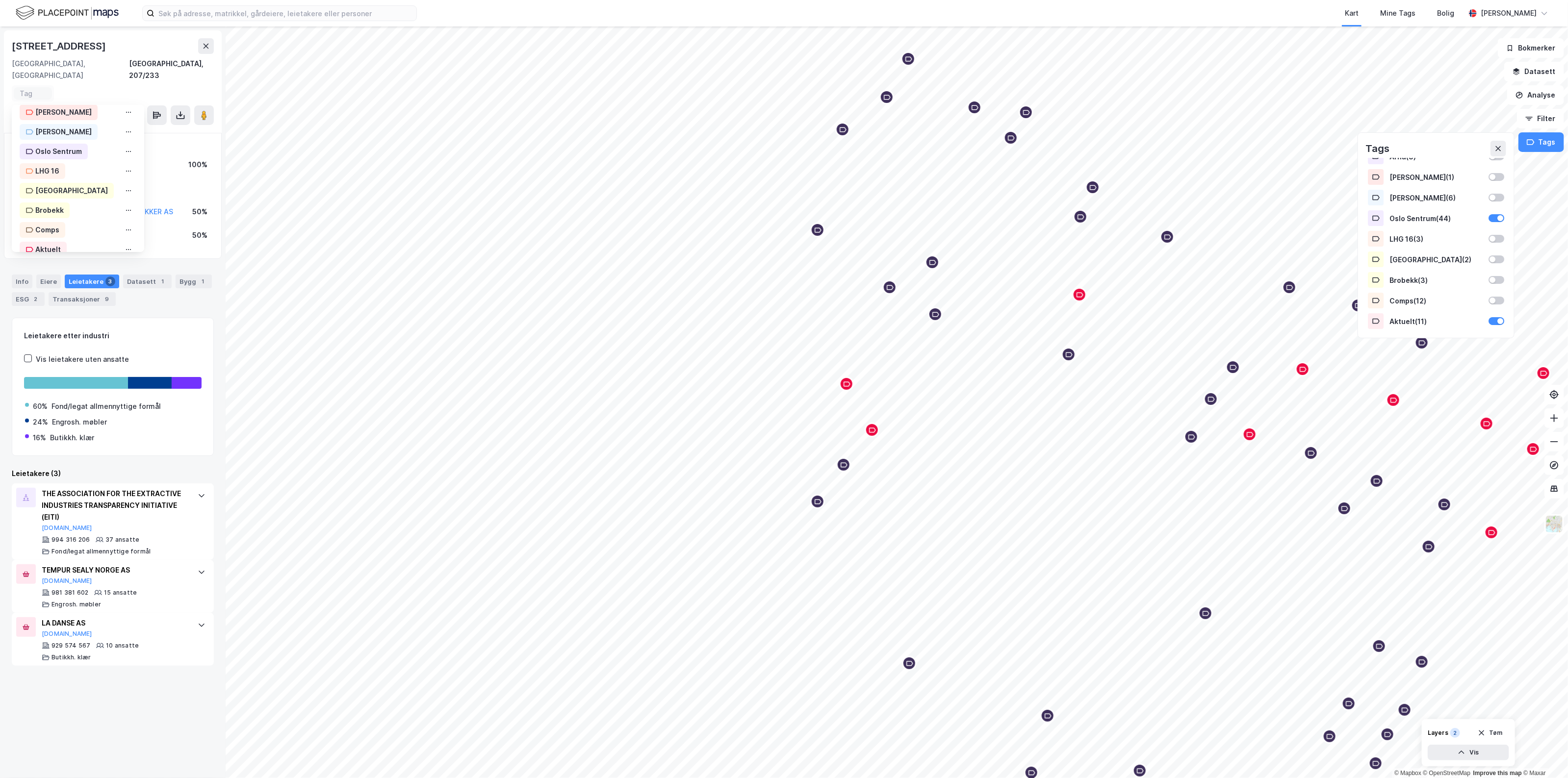
scroll to position [180, 0]
click at [84, 131] on div "Oslo Sentrum" at bounding box center [54, 138] width 68 height 16
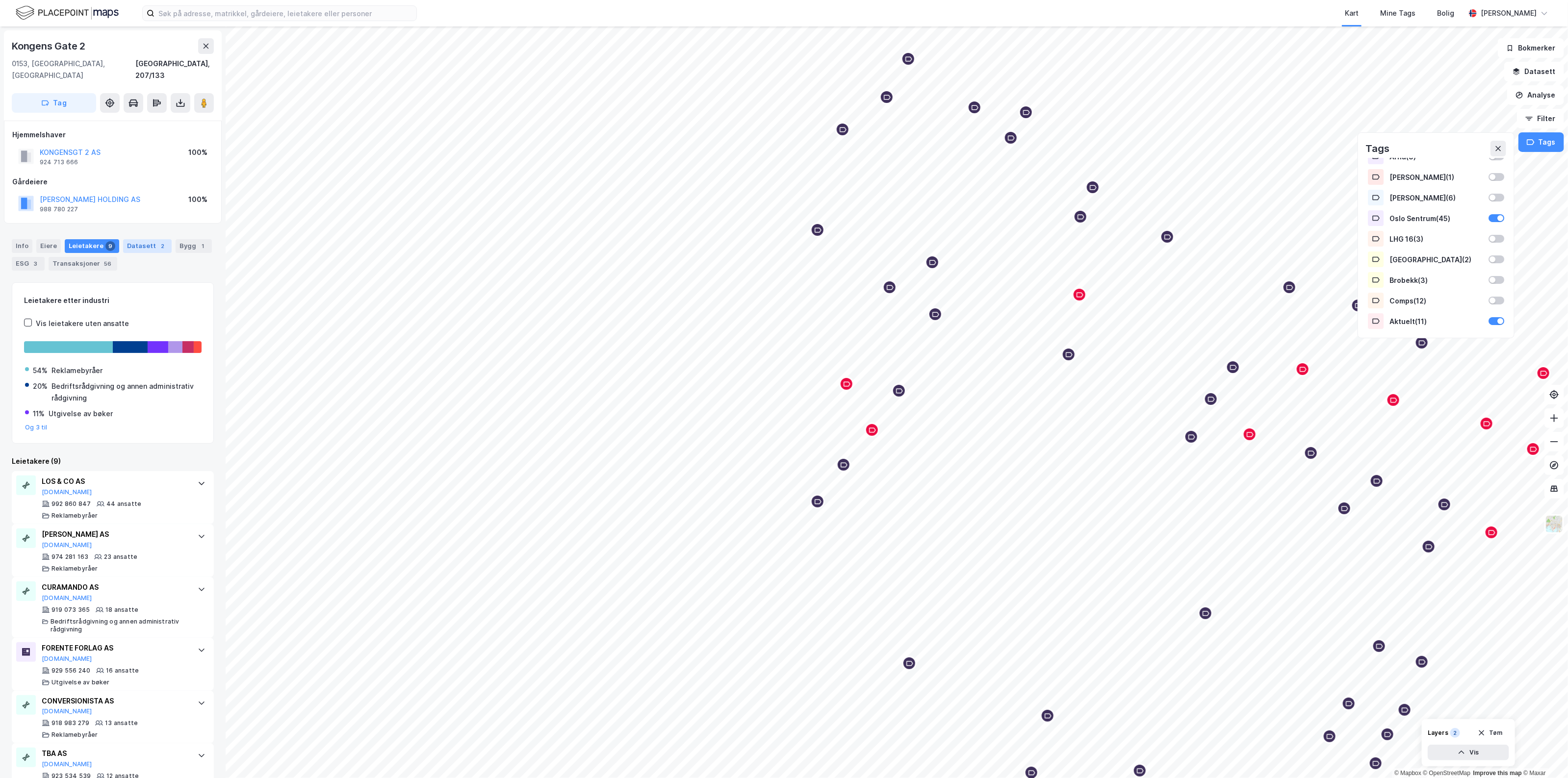
click at [136, 239] on div "Datasett 2" at bounding box center [147, 246] width 48 height 13
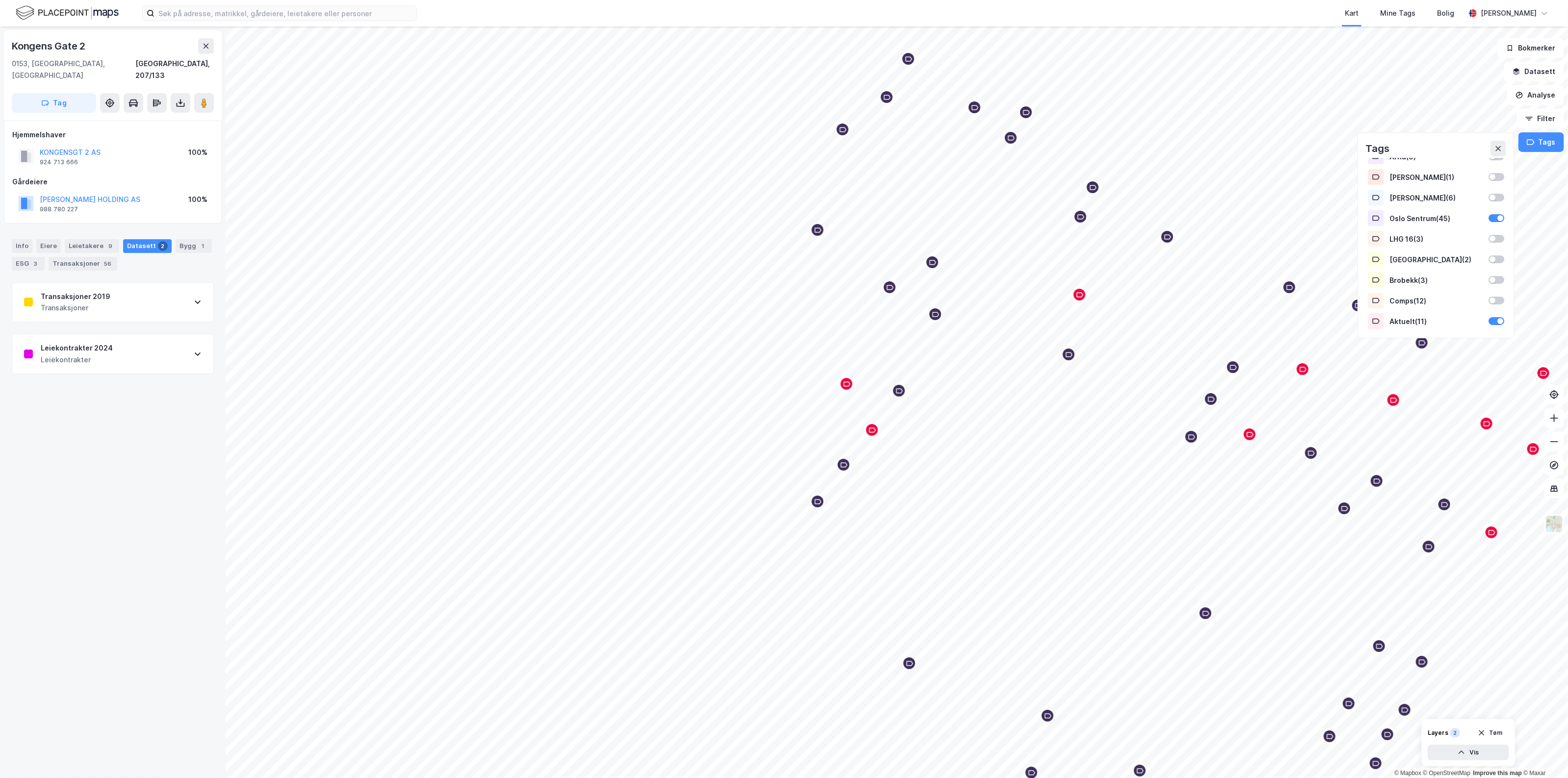
click at [92, 291] on div "Transaksjoner 2019" at bounding box center [75, 297] width 70 height 12
click at [90, 414] on div "[URL][DOMAIN_NAME]" at bounding box center [57, 418] width 66 height 9
drag, startPoint x: 60, startPoint y: 52, endPoint x: 6, endPoint y: 43, distance: 54.7
click at [6, 43] on div "[STREET_ADDRESS]" at bounding box center [113, 75] width 218 height 90
copy div "Kongens Gate 2"
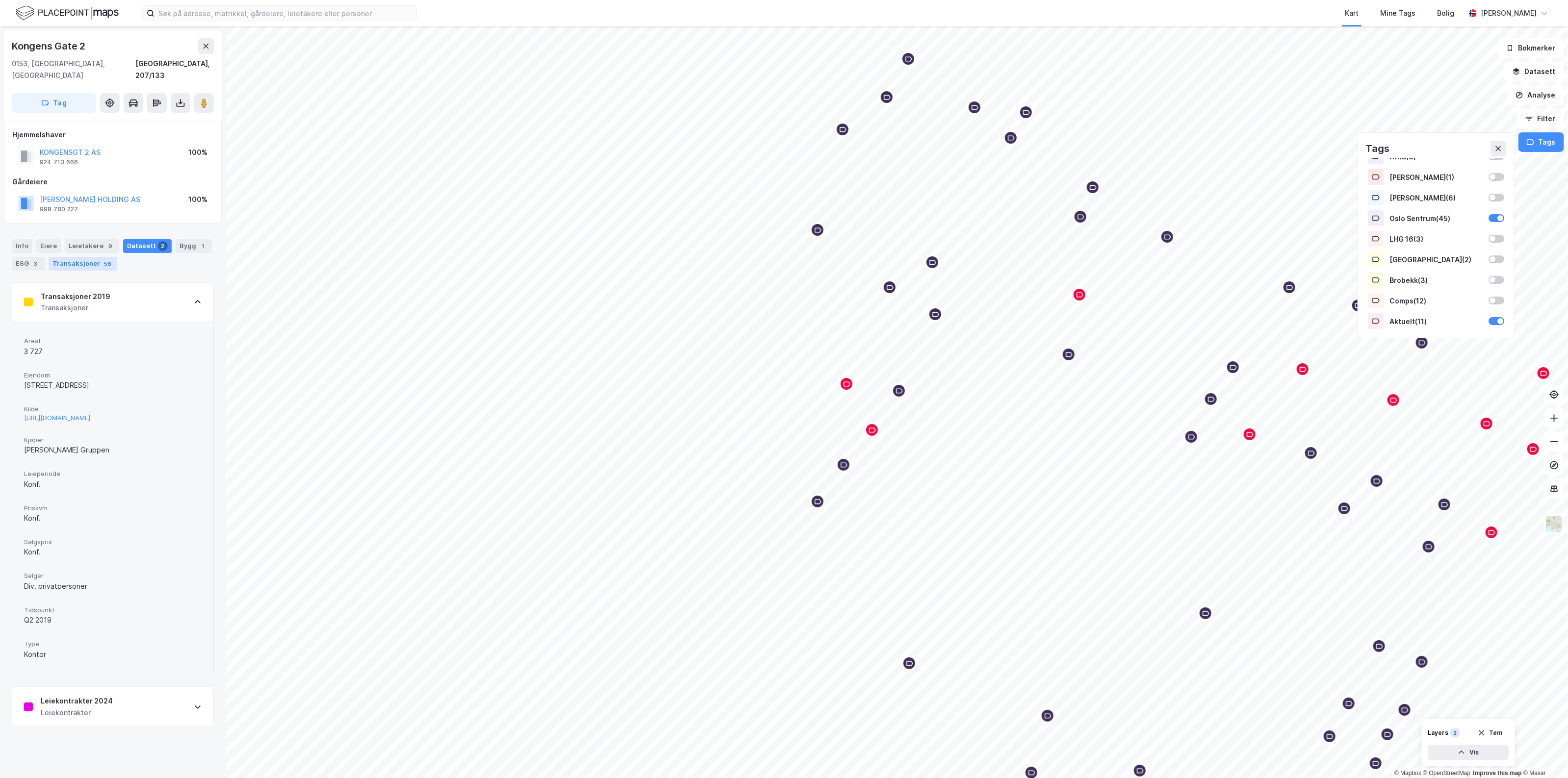
click at [97, 258] on div "Transaksjoner 56" at bounding box center [82, 263] width 69 height 13
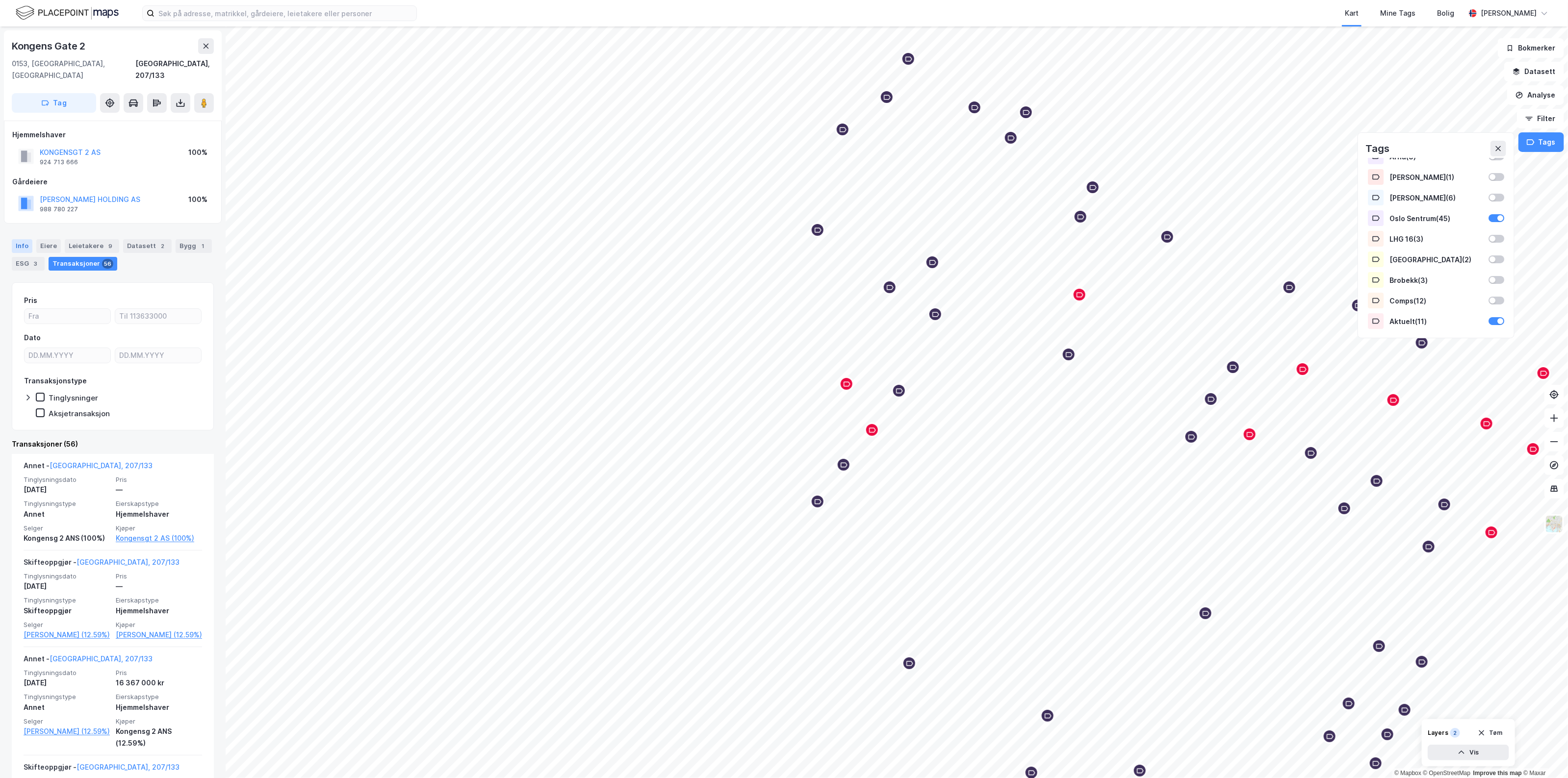
click at [28, 239] on div "Info" at bounding box center [22, 246] width 21 height 13
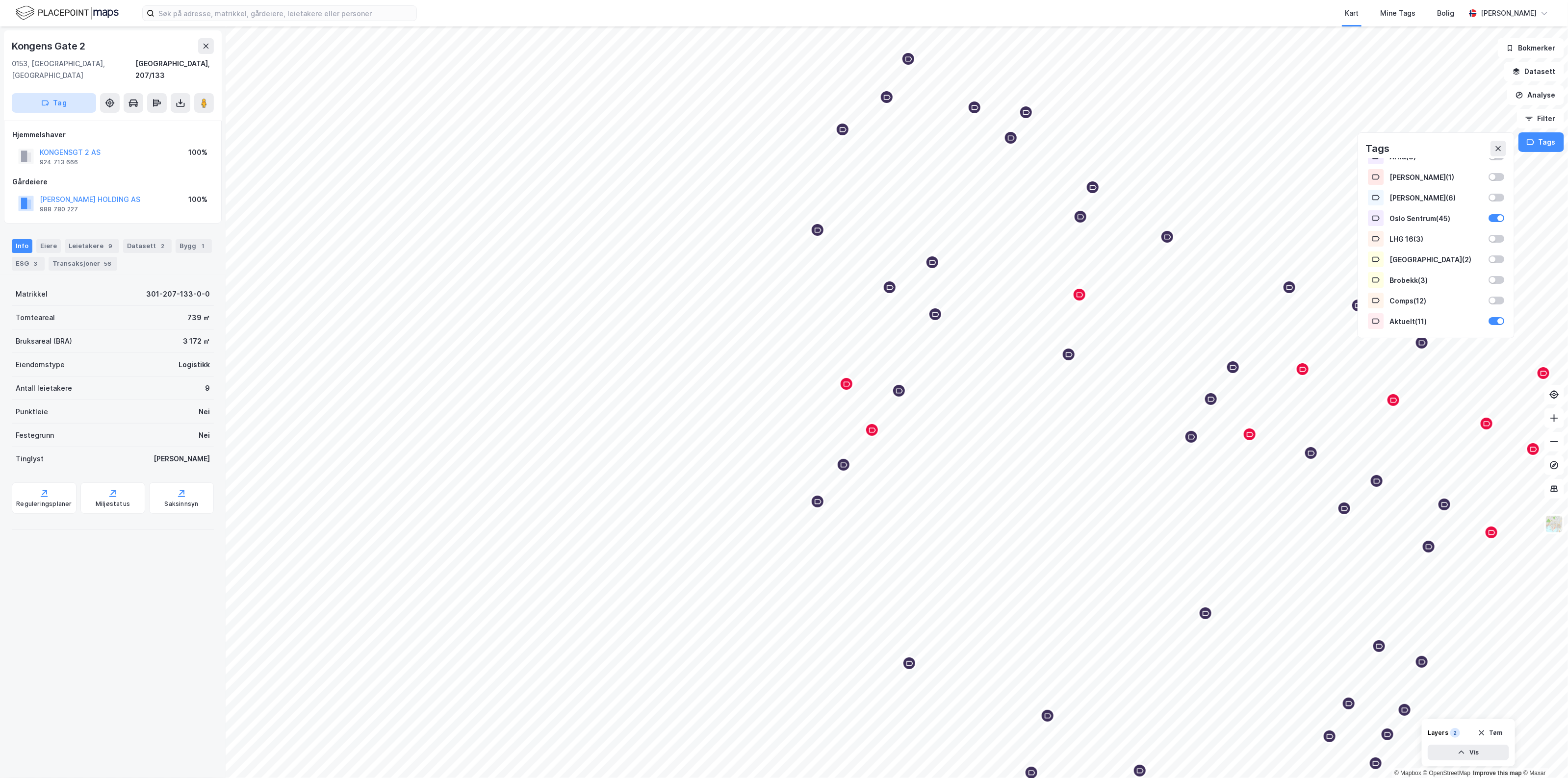
click at [82, 93] on button "Tag" at bounding box center [54, 103] width 84 height 20
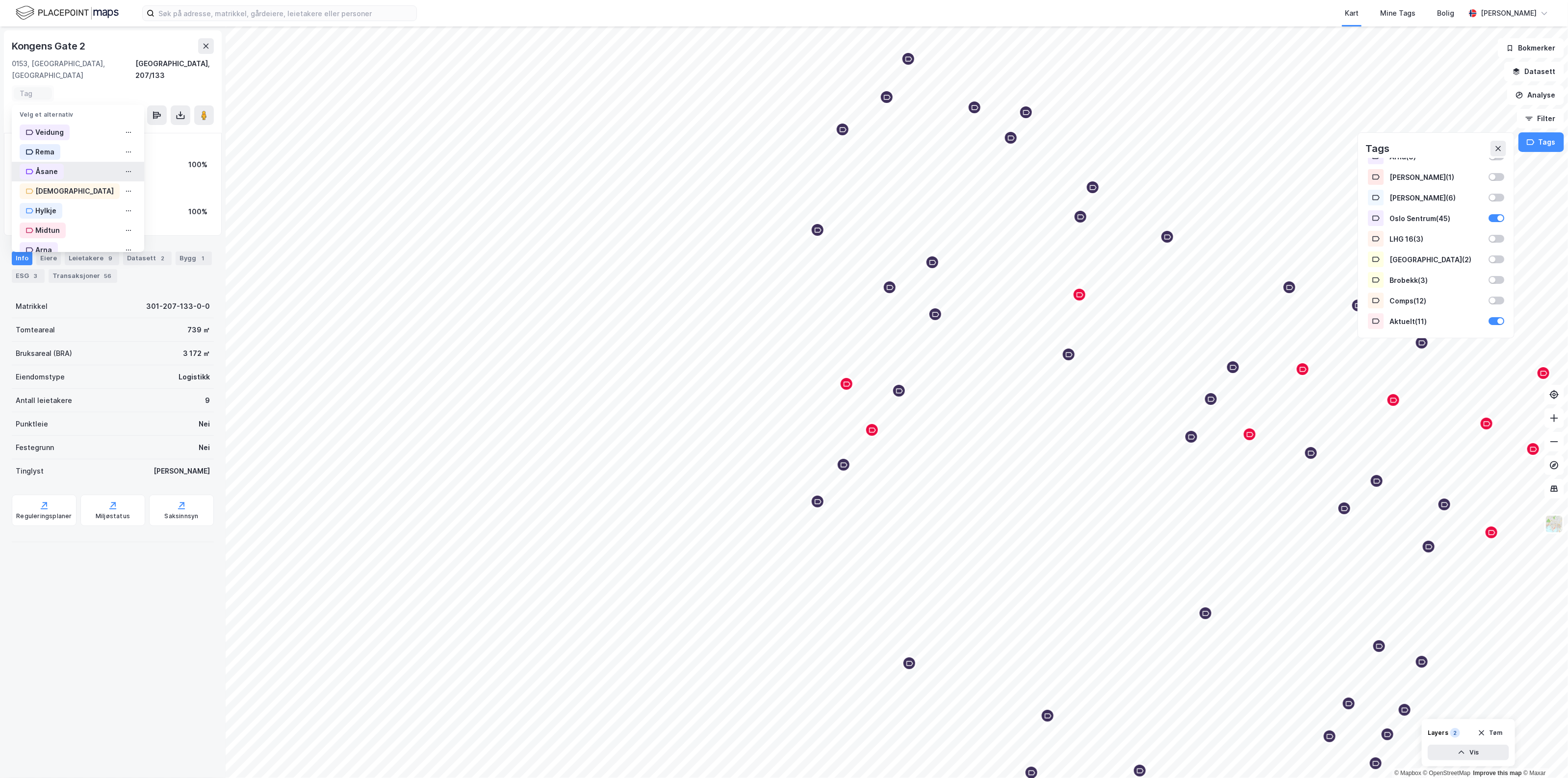
scroll to position [180, 0]
click at [77, 133] on div "Oslo Sentrum" at bounding box center [59, 138] width 47 height 12
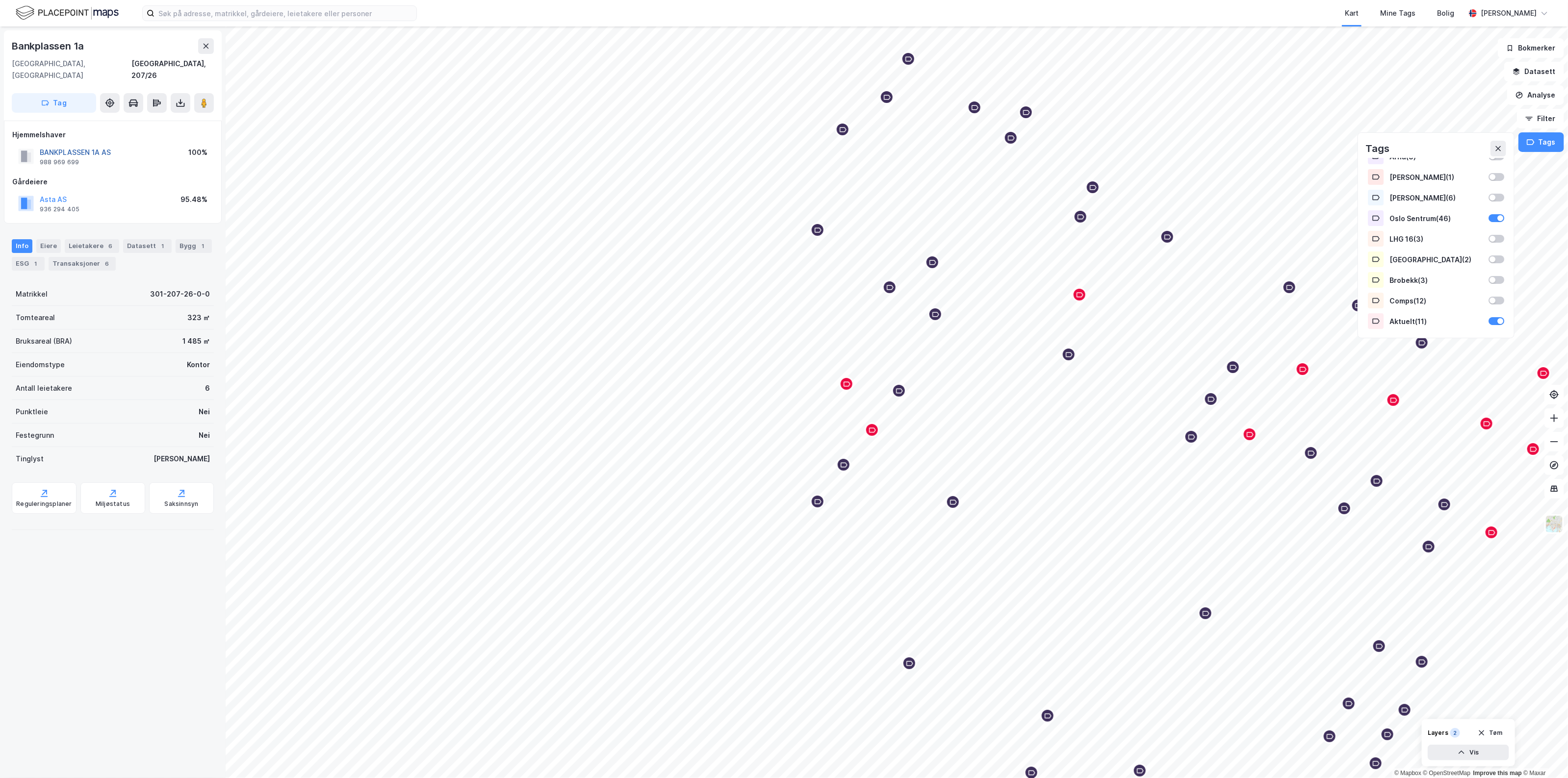
click at [0, 0] on button "BANKPLASSEN 1A AS" at bounding box center [0, 0] width 0 height 0
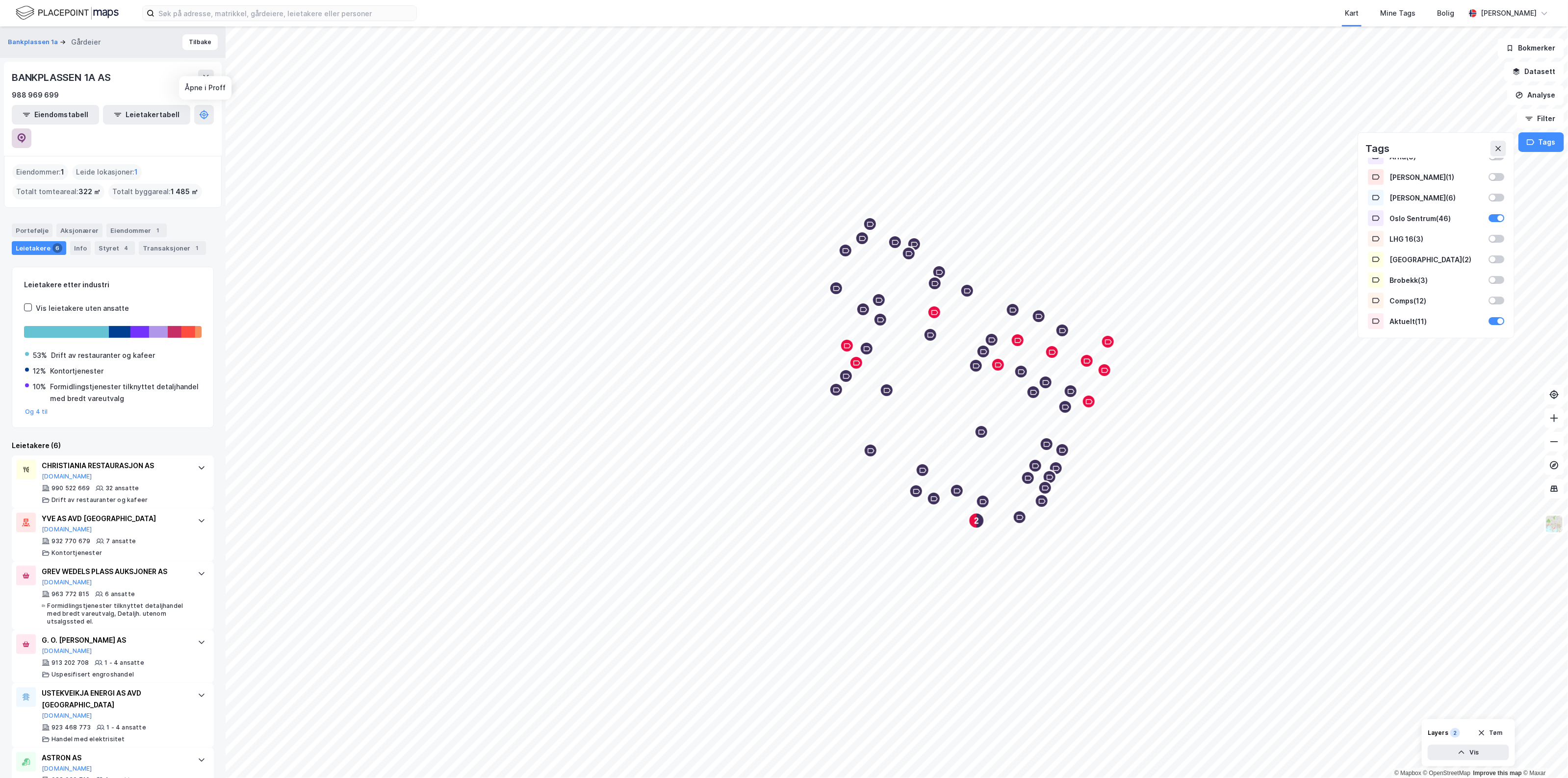
click at [31, 128] on button at bounding box center [22, 138] width 20 height 20
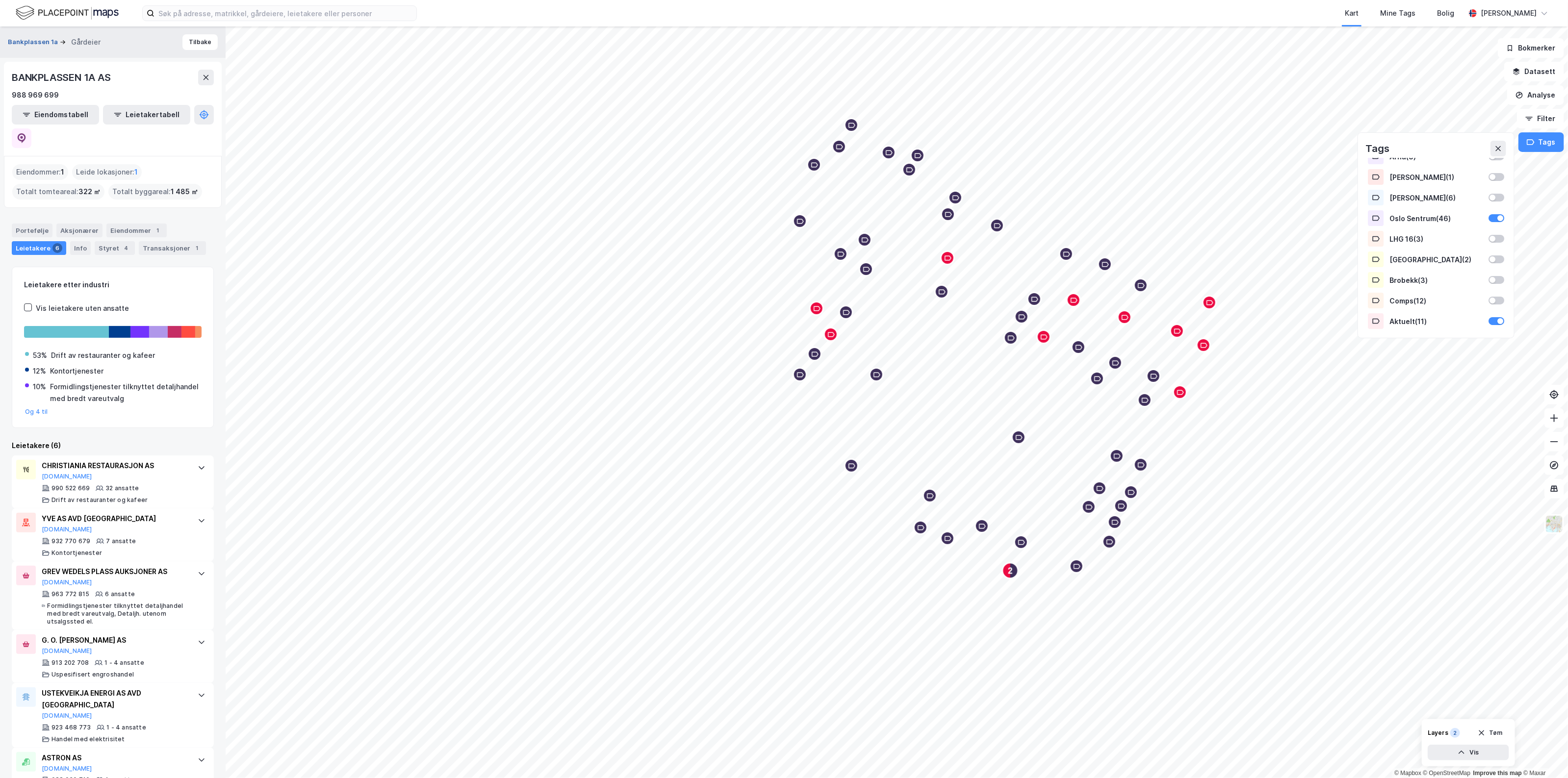
click at [40, 43] on button "Bankplassen 1a" at bounding box center [33, 43] width 52 height 10
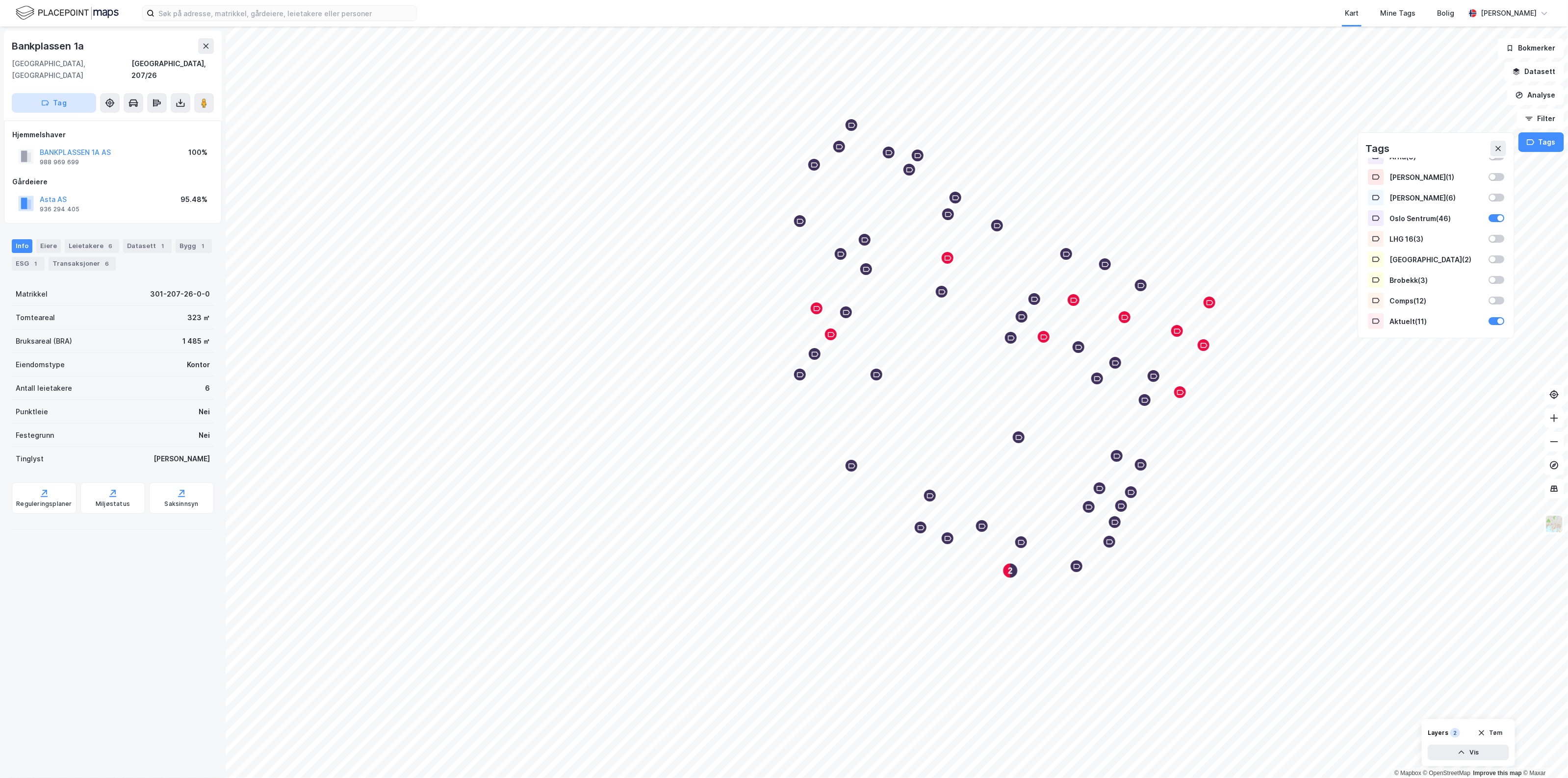
click at [28, 93] on button "Tag" at bounding box center [54, 103] width 84 height 20
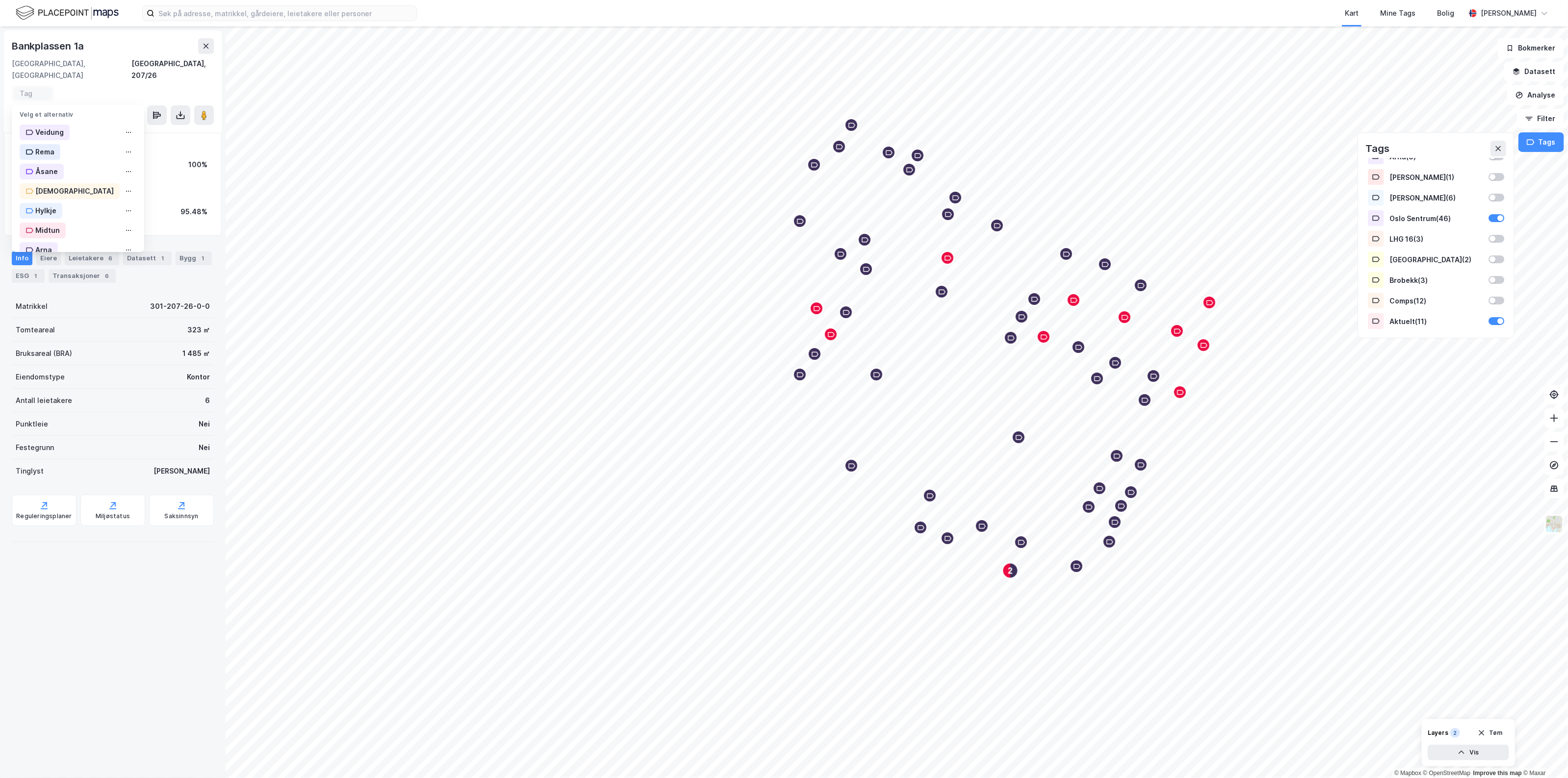
scroll to position [180, 0]
click at [99, 128] on div "Oslo Sentrum" at bounding box center [78, 138] width 133 height 20
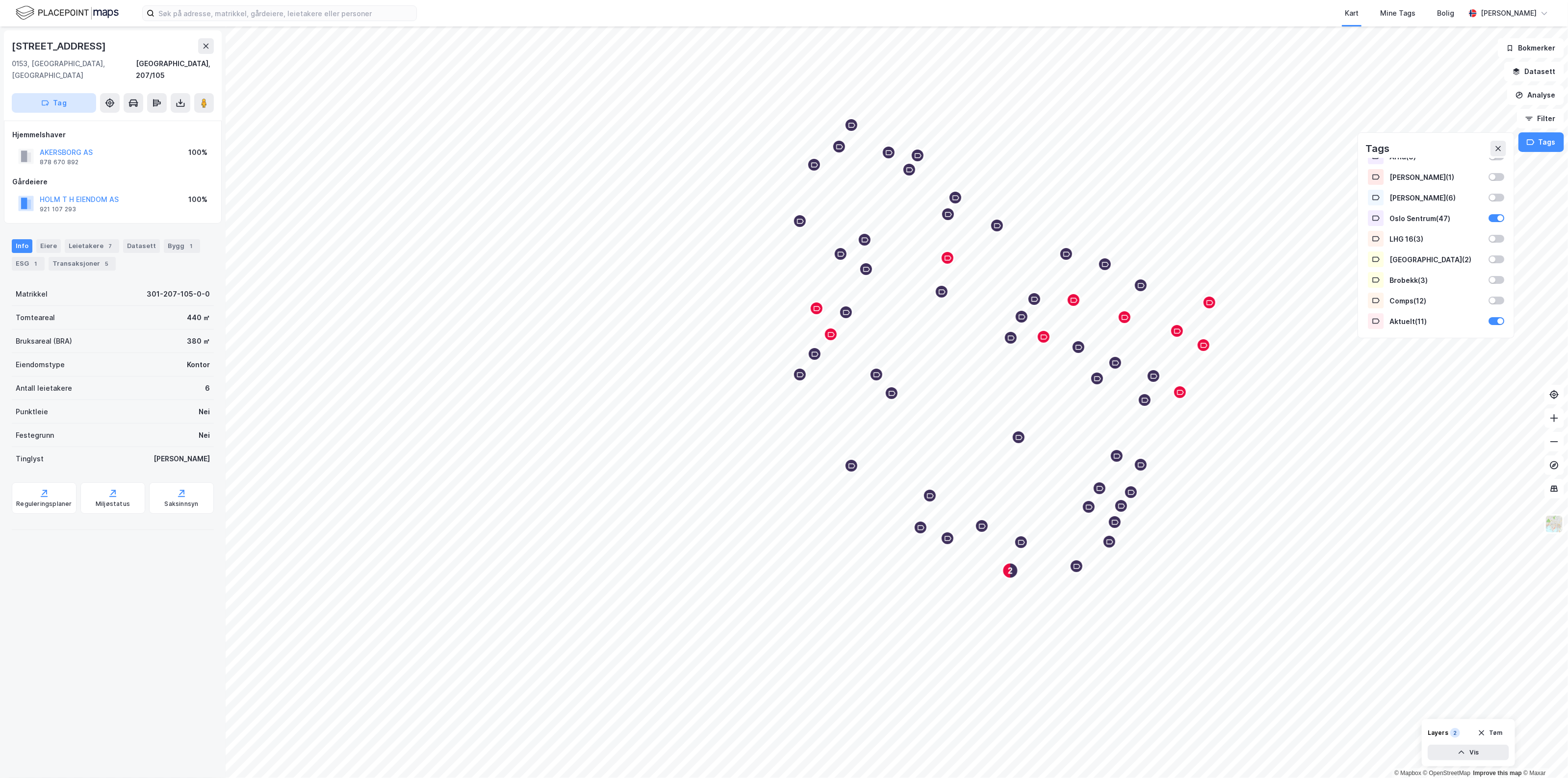
click at [48, 96] on button "Tag" at bounding box center [54, 103] width 84 height 20
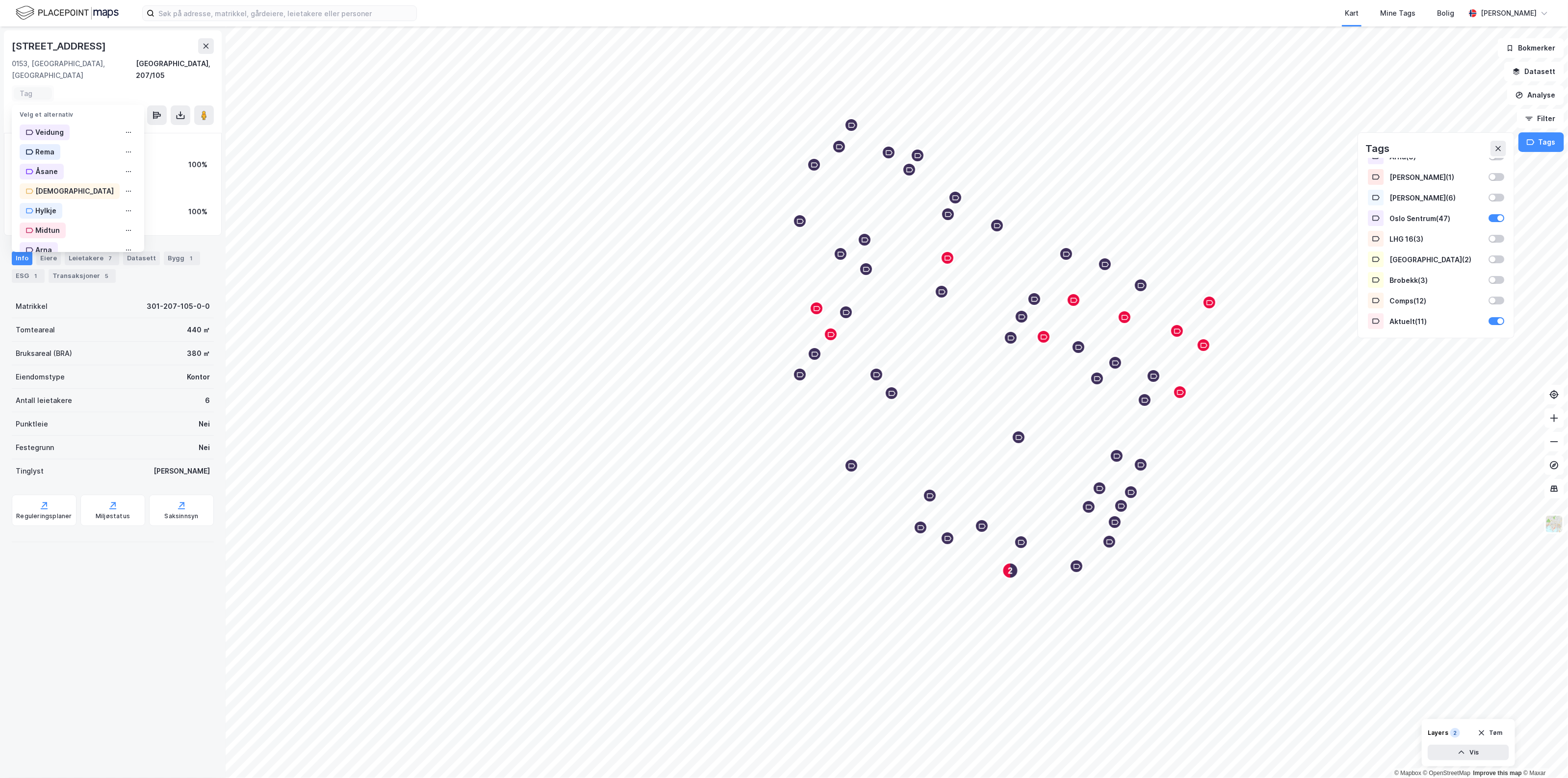
scroll to position [180, 0]
click at [87, 128] on div "Oslo Sentrum" at bounding box center [78, 138] width 133 height 20
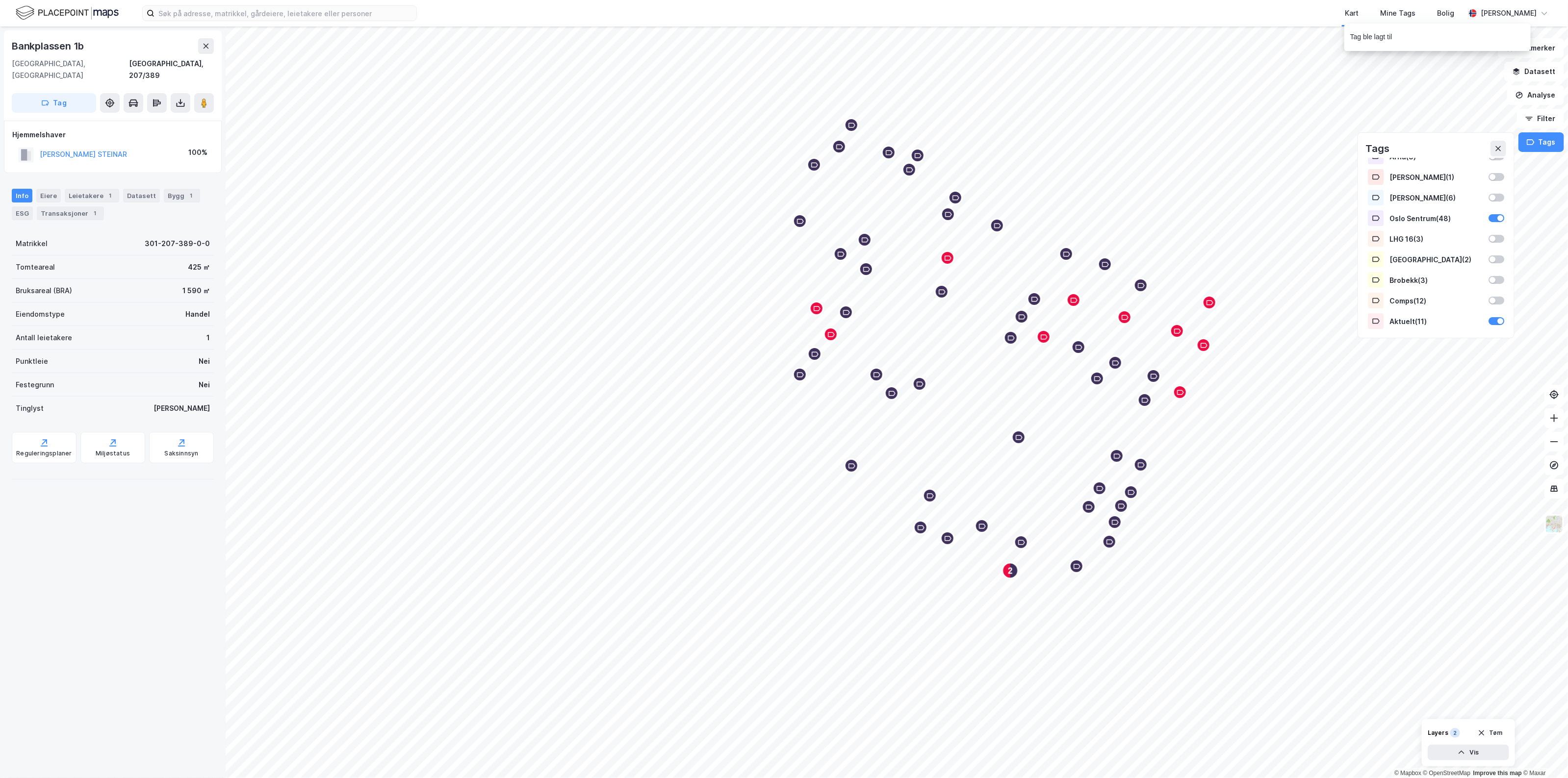
click at [70, 104] on div "[STREET_ADDRESS]" at bounding box center [113, 75] width 218 height 90
click at [70, 97] on button "Tag" at bounding box center [54, 103] width 84 height 20
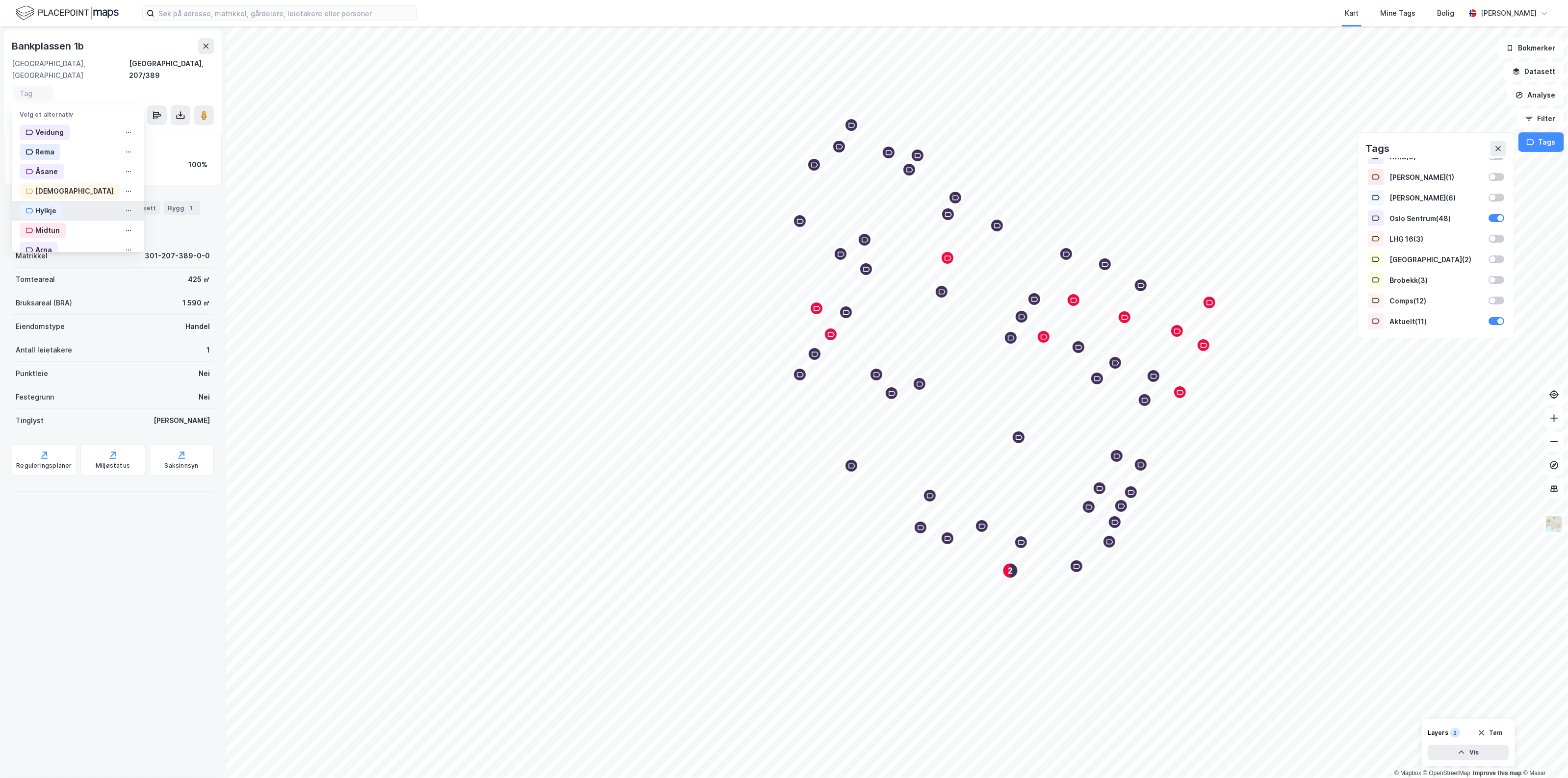
scroll to position [180, 0]
click at [82, 131] on div "Oslo Sentrum" at bounding box center [54, 138] width 68 height 16
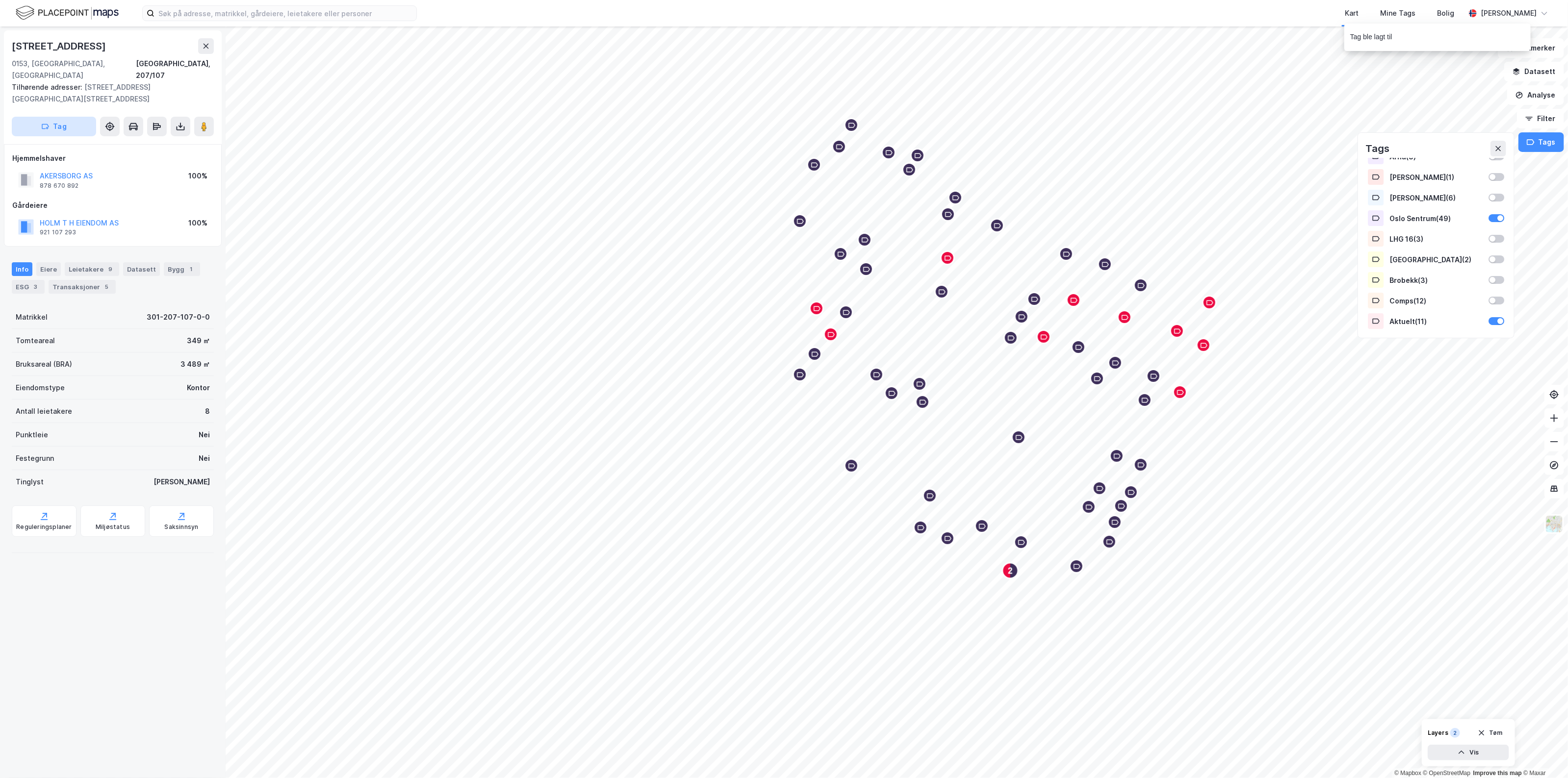
click at [75, 116] on button "Tag" at bounding box center [54, 126] width 84 height 20
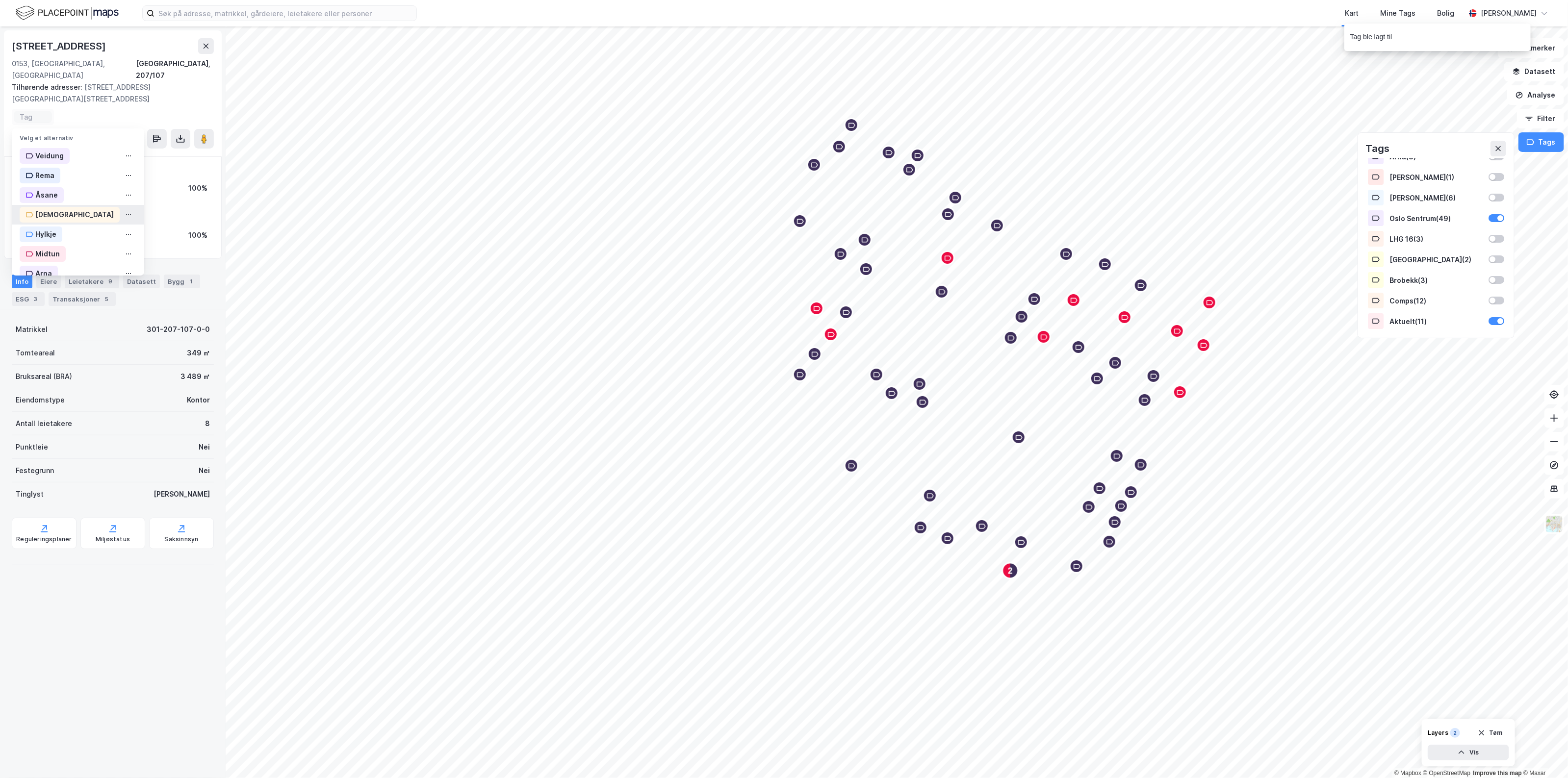
scroll to position [180, 0]
click at [75, 156] on div "Oslo Sentrum" at bounding box center [59, 162] width 47 height 12
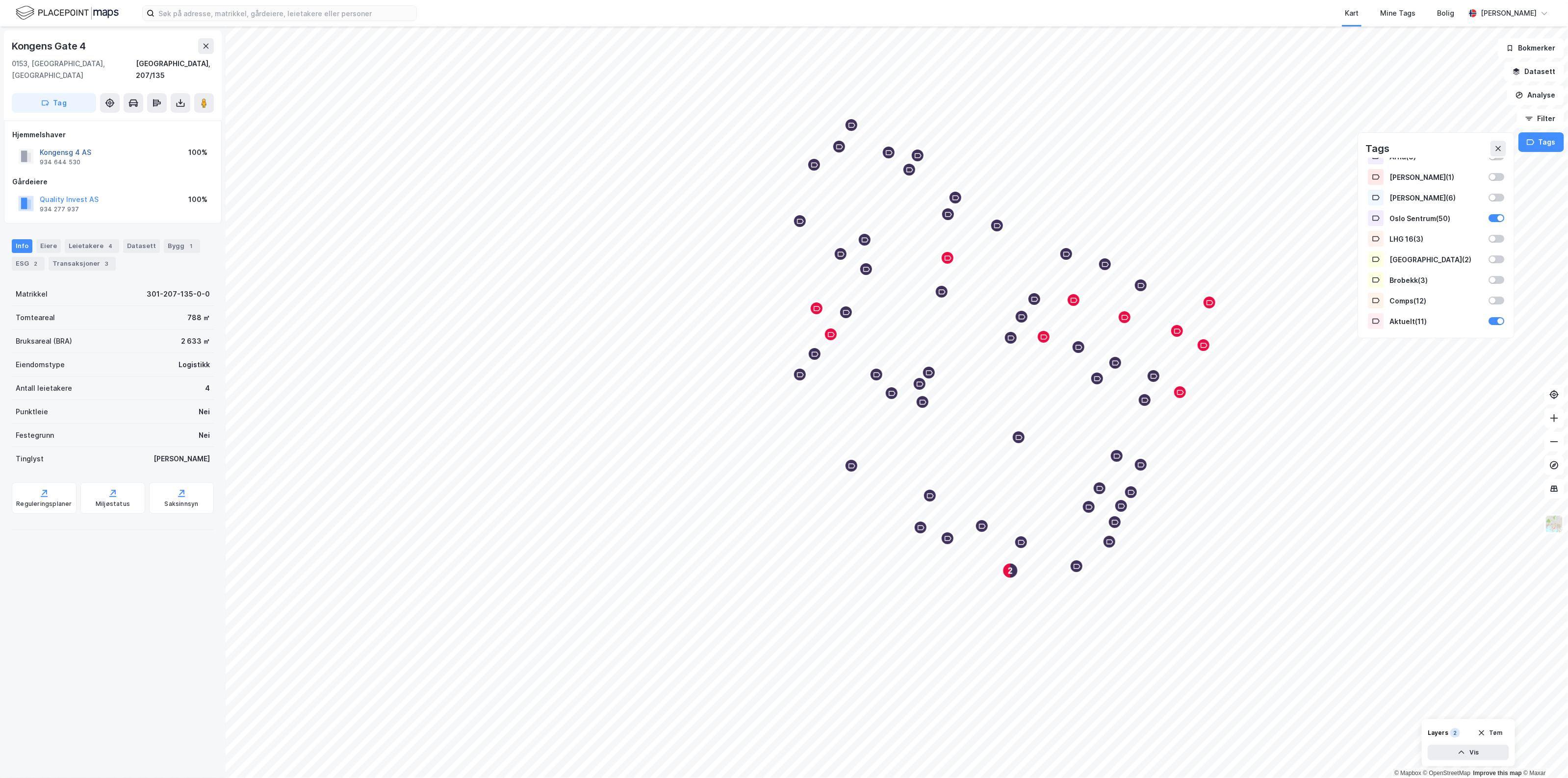
click at [0, 0] on button "Kongensg 4 AS" at bounding box center [0, 0] width 0 height 0
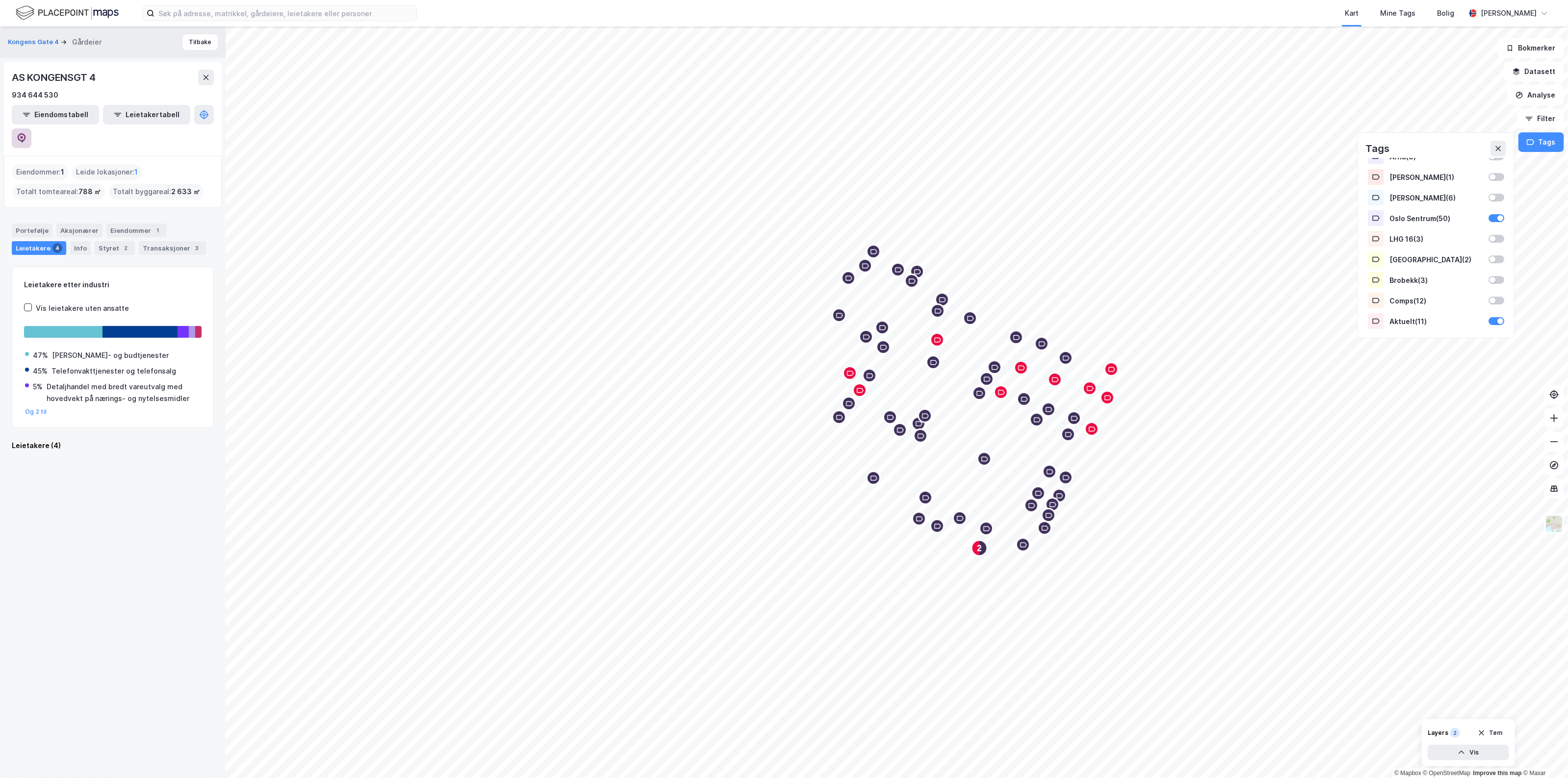
click at [26, 133] on icon at bounding box center [21, 138] width 10 height 10
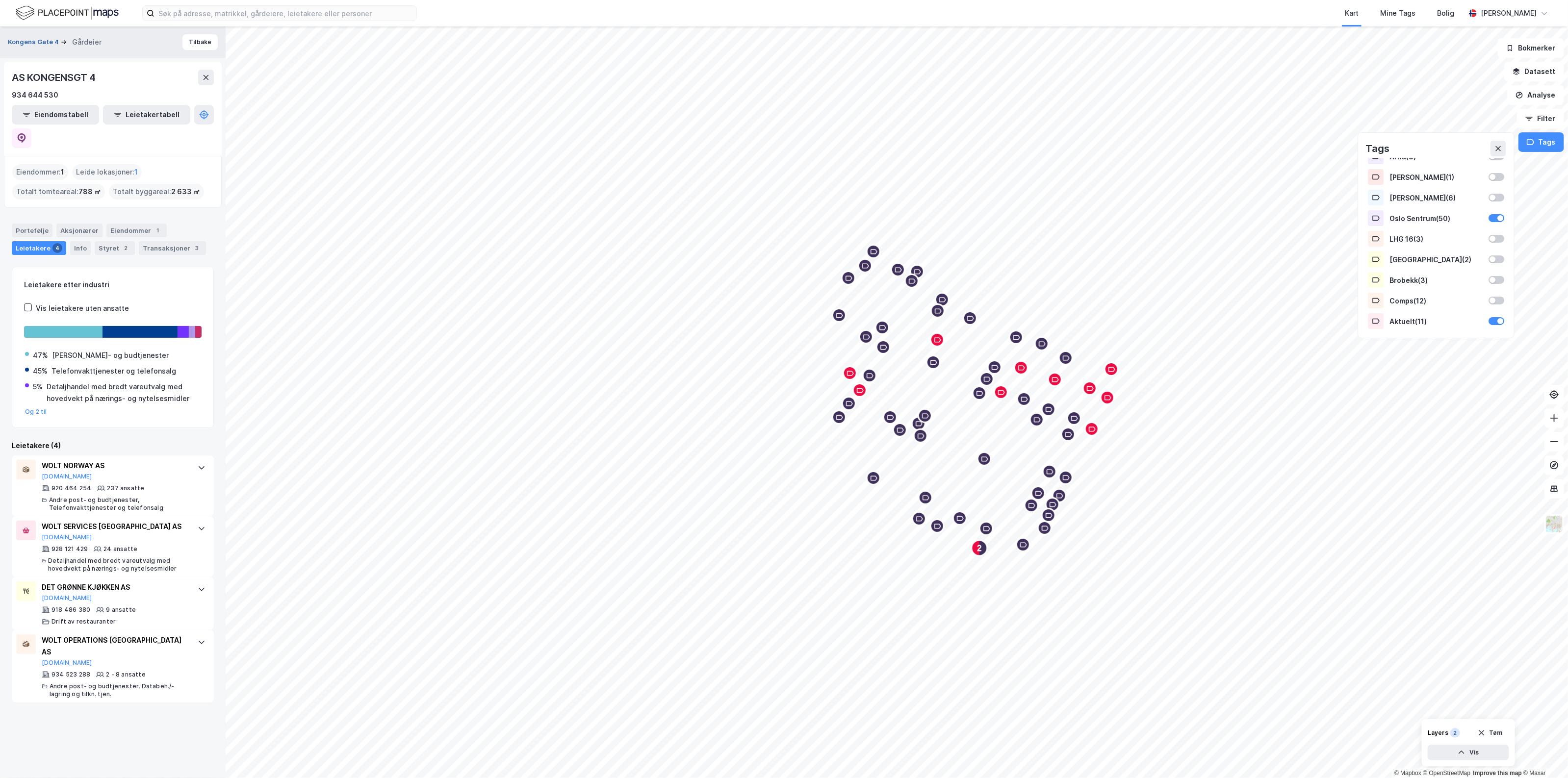
click at [42, 40] on button "Kongens Gate 4" at bounding box center [34, 43] width 53 height 10
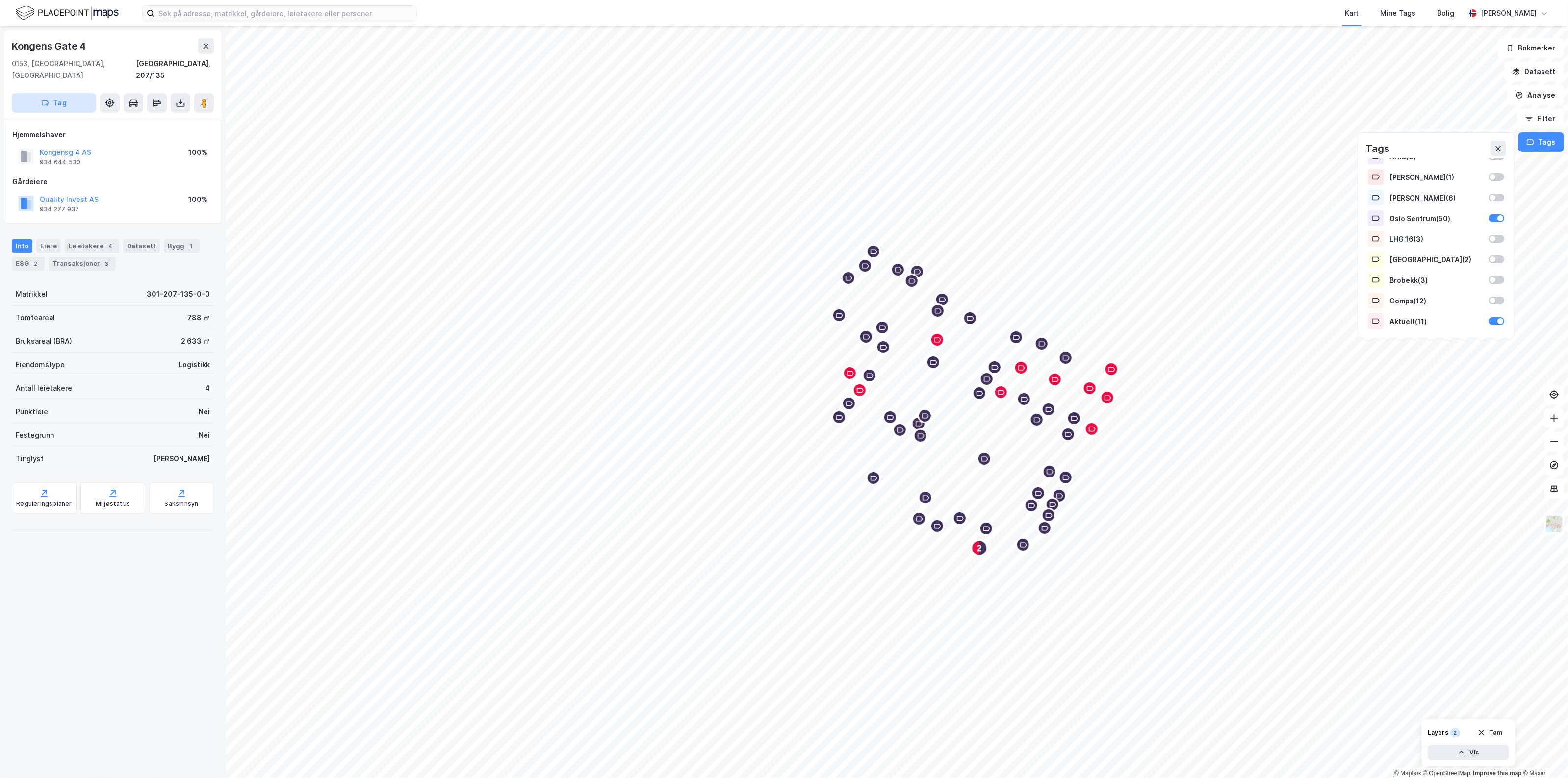
click at [83, 93] on button "Tag" at bounding box center [54, 103] width 84 height 20
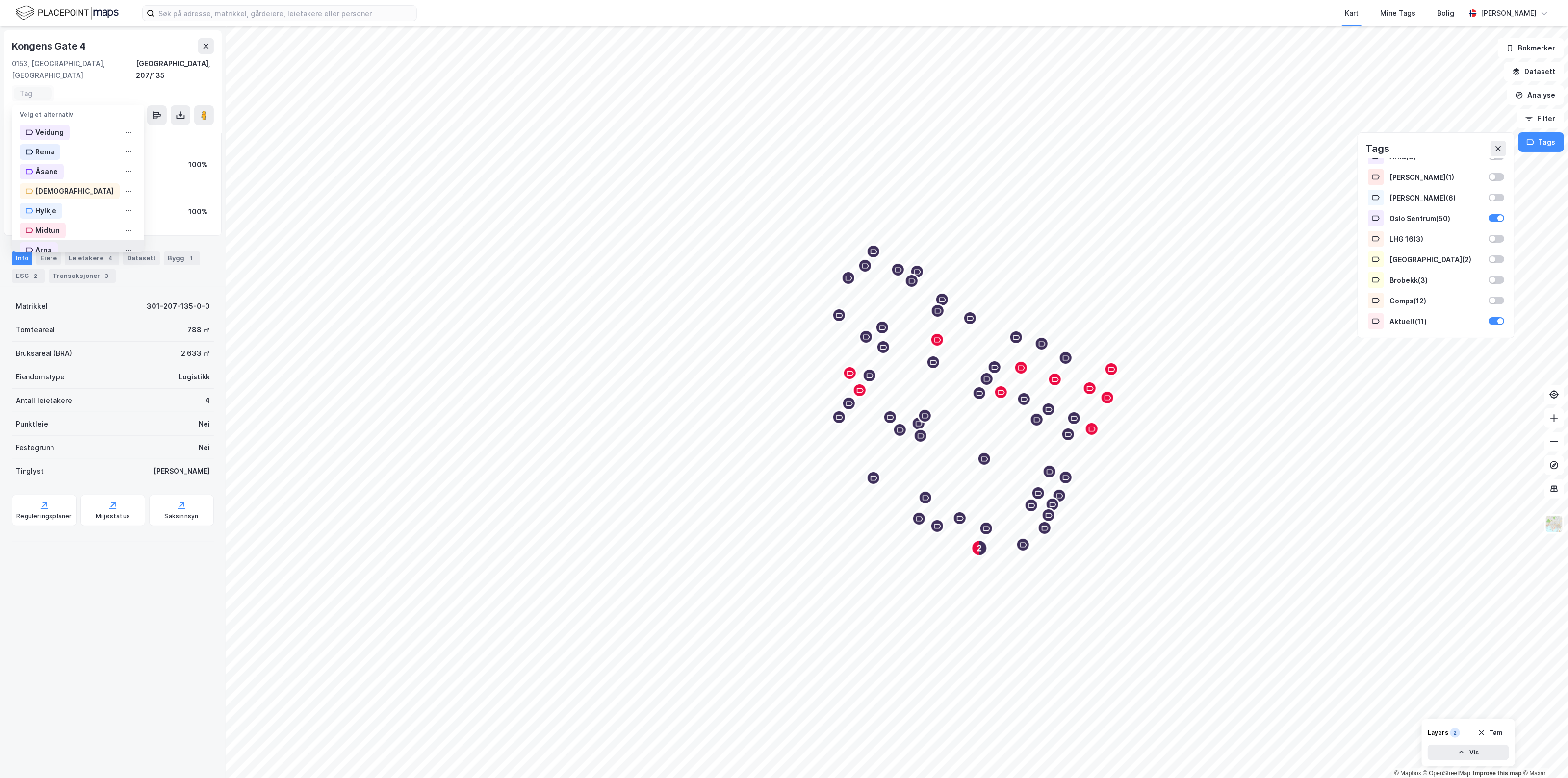
scroll to position [180, 0]
click at [80, 133] on div "Oslo Sentrum" at bounding box center [59, 138] width 47 height 12
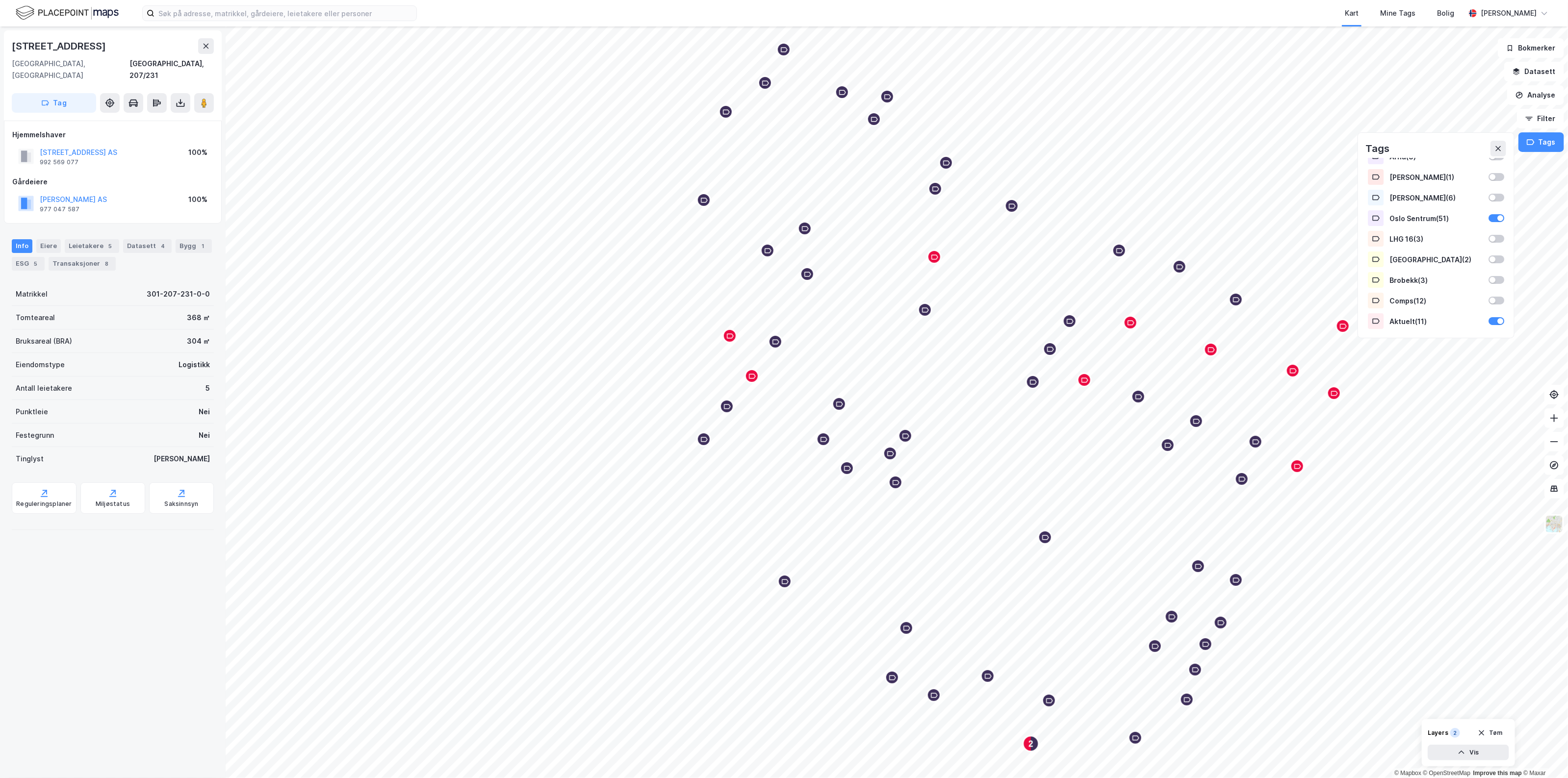
click at [45, 80] on div "[STREET_ADDRESS]" at bounding box center [113, 75] width 218 height 90
click at [48, 99] on icon "button" at bounding box center [45, 103] width 8 height 8
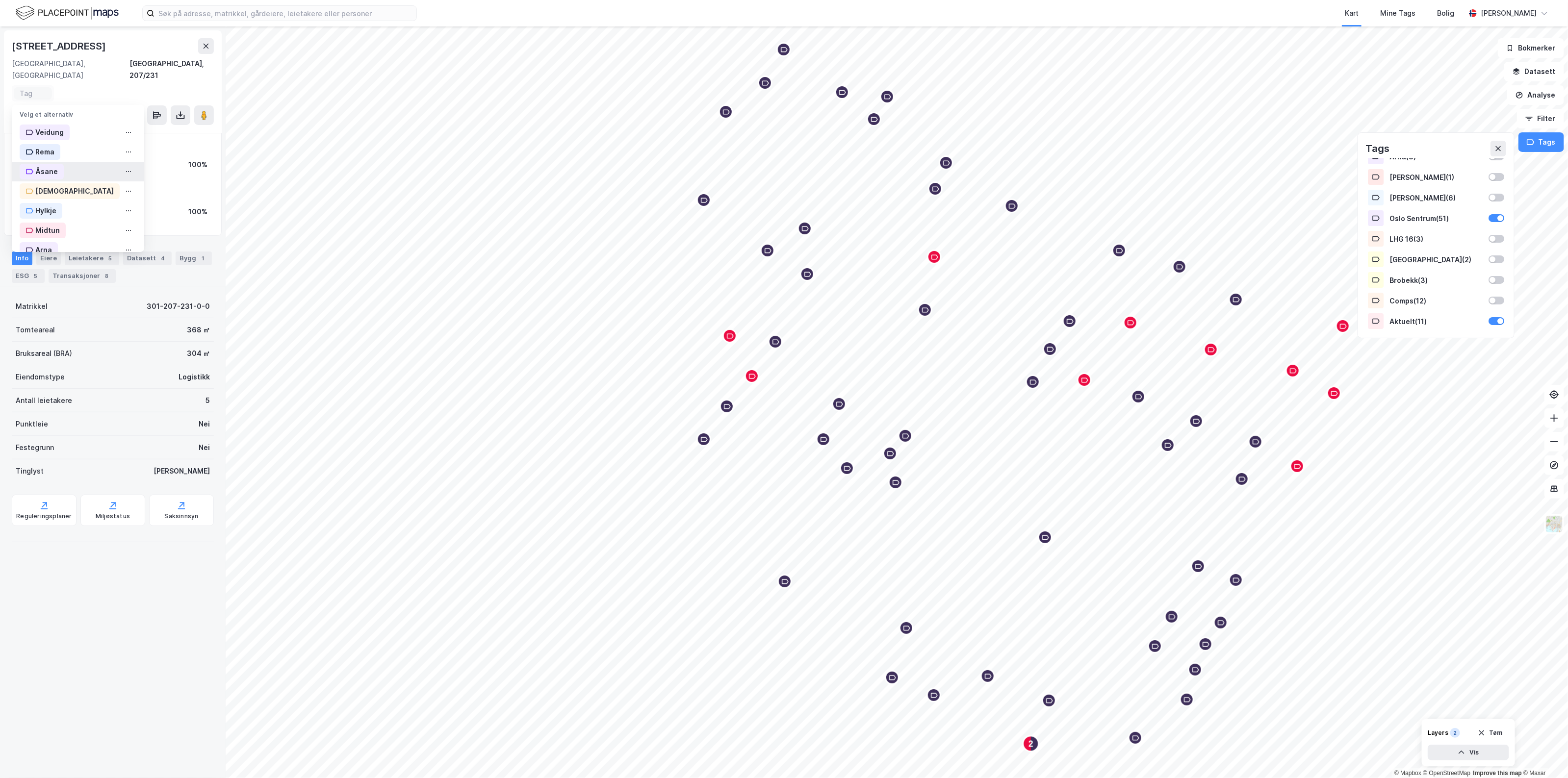
scroll to position [180, 0]
click at [65, 226] on div "Aktuelt" at bounding box center [78, 236] width 133 height 20
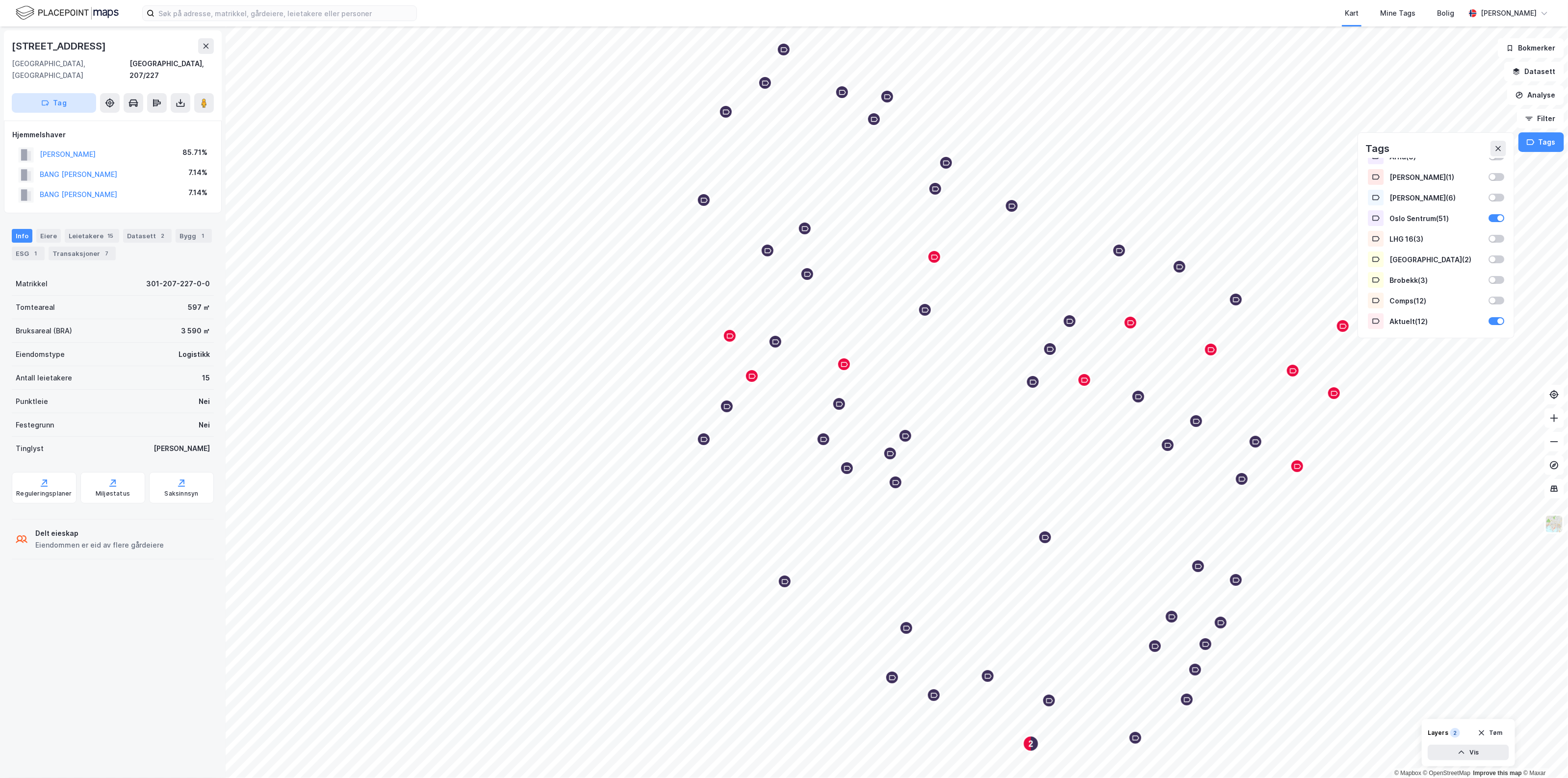
click at [43, 99] on icon "button" at bounding box center [45, 103] width 8 height 8
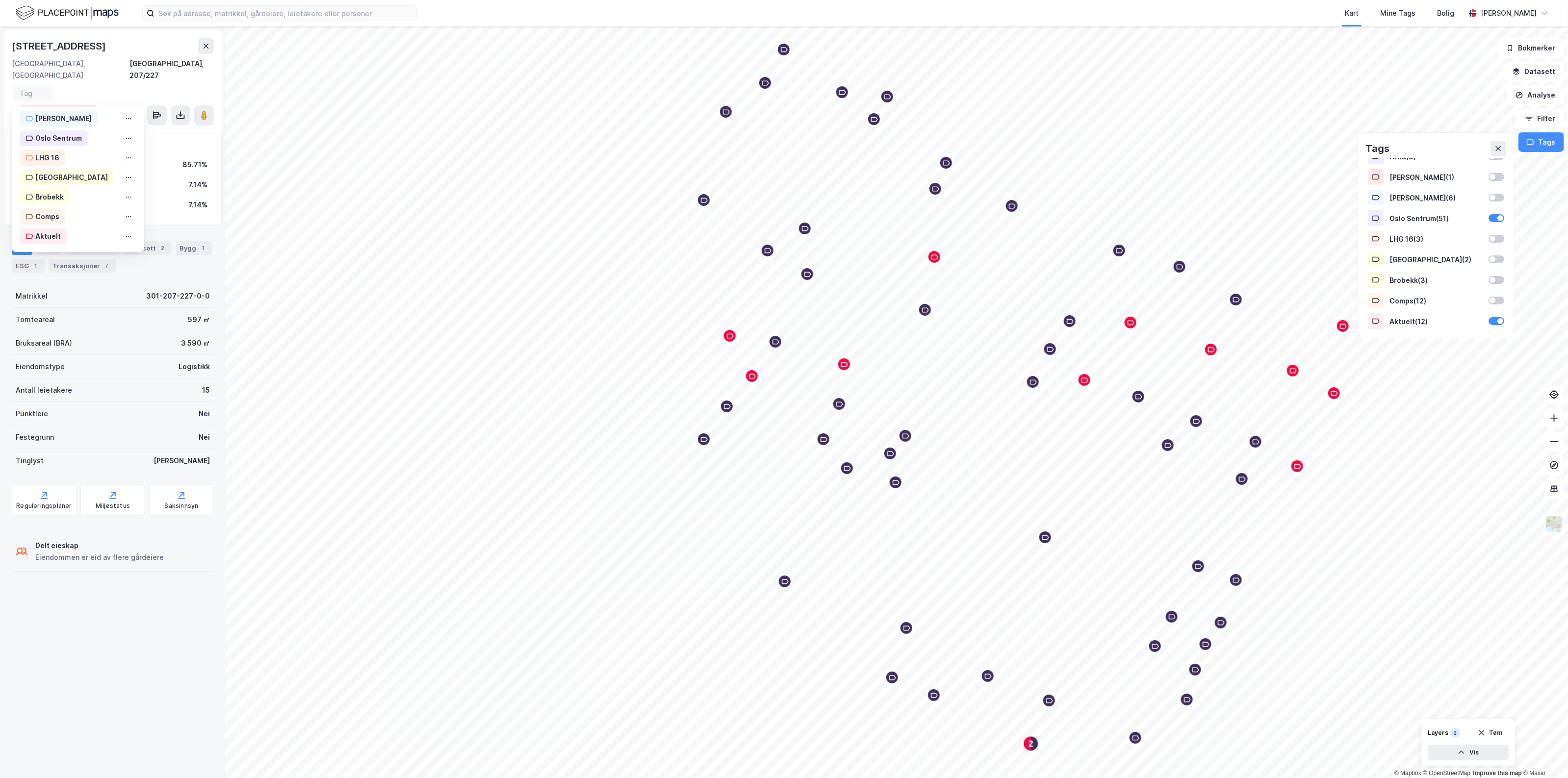
scroll to position [180, 0]
click at [77, 133] on div "Oslo Sentrum" at bounding box center [59, 138] width 47 height 12
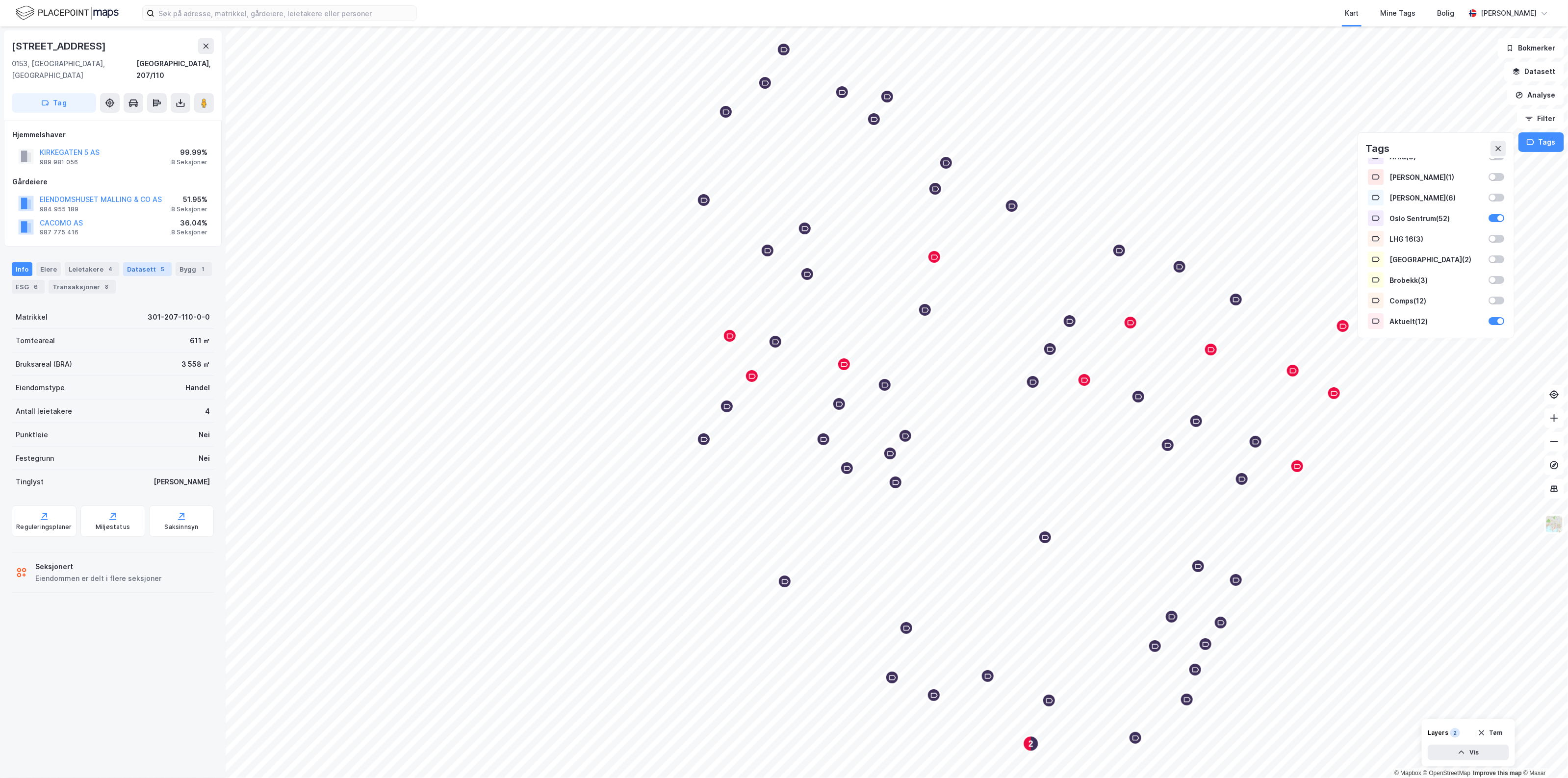
click at [153, 263] on div "Datasett 5" at bounding box center [147, 269] width 48 height 13
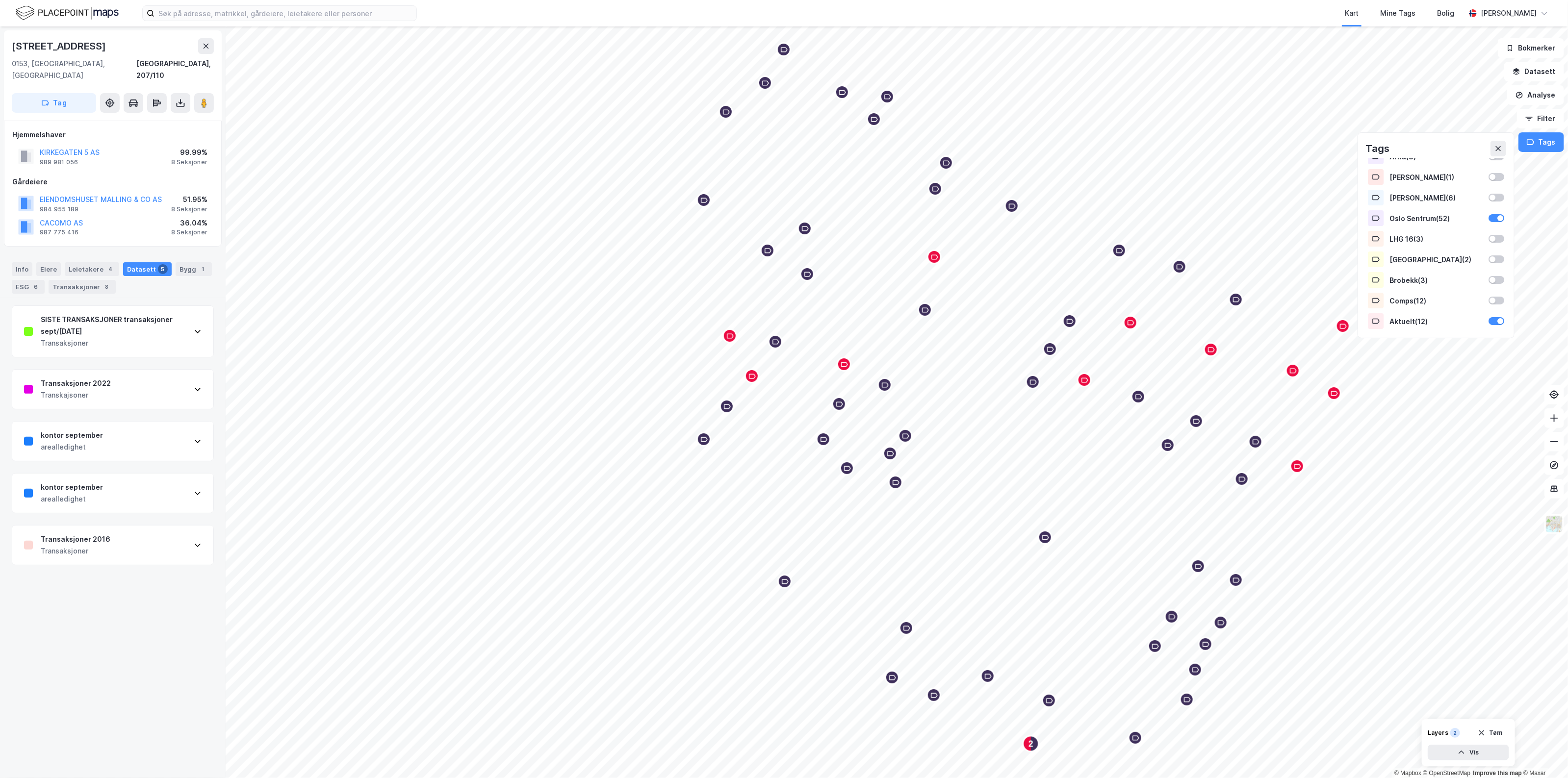
click at [158, 386] on div "Transaksjoner 2022 Transkajsoner" at bounding box center [112, 389] width 201 height 39
click at [76, 93] on button "Tag" at bounding box center [54, 103] width 84 height 20
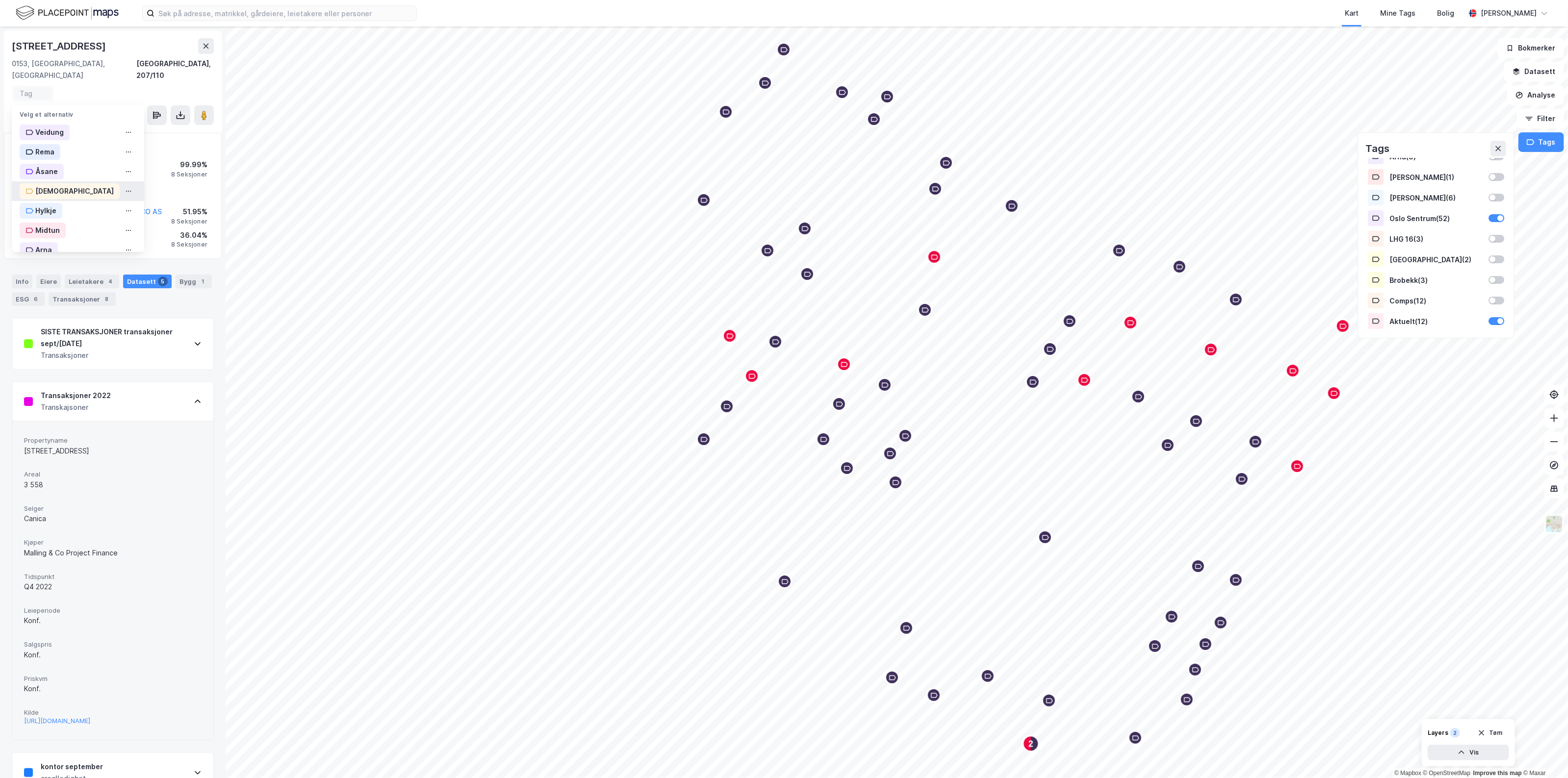
scroll to position [180, 0]
click at [55, 133] on div "Oslo Sentrum" at bounding box center [59, 138] width 47 height 12
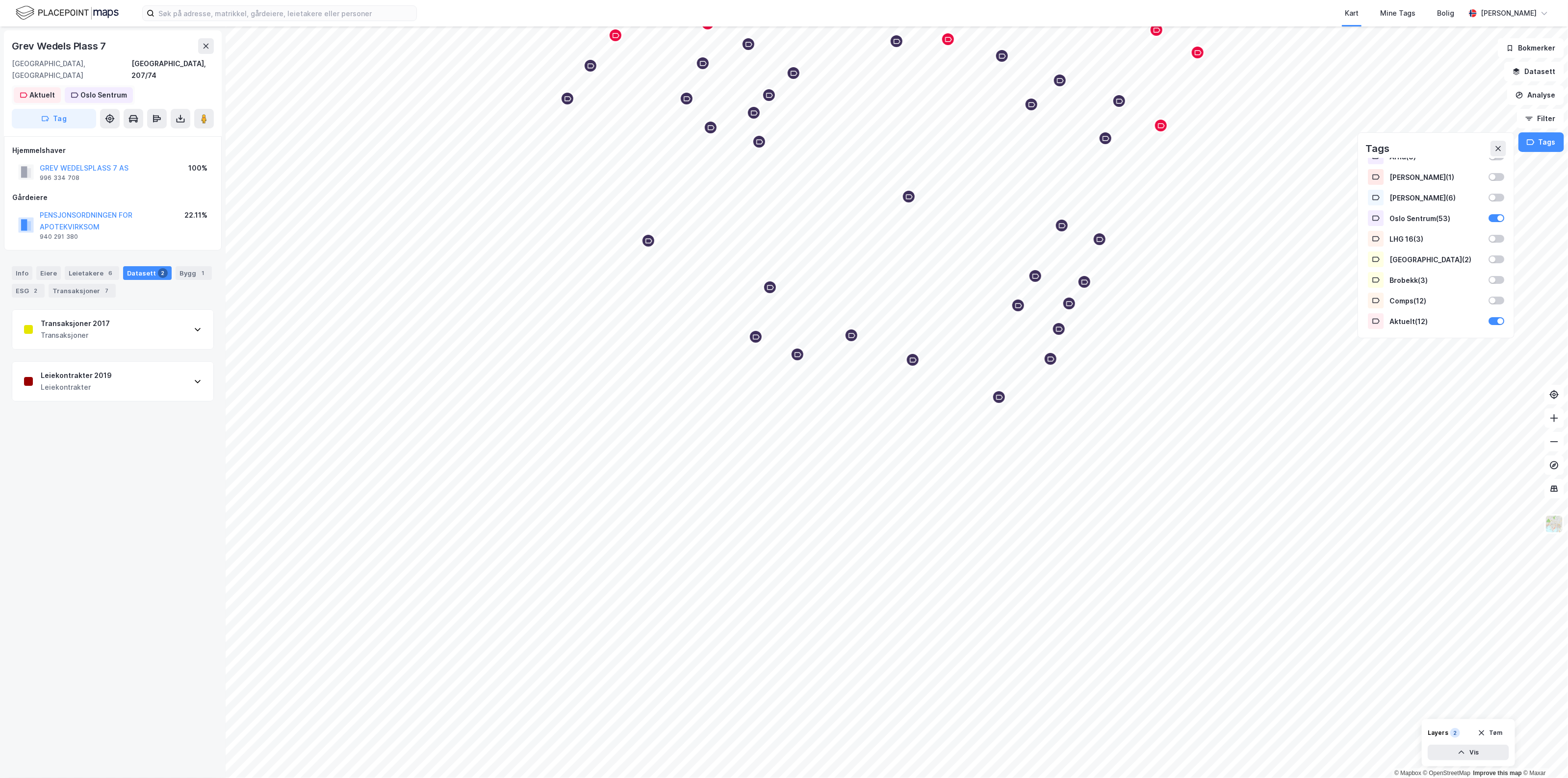
click at [106, 89] on div "Oslo Sentrum" at bounding box center [104, 95] width 47 height 12
click at [139, 93] on icon at bounding box center [141, 95] width 4 height 4
click at [141, 61] on div "[GEOGRAPHIC_DATA], 207/74" at bounding box center [113, 70] width 202 height 23
